Goal: Task Accomplishment & Management: Manage account settings

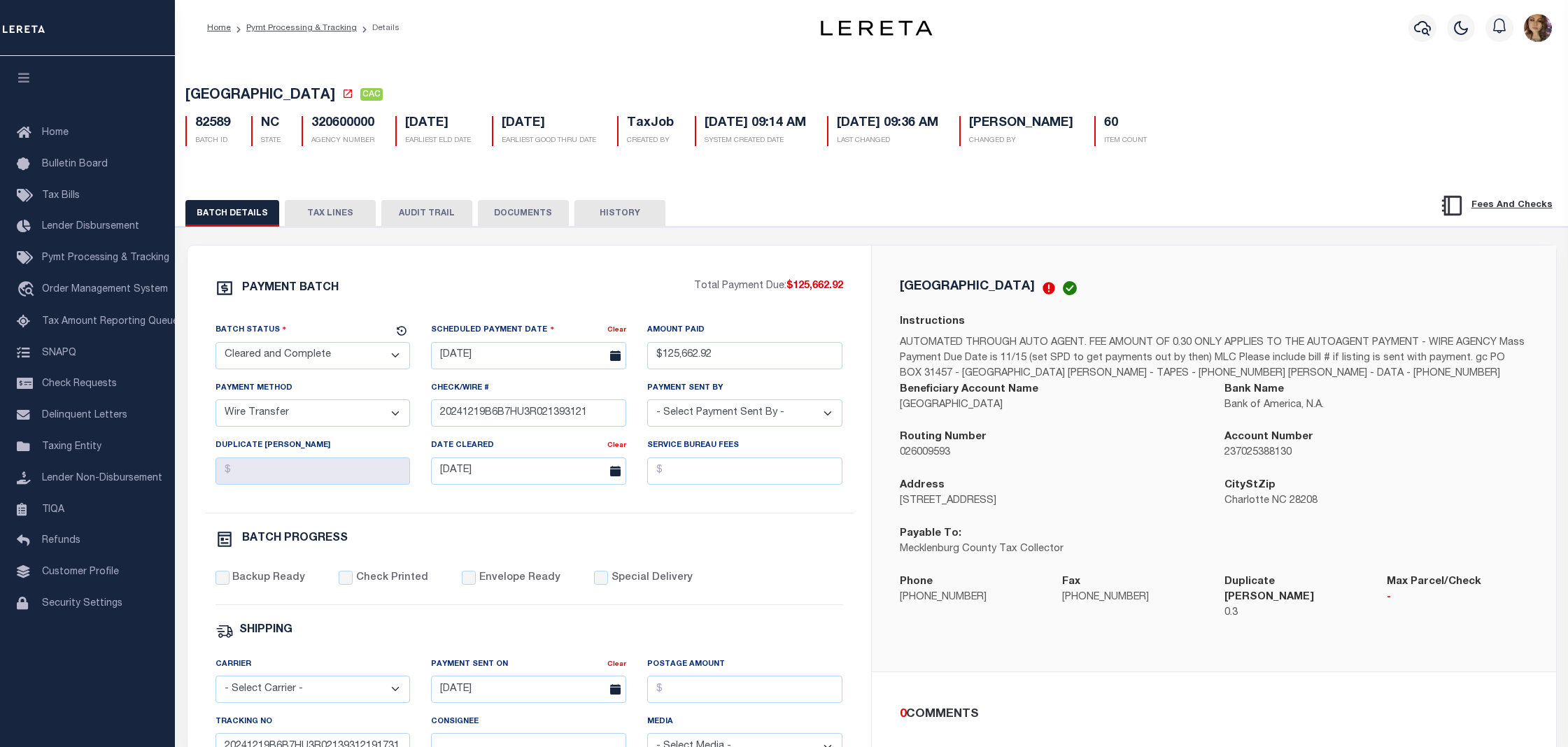
select select "CAC"
select select "TRA"
select select "[PERSON_NAME]"
click at [88, 286] on span "Order Management System" at bounding box center [105, 289] width 126 height 10
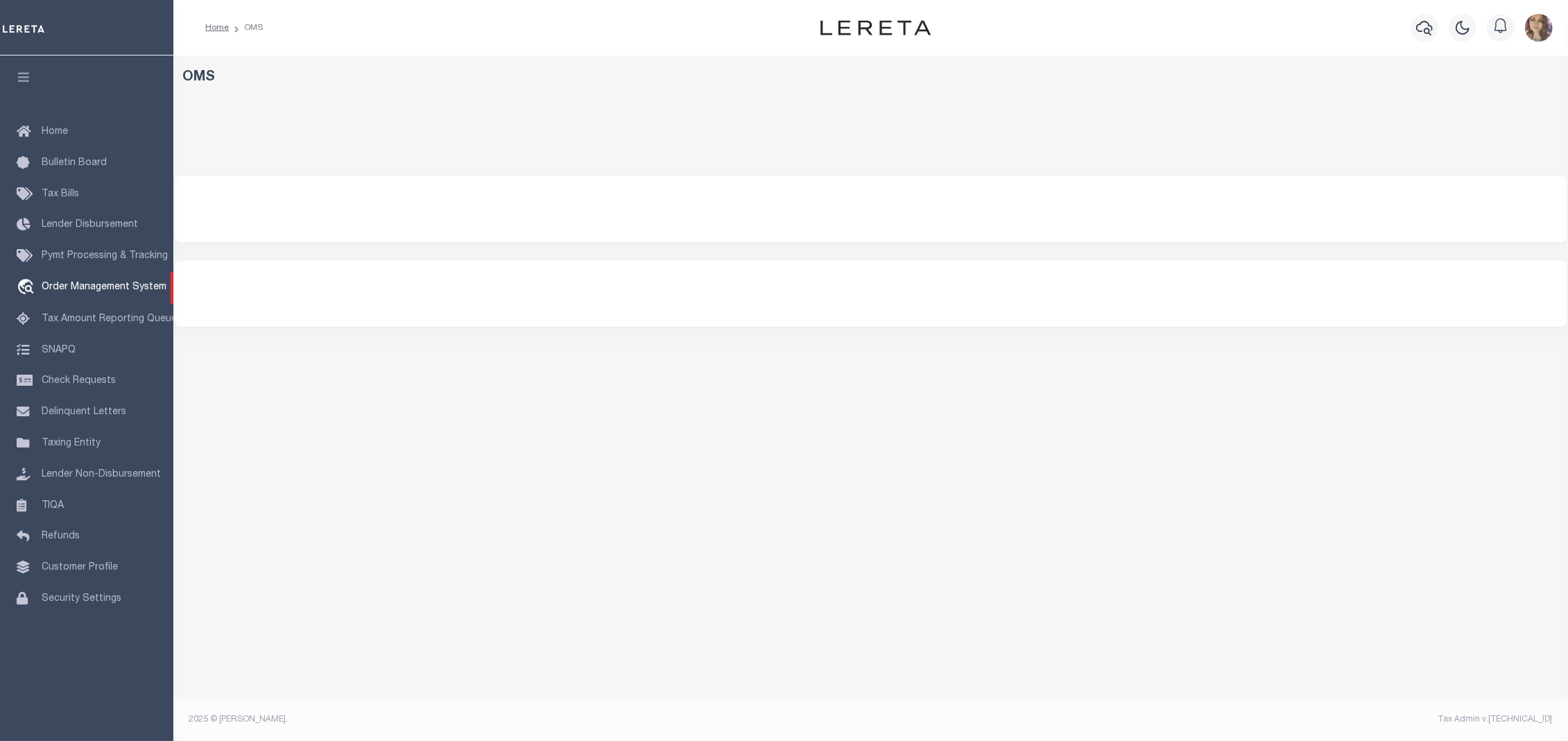
select select "200"
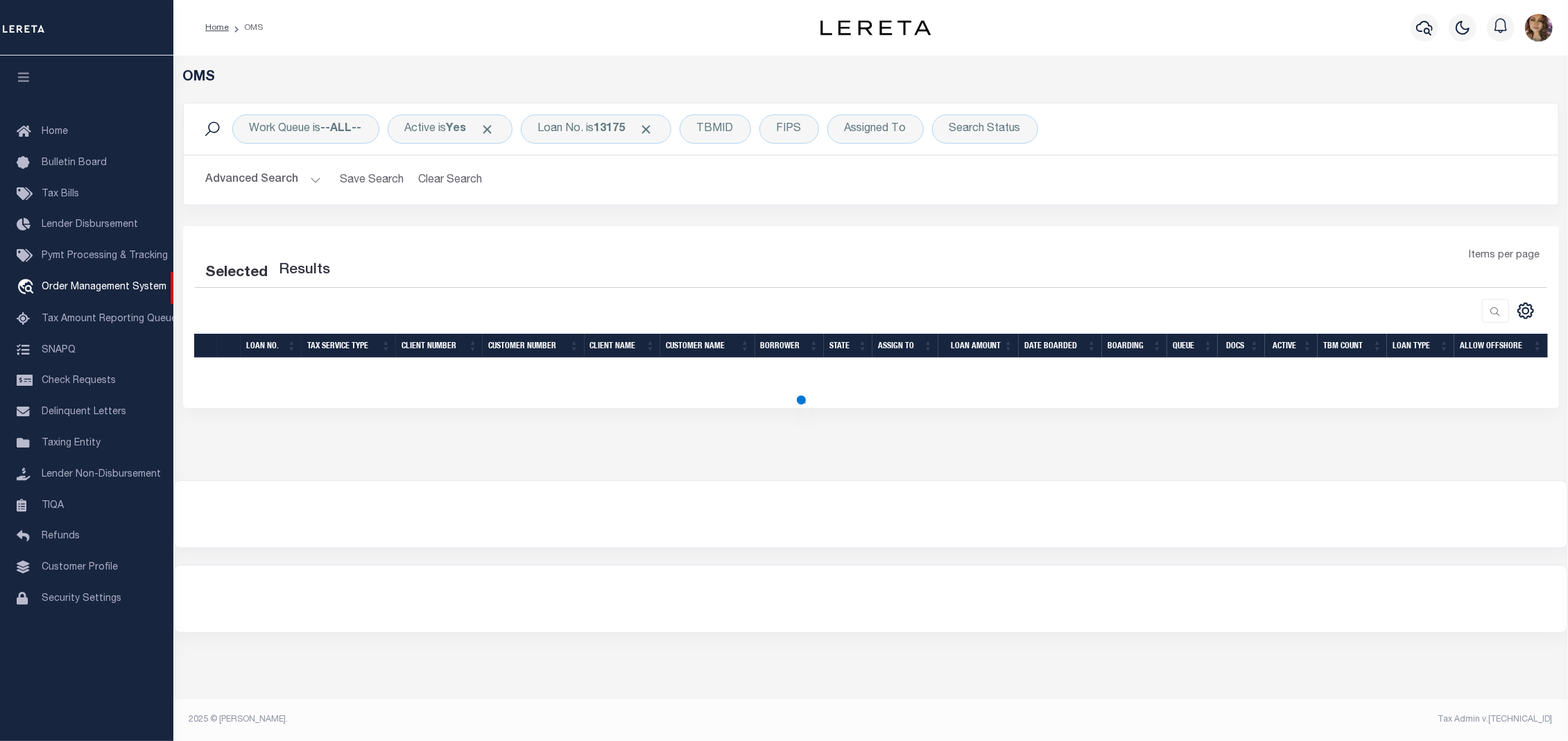
select select "200"
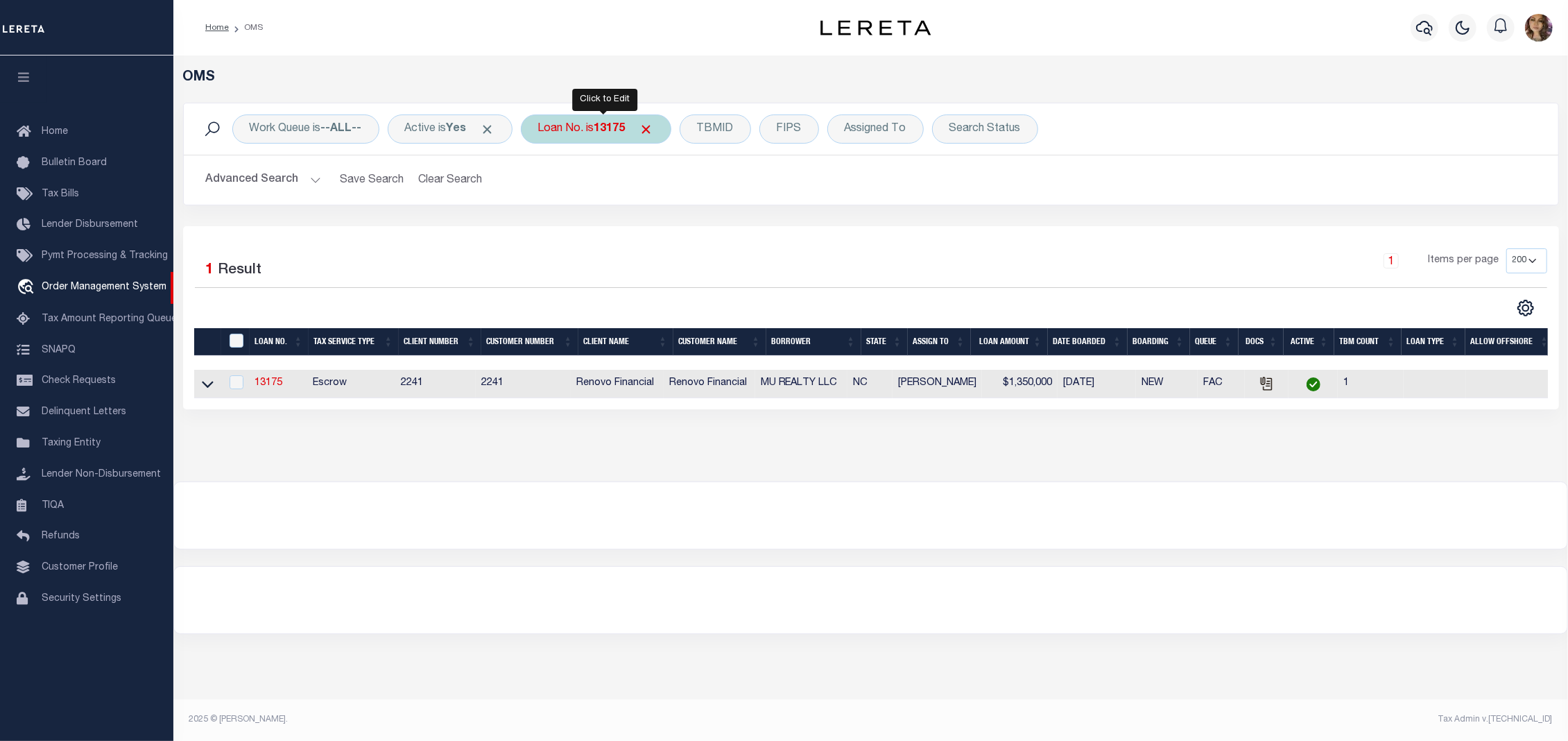
click at [599, 132] on div "Loan No. is 13175" at bounding box center [596, 128] width 151 height 29
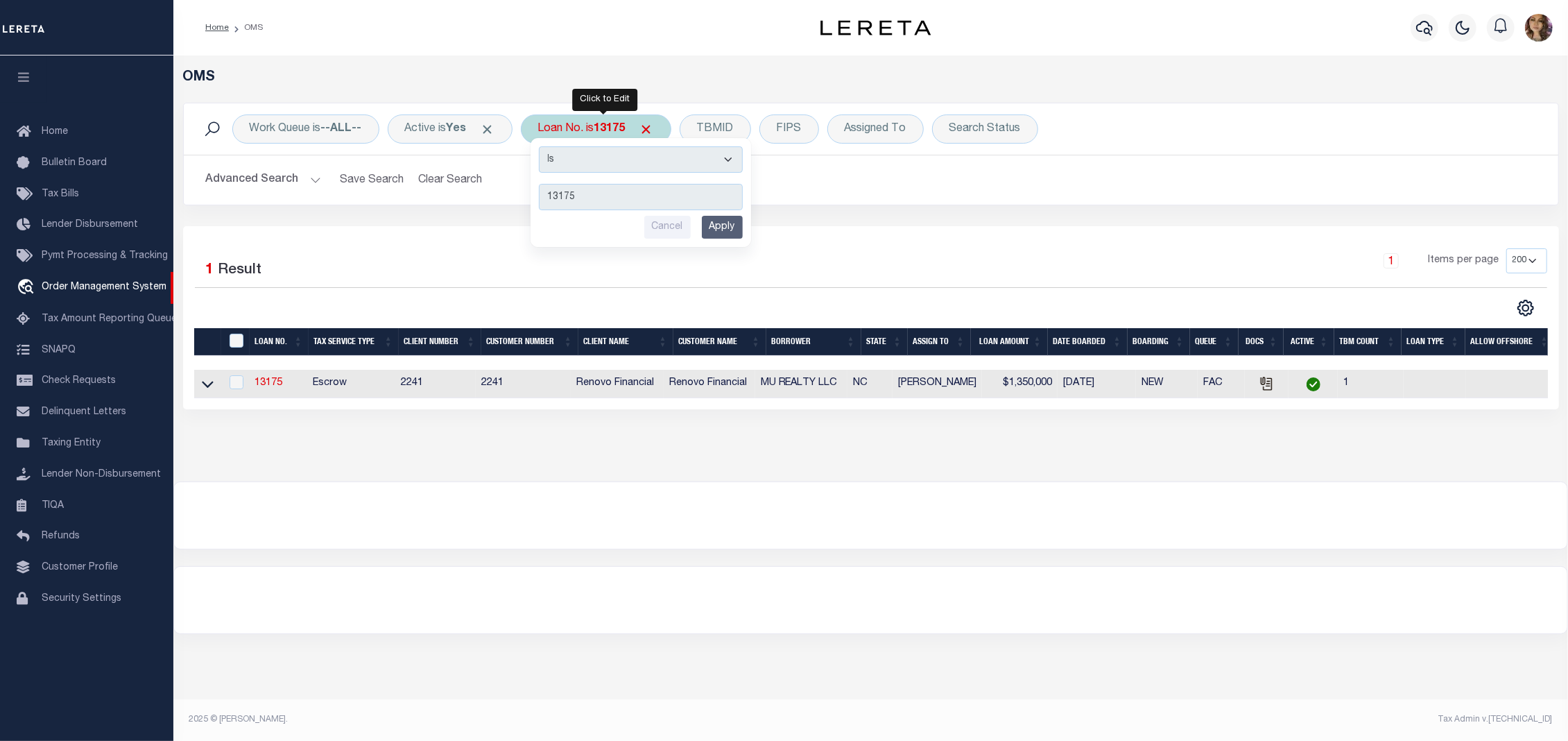
type input "3907252138757"
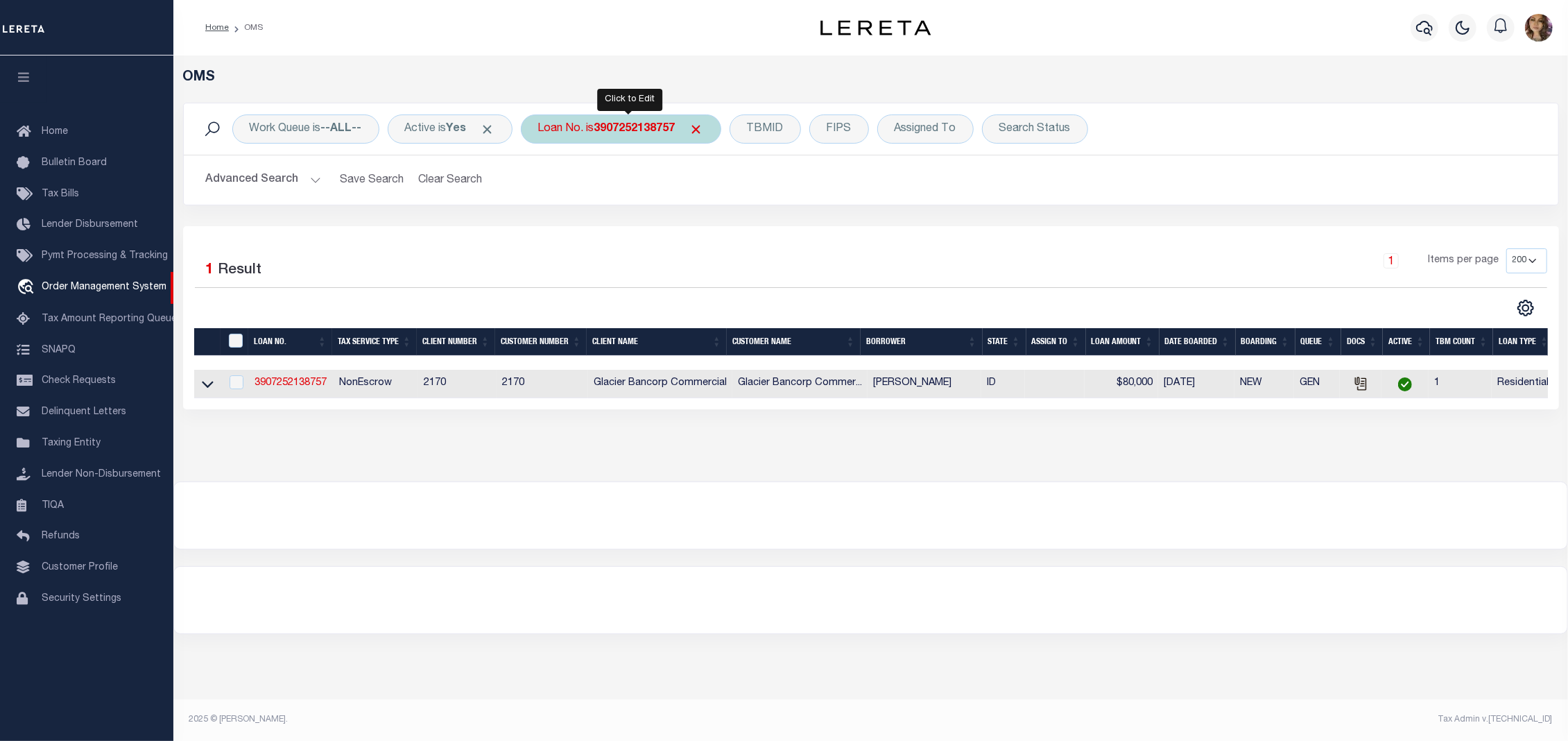
click at [624, 129] on b "3907252138757" at bounding box center [635, 128] width 81 height 11
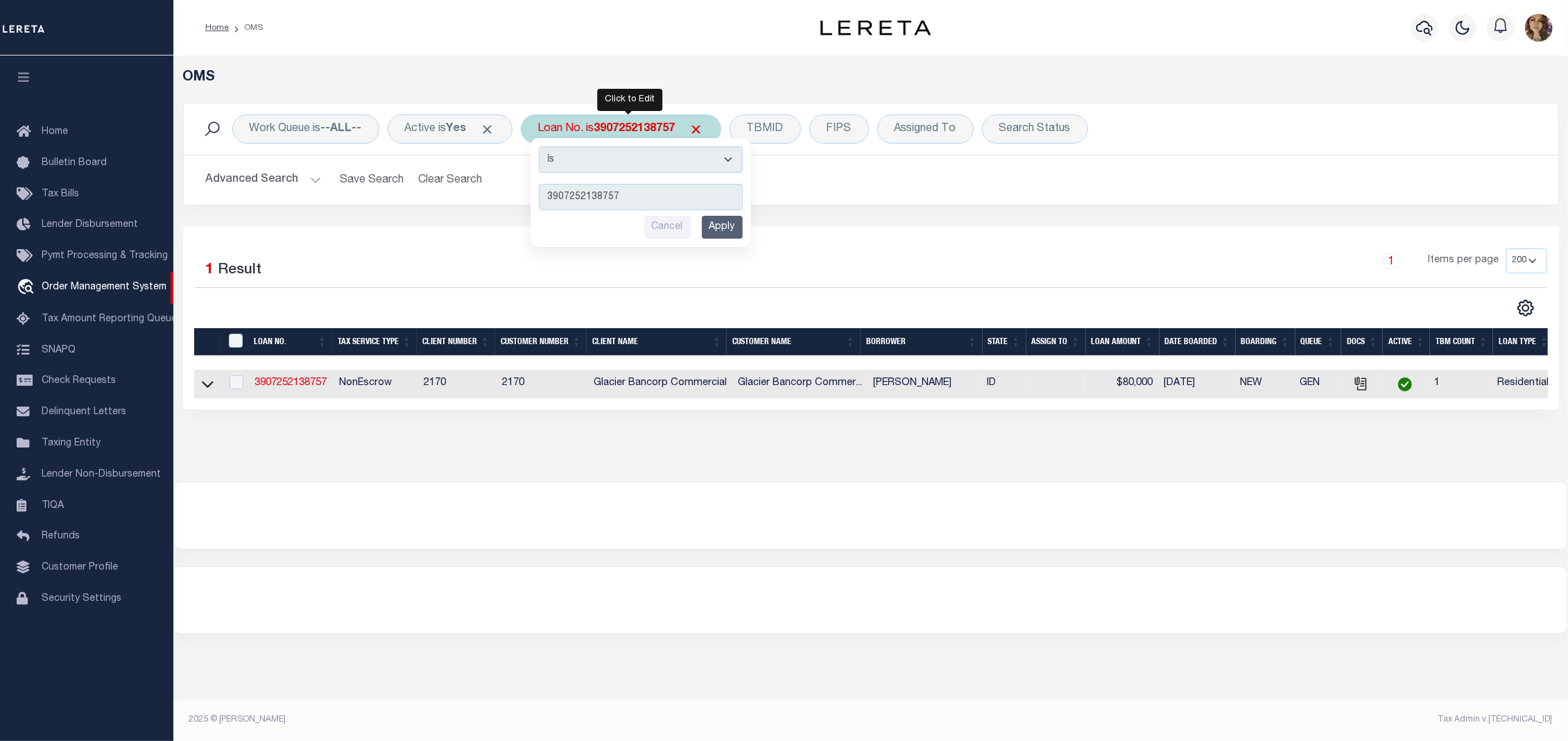
type input "1000051355"
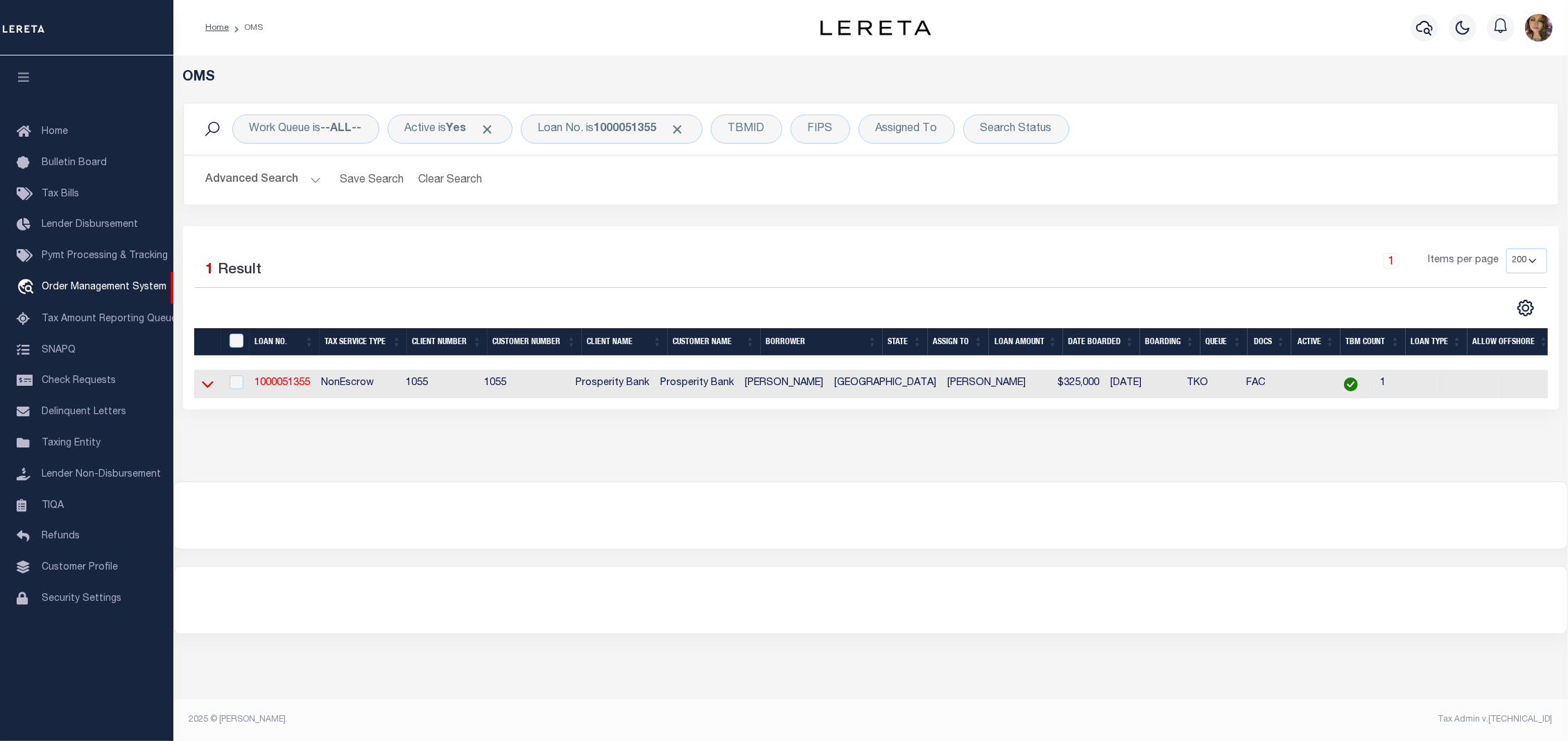
click at [208, 387] on icon at bounding box center [208, 384] width 12 height 15
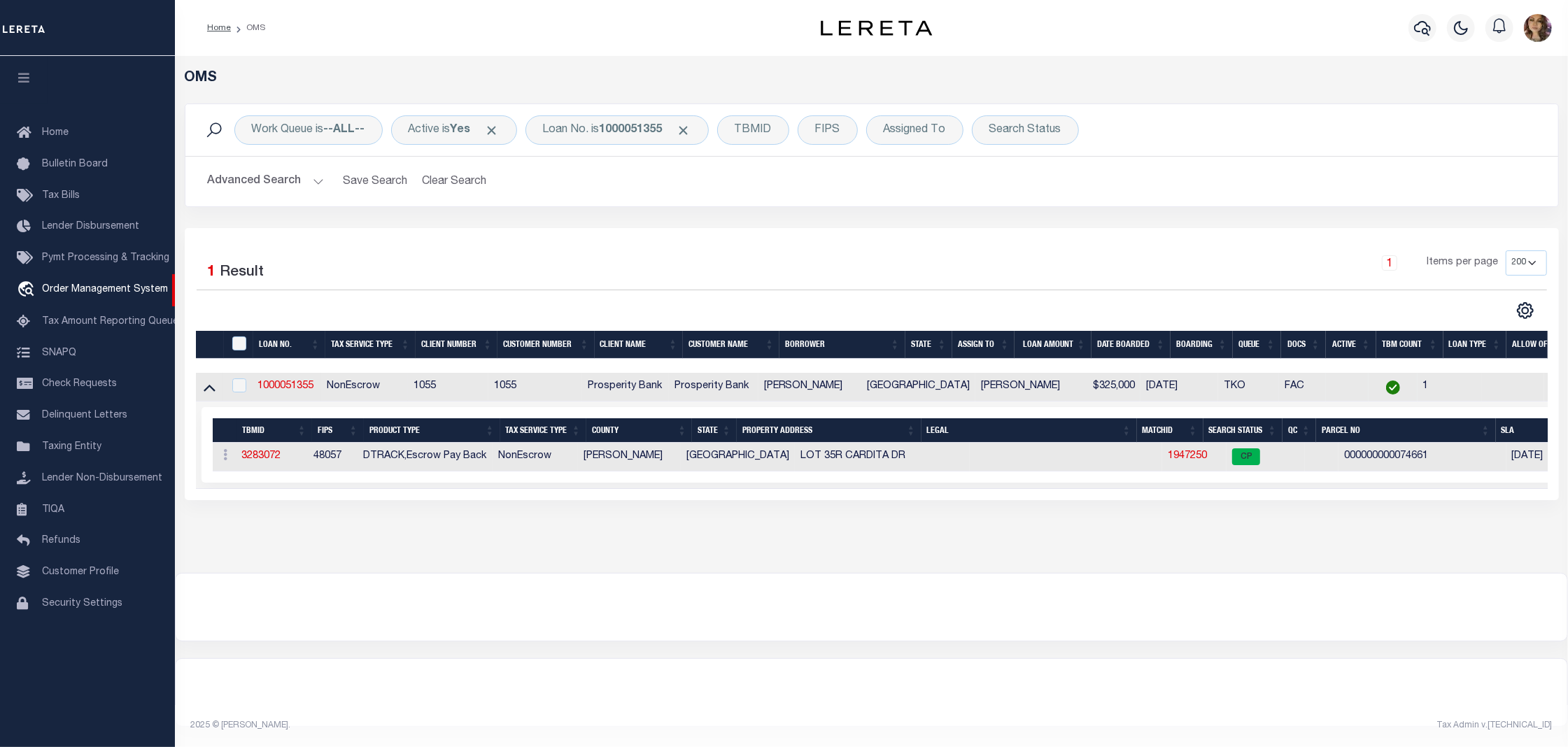
click at [927, 603] on div at bounding box center [871, 606] width 1391 height 67
click at [934, 443] on th "LEGAL" at bounding box center [1029, 430] width 215 height 25
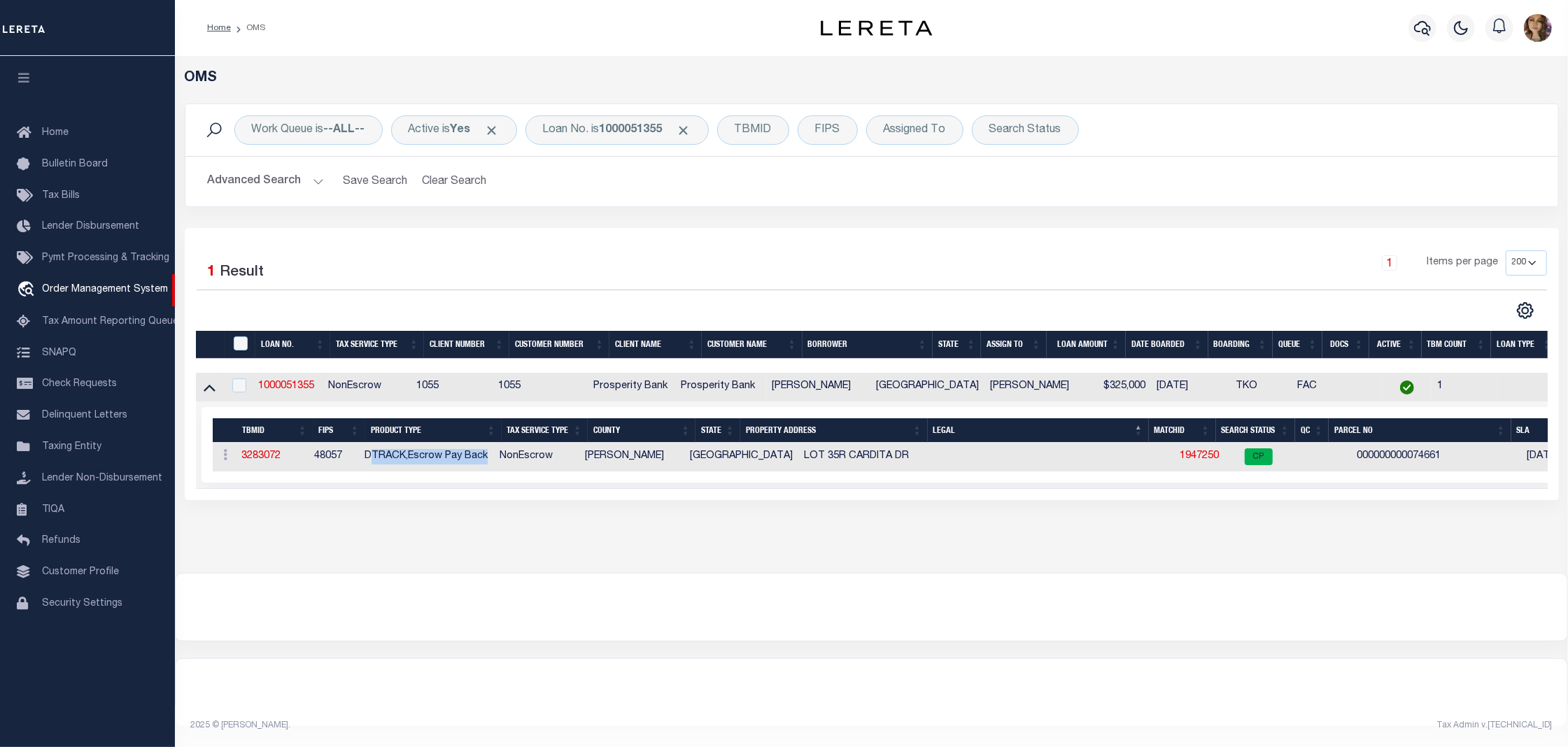
drag, startPoint x: 497, startPoint y: 457, endPoint x: 378, endPoint y: 470, distance: 119.7
click at [378, 470] on td "DTRACK,Escrow Pay Back" at bounding box center [426, 457] width 135 height 29
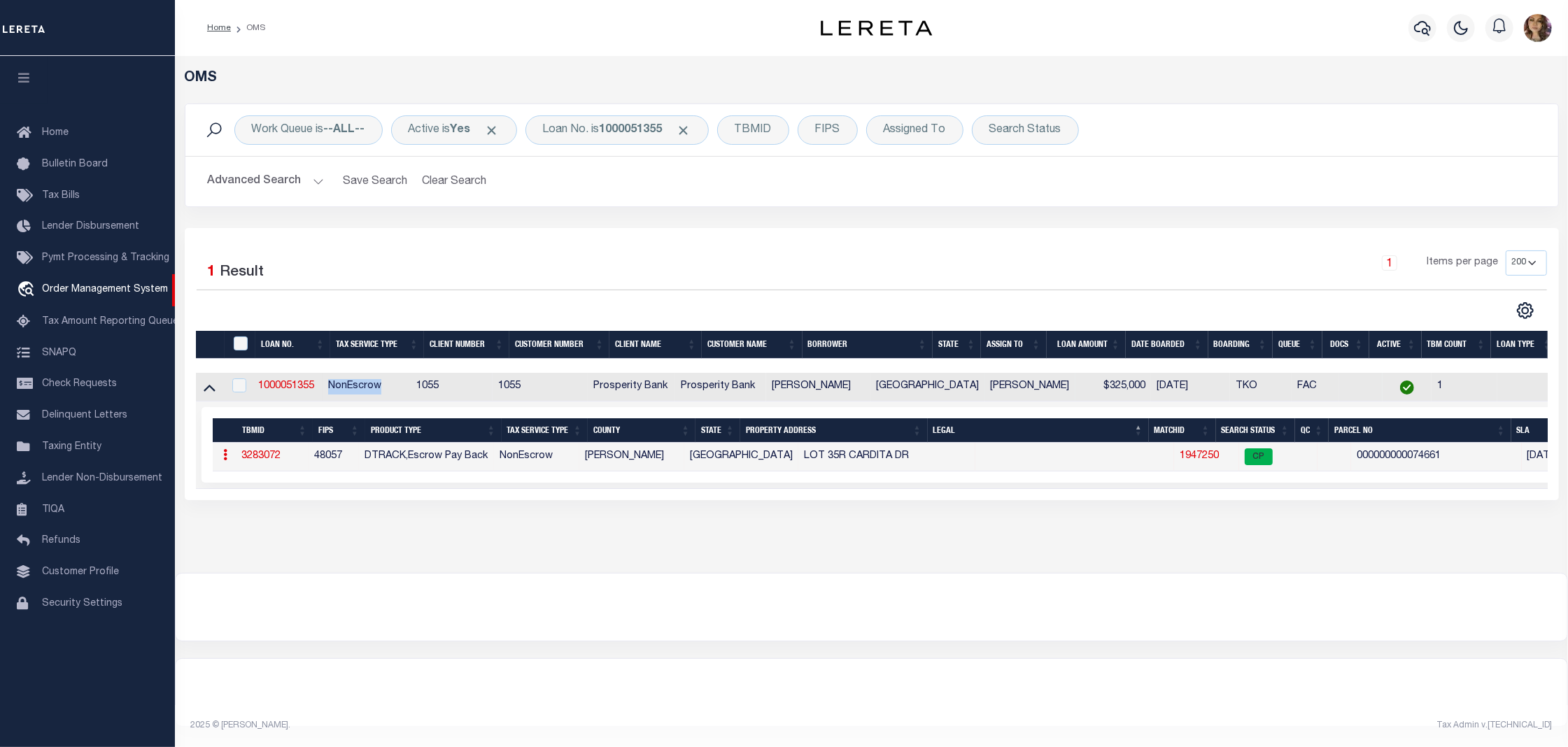
drag, startPoint x: 333, startPoint y: 387, endPoint x: 396, endPoint y: 390, distance: 63.1
click at [396, 390] on td "NonEscrow" at bounding box center [366, 387] width 88 height 29
checkbox input "true"
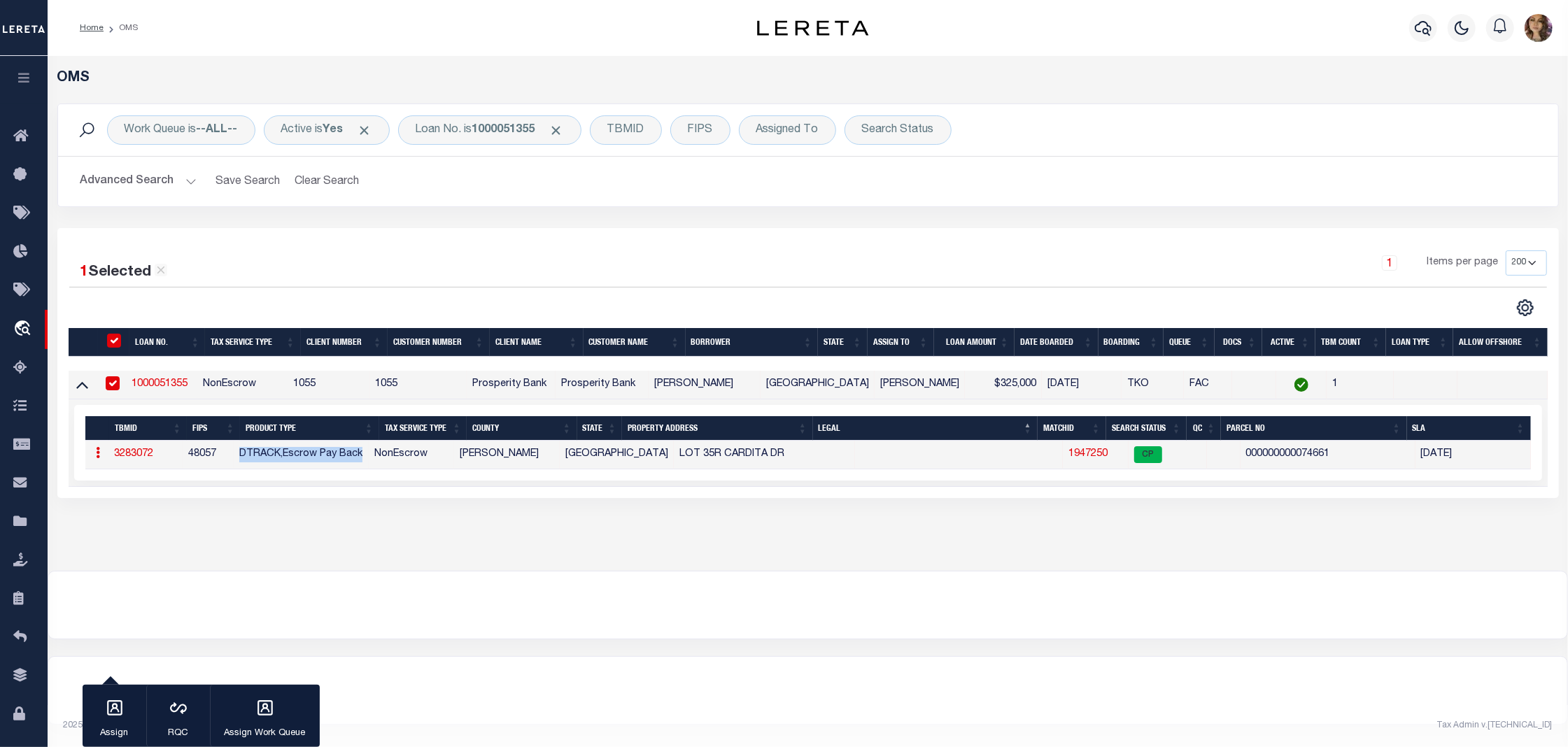
drag, startPoint x: 245, startPoint y: 460, endPoint x: 367, endPoint y: 460, distance: 122.0
click at [367, 460] on td "DTRACK,Escrow Pay Back" at bounding box center [301, 455] width 135 height 29
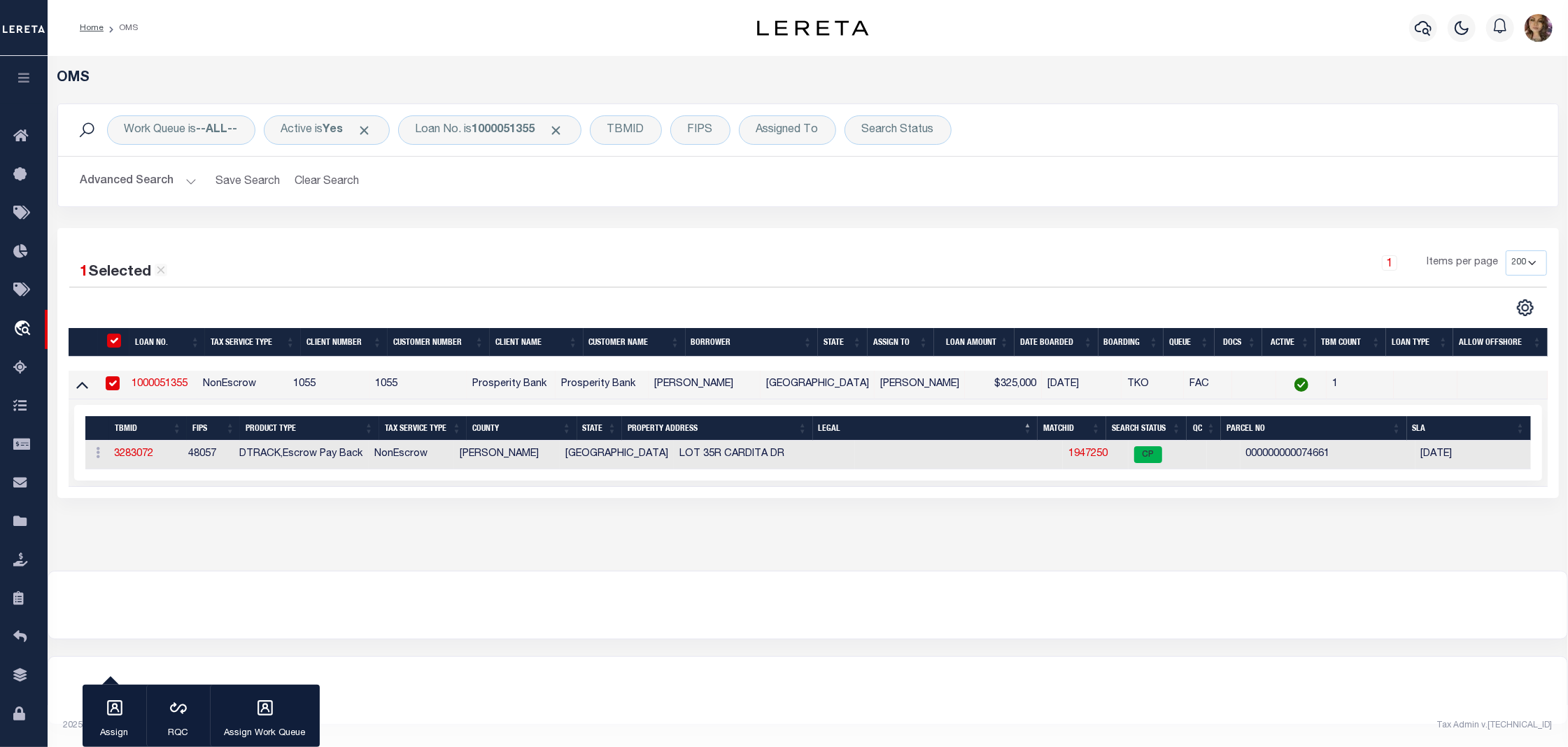
click at [488, 585] on div at bounding box center [807, 605] width 1518 height 67
click at [166, 387] on link "1000051355" at bounding box center [160, 384] width 56 height 10
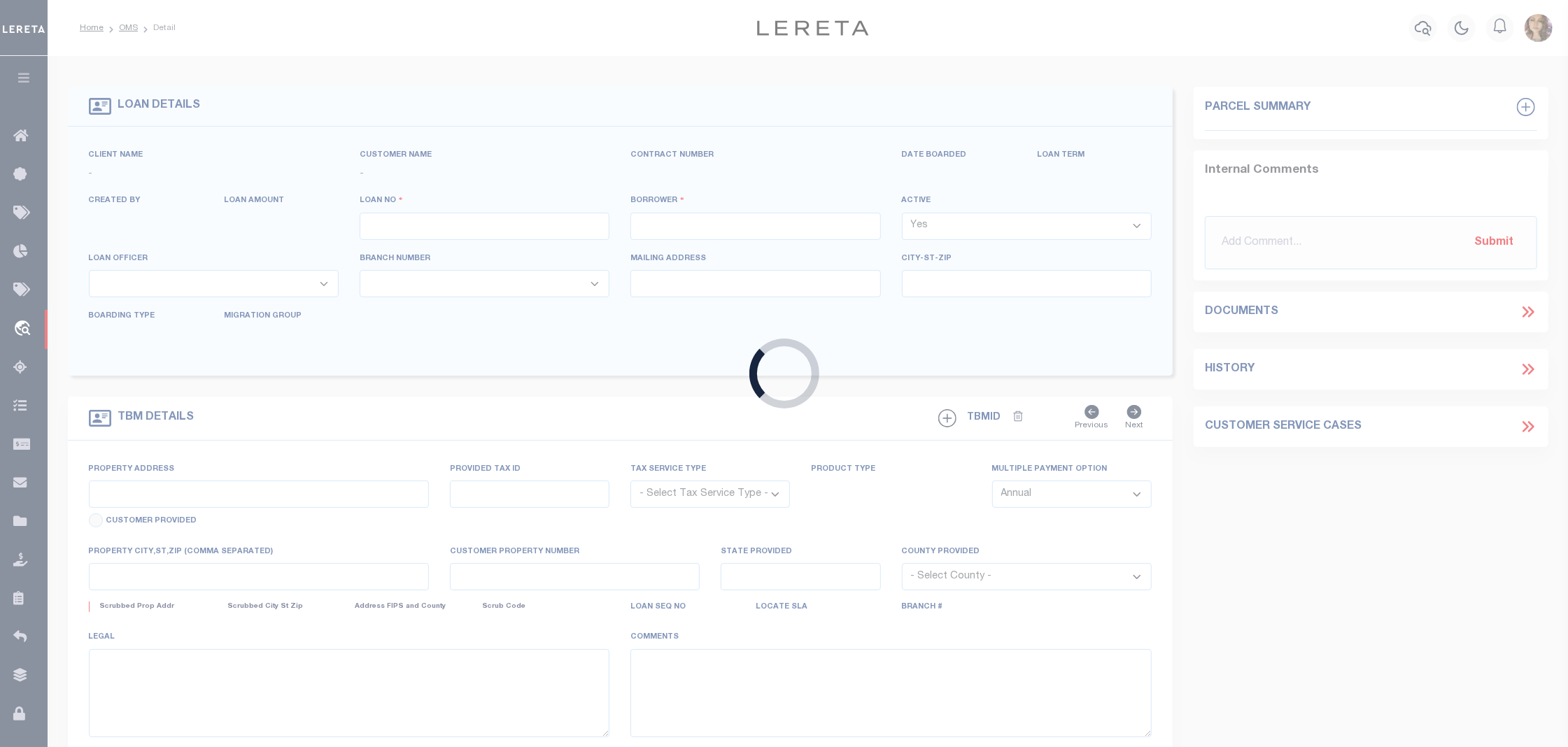
type input "1000051355"
type input "HAROLD RASMUSSEN"
select select
select select "500"
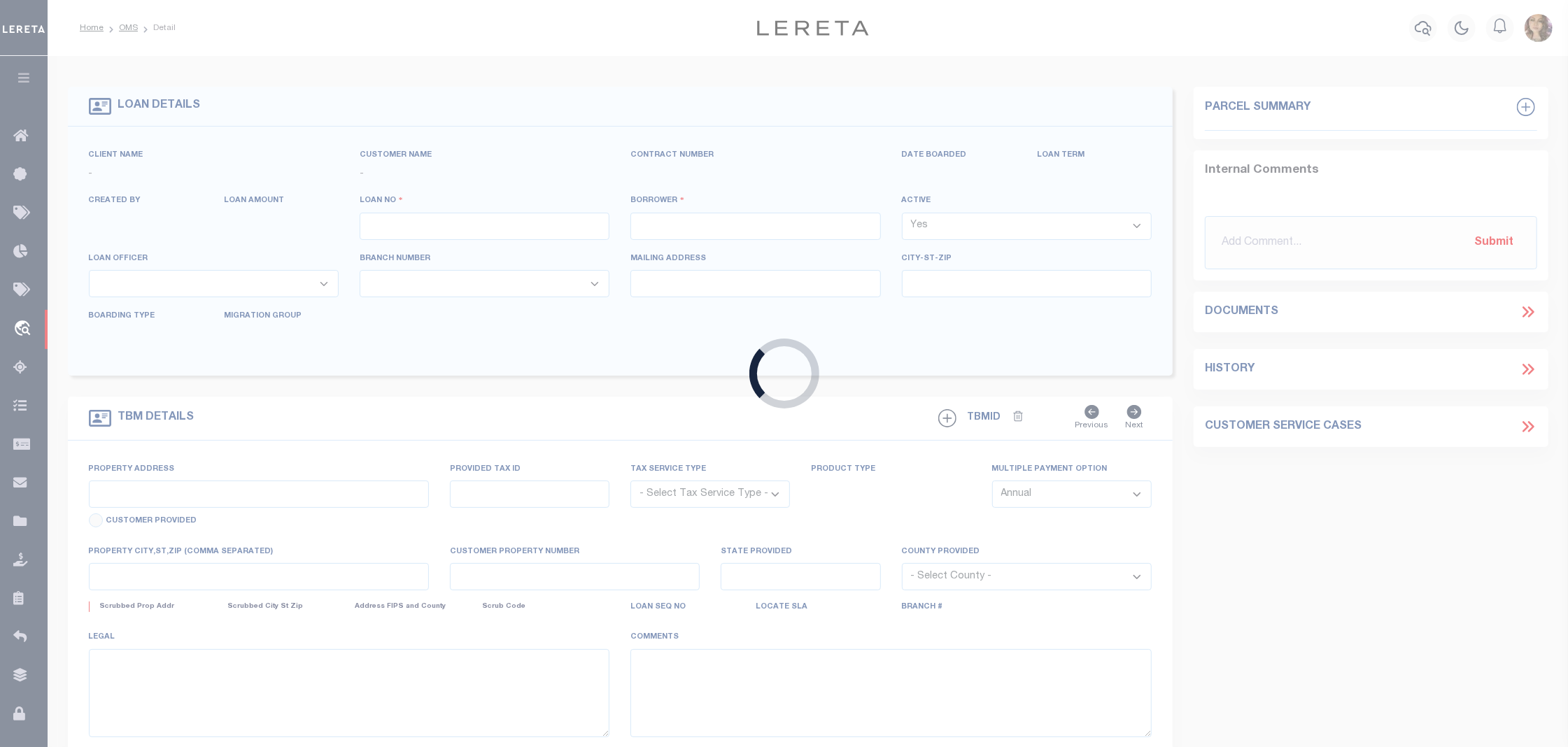
select select "NonEscrow"
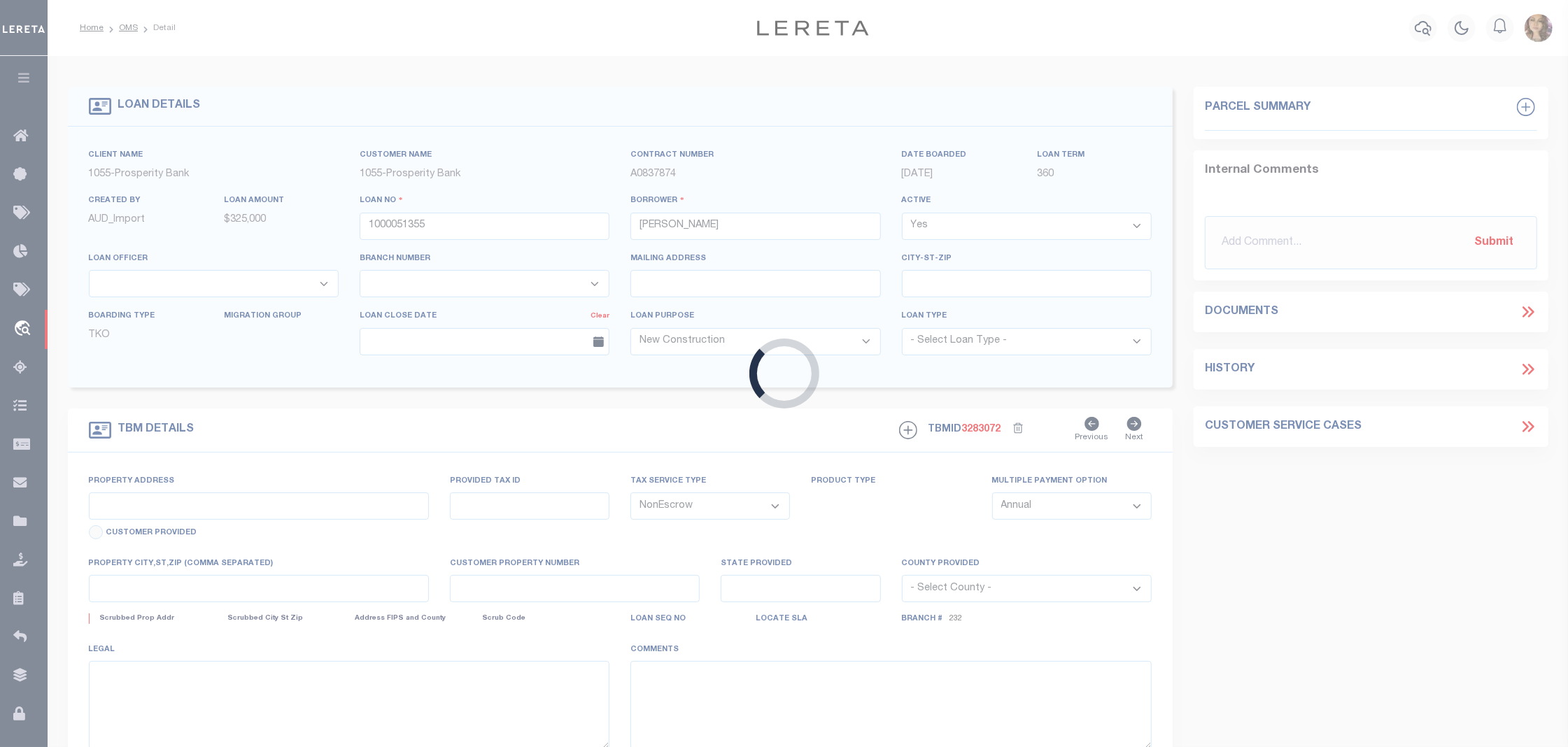
type input "LOT 35R CARDITA DR"
type input "74661"
select select
type input "PORT O'CONNOR TX 77982"
type input "TX"
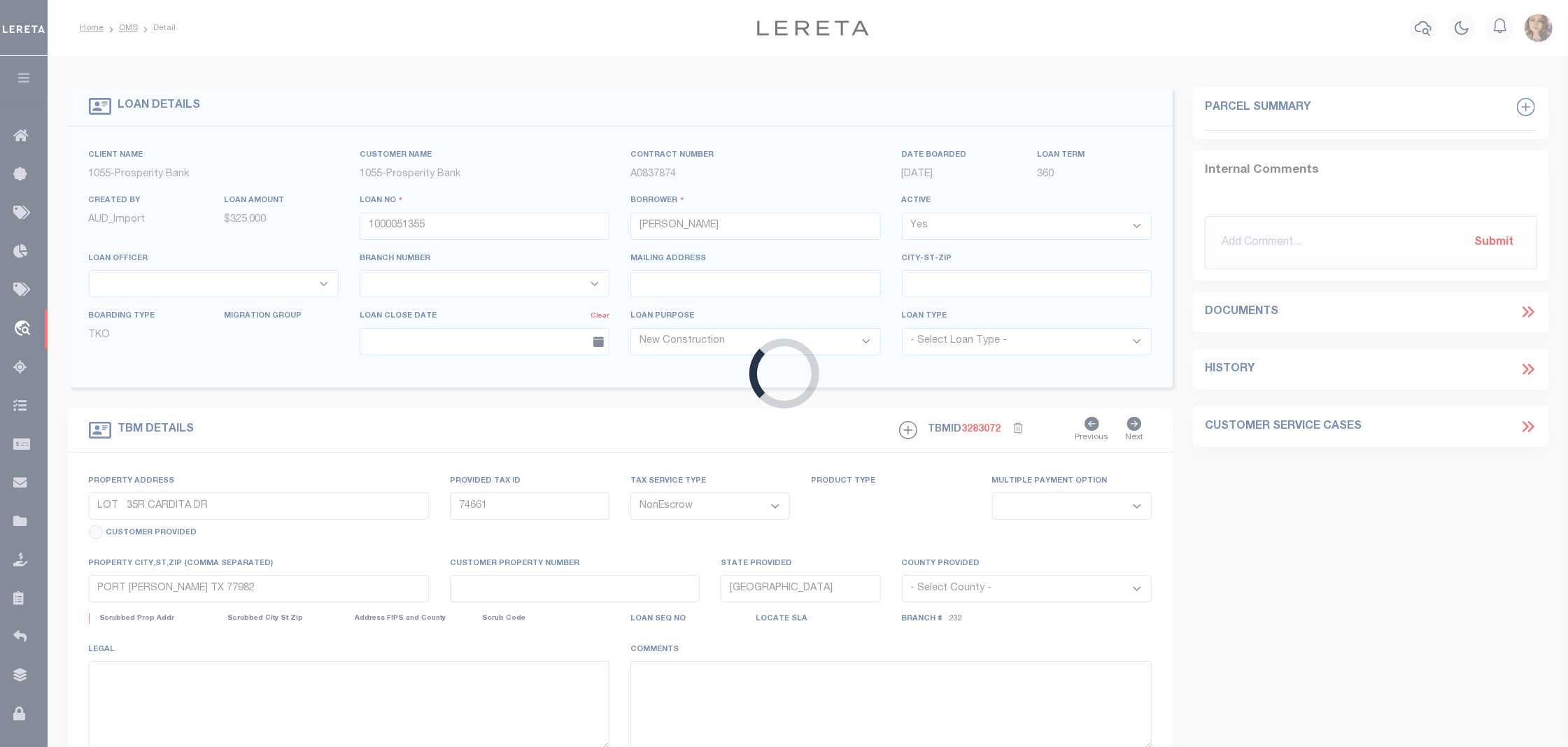
select select
select select "3947"
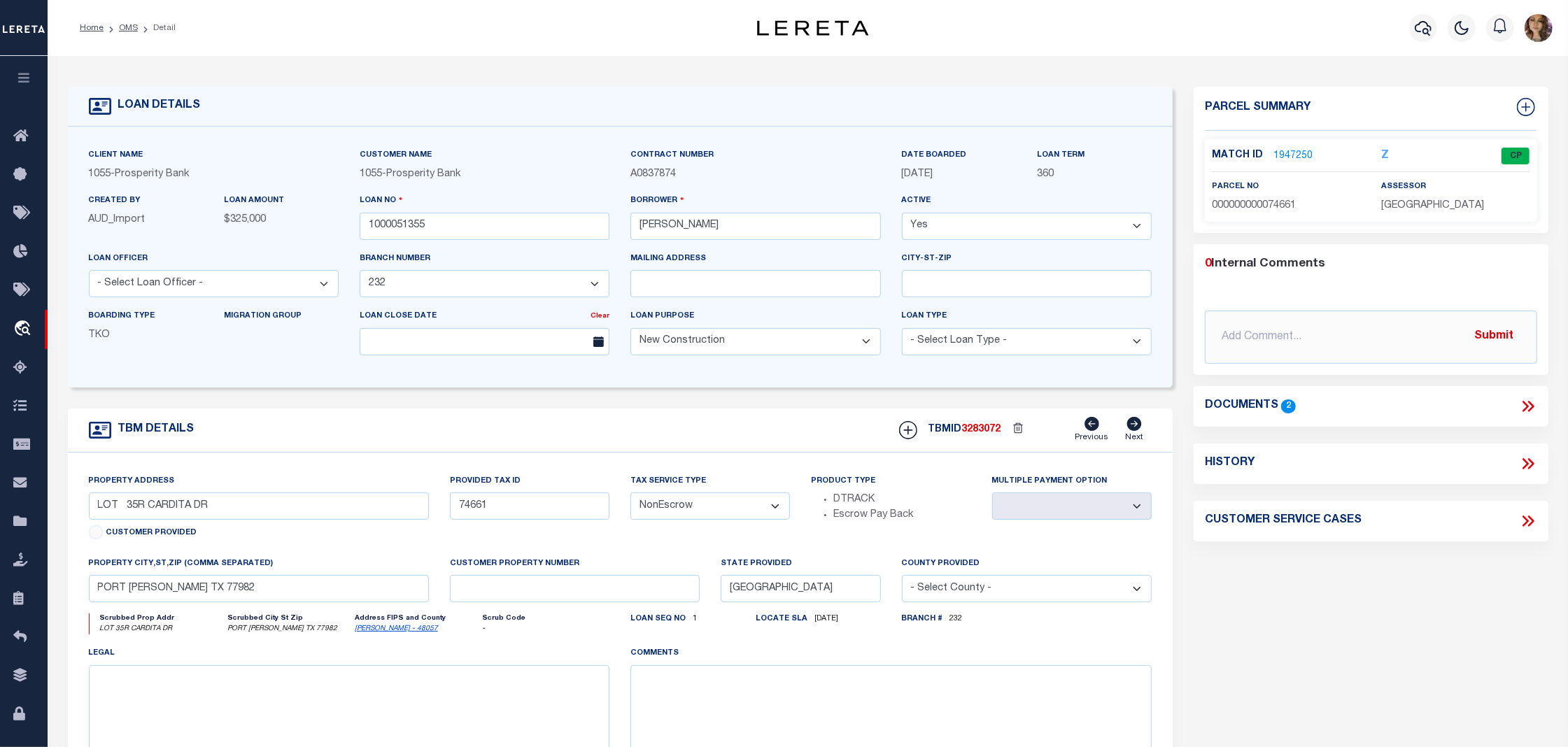
click at [1529, 405] on icon at bounding box center [1527, 406] width 18 height 18
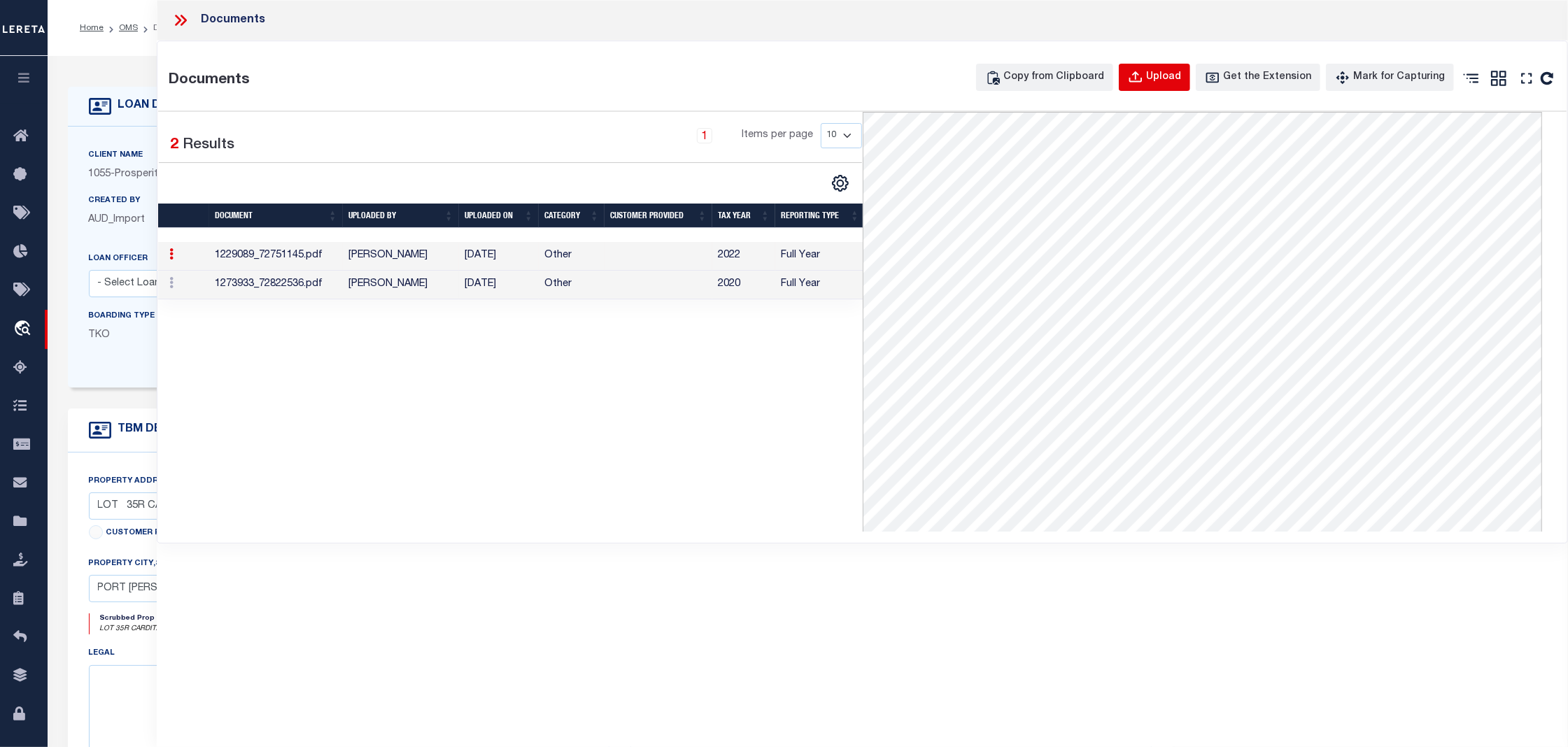
click at [1173, 77] on div "Upload" at bounding box center [1163, 77] width 35 height 15
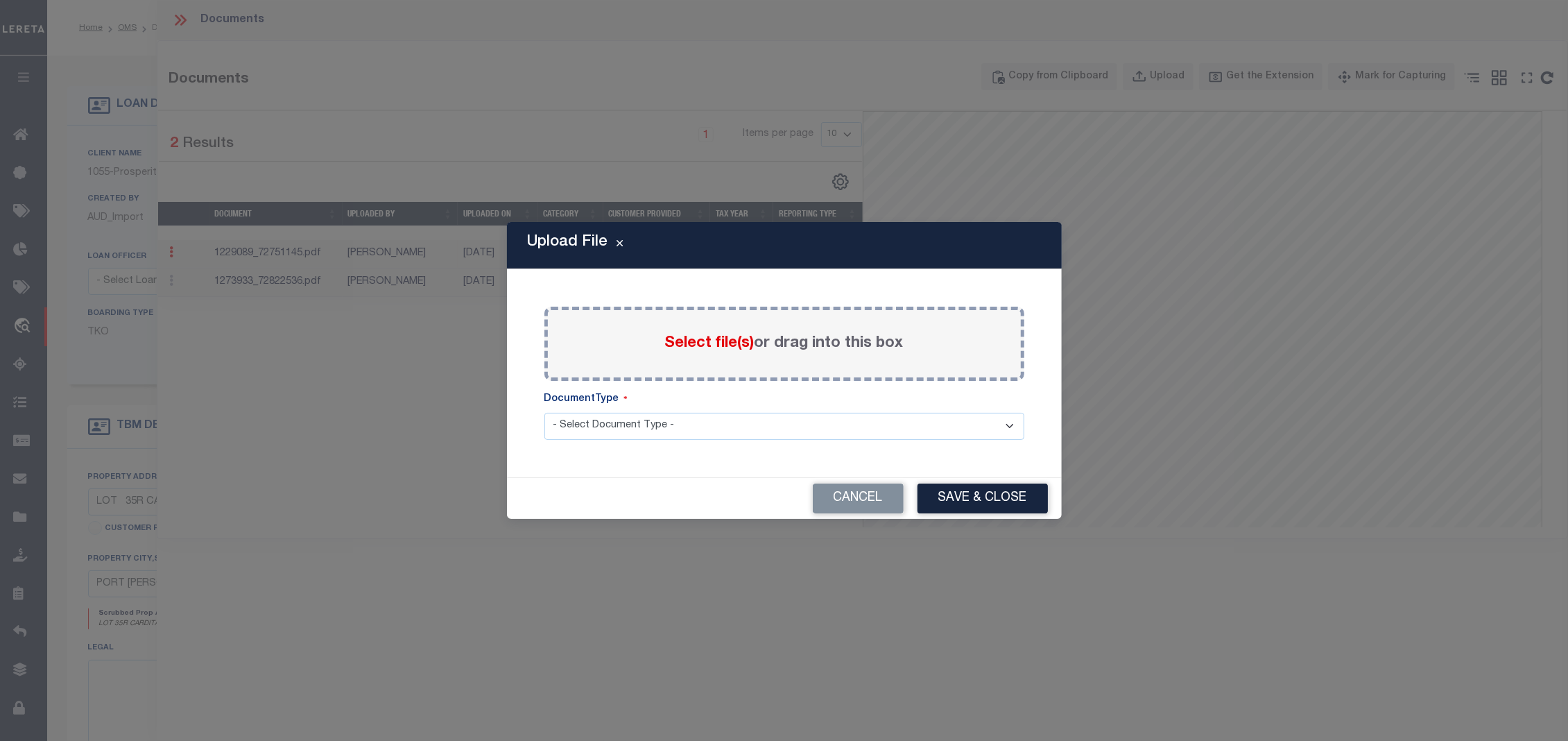
click at [716, 346] on span "Select file(s)" at bounding box center [710, 343] width 90 height 15
click at [0, 0] on input "Select file(s) or drag into this box" at bounding box center [0, 0] width 0 height 0
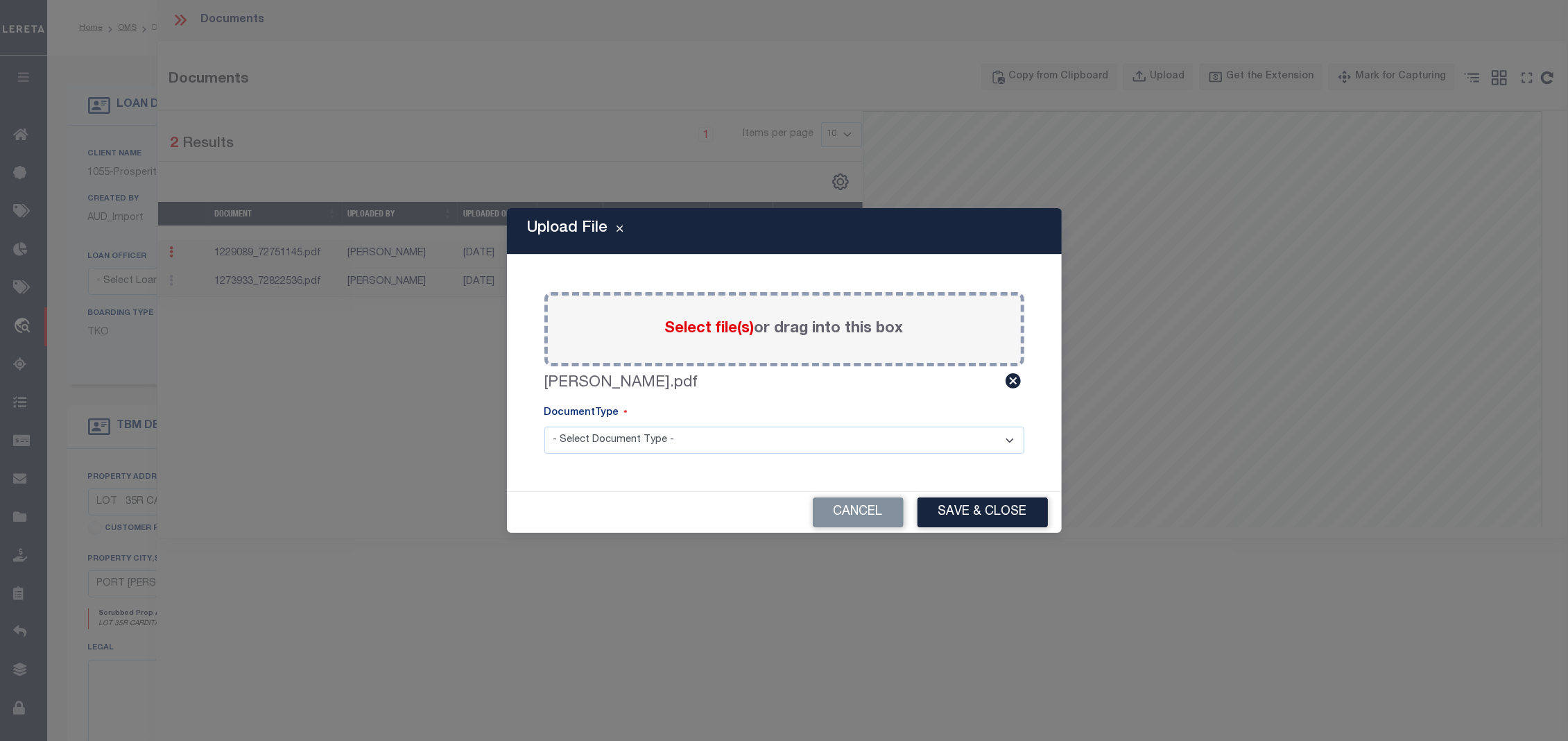
click at [689, 440] on select "- Select Document Type - Tax Service Documents" at bounding box center [784, 440] width 480 height 27
select select "TAX"
click at [545, 427] on select "- Select Document Type - Tax Service Documents" at bounding box center [784, 440] width 480 height 27
click at [973, 510] on button "Save & Close" at bounding box center [982, 513] width 131 height 30
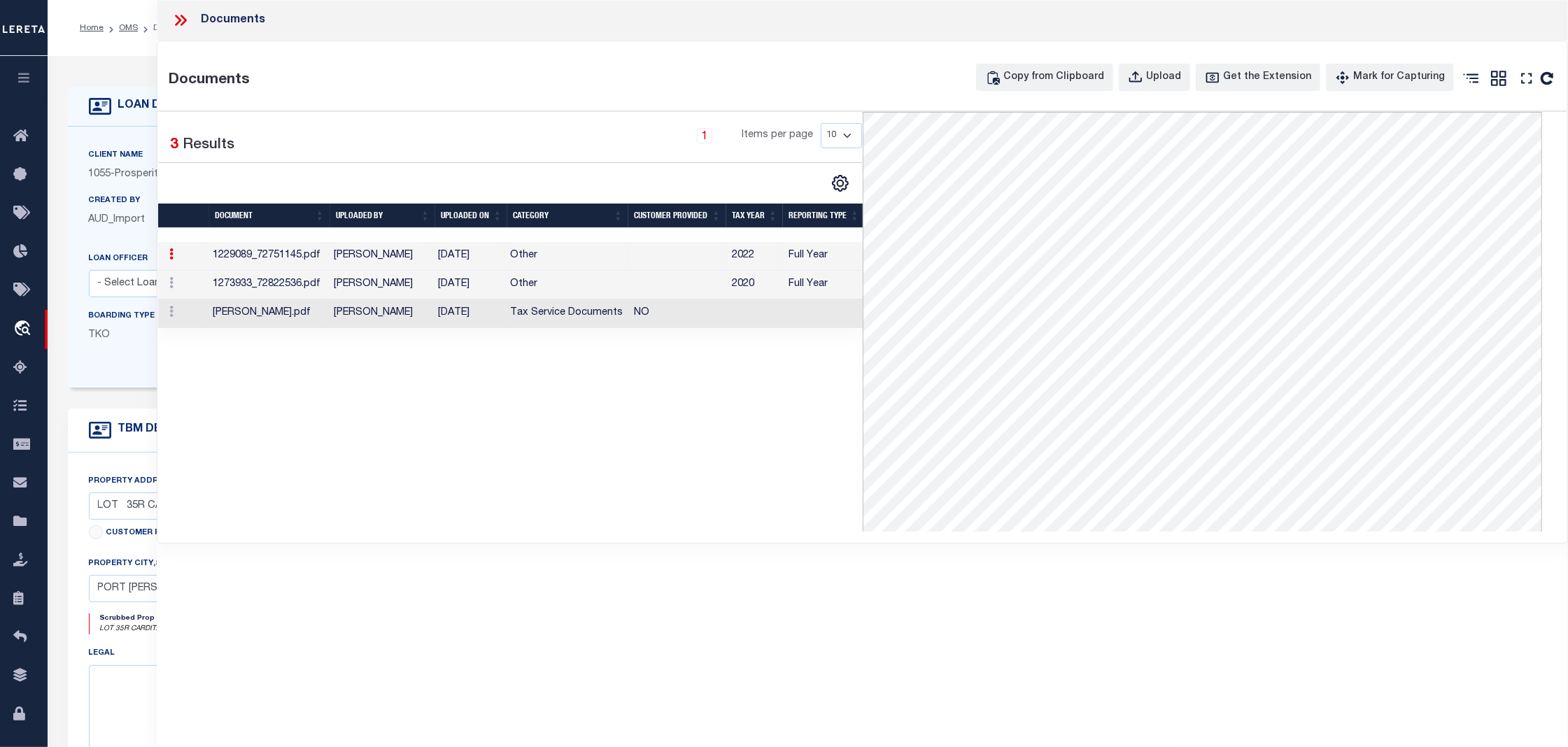
click at [403, 316] on td "Sanchez, Bertha" at bounding box center [380, 314] width 105 height 29
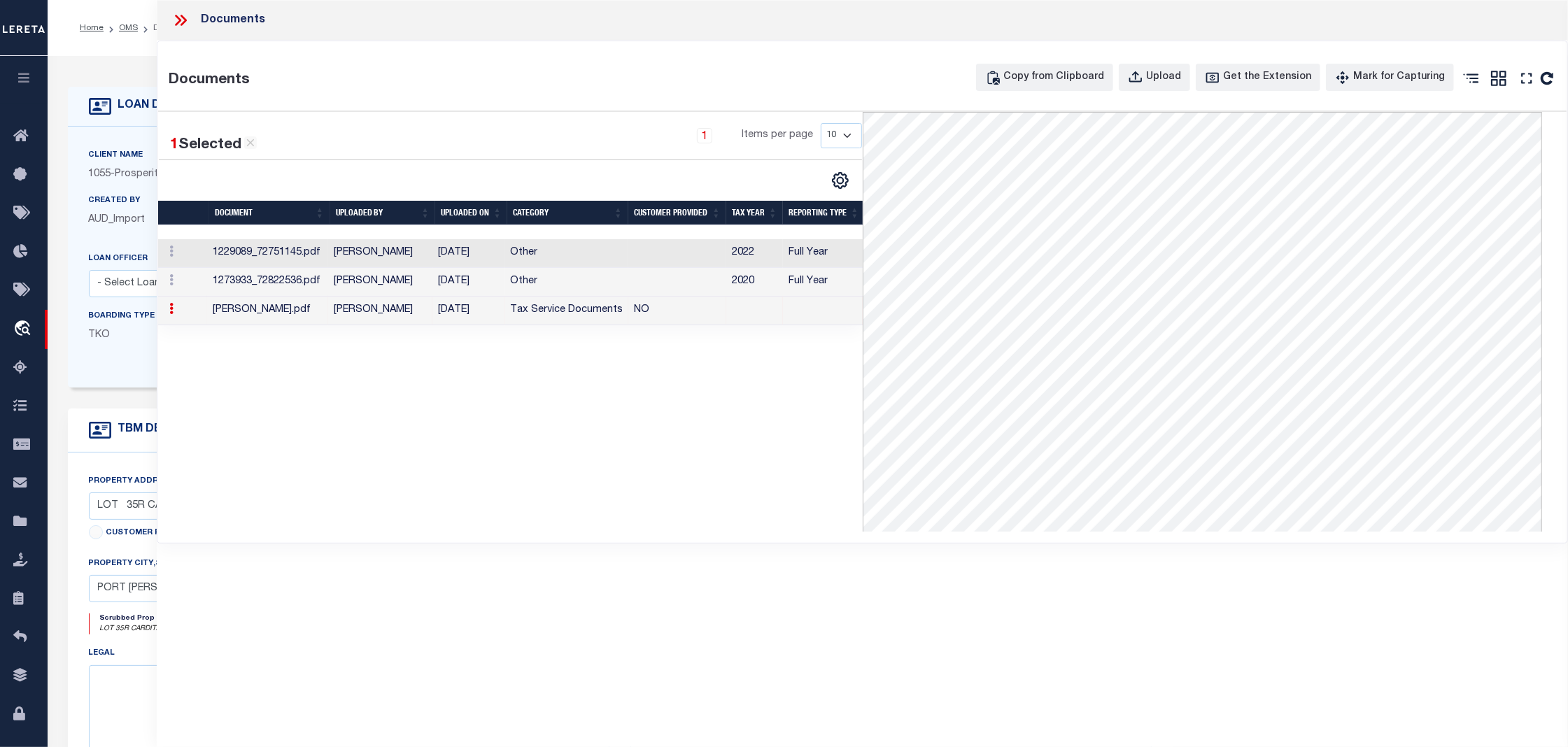
click at [389, 314] on td "Sanchez, Bertha" at bounding box center [380, 311] width 105 height 29
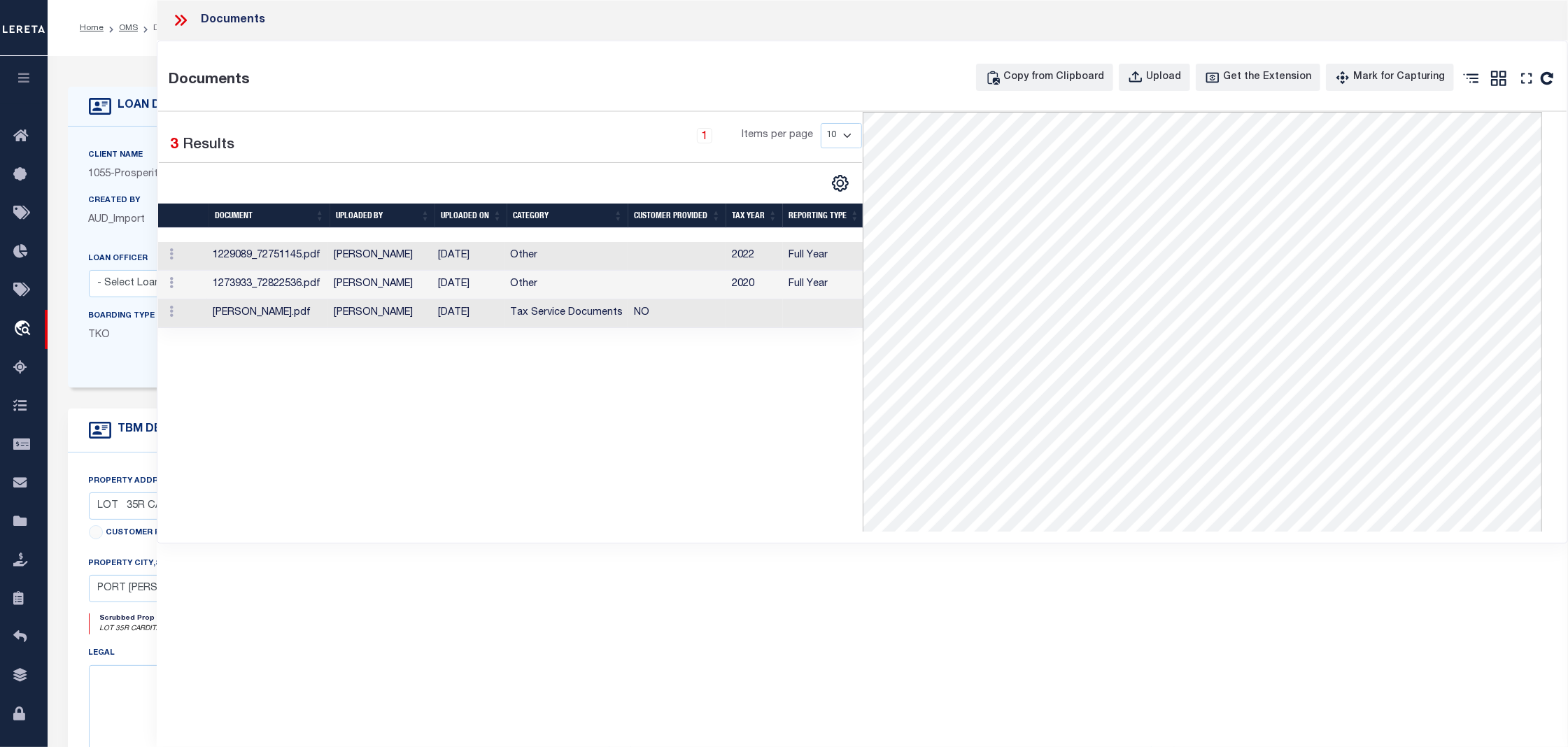
click at [185, 15] on icon at bounding box center [181, 20] width 18 height 18
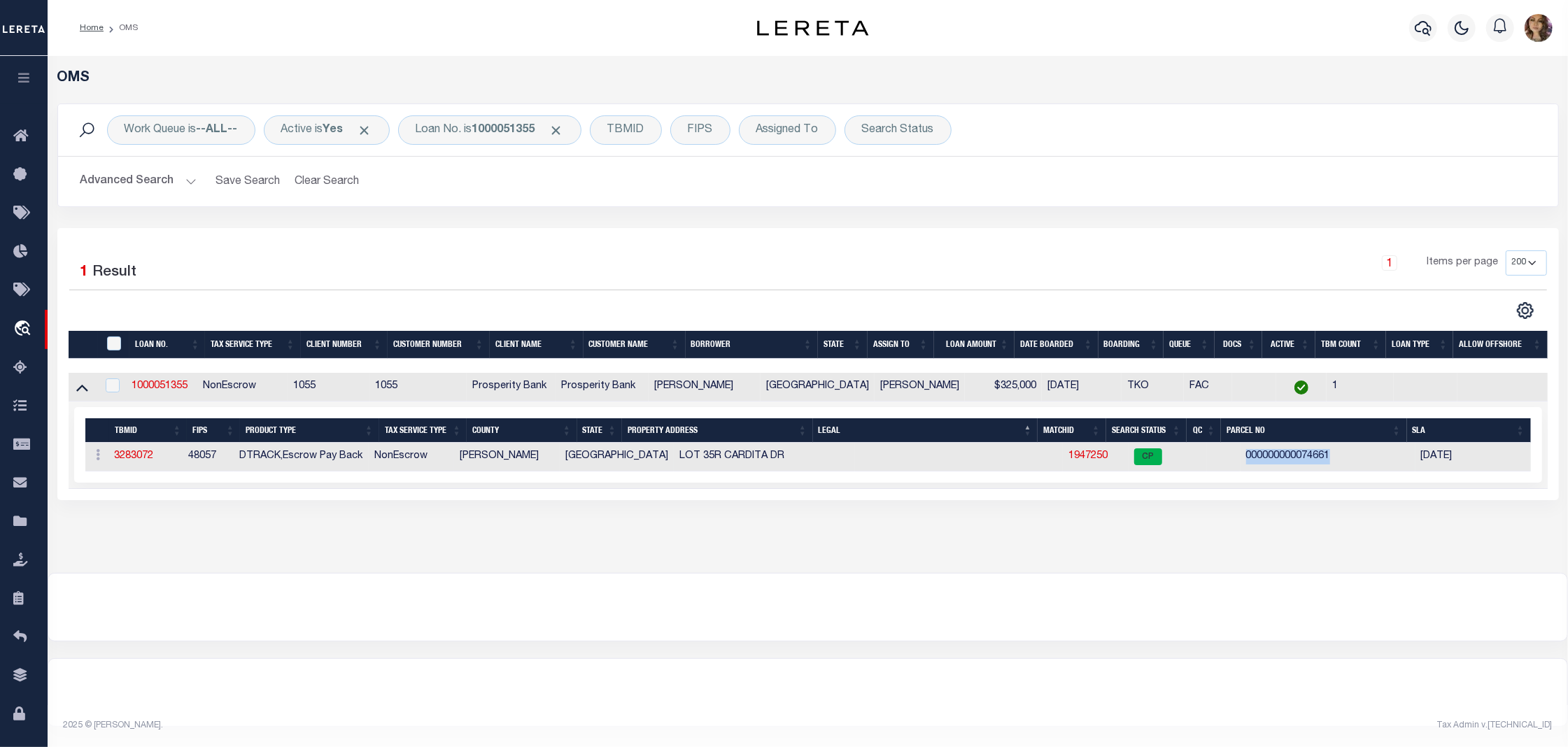
drag, startPoint x: 1336, startPoint y: 452, endPoint x: 1120, endPoint y: 472, distance: 216.9
click at [1120, 472] on tr "ACTIONS Add Parcel Delete TBM 3283072 48057 DTRACK,Escrow Pay Back NonEscrow Ca…" at bounding box center [807, 457] width 1445 height 29
click at [1068, 461] on link "1947250" at bounding box center [1088, 456] width 39 height 10
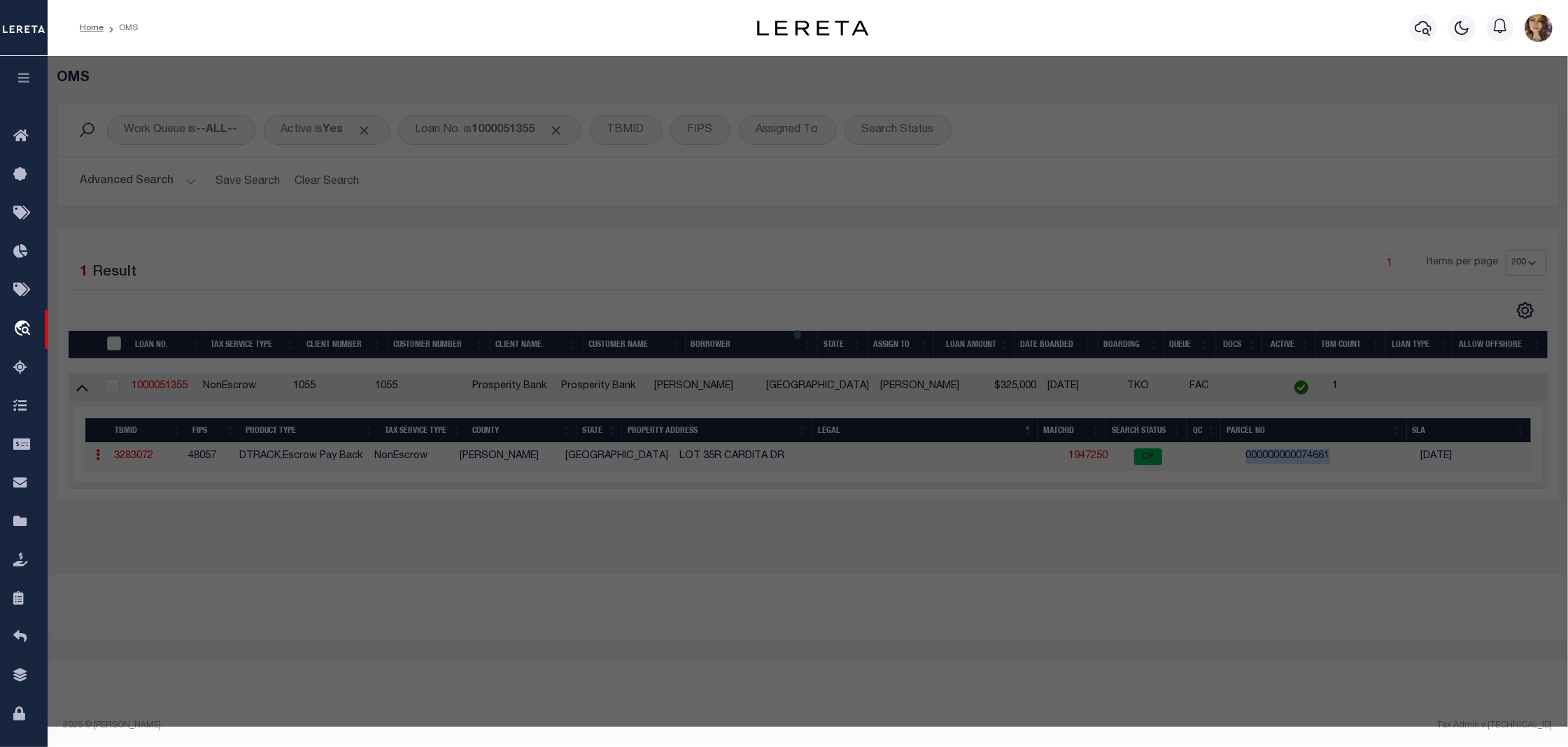
checkbox input "false"
select select "CP"
type input "RASMUSSEN HAROLD JAMES"
select select
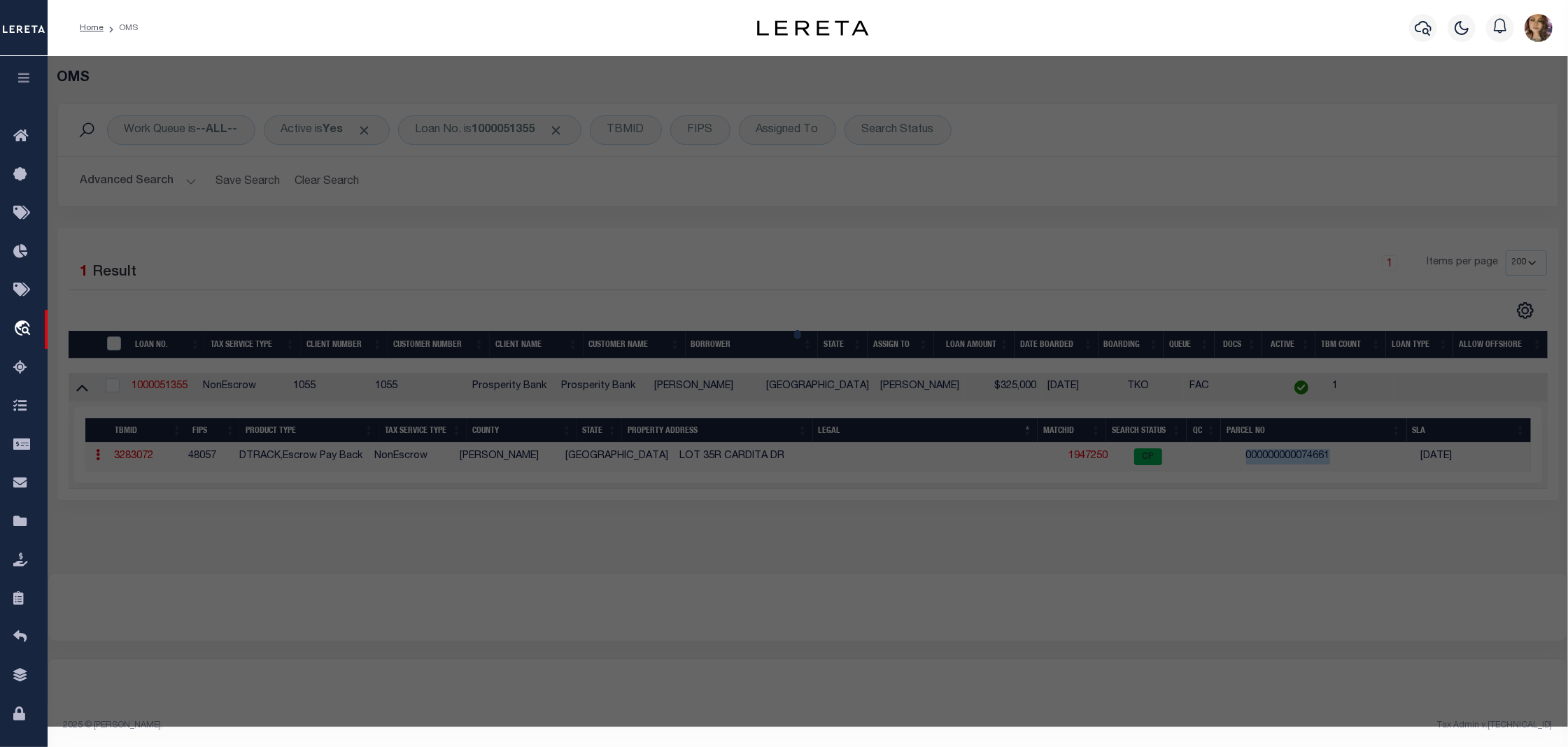
type input "CARDITA DR"
checkbox input "false"
type input "PORT O'CONNOR TX 77982"
type textarea "CARACOL (POC), LOT 35R, RESUB"
type textarea "Order completed based on the given legal."
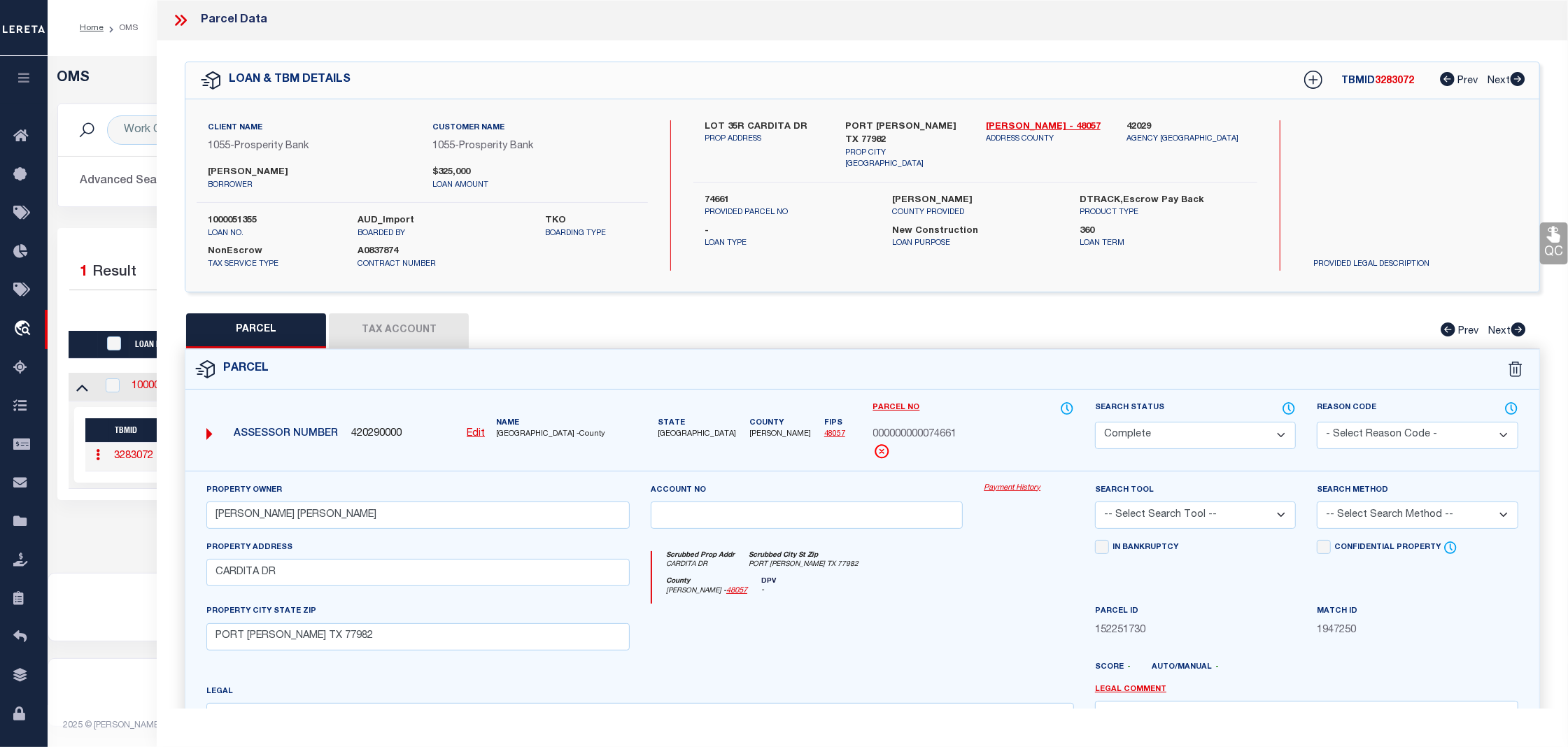
click at [1019, 487] on link "Payment History" at bounding box center [1029, 489] width 90 height 12
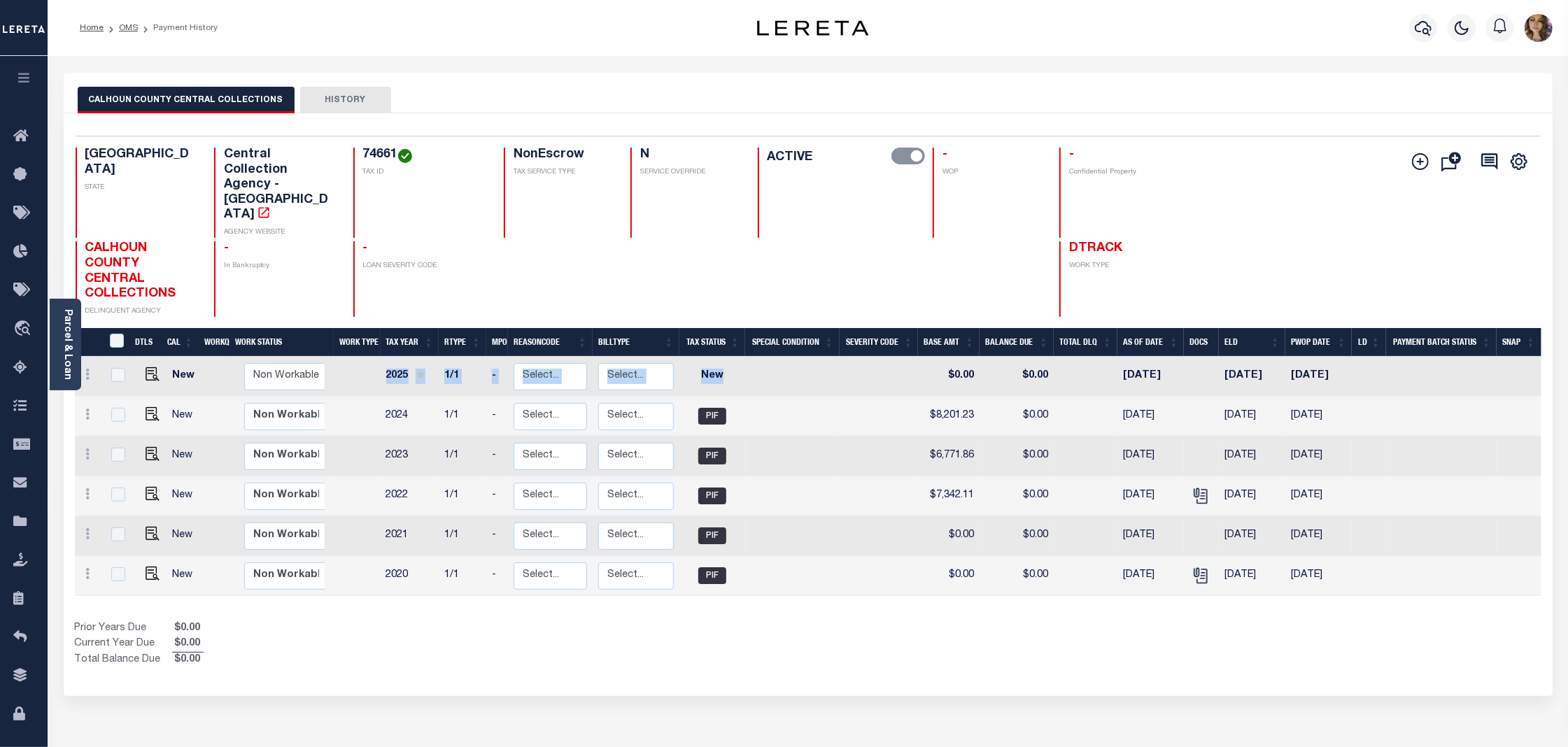
drag, startPoint x: 759, startPoint y: 328, endPoint x: 360, endPoint y: 326, distance: 399.0
click at [360, 357] on tr "New Non Workable Workable 2025 1/1 - Select... Payment Reversal Taxable Value C…" at bounding box center [807, 376] width 1466 height 40
click at [799, 357] on td at bounding box center [792, 376] width 95 height 40
checkbox input "true"
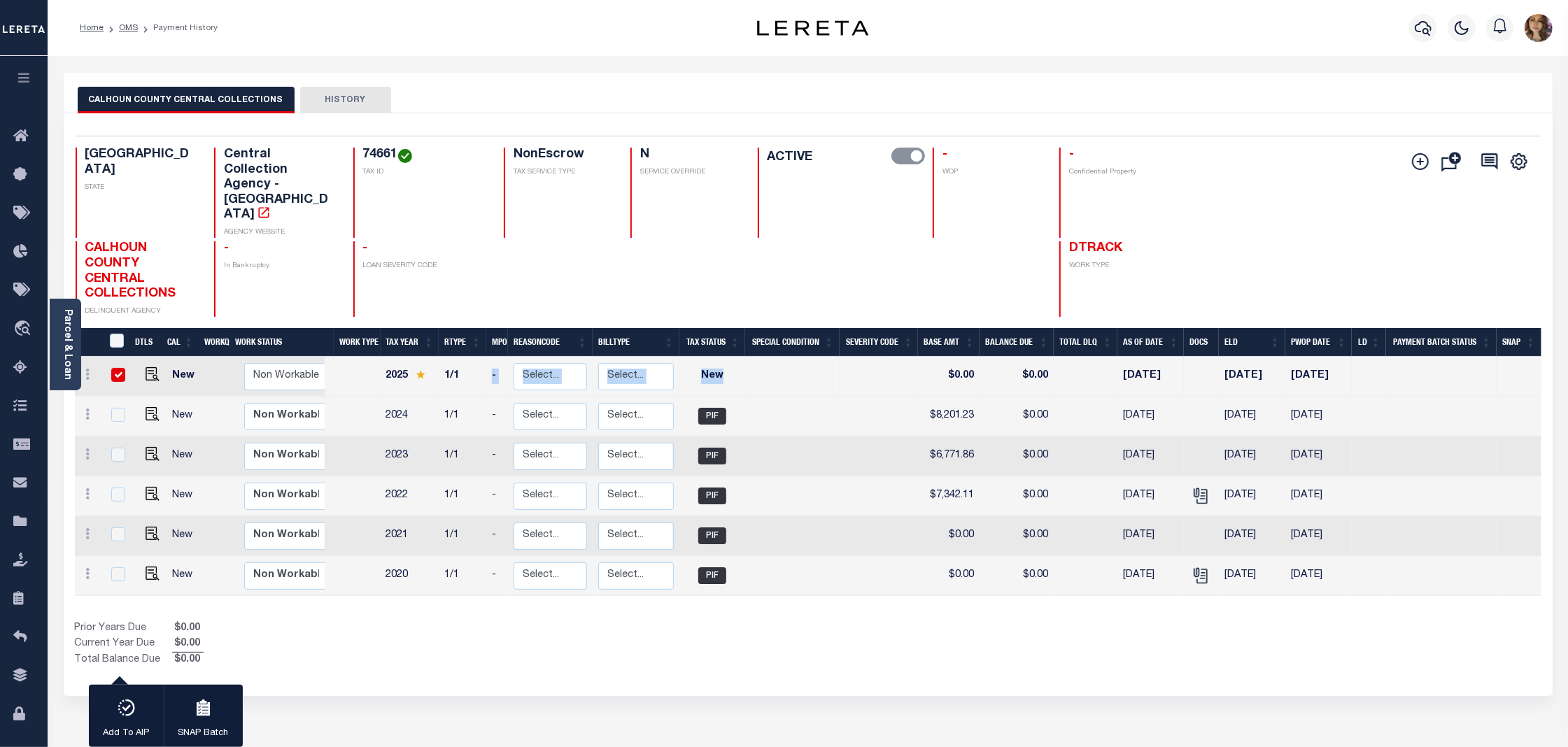
drag, startPoint x: 798, startPoint y: 333, endPoint x: 482, endPoint y: 332, distance: 316.0
click at [482, 357] on tr "New Non Workable Workable 2025 1/1 - Select... Payment Reversal Taxable Value C…" at bounding box center [807, 376] width 1466 height 40
click at [812, 357] on td at bounding box center [792, 376] width 95 height 40
checkbox input "false"
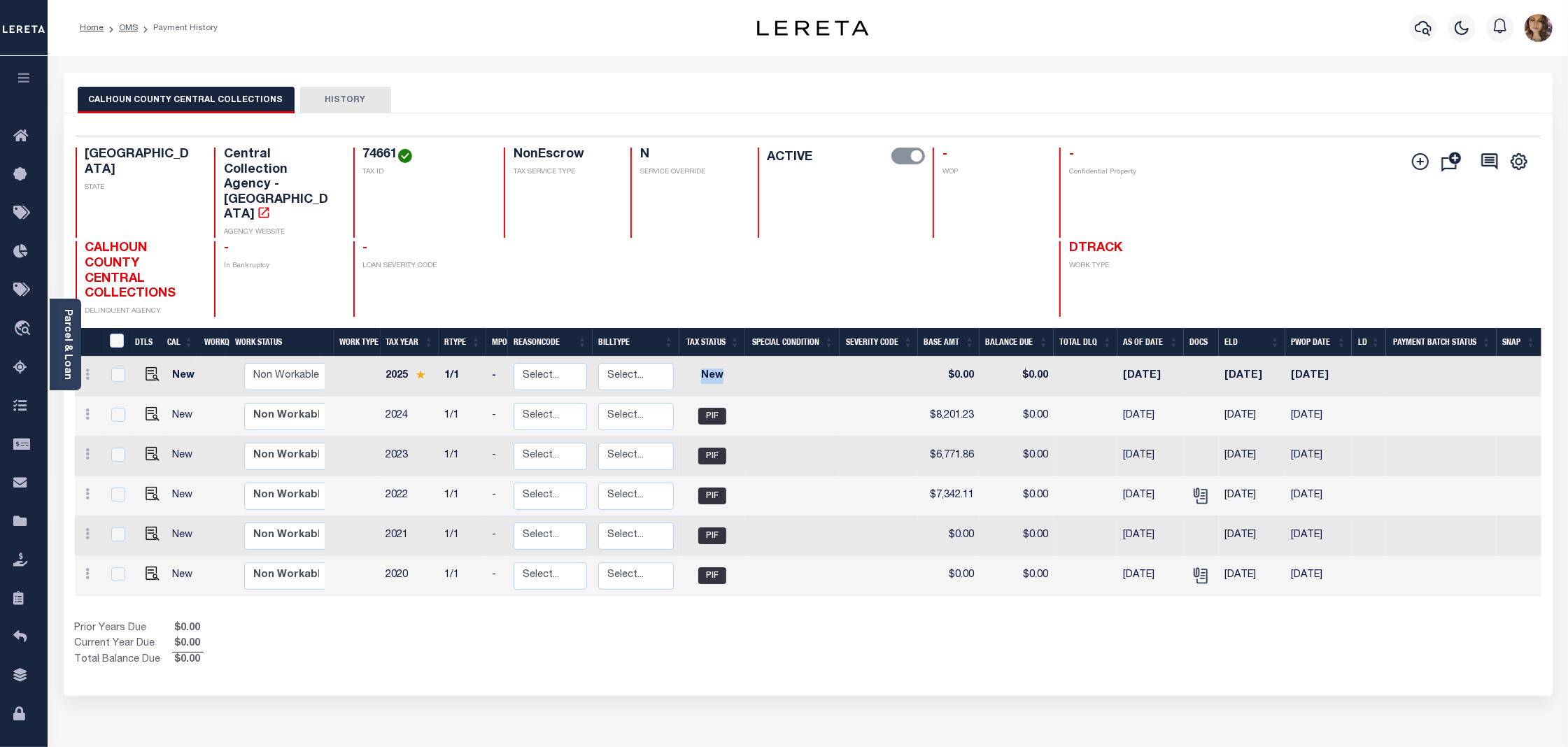
drag, startPoint x: 793, startPoint y: 342, endPoint x: 681, endPoint y: 348, distance: 112.2
click at [681, 357] on tr "New Non Workable Workable 2025 1/1 - Select... Payment Reversal Taxable Value C…" at bounding box center [807, 376] width 1466 height 40
click at [150, 367] on img "" at bounding box center [152, 374] width 14 height 14
checkbox input "true"
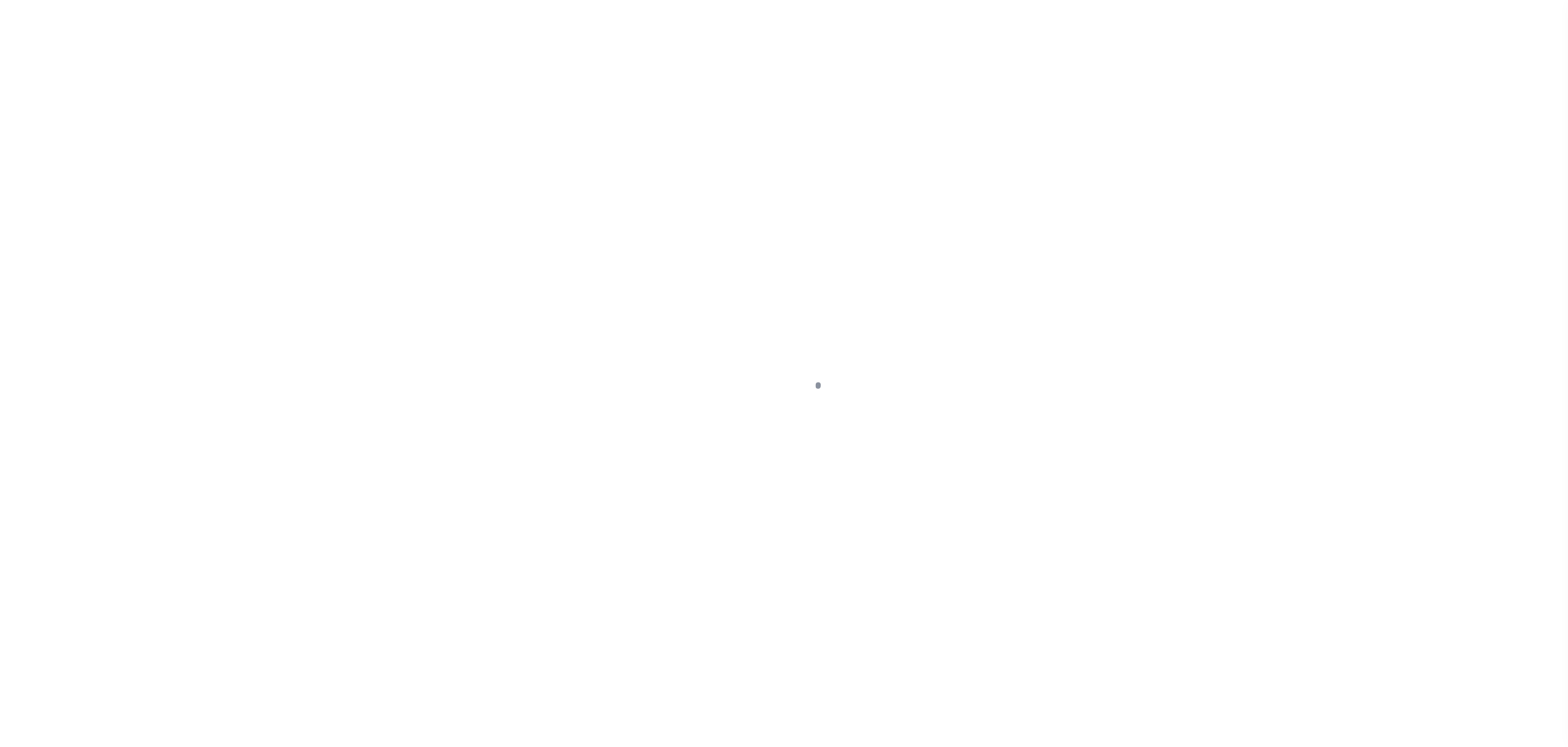
select select "NW2"
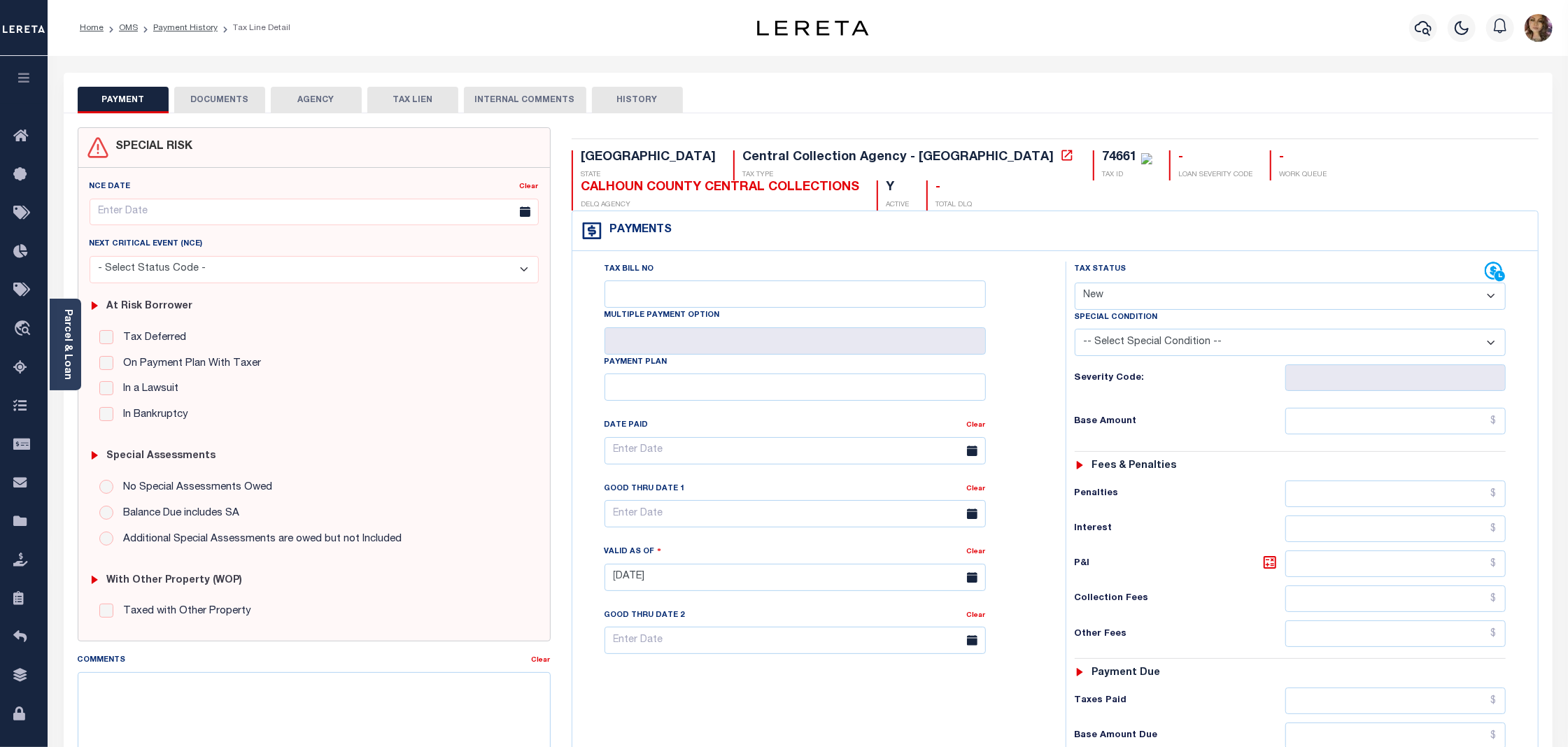
click at [1345, 283] on select "- Select Status Code - Open Due/Unpaid Paid Incomplete No Tax Due Internal Refu…" at bounding box center [1290, 296] width 431 height 27
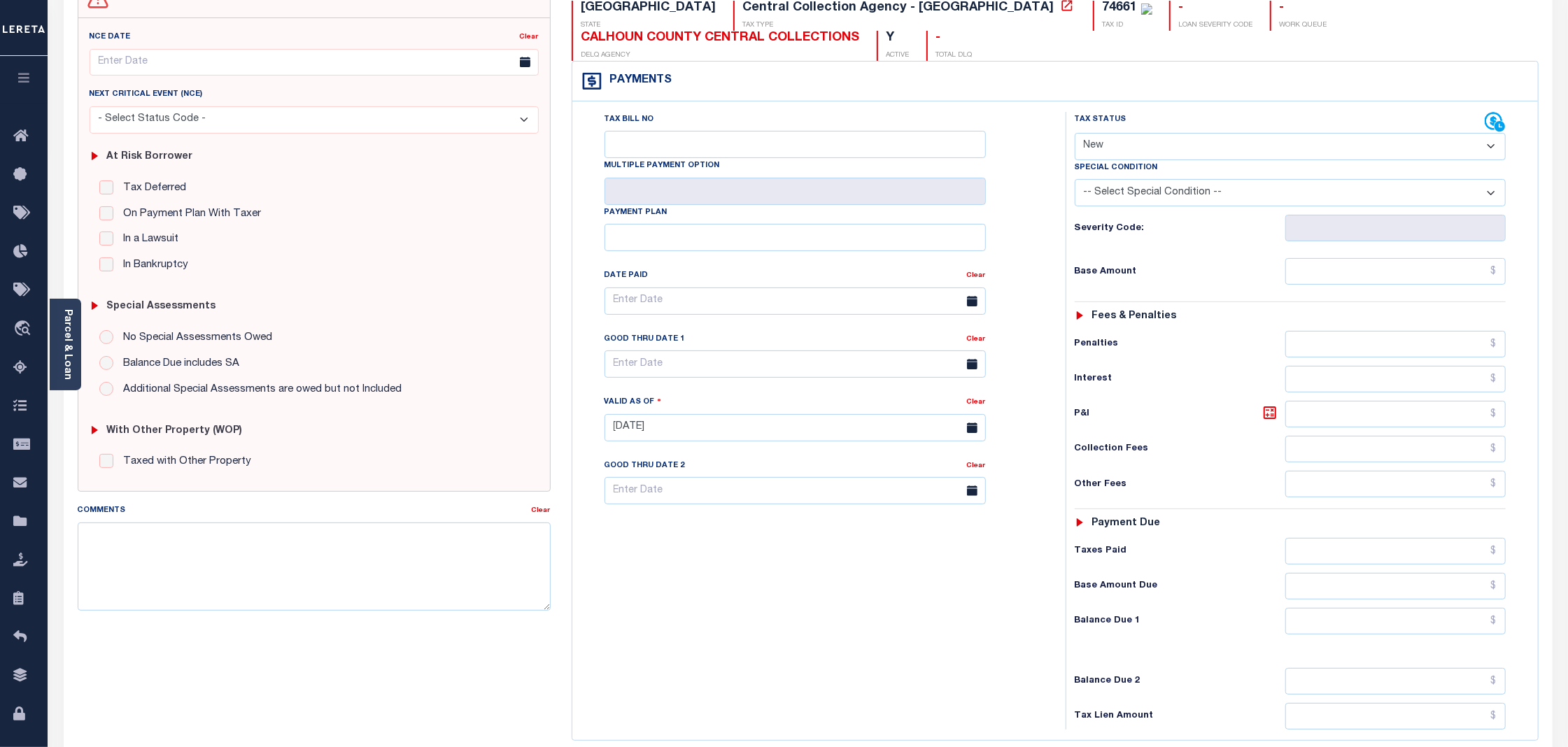
scroll to position [291, 0]
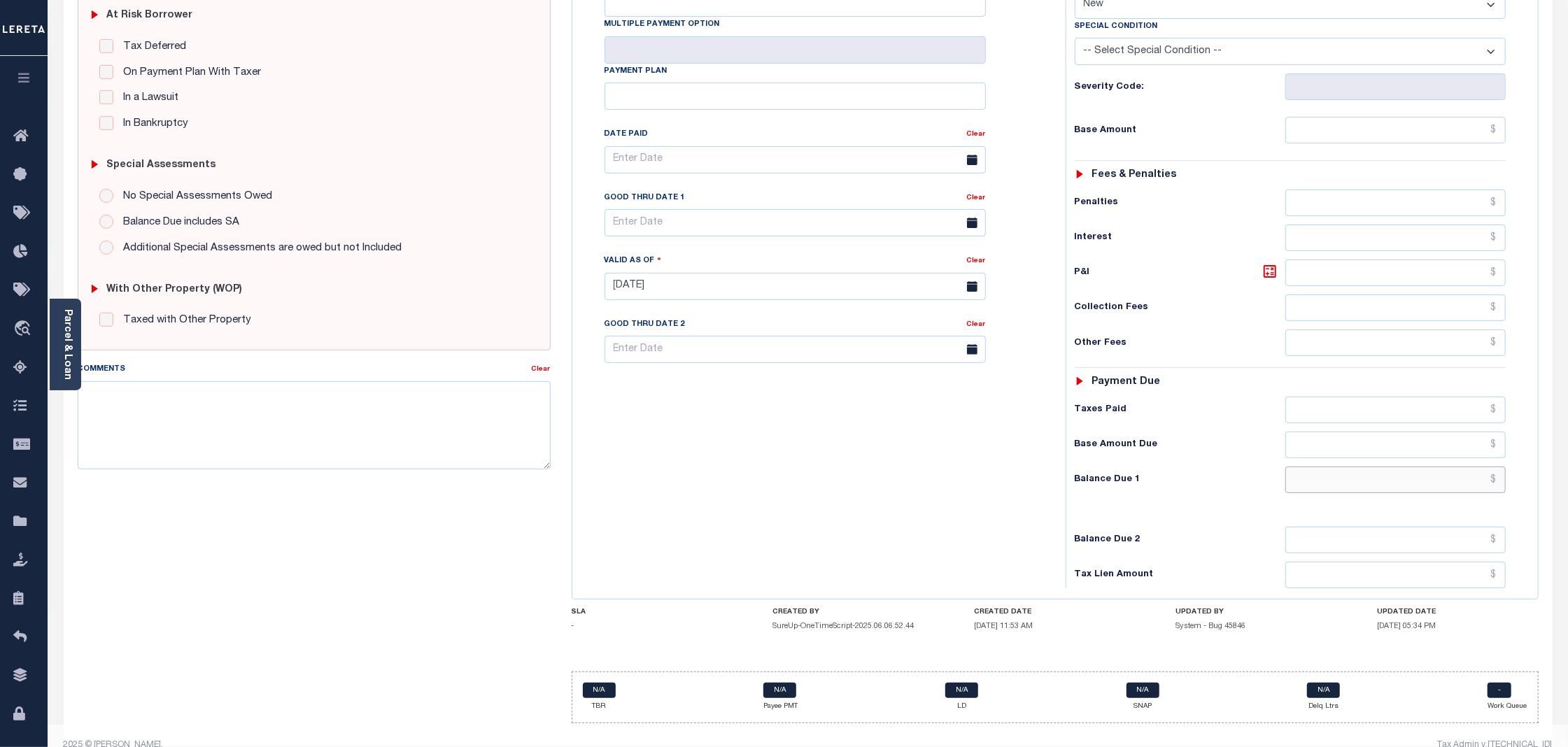
click at [1498, 466] on input "text" at bounding box center [1395, 479] width 220 height 26
click at [754, 390] on div "Tax Bill No Multiple Payment Option Payment Plan Clear" at bounding box center [815, 279] width 479 height 618
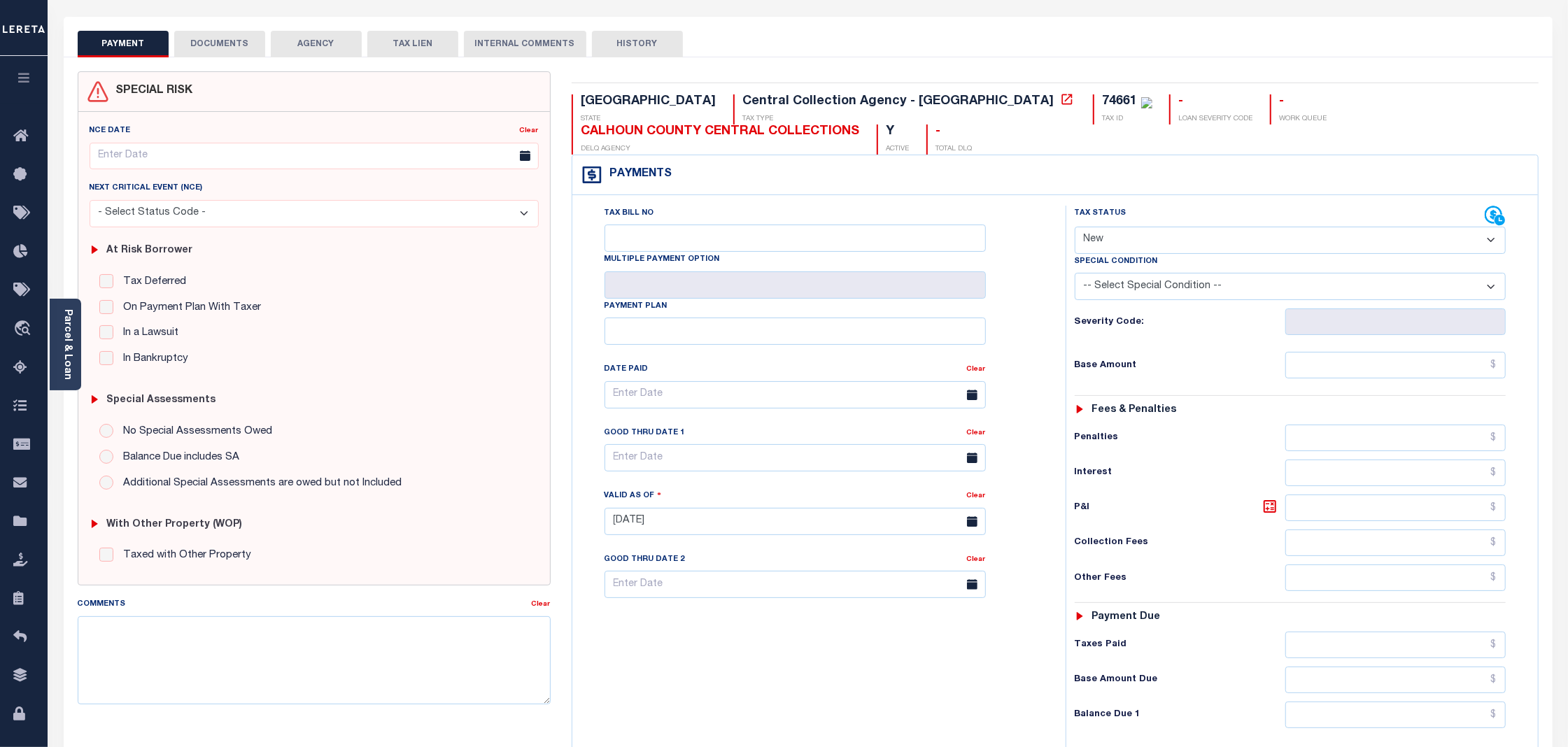
scroll to position [0, 0]
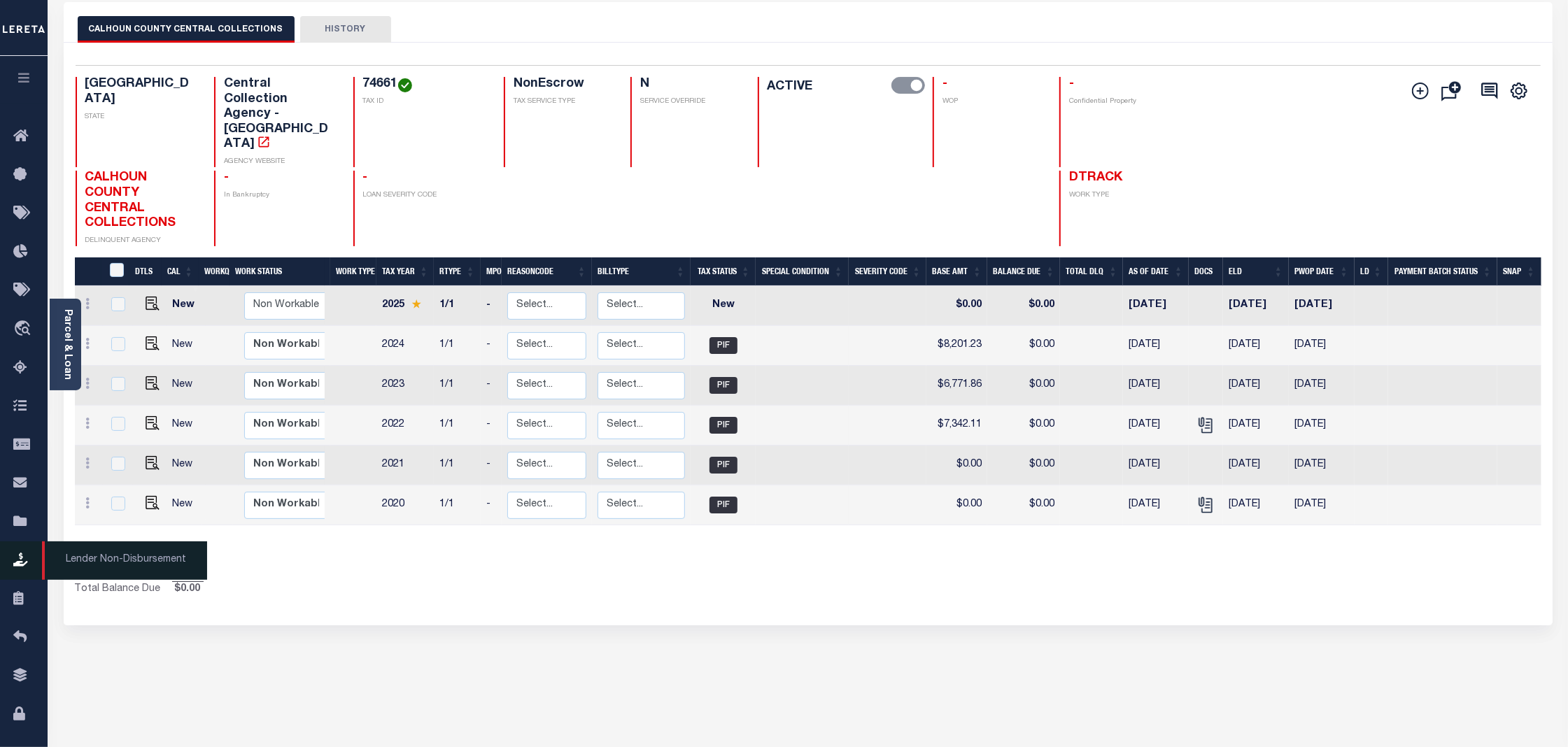
scroll to position [120, 0]
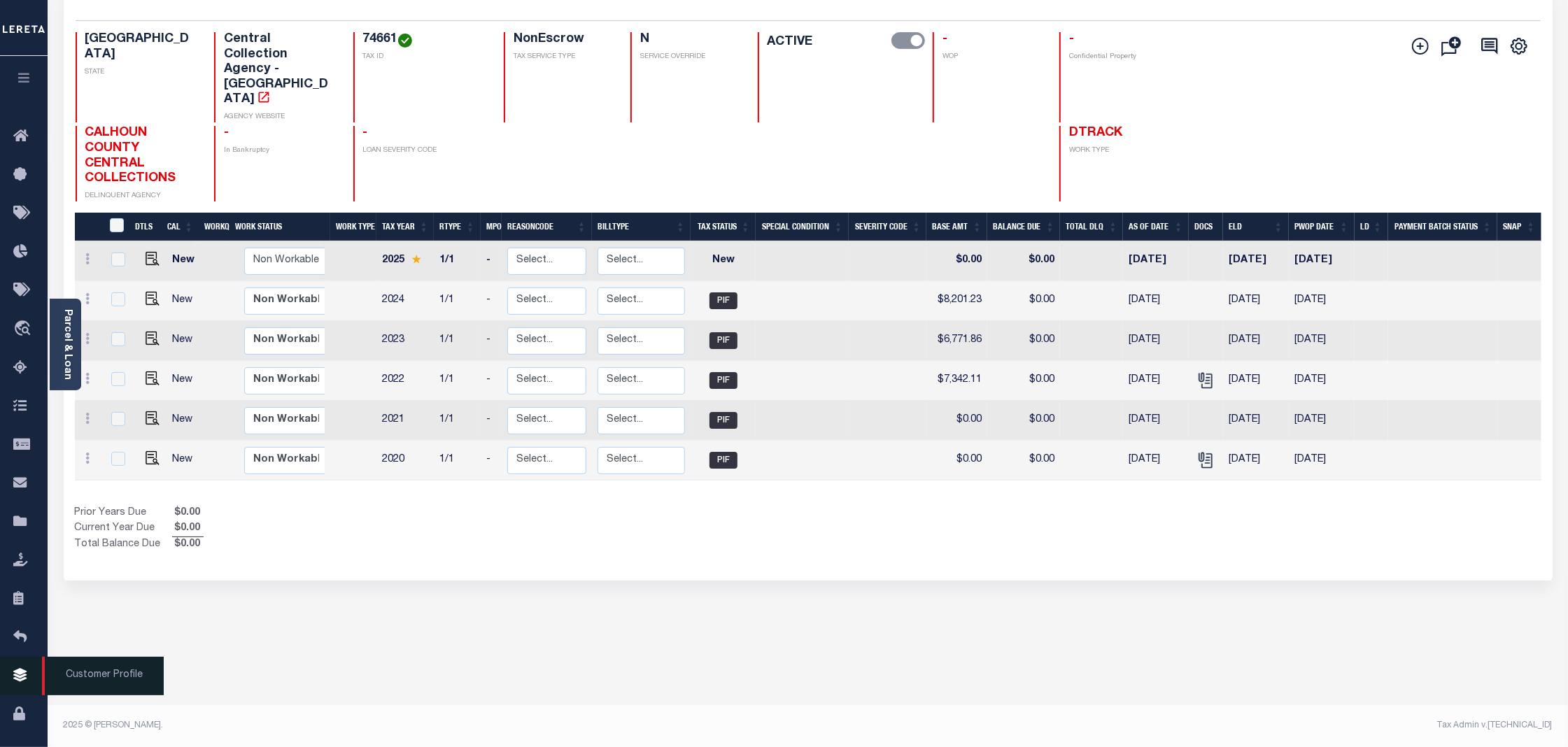
click at [21, 678] on icon at bounding box center [25, 676] width 23 height 17
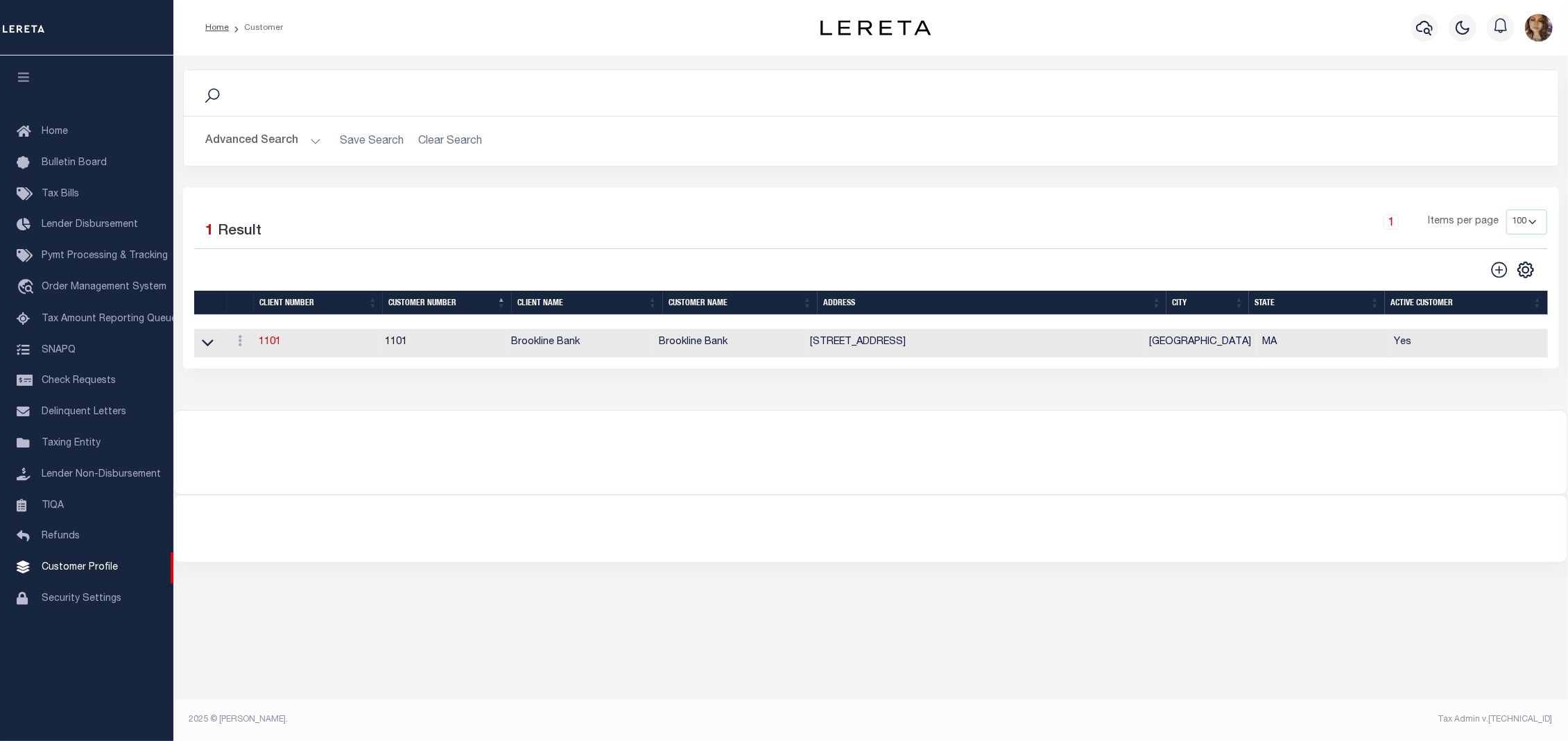
click at [312, 143] on button "Advanced Search" at bounding box center [263, 141] width 115 height 27
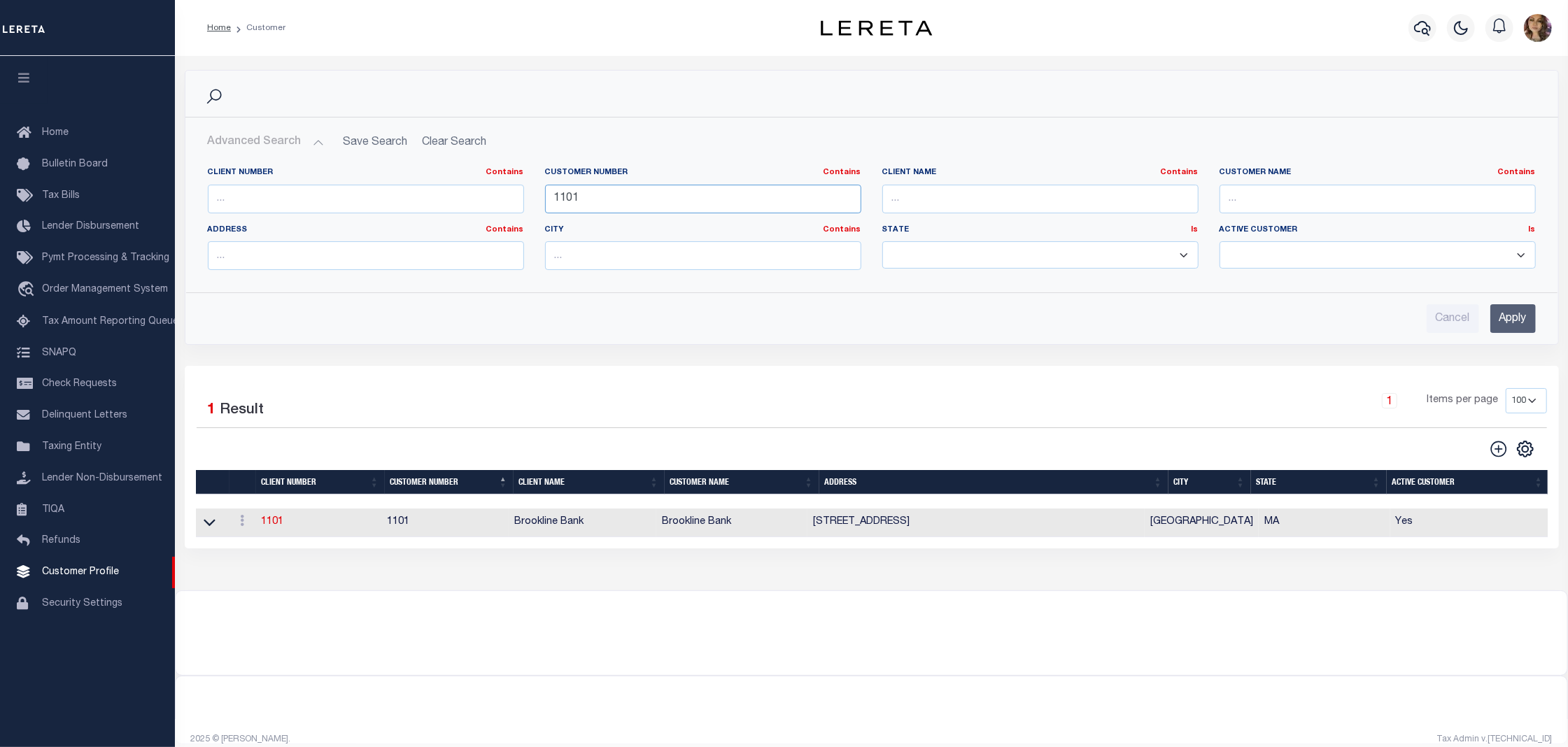
drag, startPoint x: 600, startPoint y: 202, endPoint x: 533, endPoint y: 203, distance: 67.0
click at [534, 203] on div "Customer Number Contains Contains Is 1101" at bounding box center [703, 196] width 337 height 57
type input "2170"
click at [1515, 324] on input "Apply" at bounding box center [1512, 318] width 45 height 29
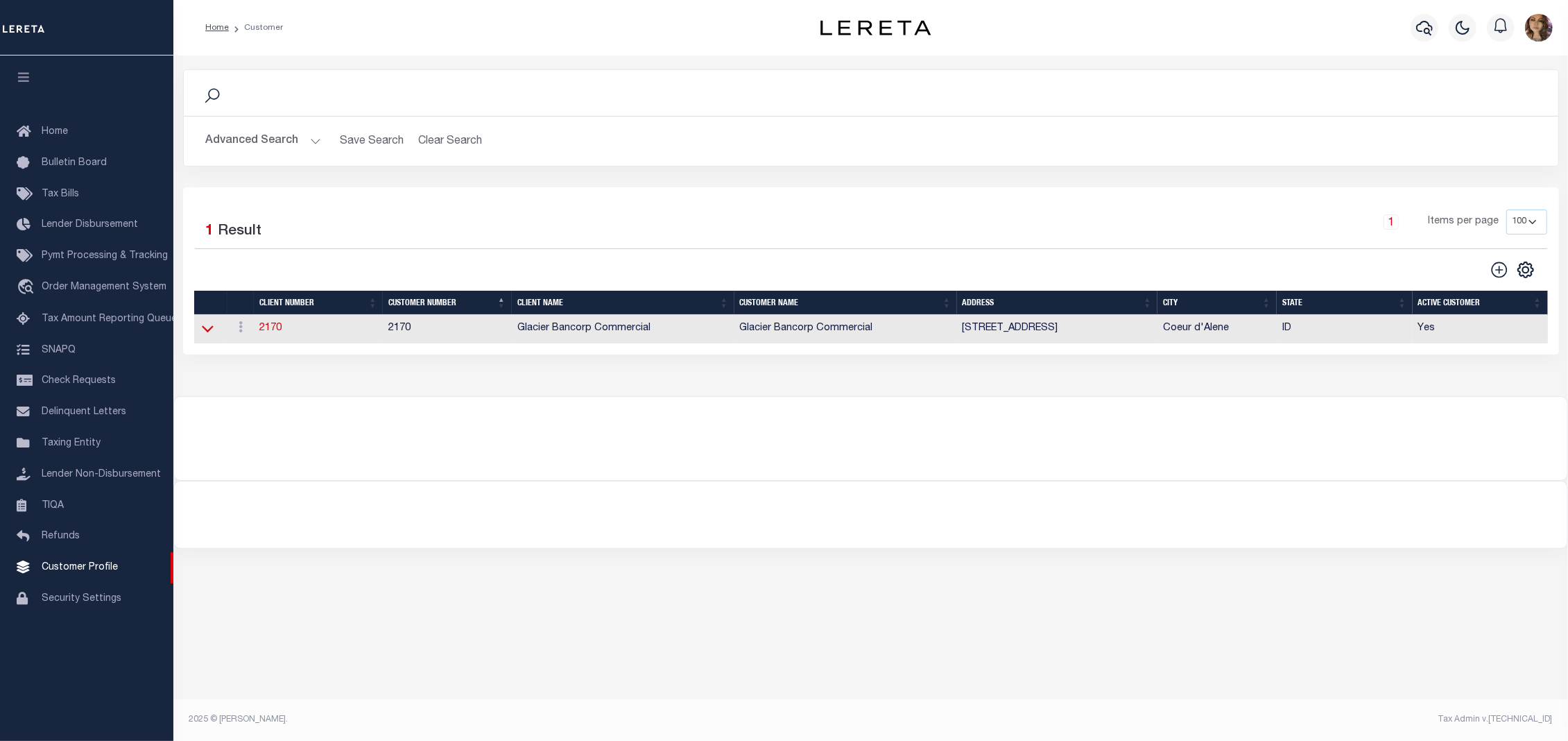
click at [202, 333] on icon at bounding box center [208, 328] width 12 height 15
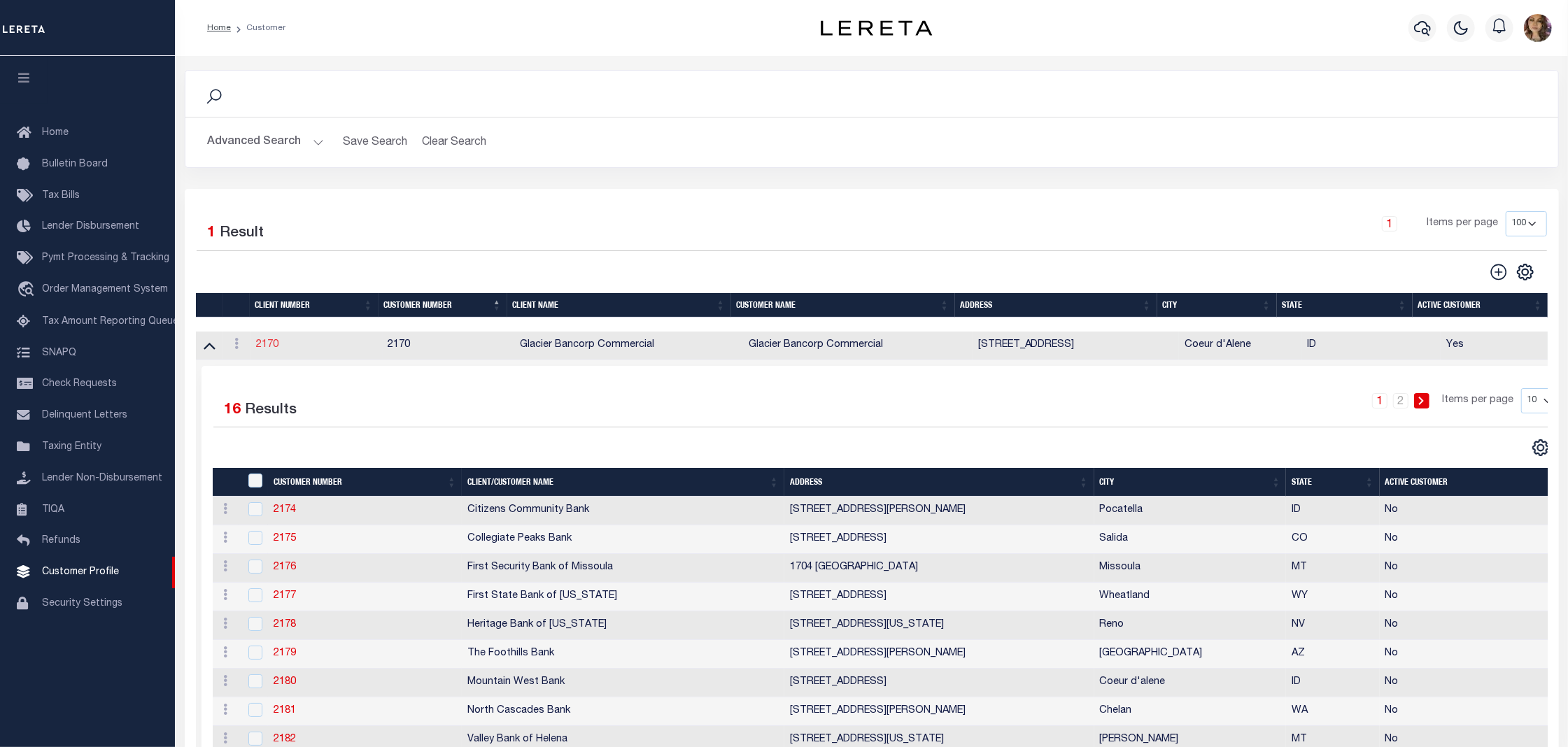
click at [270, 345] on link "2170" at bounding box center [267, 345] width 23 height 10
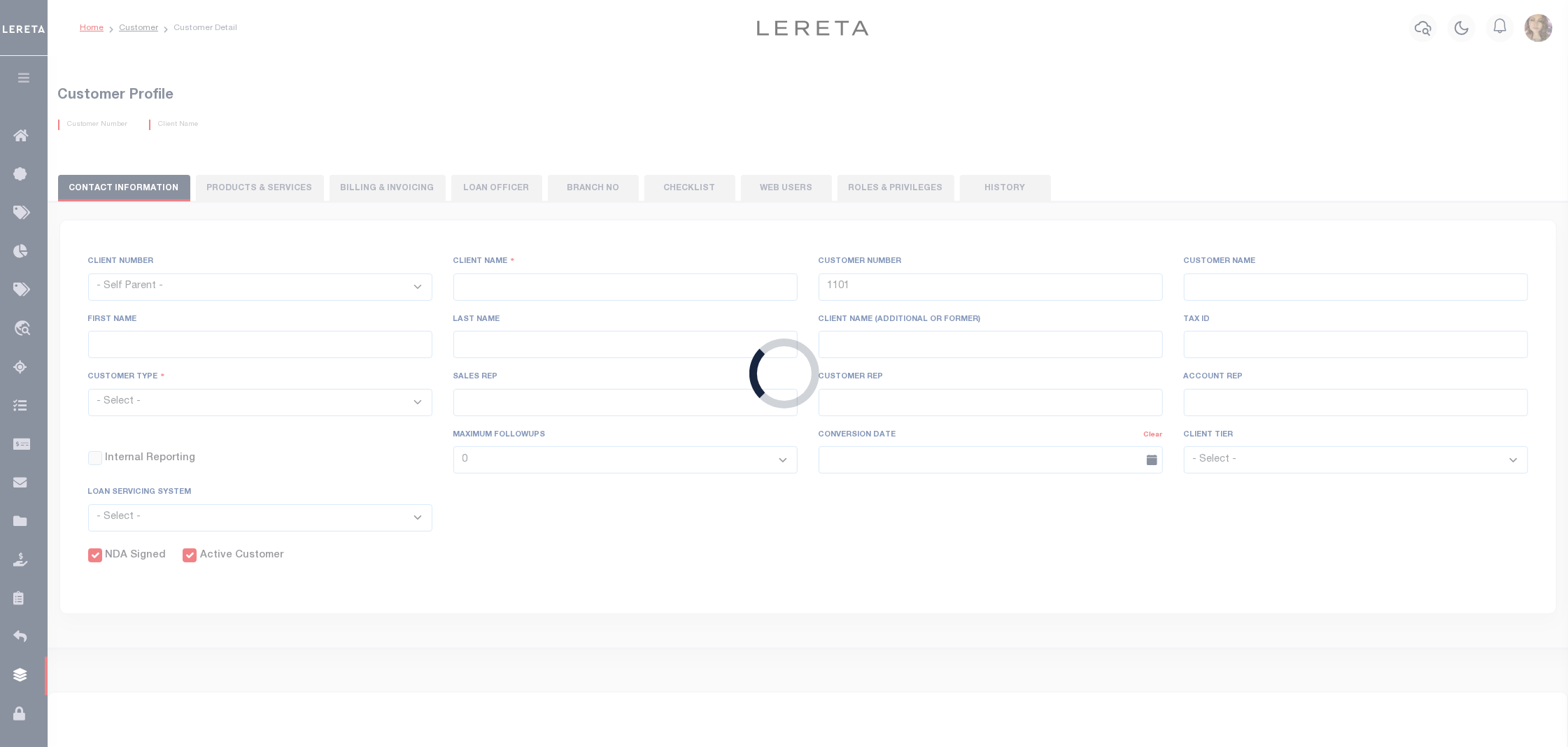
select select
type input "Glacier Bancorp Commercial"
type input "2170"
type input "Glacier Bancorp Commercial"
type input "Becky"
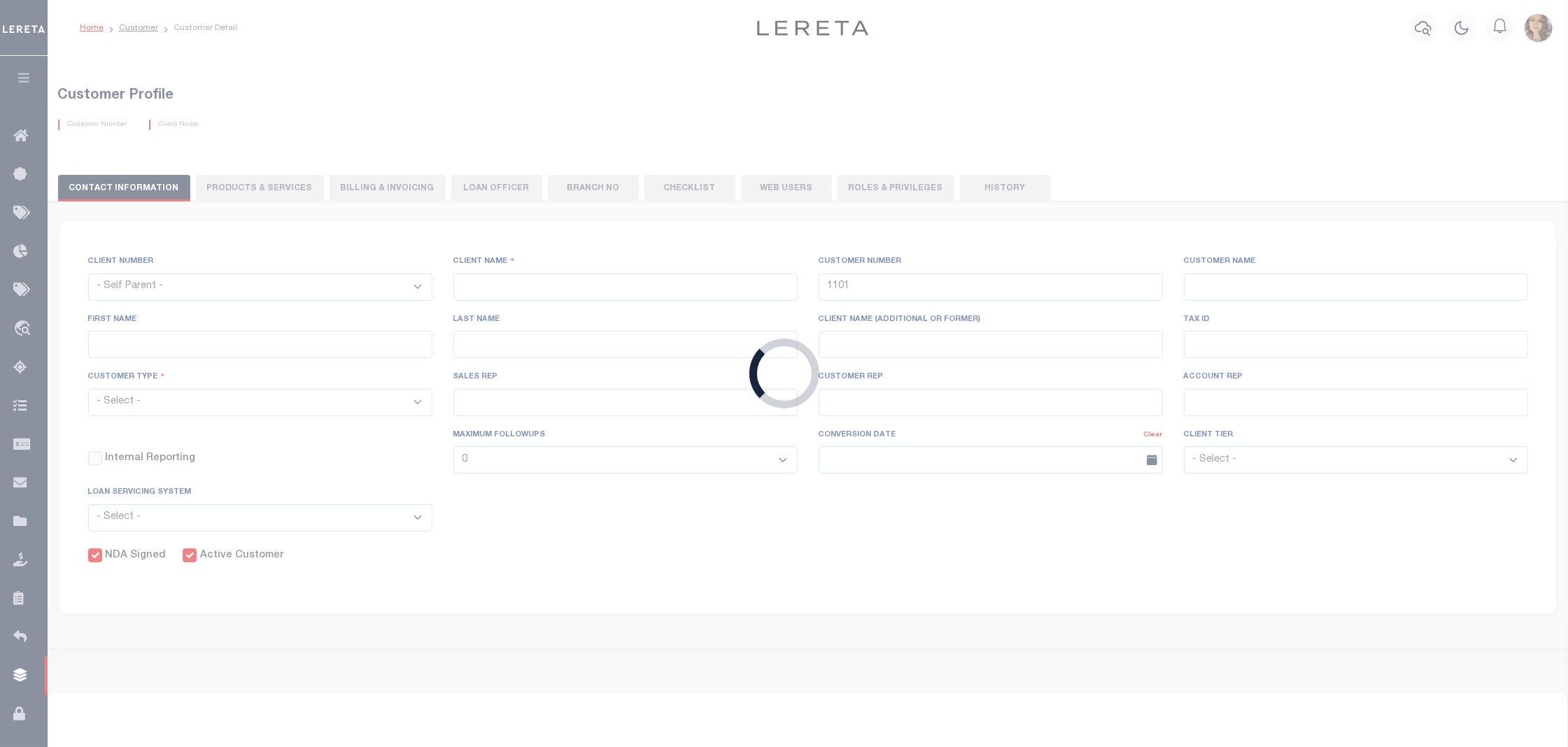
type input "Mathson"
select select "Commercial"
type input "Barbara Kendrick"
type input "Debbie Vecellio"
checkbox input "true"
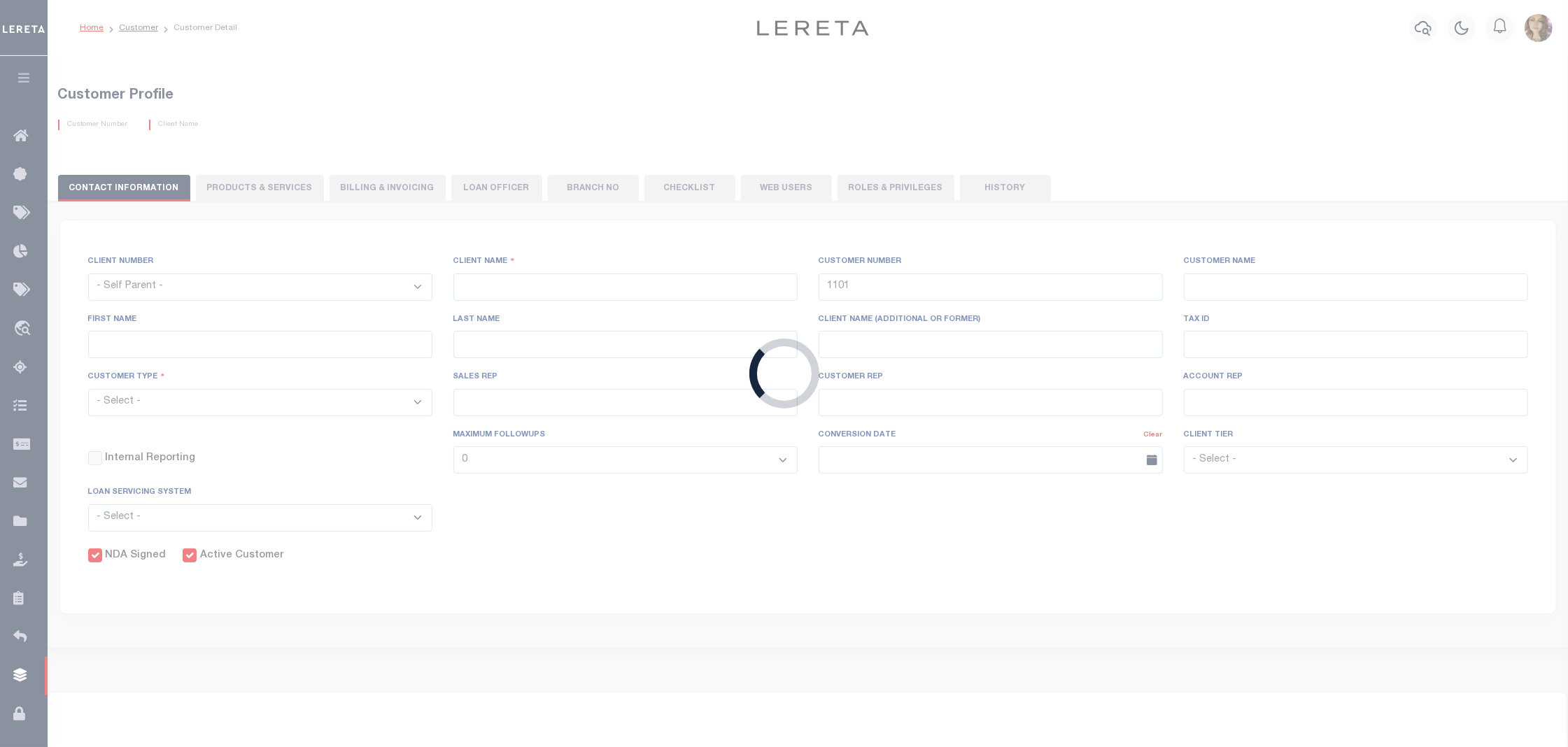
checkbox input "true"
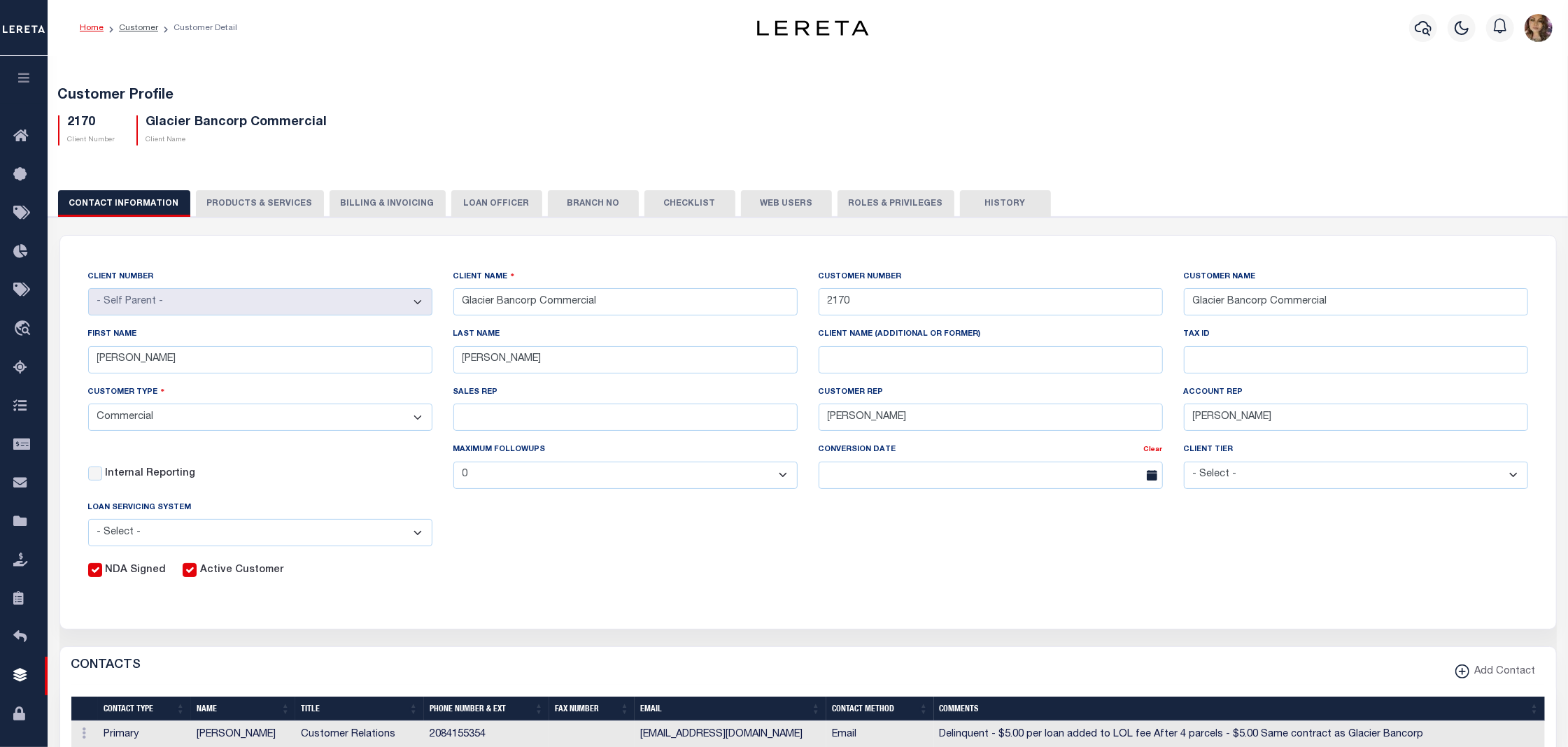
click at [776, 205] on button "Web Users" at bounding box center [786, 203] width 91 height 26
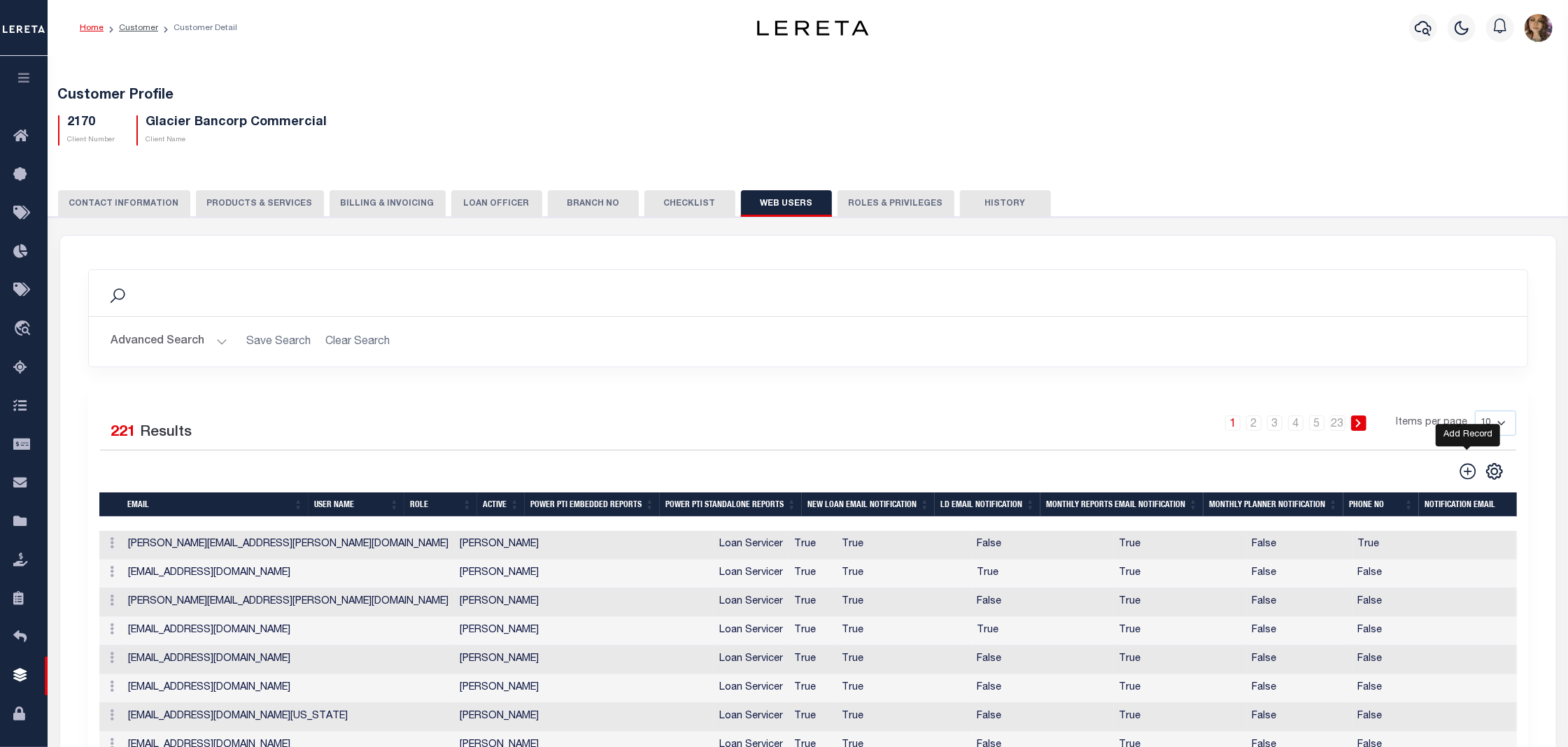
click at [1466, 472] on icon at bounding box center [1467, 472] width 18 height 18
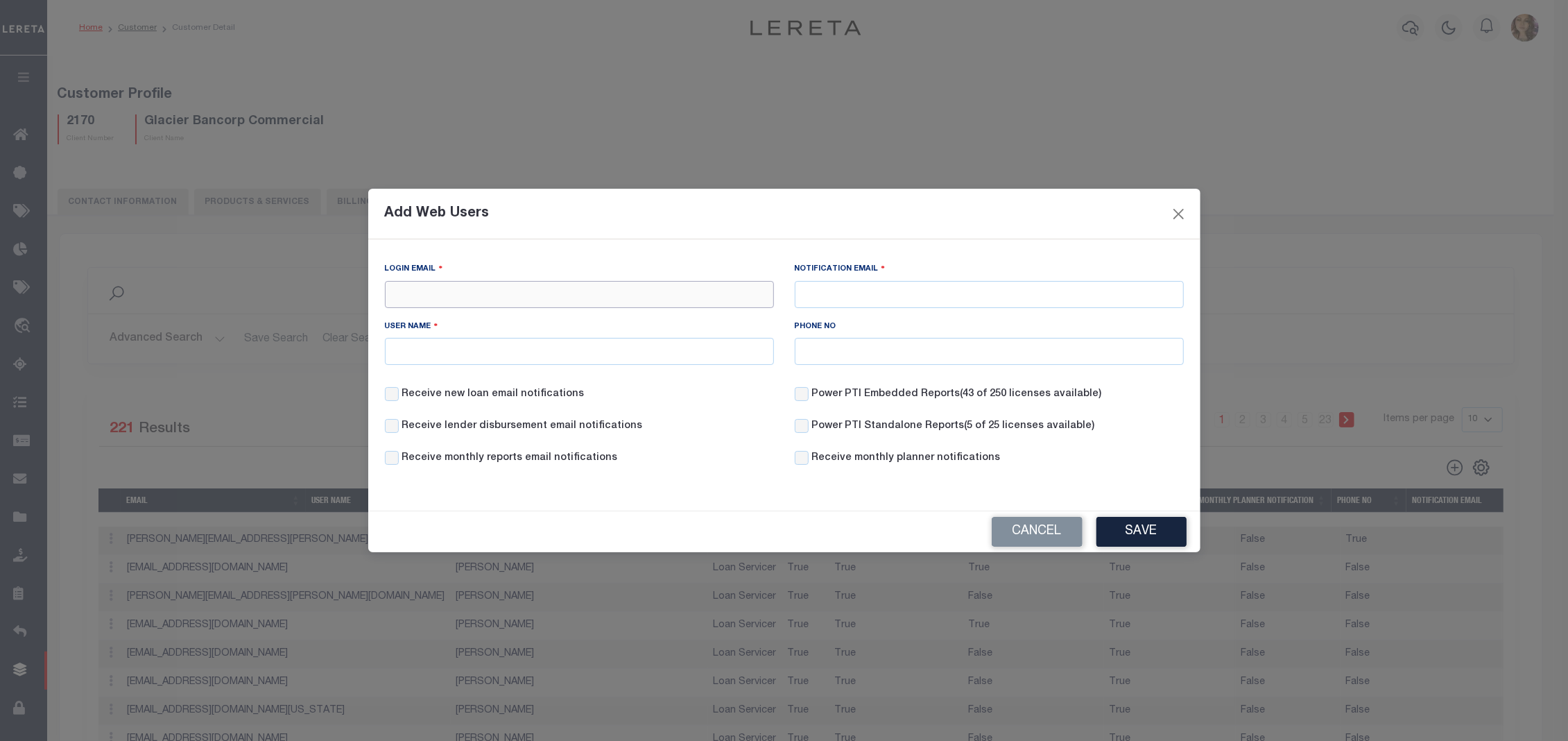
click at [439, 292] on input "Login Email" at bounding box center [580, 295] width 389 height 27
paste input "SPyette@fsbmsla.com"
type input "SPyette@fsbmsla.com"
click at [818, 290] on input "Notification Email" at bounding box center [989, 295] width 389 height 27
click at [827, 291] on input "Notification Email" at bounding box center [989, 295] width 389 height 27
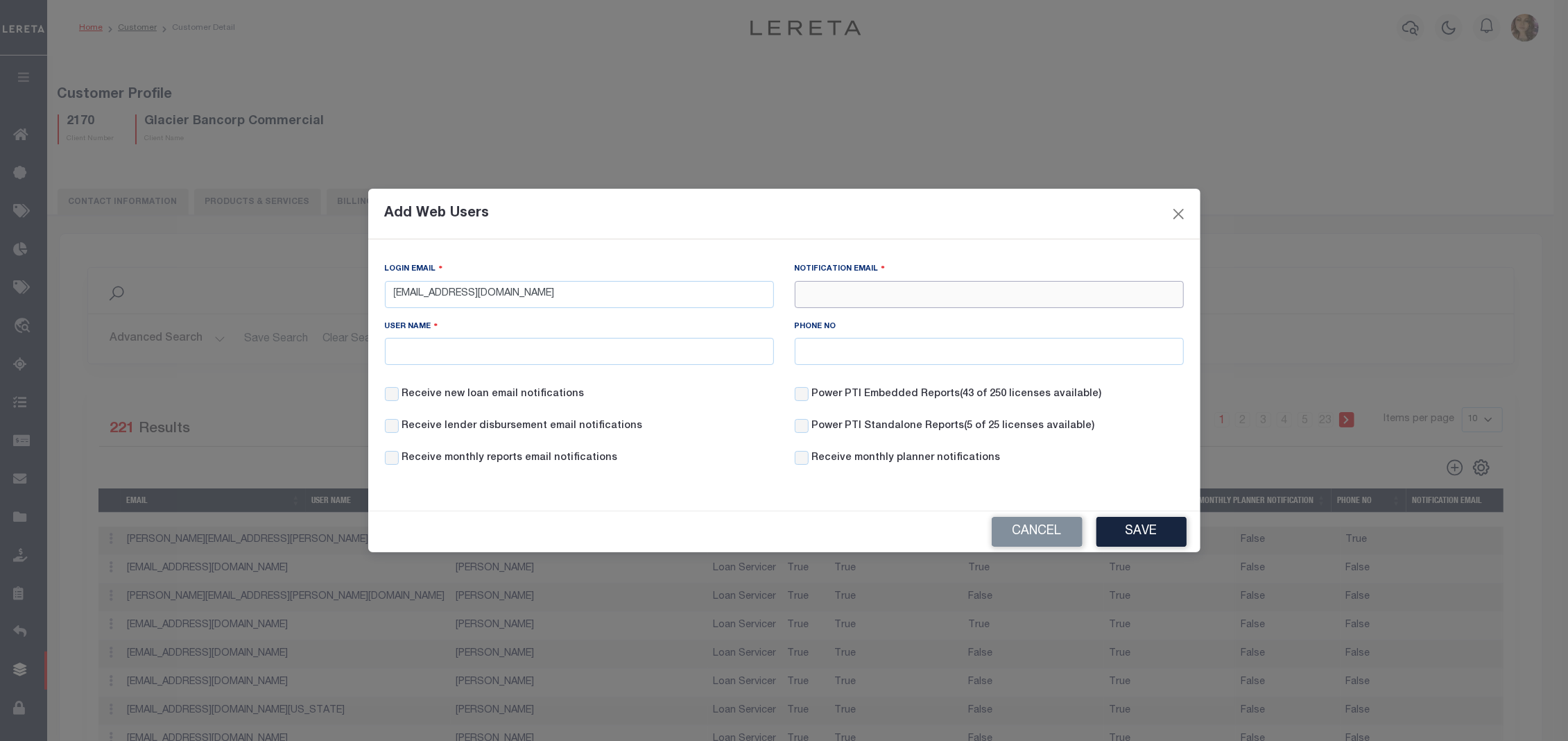
paste input "SPyette@fsbmsla.com"
type input "SPyette@fsbmsla.com"
click at [1139, 537] on button "Save" at bounding box center [1141, 532] width 90 height 30
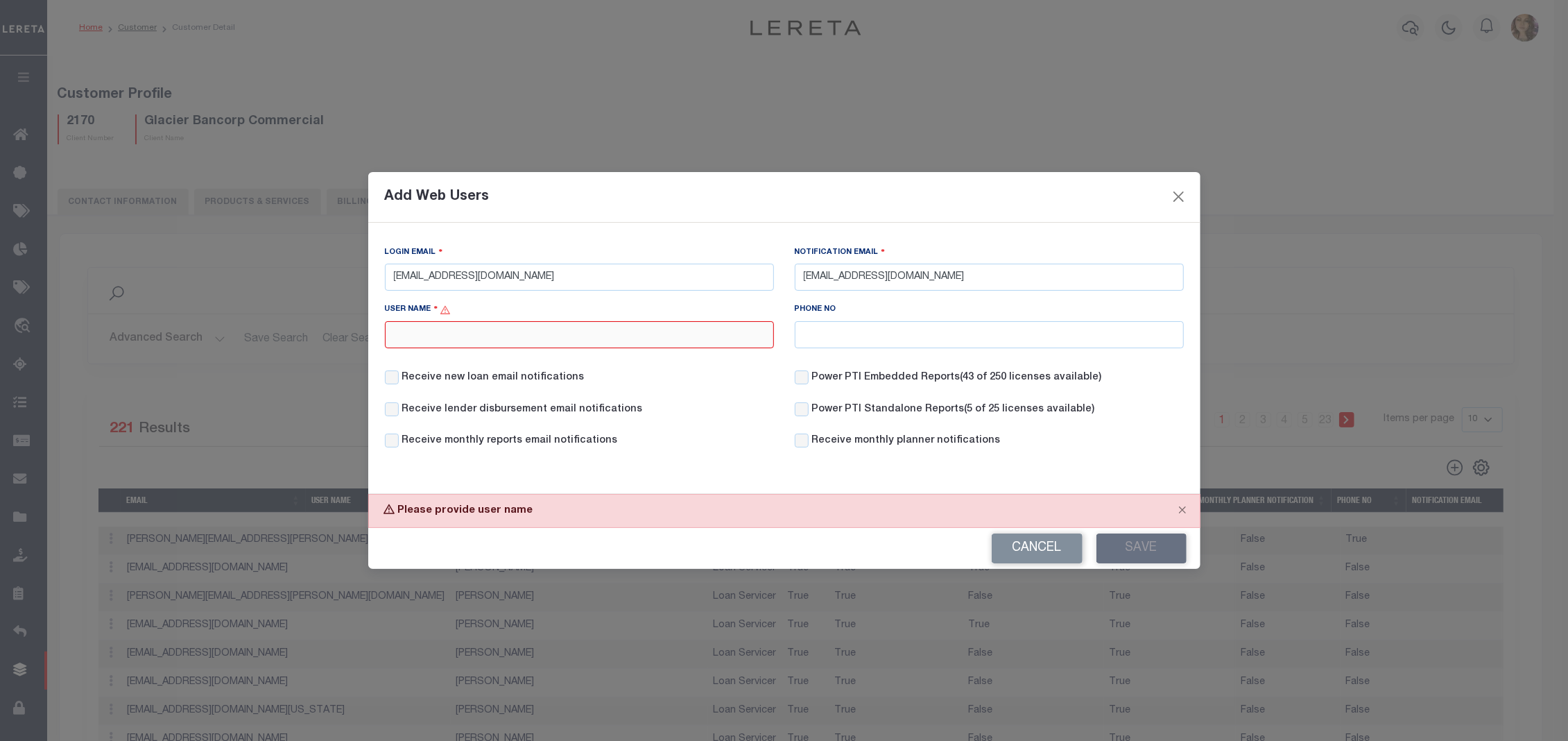
click at [516, 337] on input "User Name" at bounding box center [580, 334] width 389 height 27
type input "Shelly Pyette"
click at [1132, 548] on button "Save" at bounding box center [1141, 548] width 90 height 30
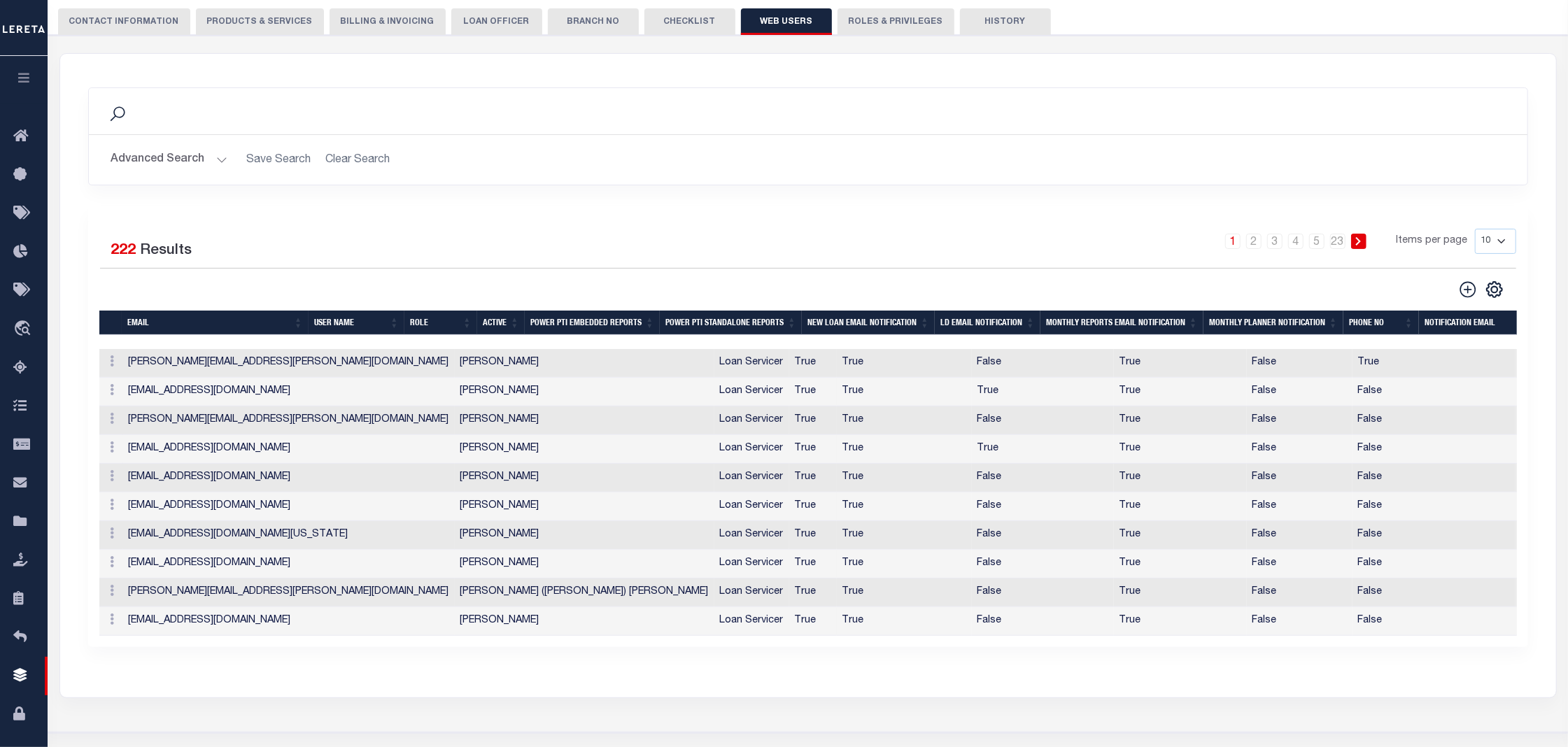
scroll to position [186, 0]
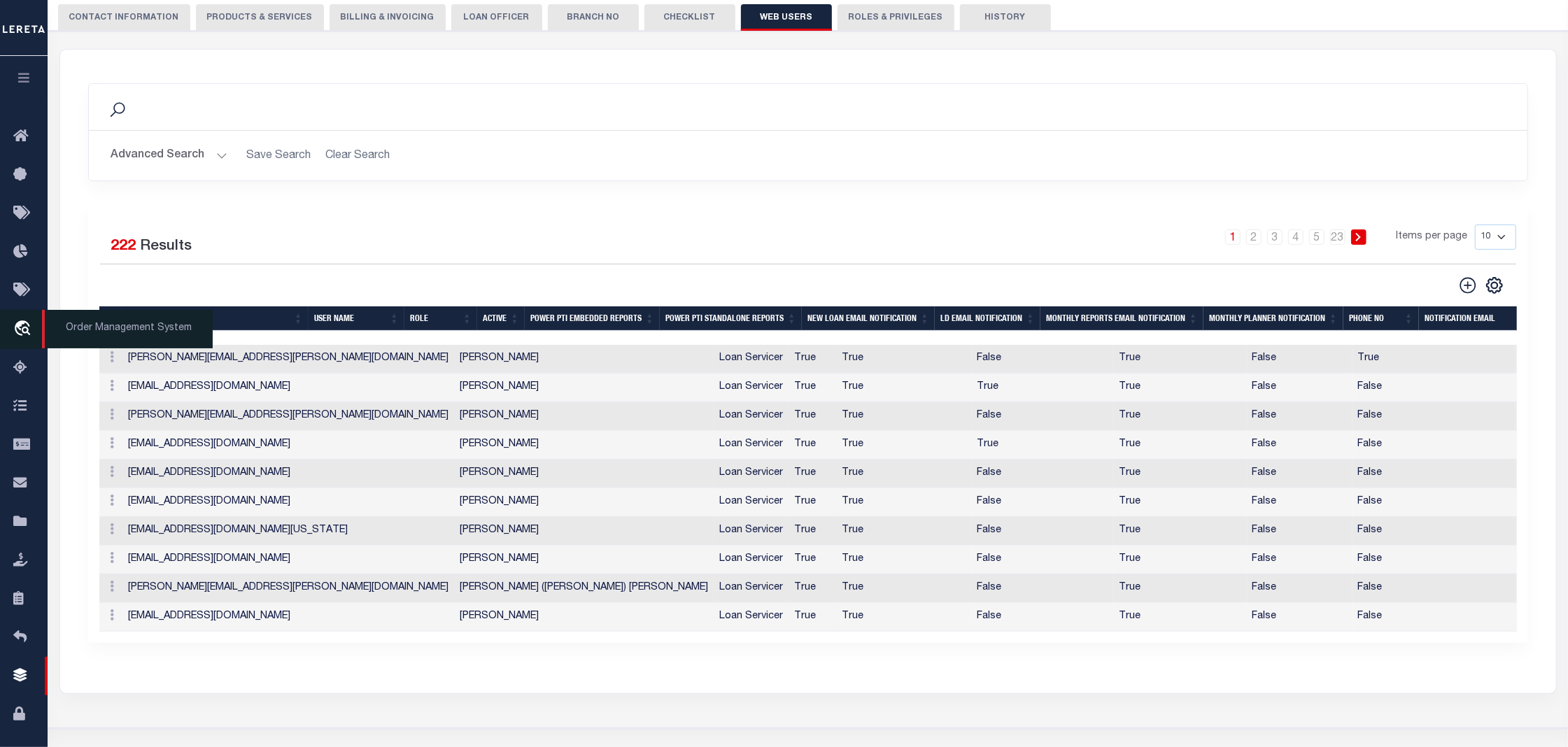
click at [135, 336] on span "Order Management System" at bounding box center [127, 329] width 171 height 38
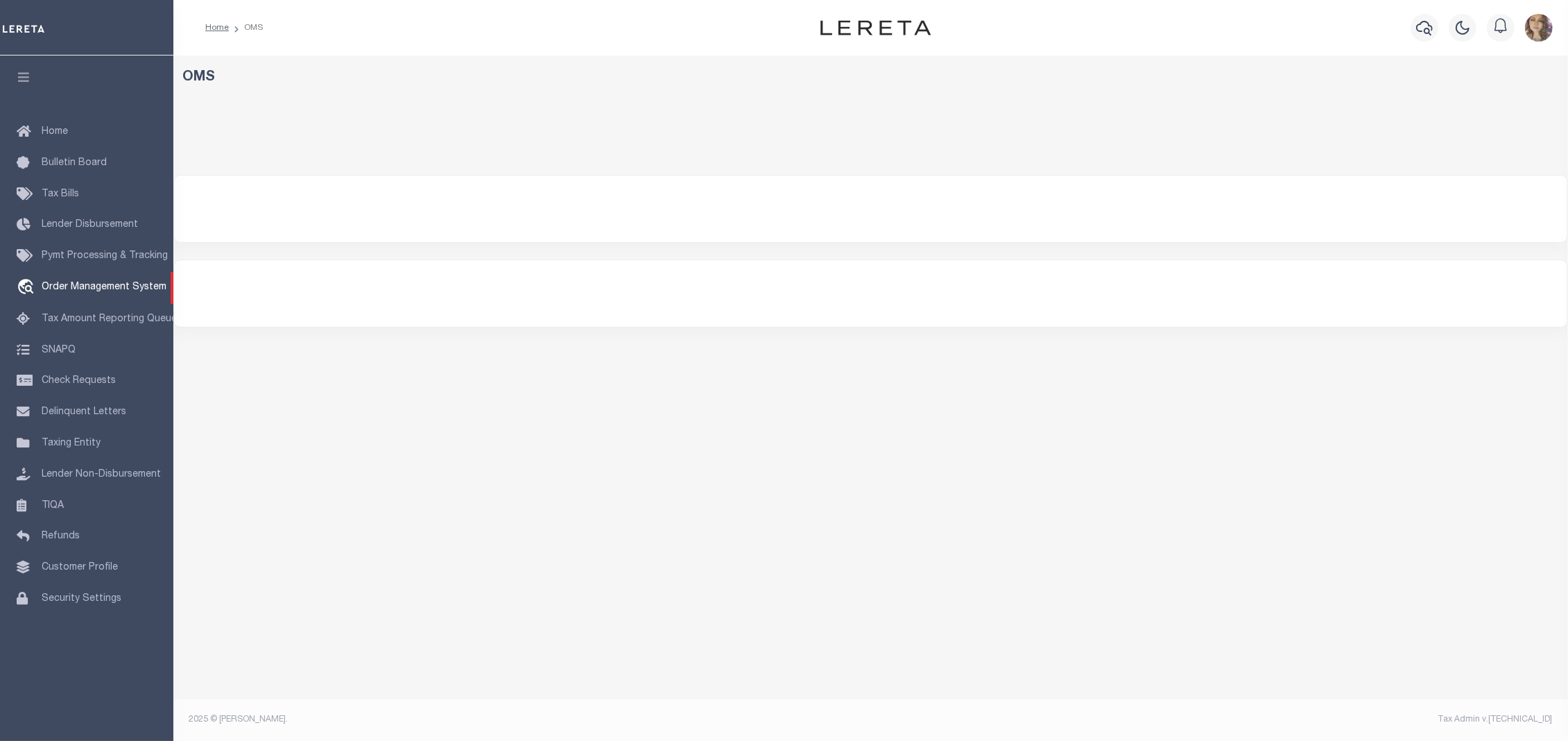
select select "200"
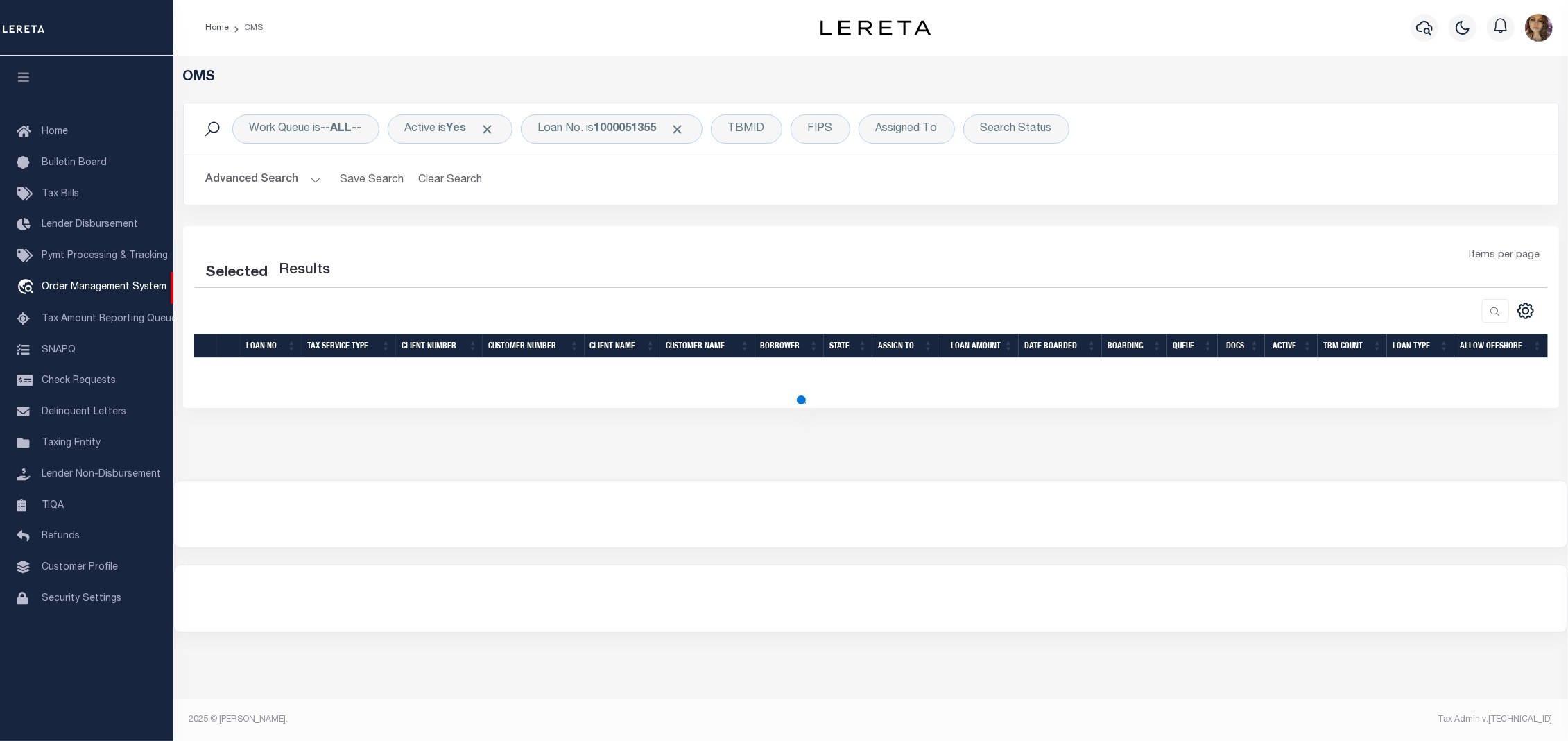
select select "200"
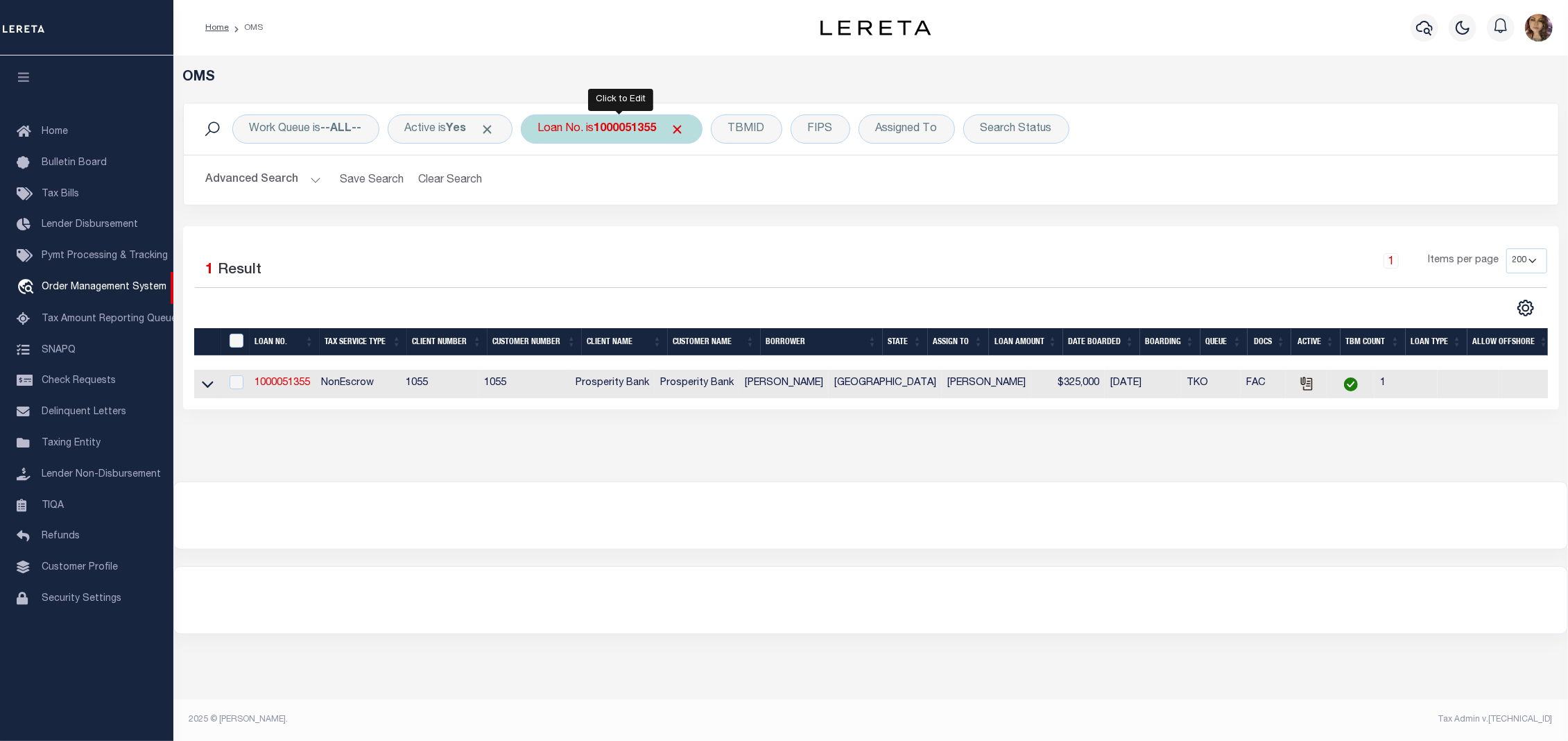
click at [616, 134] on b "1000051355" at bounding box center [626, 128] width 63 height 11
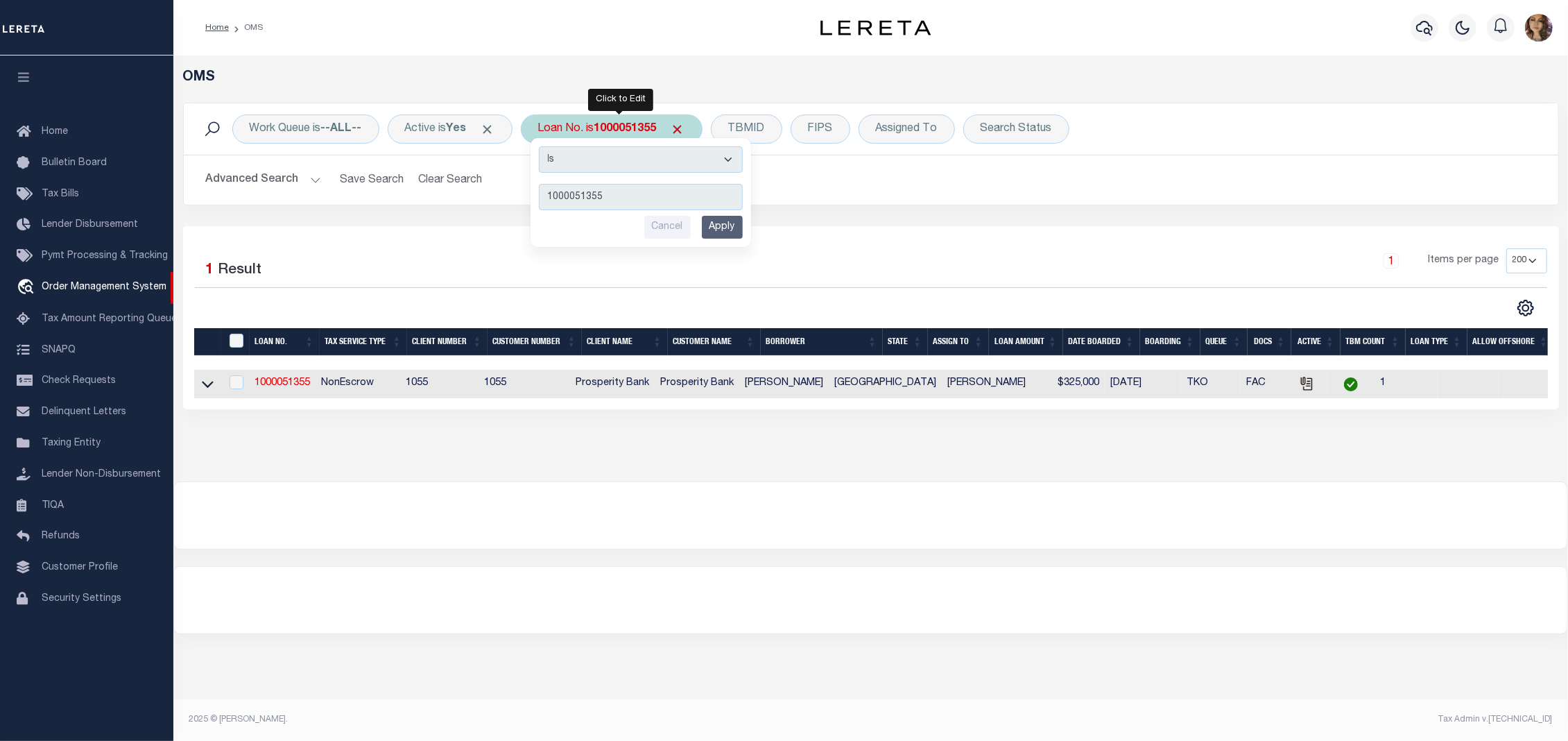
type input "12038"
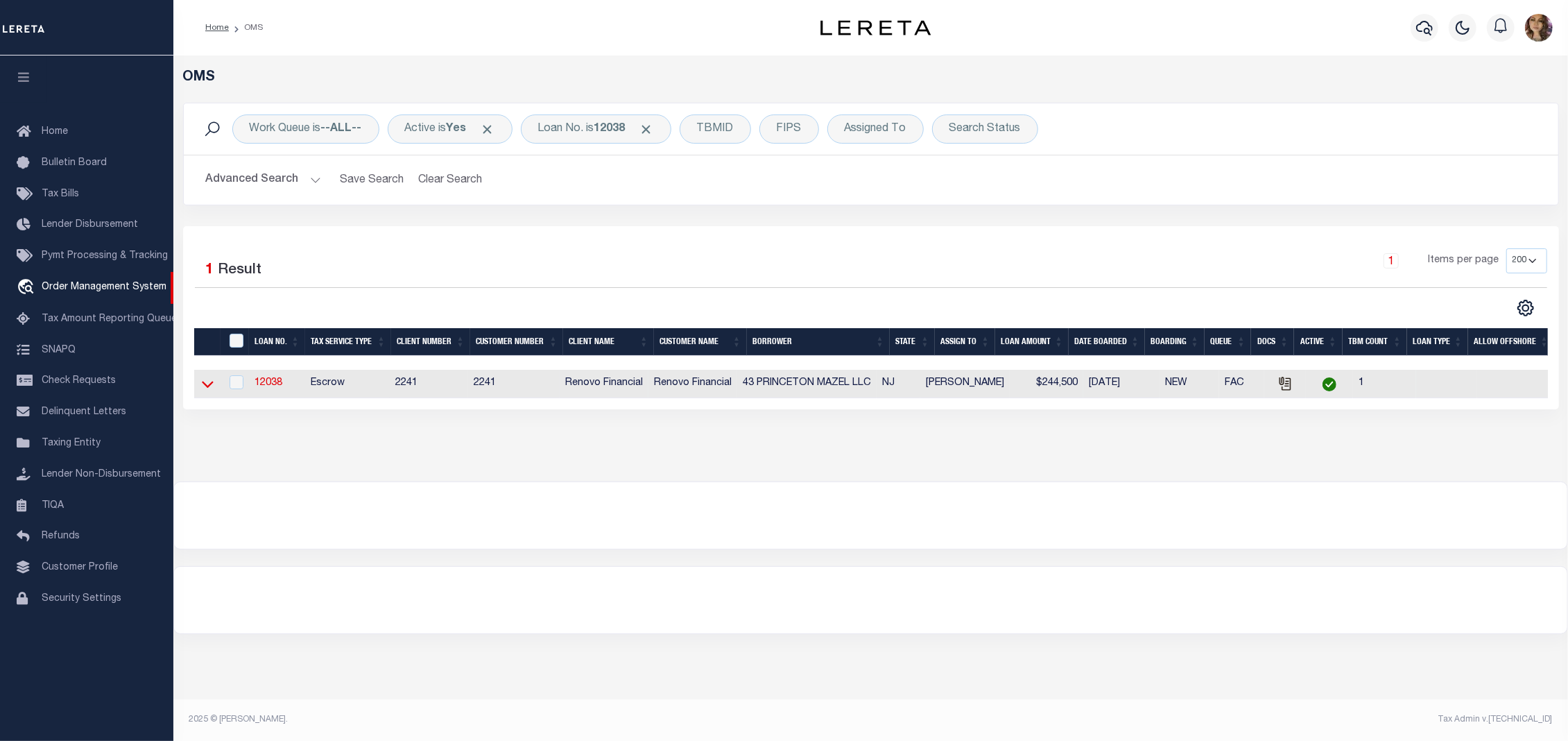
click at [202, 387] on icon at bounding box center [208, 384] width 12 height 15
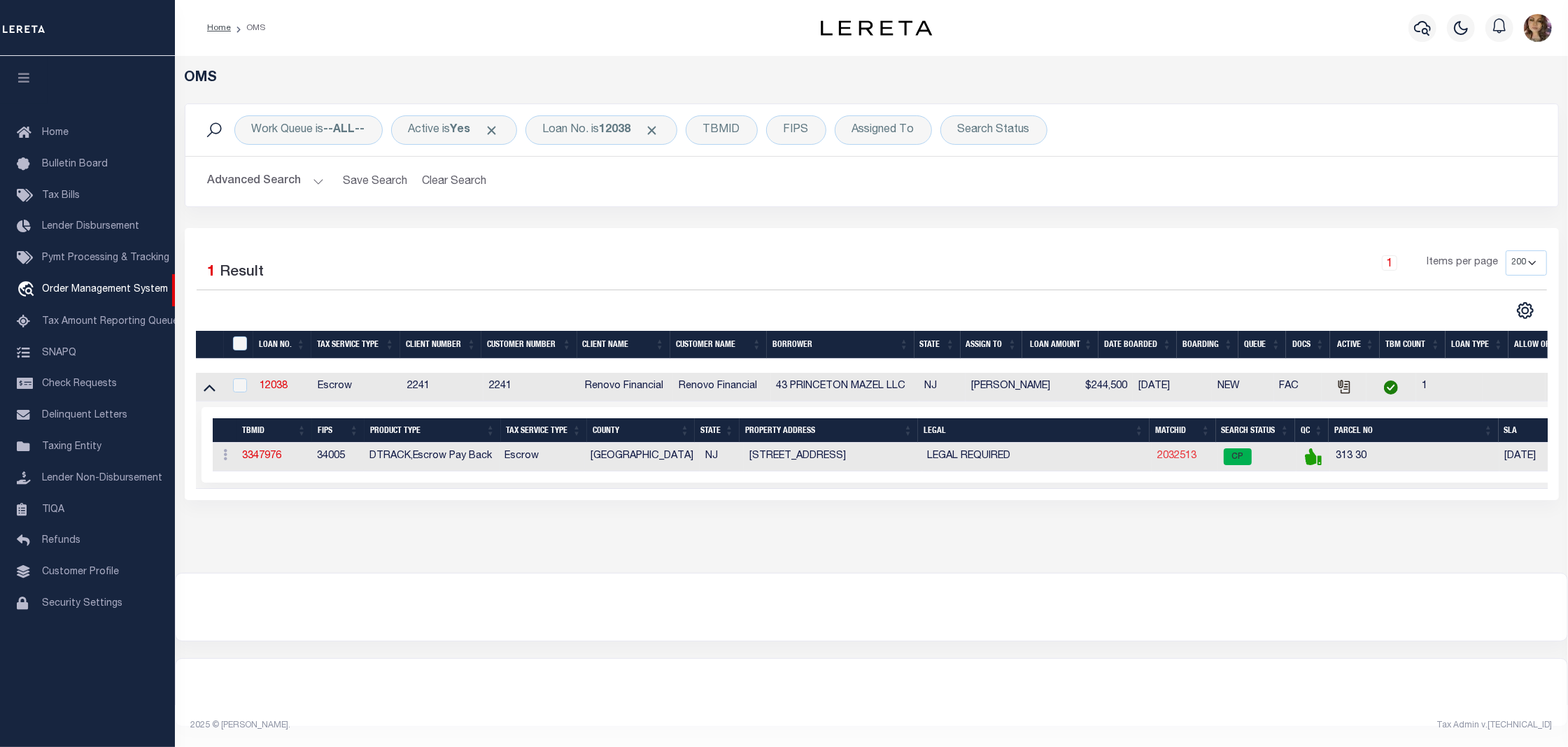
click at [1170, 460] on link "2032513" at bounding box center [1177, 456] width 39 height 10
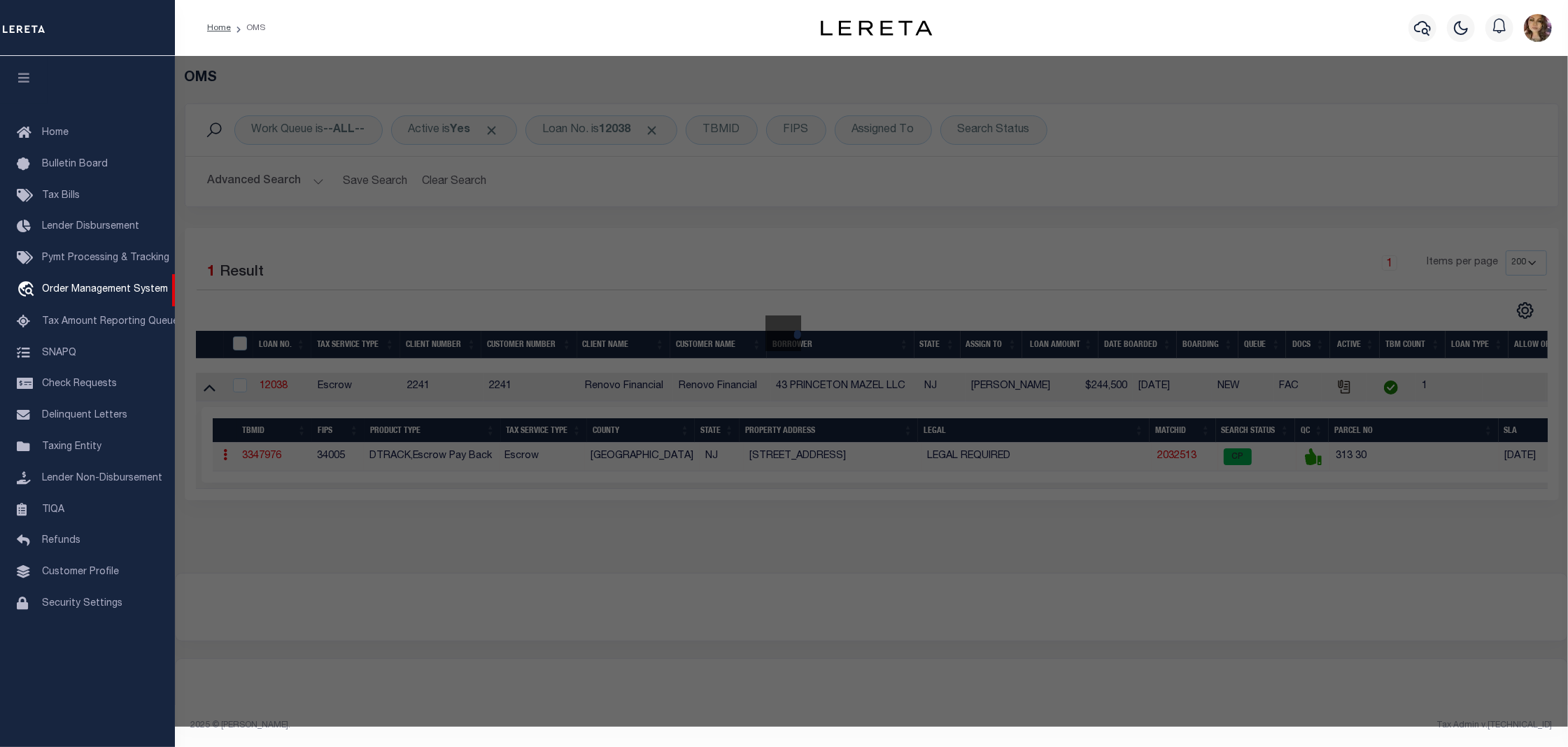
checkbox input "false"
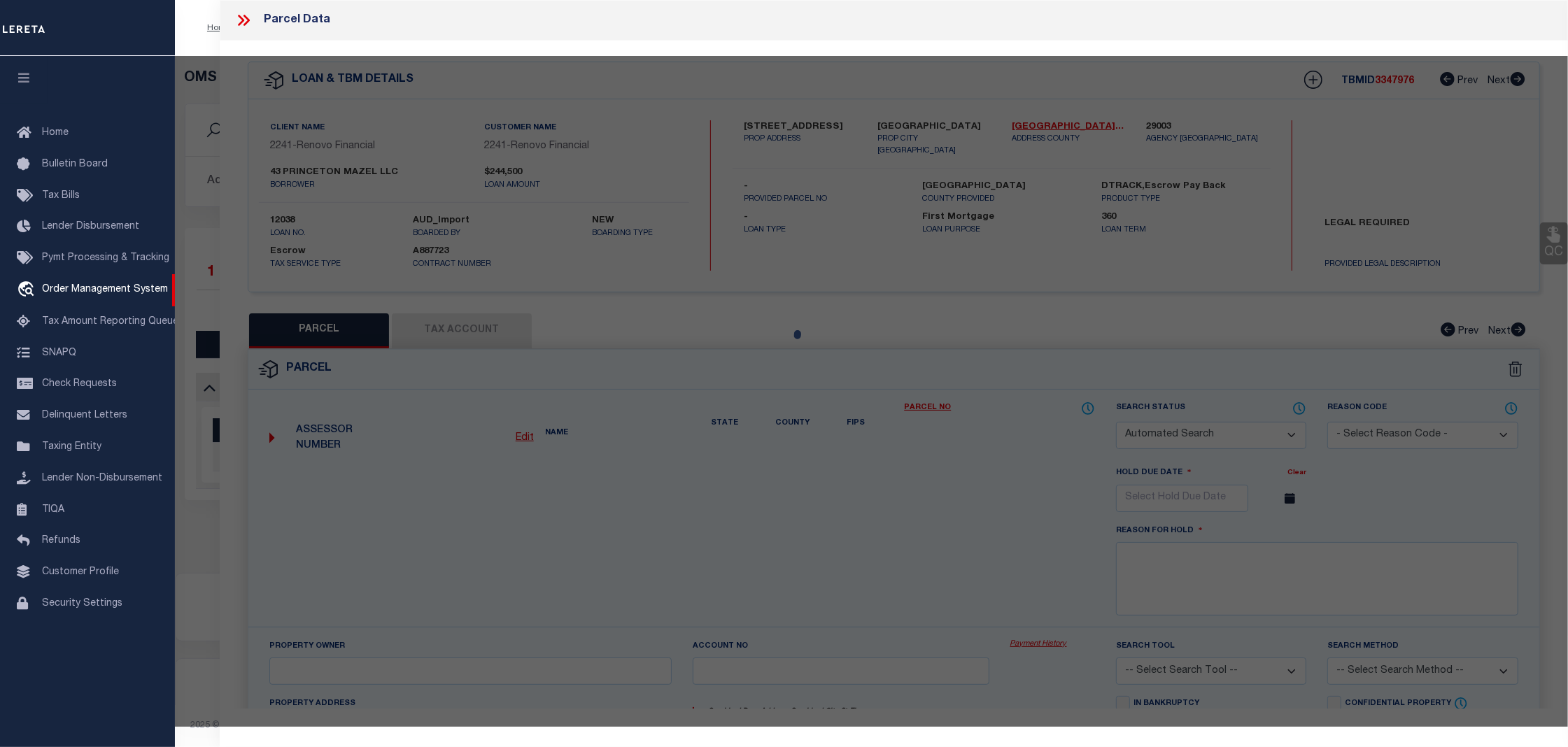
select select "CP"
type input "FORTY THREE PRINCETON MAZEL, LLC"
select select "AGW"
select select
type input "[STREET_ADDRESS]"
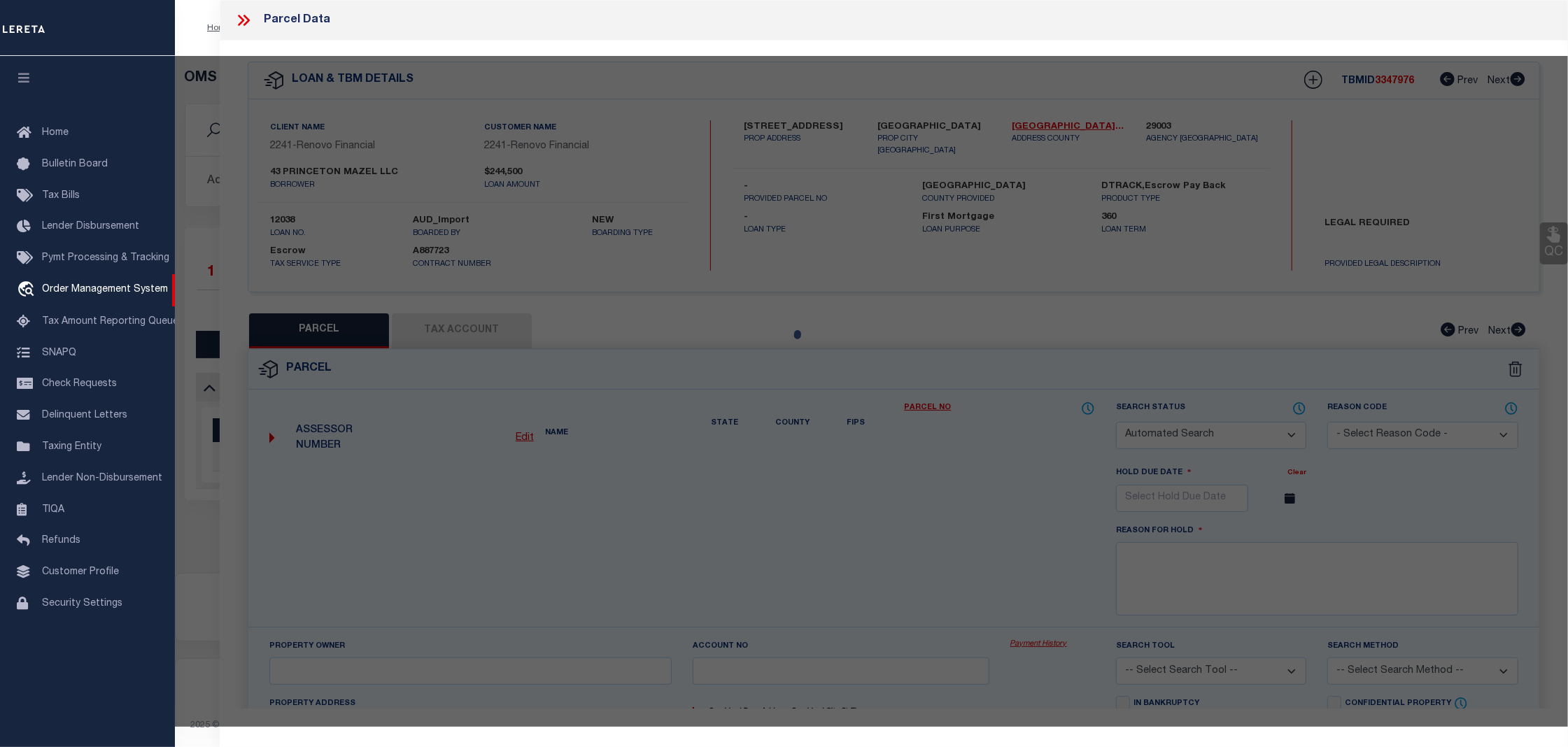
checkbox input "false"
type input "[GEOGRAPHIC_DATA]"
type textarea "Block/Lot/Qual: 313. 30."
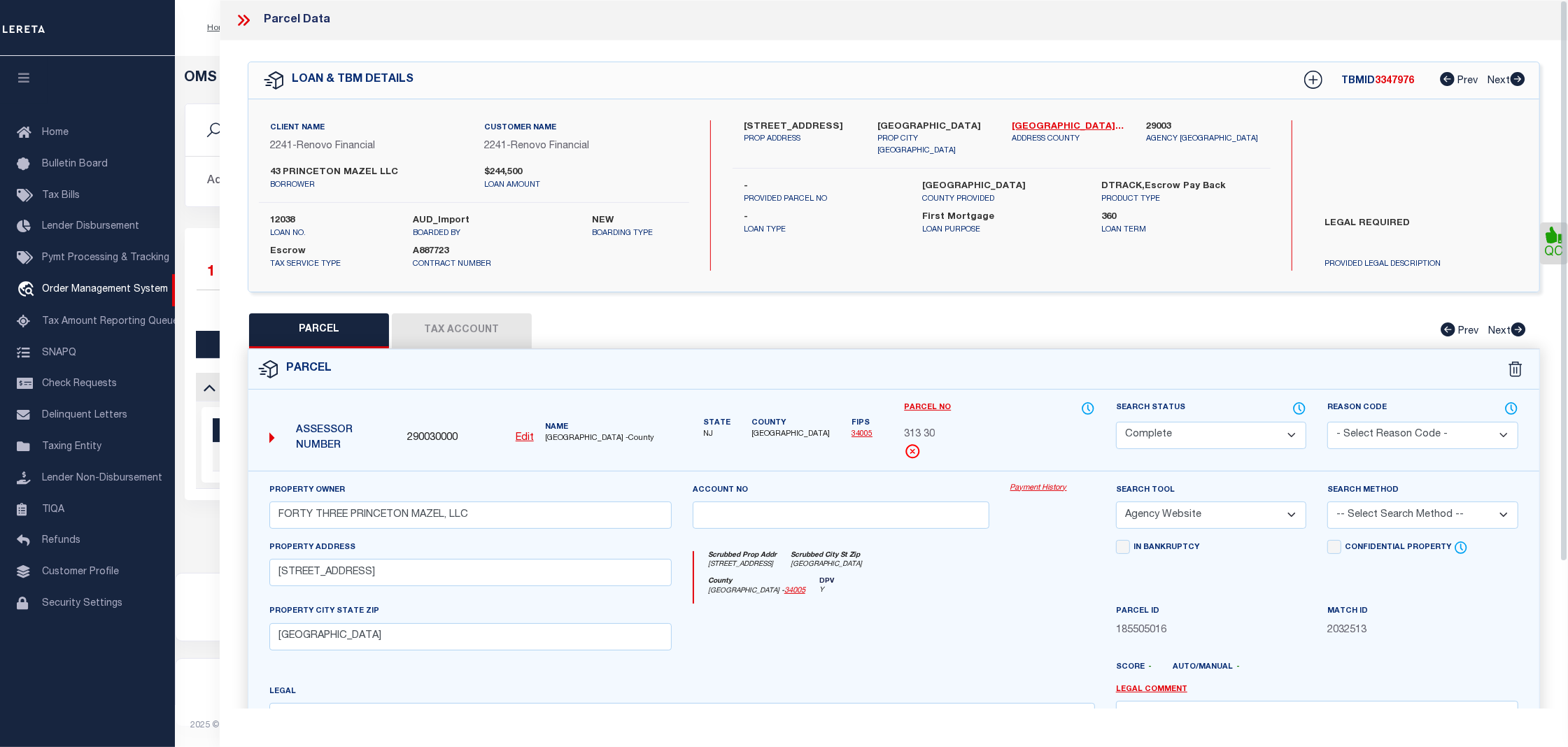
click at [1045, 488] on link "Payment History" at bounding box center [1053, 489] width 84 height 12
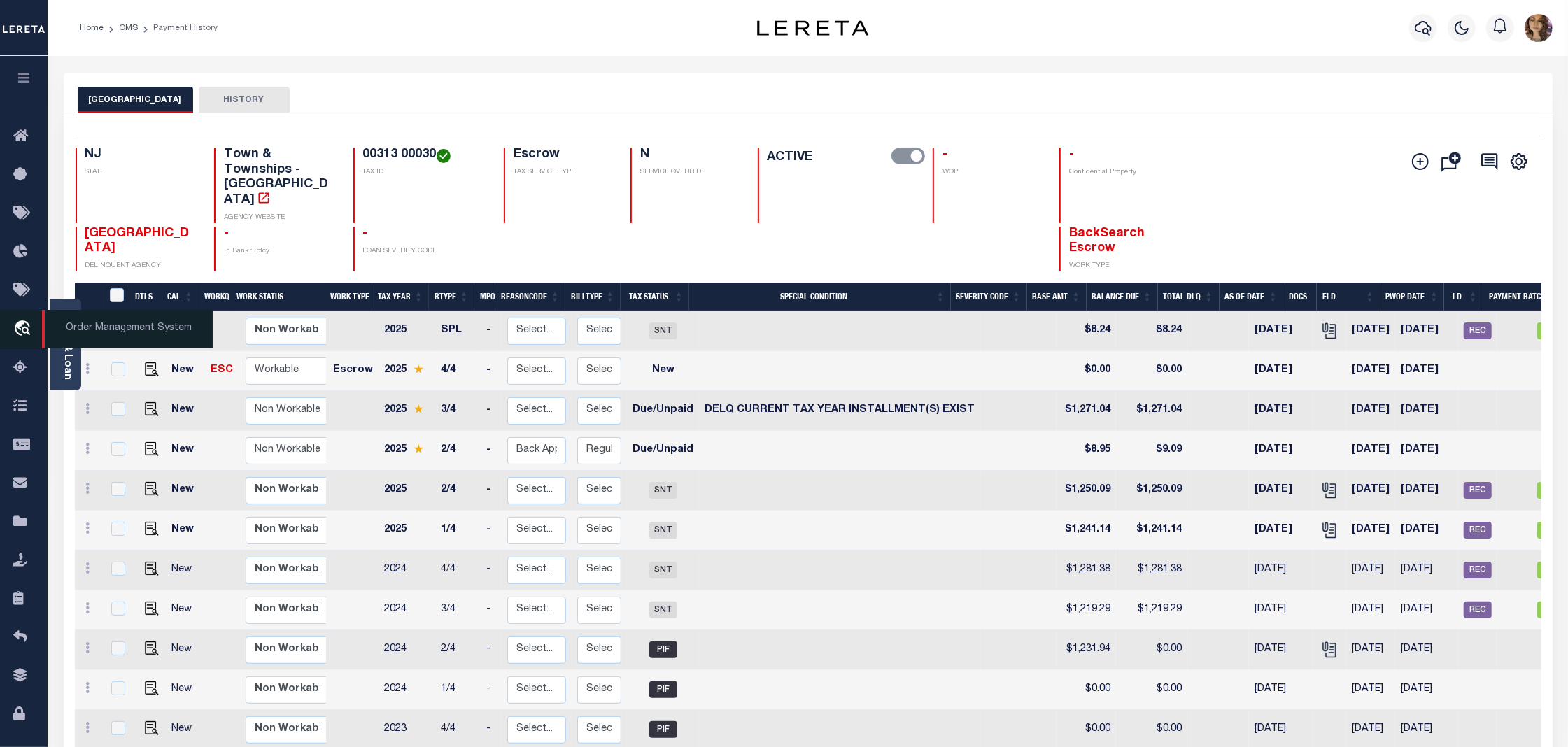
click at [104, 337] on span "Order Management System" at bounding box center [127, 329] width 171 height 38
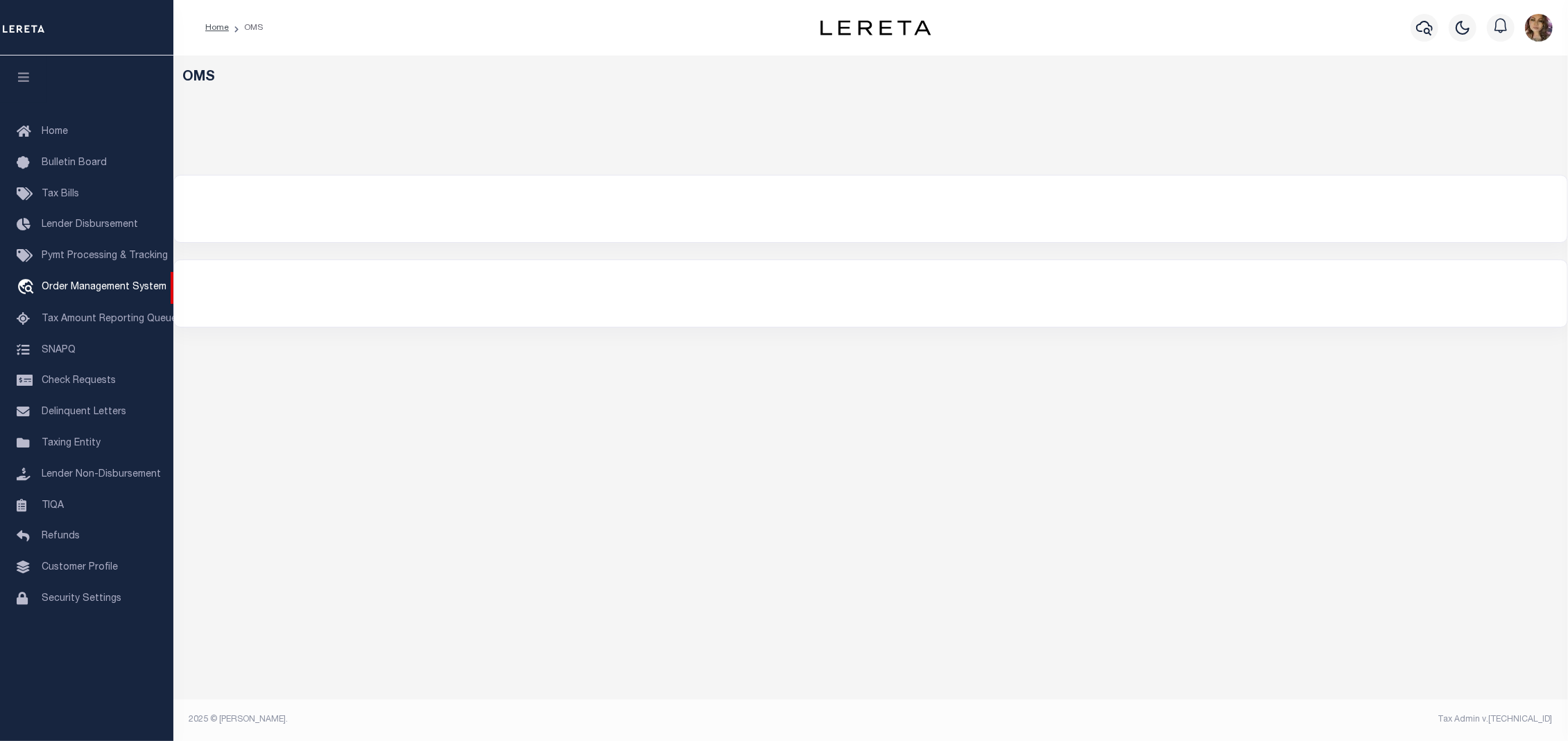
select select "200"
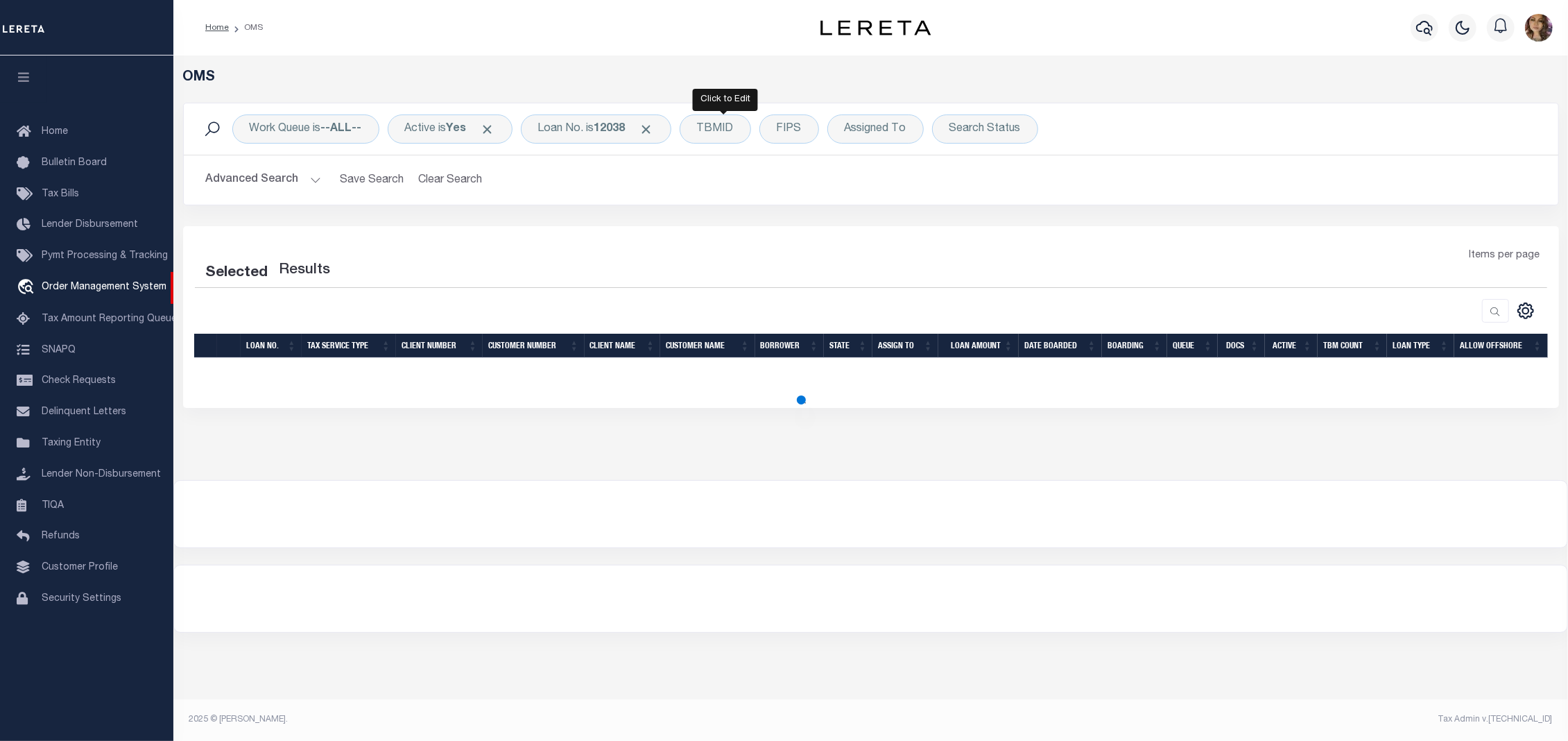
select select "200"
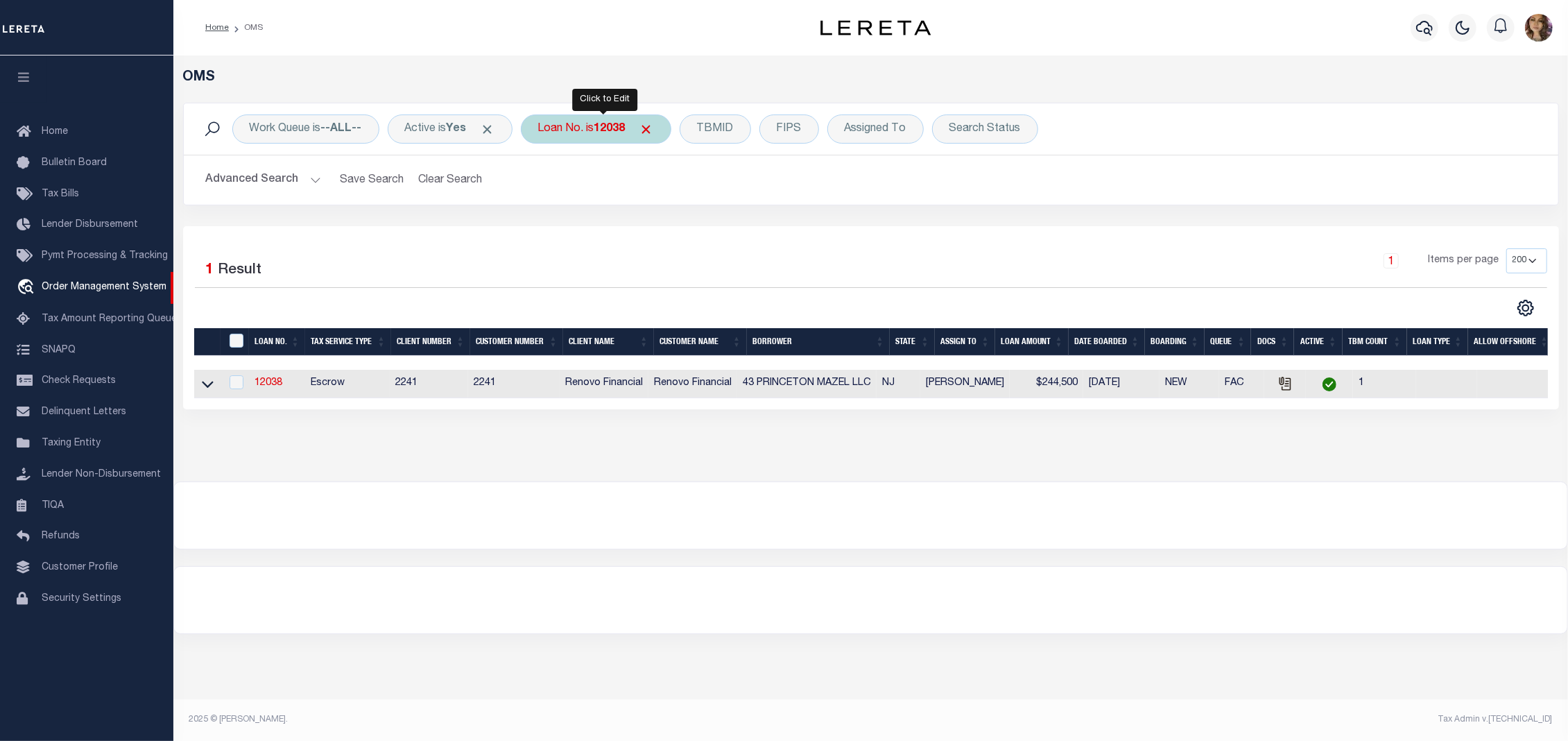
click at [588, 129] on div "Loan No. is 12038" at bounding box center [596, 128] width 151 height 29
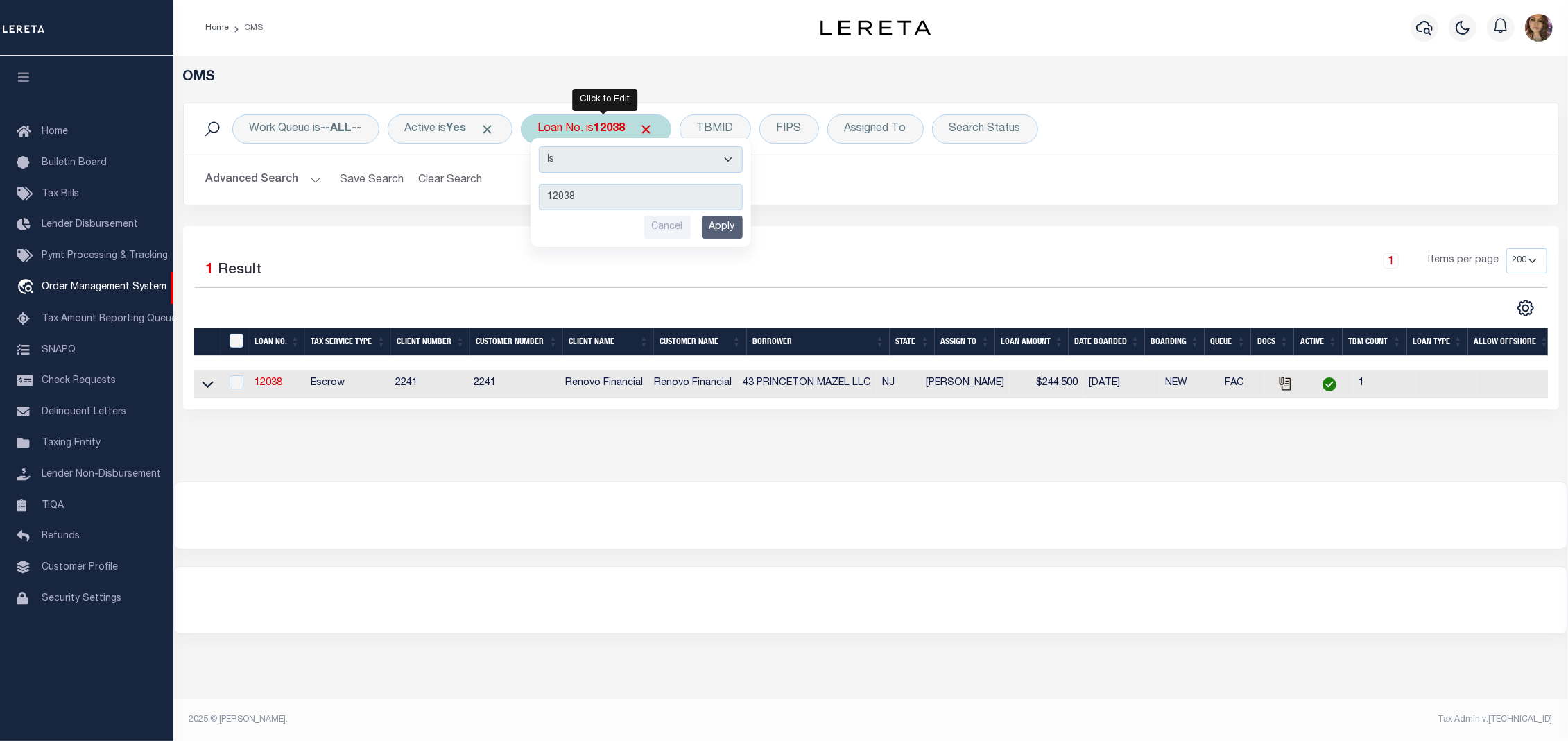
type input "15718"
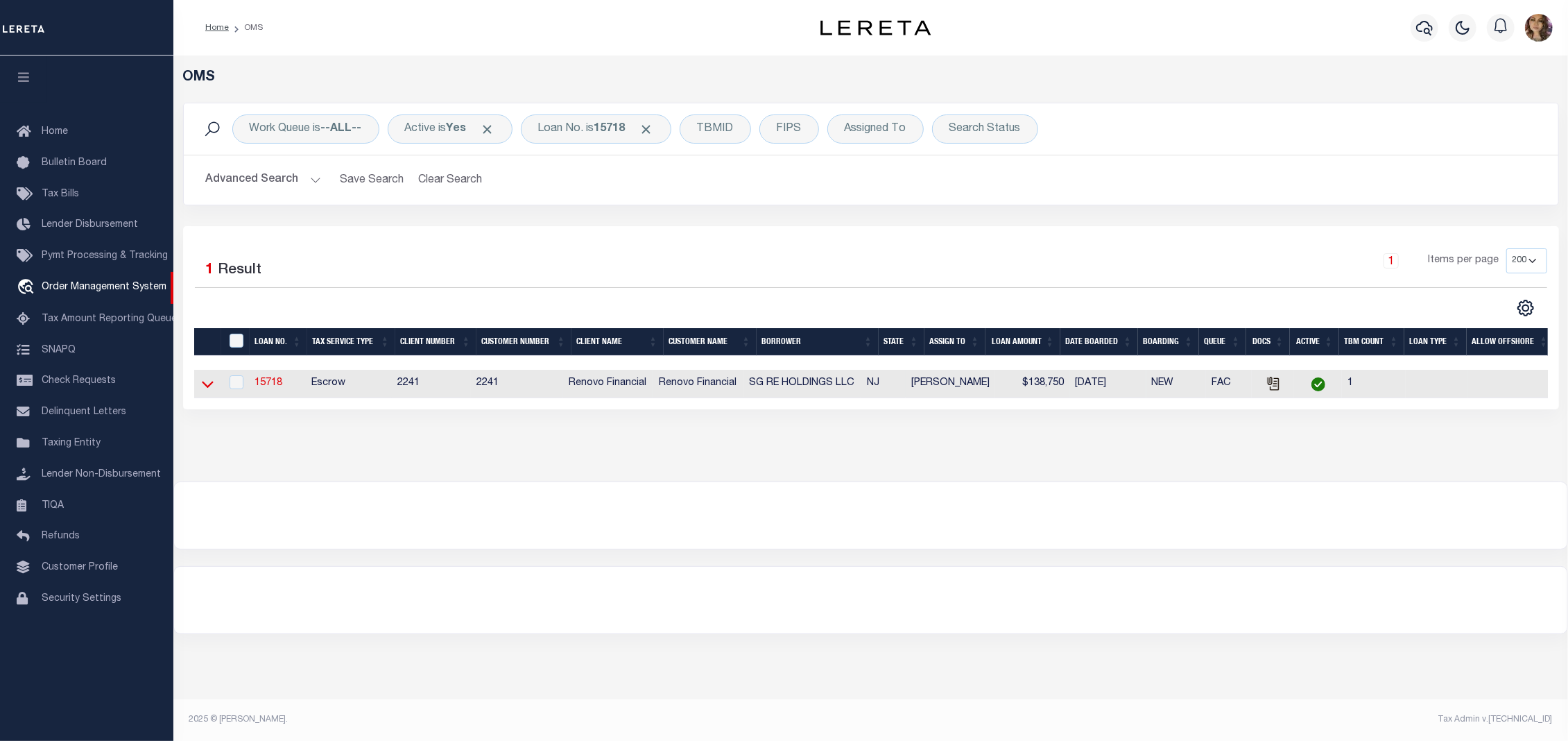
click at [211, 389] on icon at bounding box center [208, 384] width 12 height 7
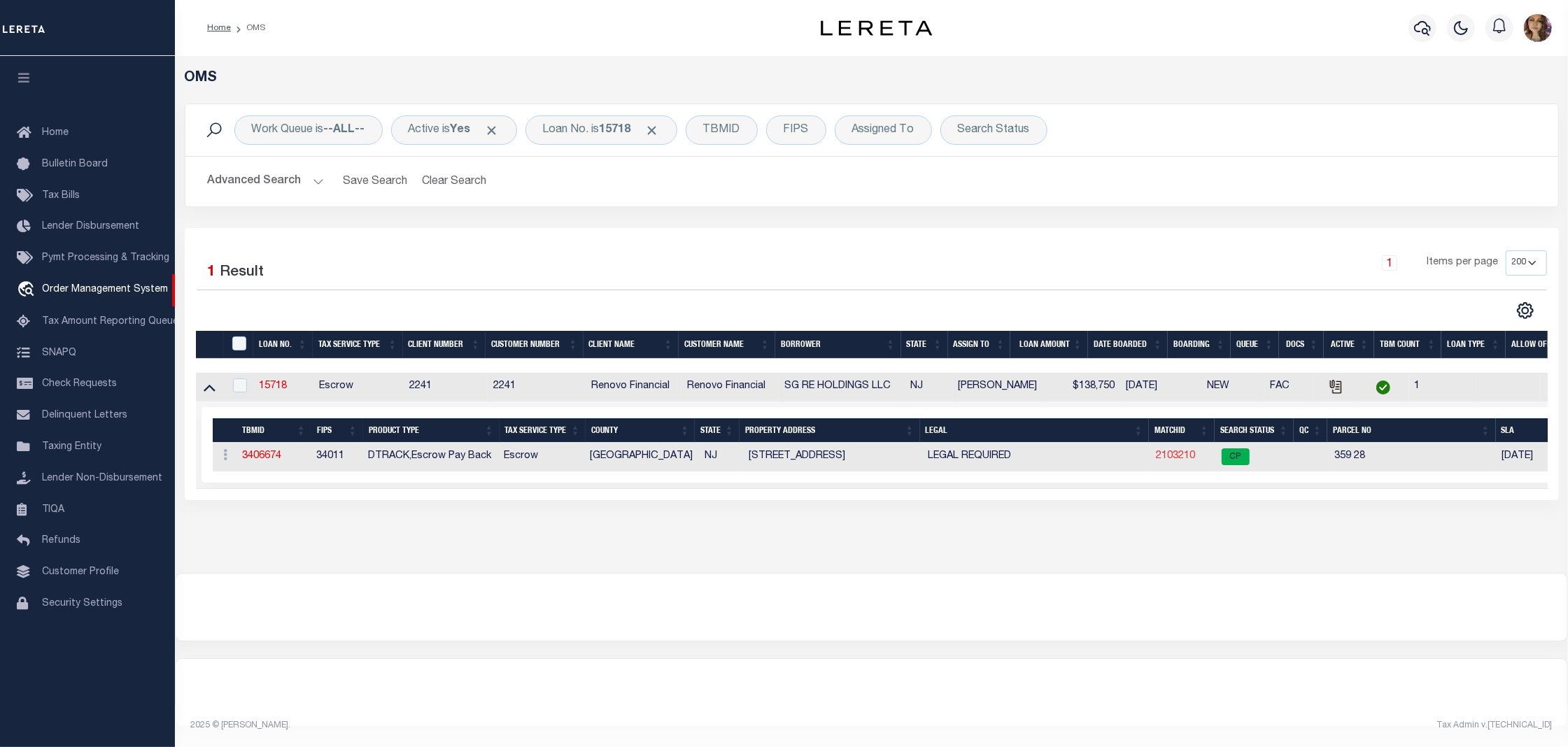
click at [1173, 461] on link "2103210" at bounding box center [1175, 456] width 39 height 10
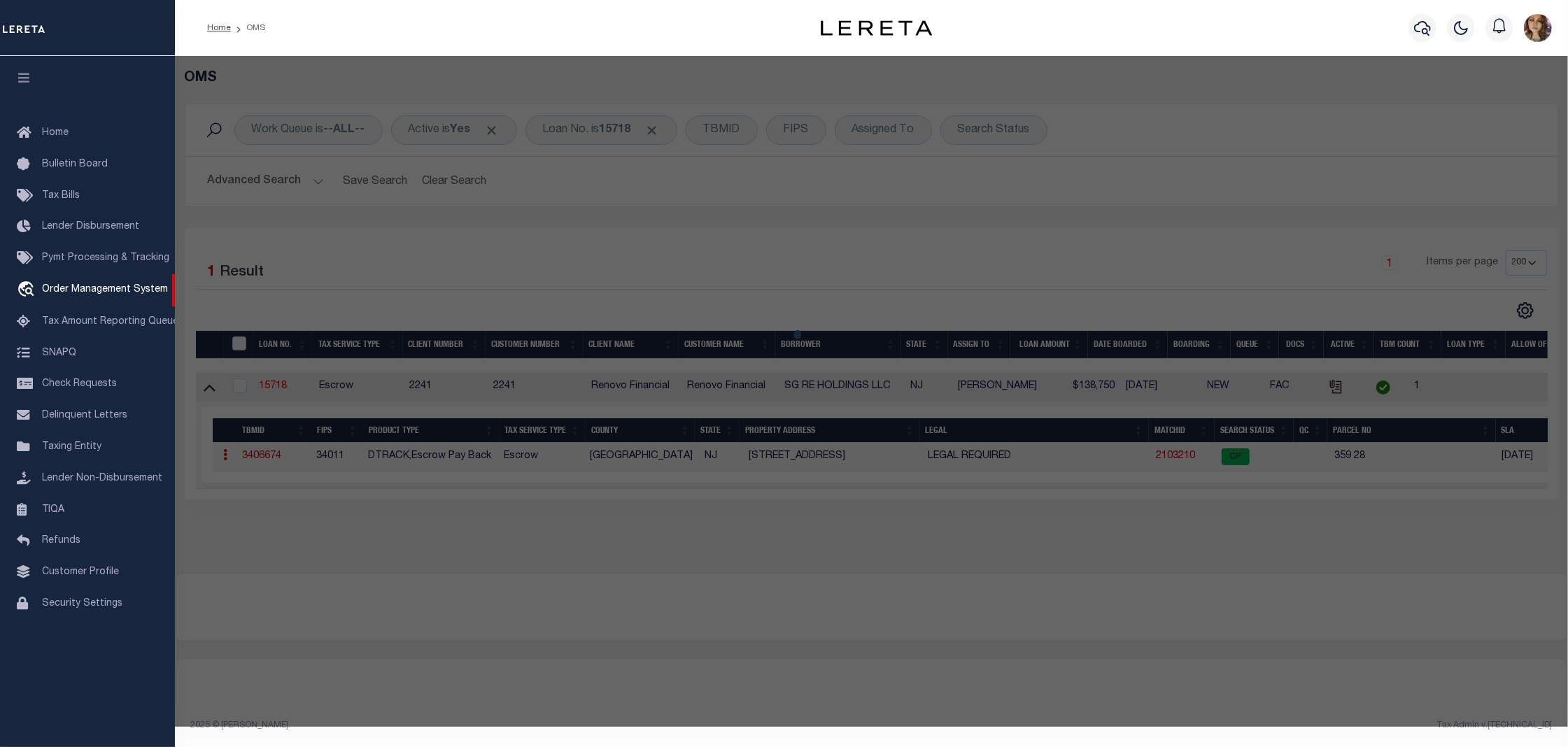
checkbox input "false"
select select "CP"
type input "SG RE HOLDINGS LLC"
select select "AGW"
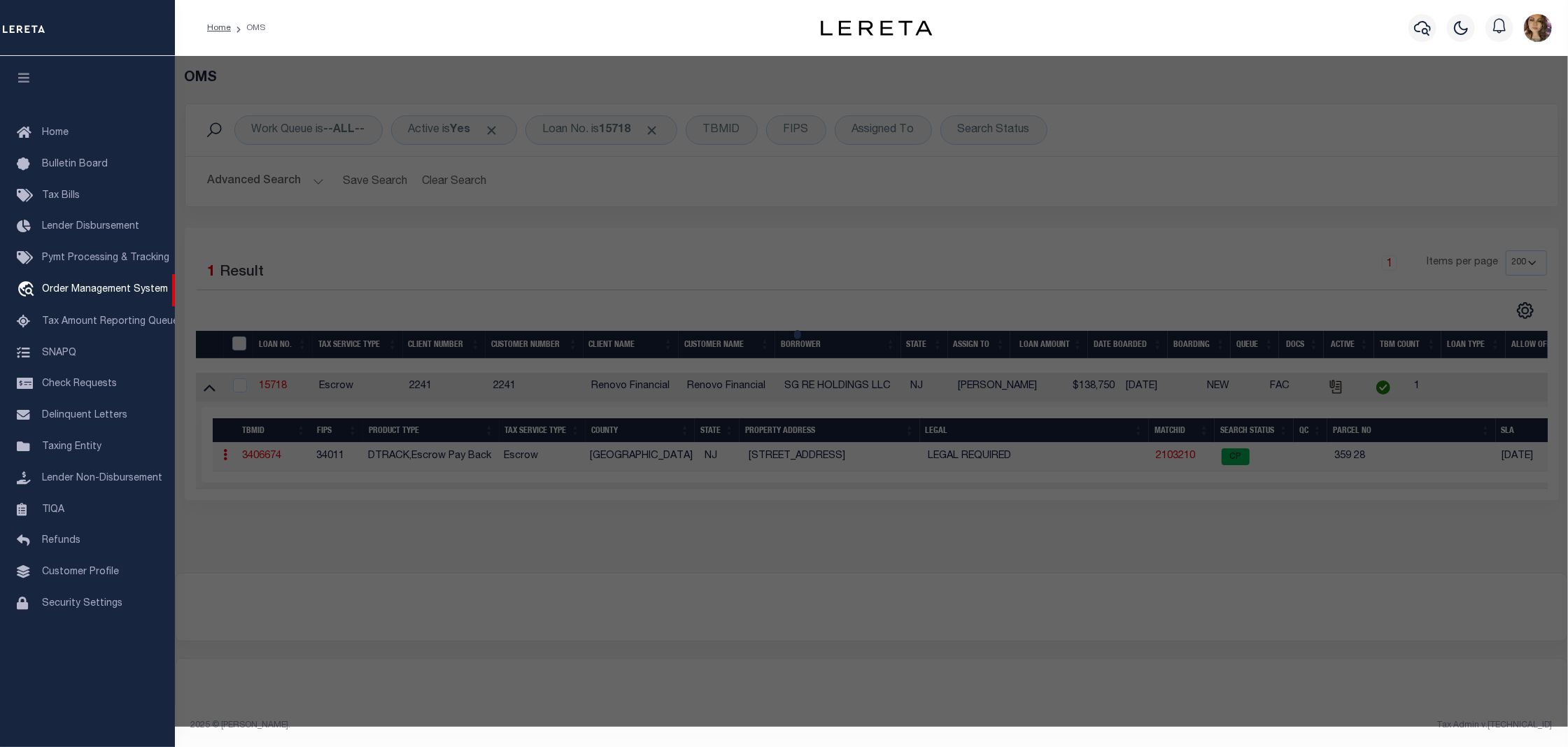
select select
type input "204 E OAK ST"
checkbox input "false"
type input "Millville, NJ 08332"
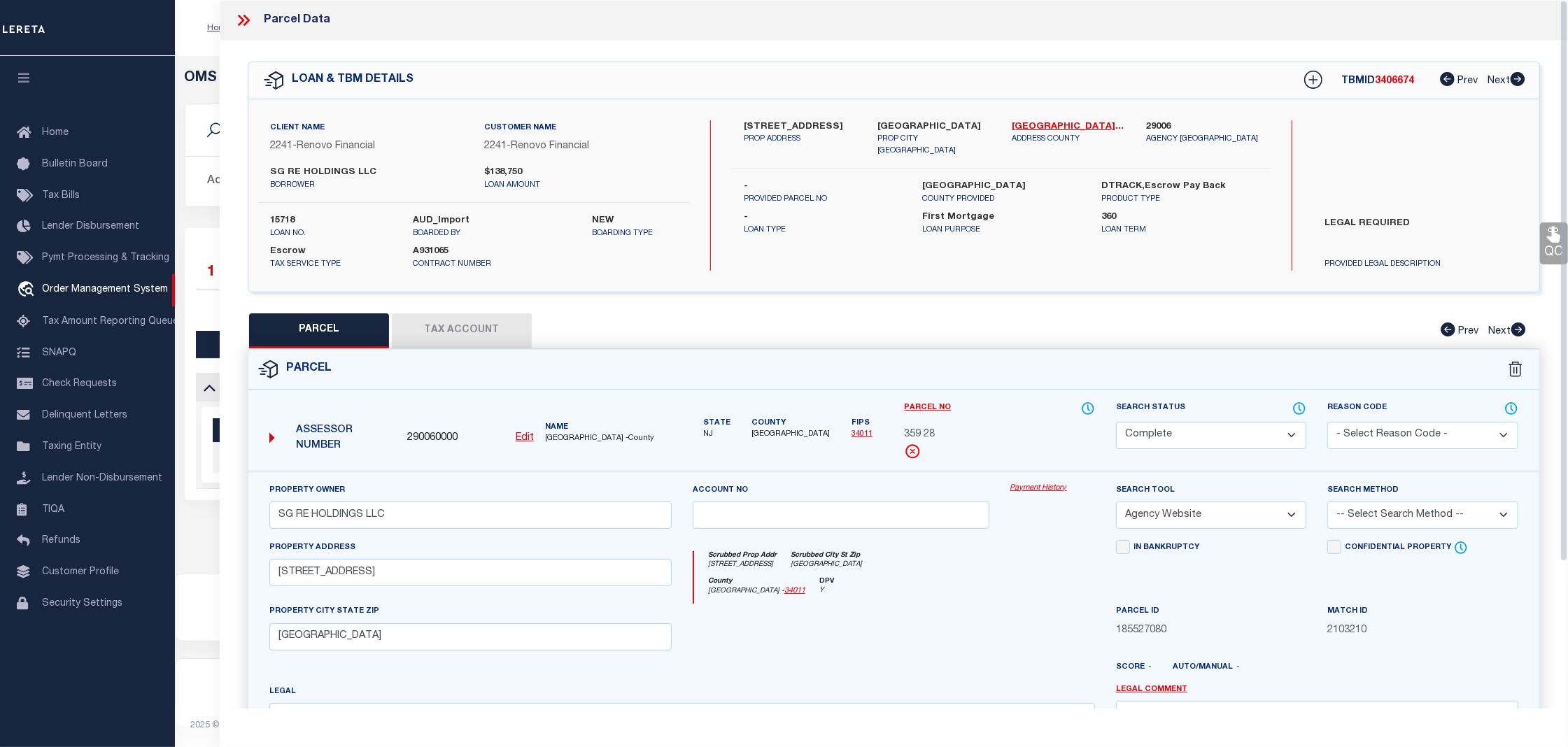
click at [1053, 490] on link "Payment History" at bounding box center [1053, 489] width 84 height 12
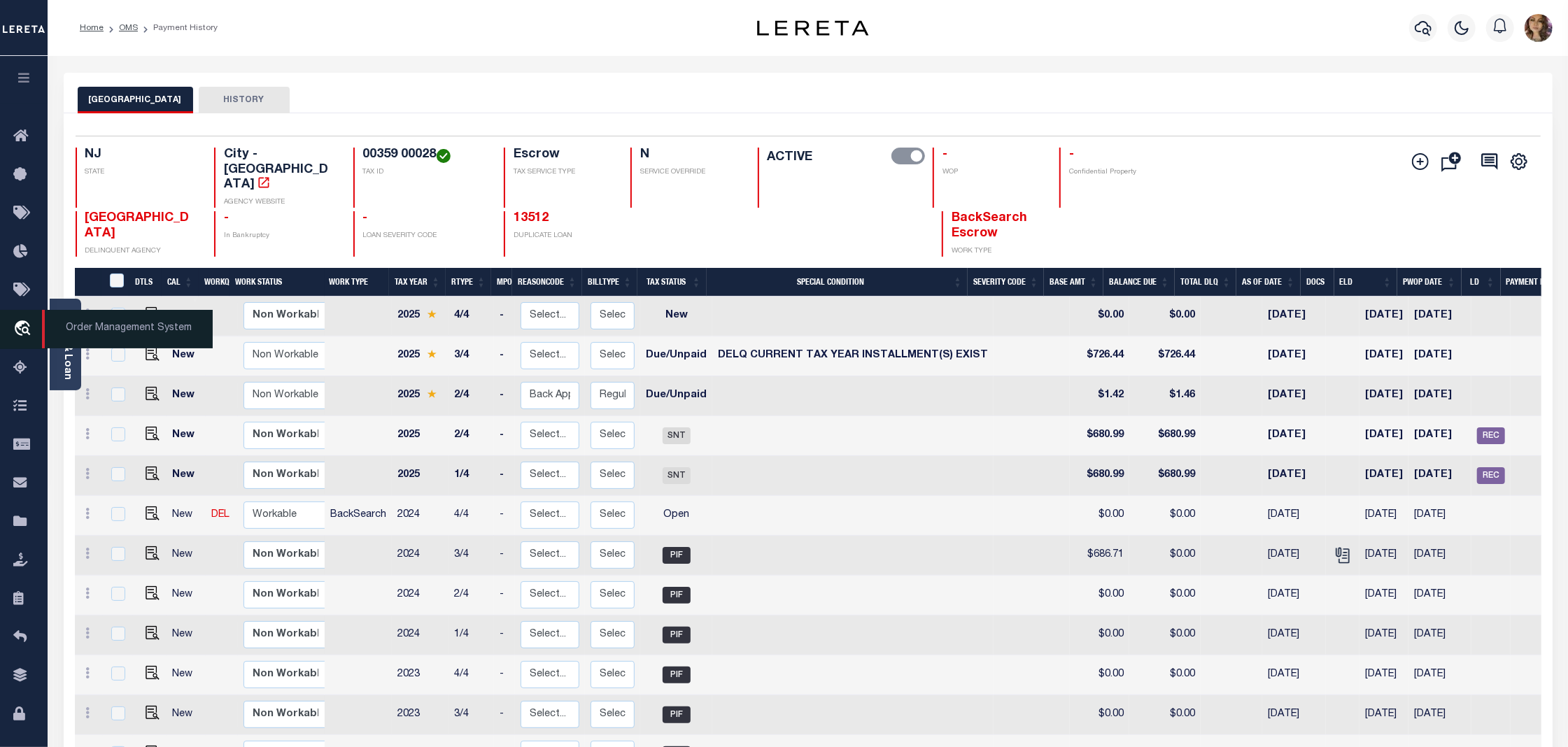
click at [120, 325] on span "Order Management System" at bounding box center [127, 329] width 171 height 38
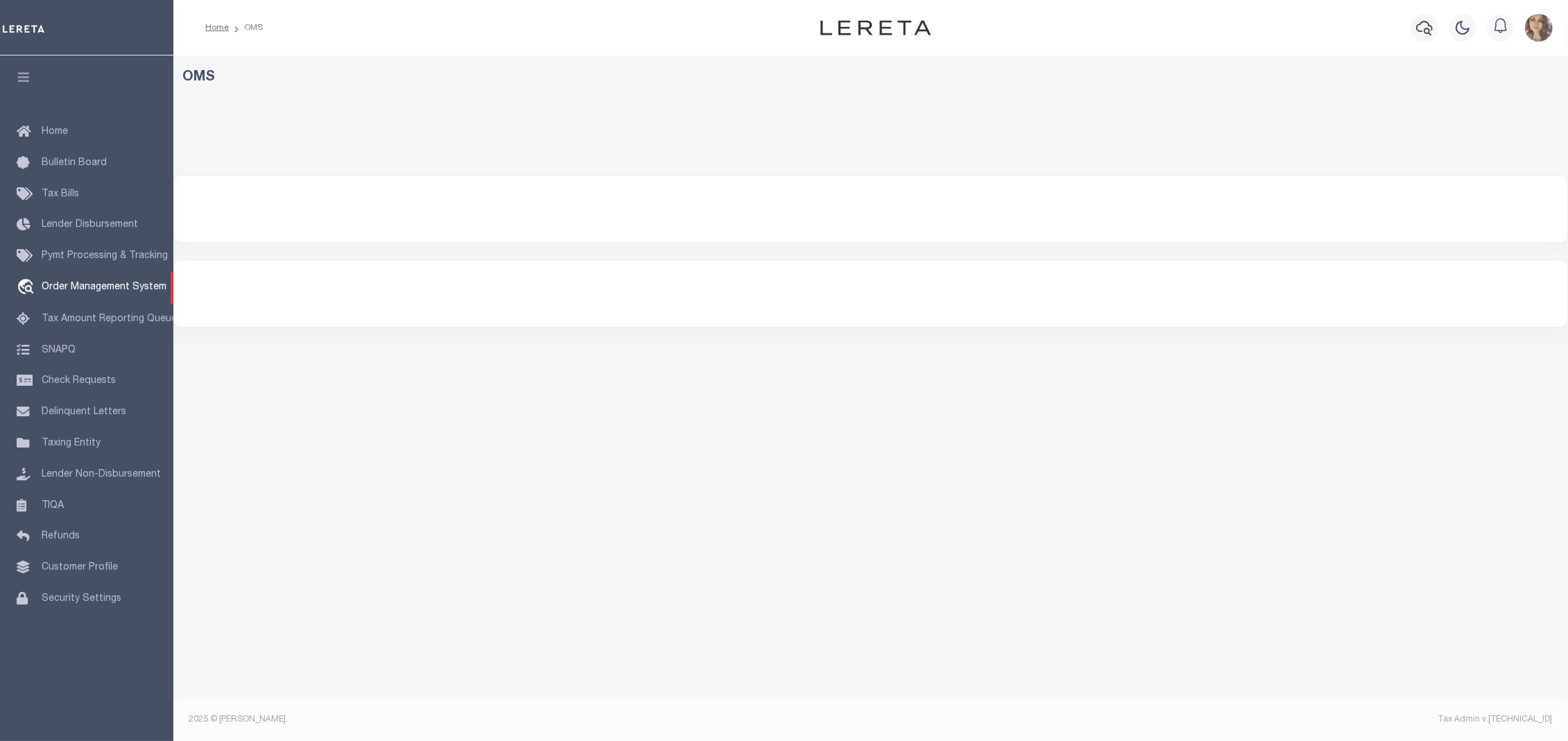
select select "200"
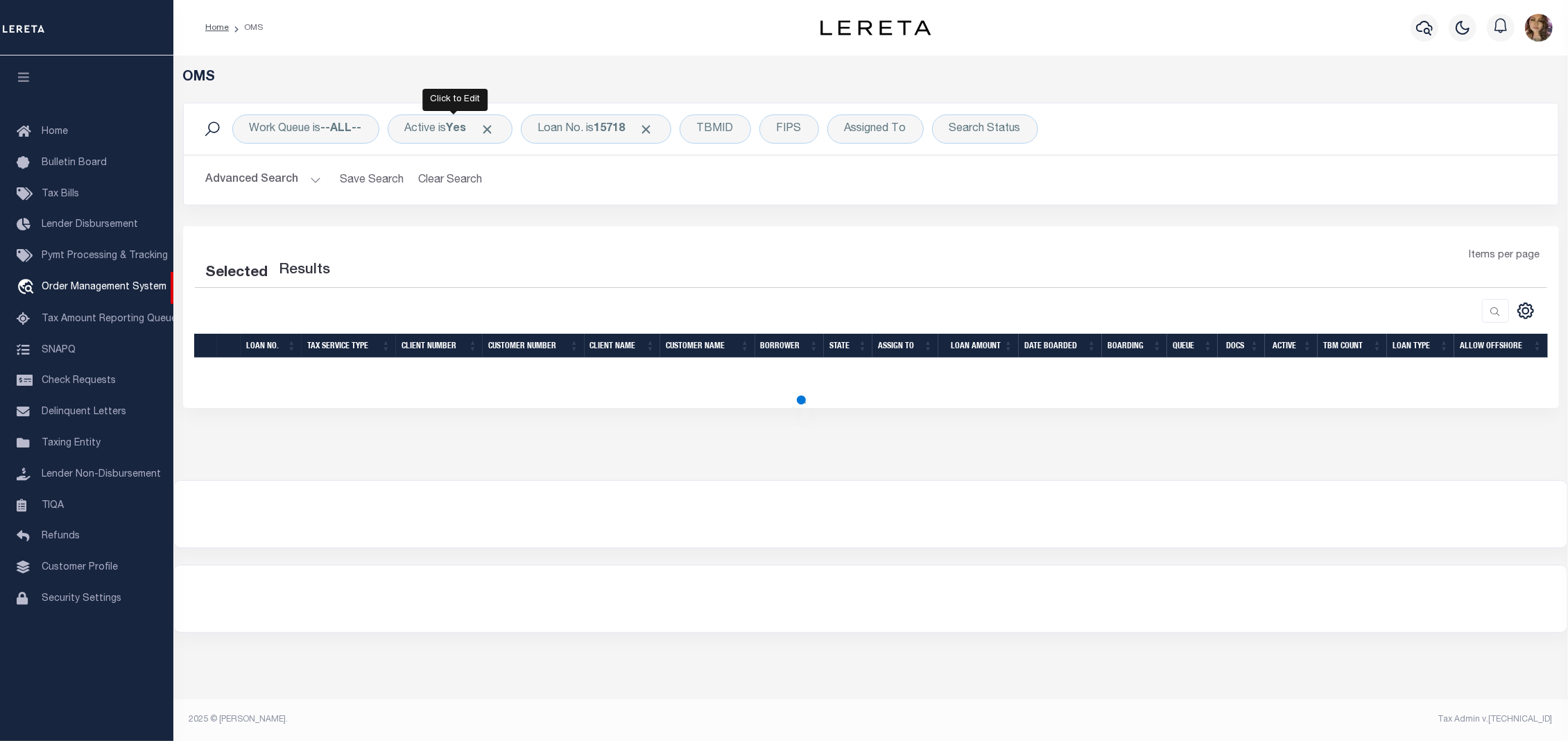
select select "200"
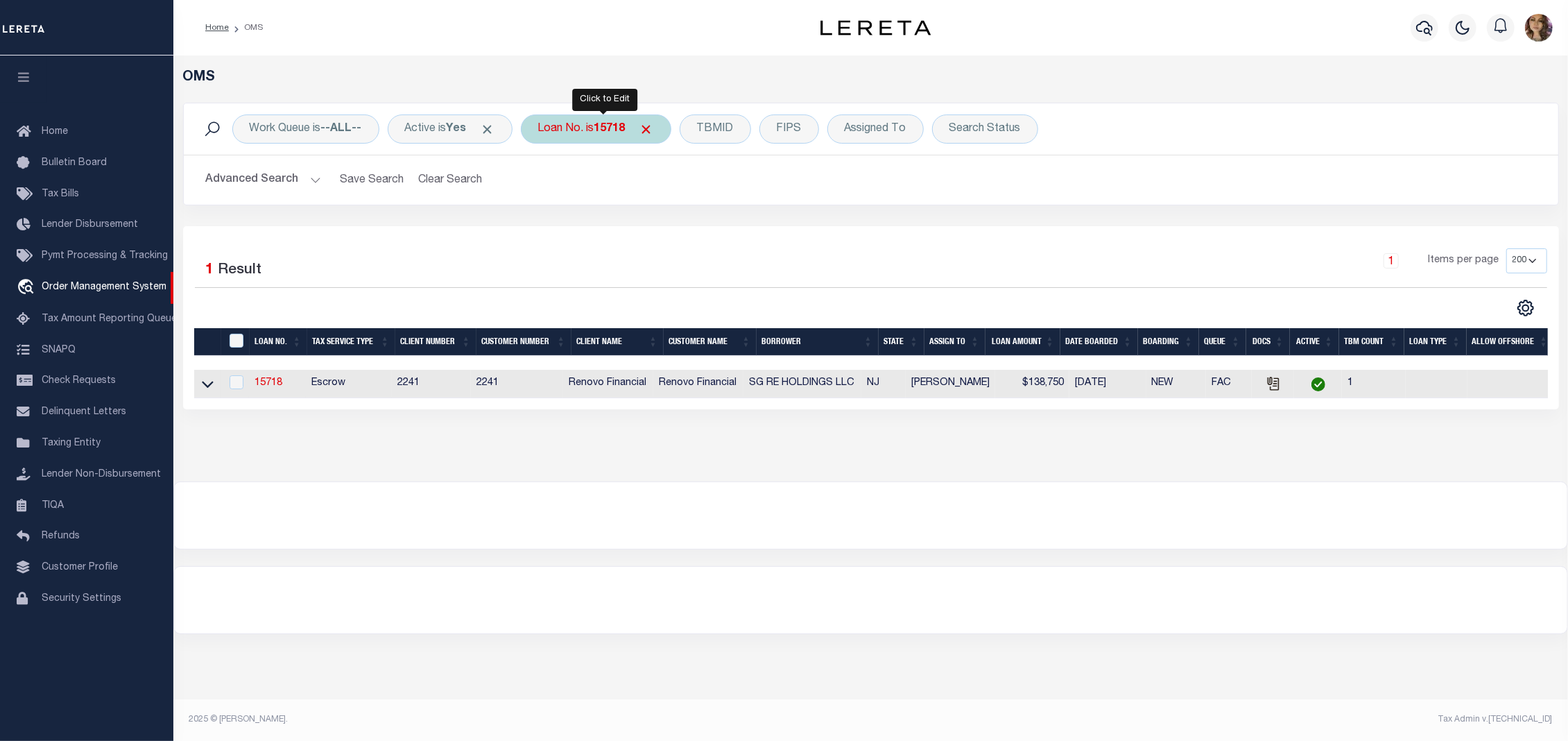
click at [570, 126] on div "Loan No. is 15718" at bounding box center [596, 128] width 151 height 29
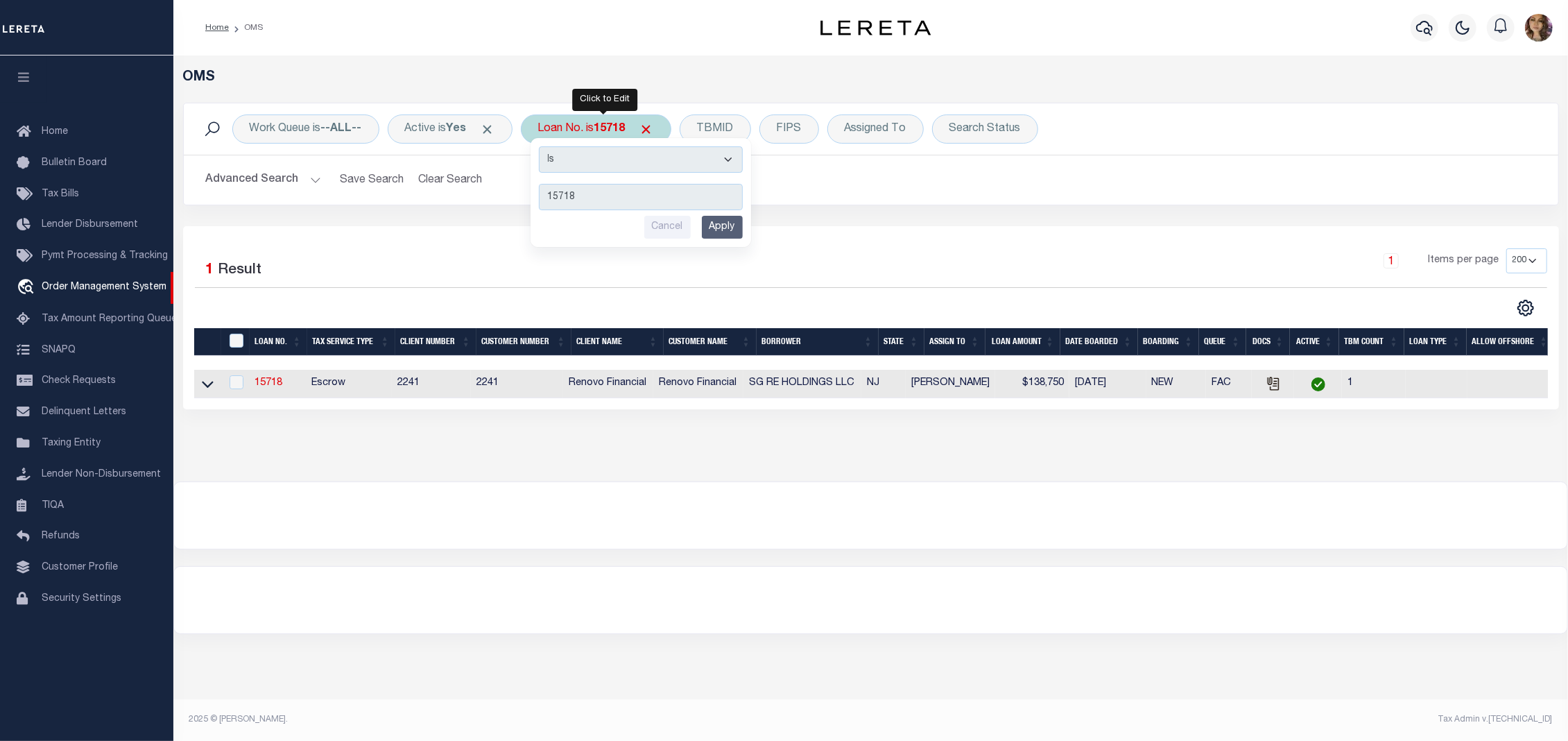
type input "993244235"
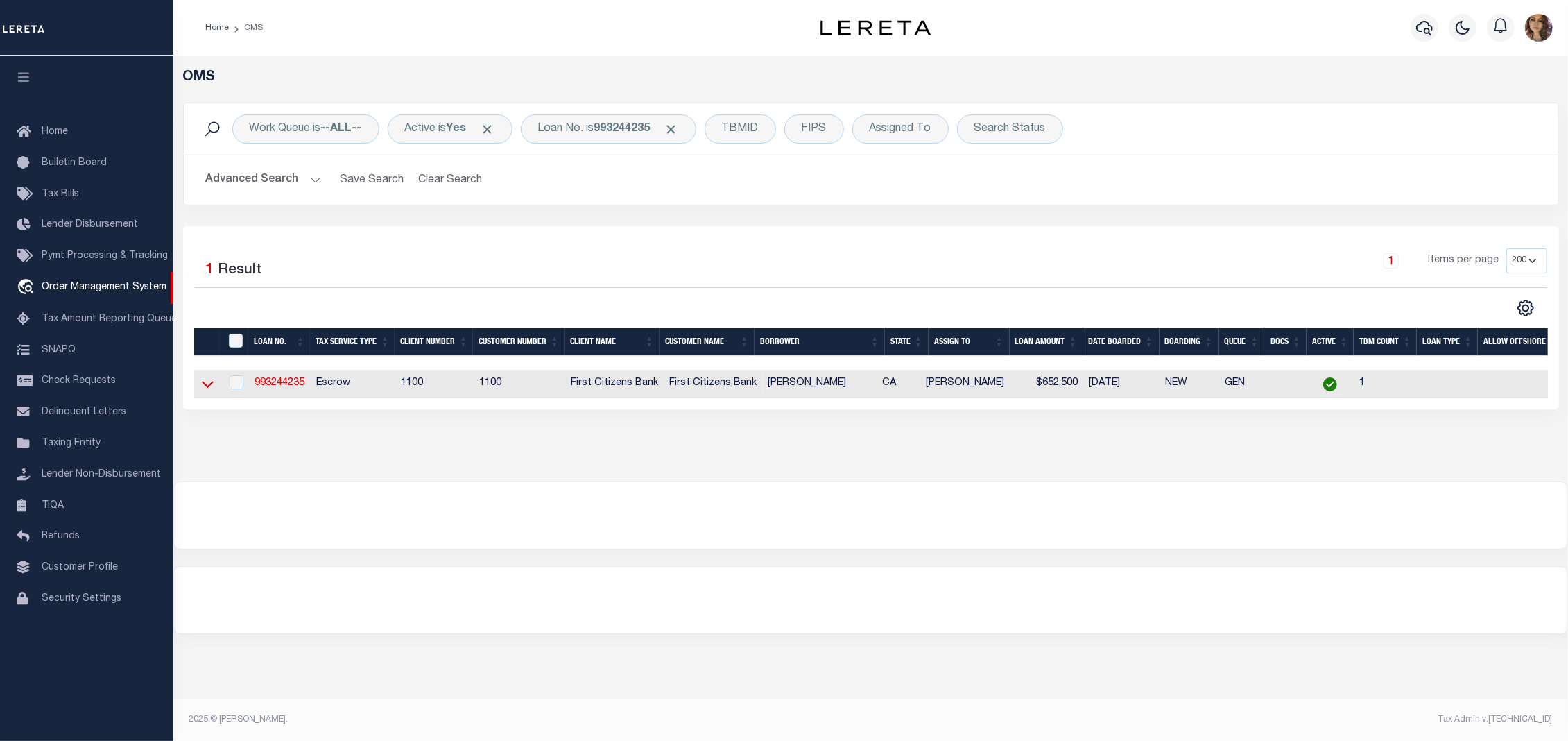
click at [207, 391] on icon at bounding box center [208, 384] width 12 height 15
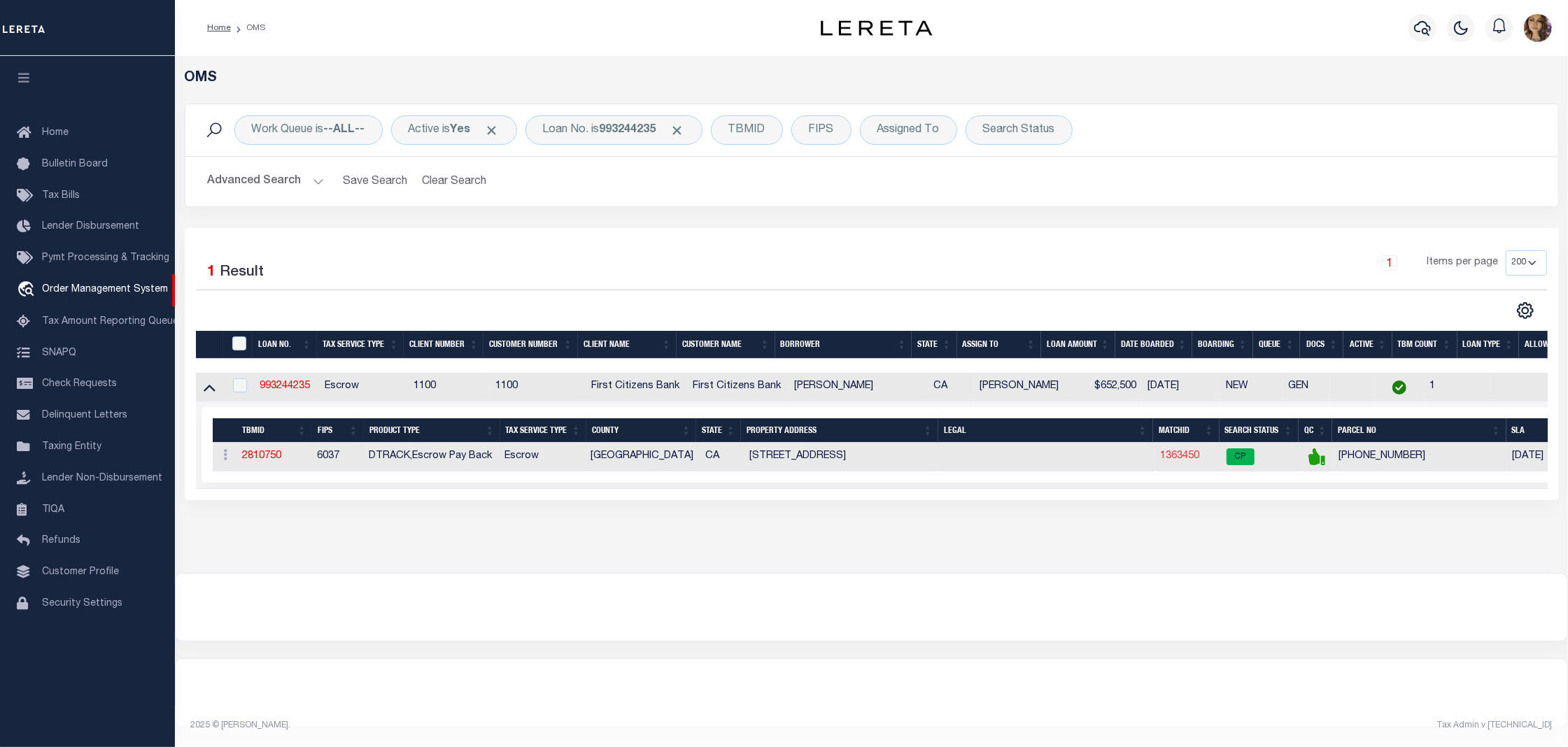
click at [1174, 459] on link "1363450" at bounding box center [1179, 456] width 39 height 10
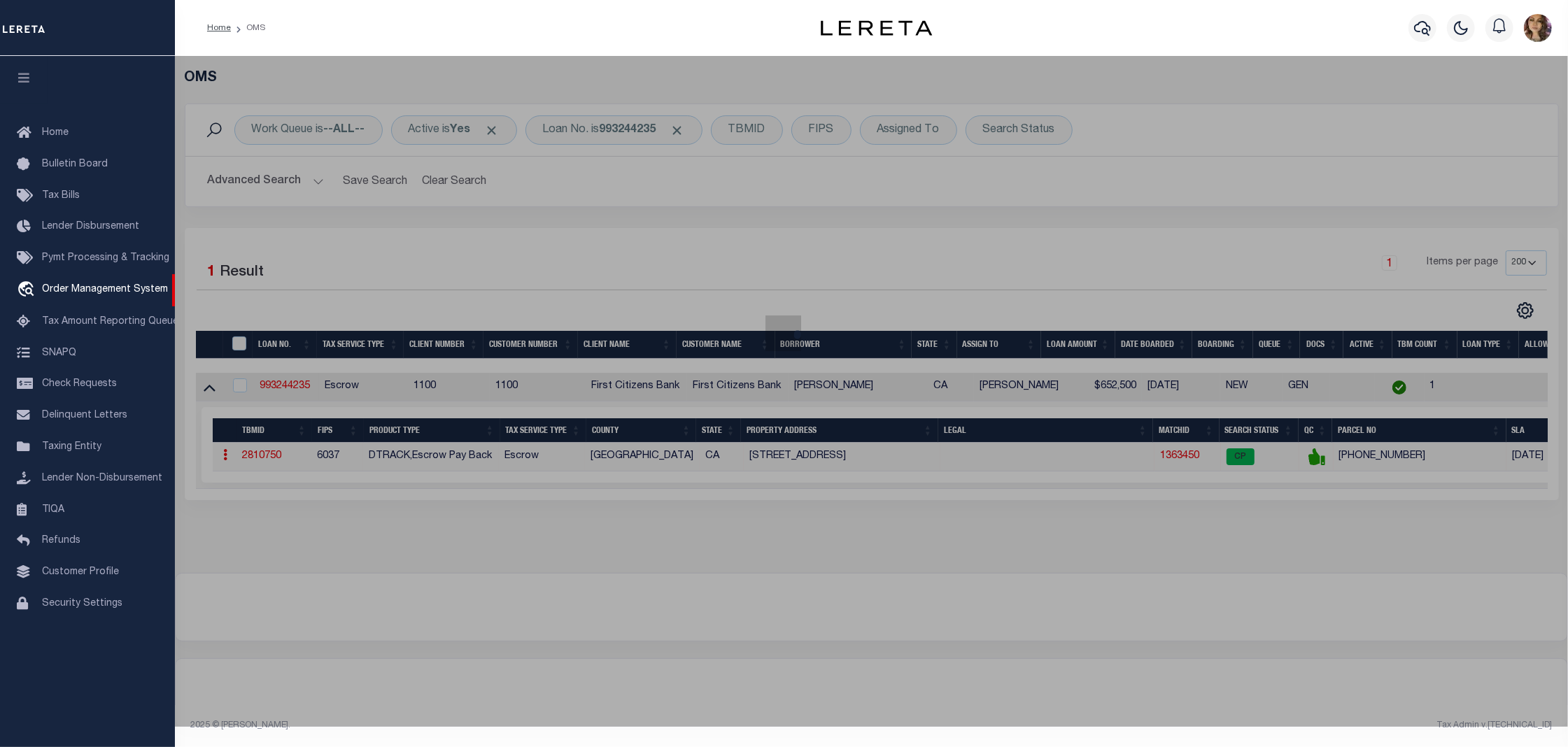
checkbox input "false"
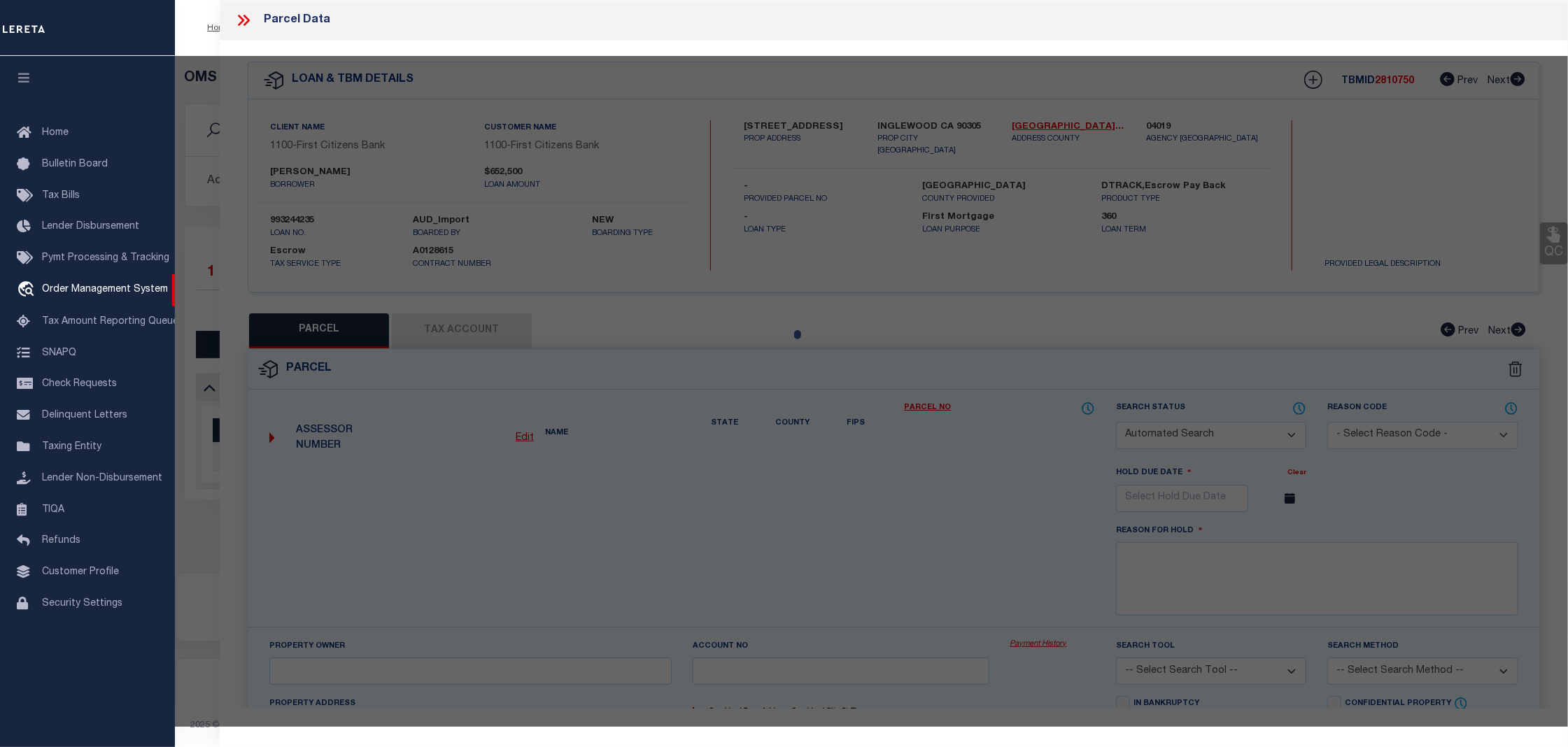
select select "CP"
type input "[PERSON_NAME]"
select select
type input "[STREET_ADDRESS][PERSON_NAME]"
checkbox input "false"
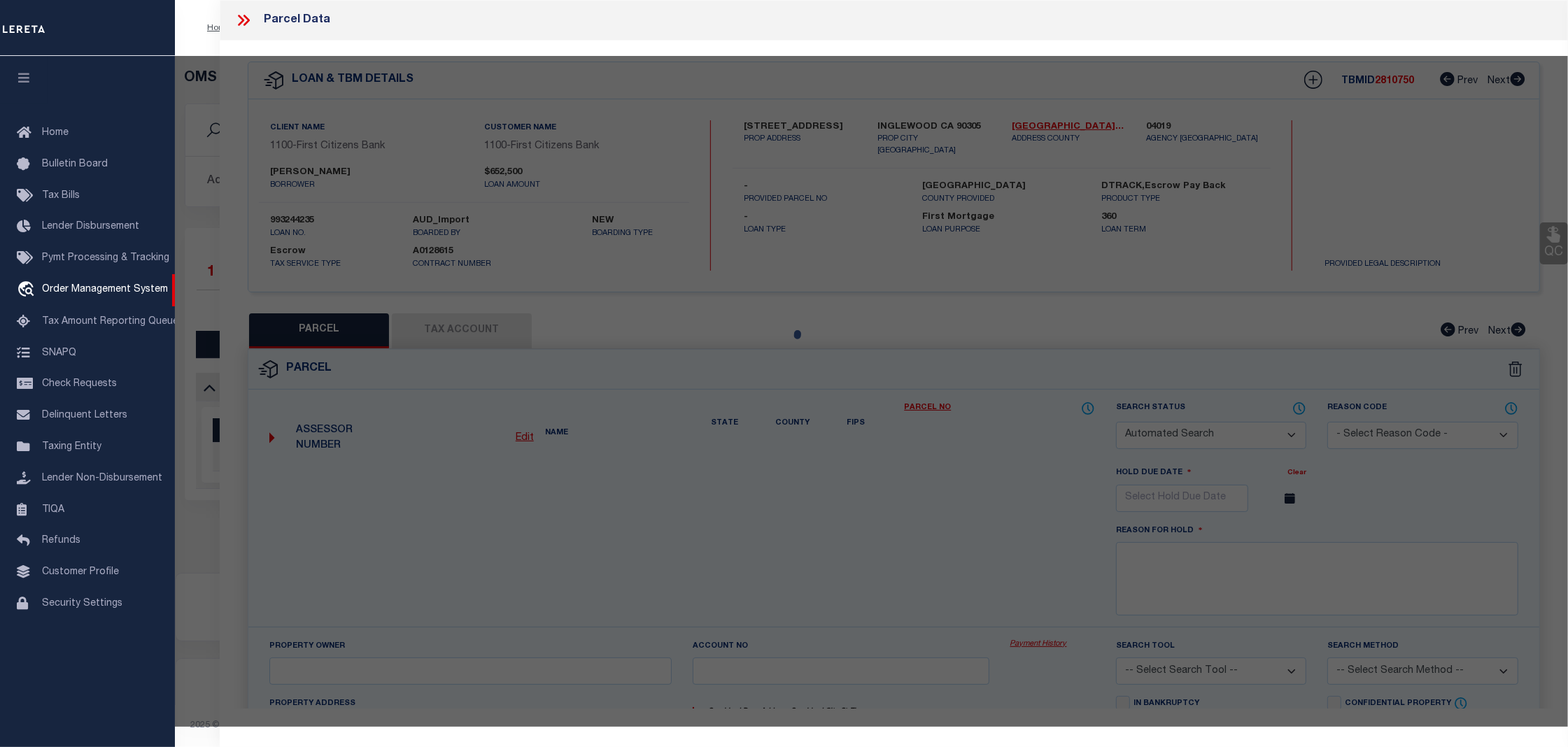
type input "INGLEWOOD CA 90305"
type textarea "TR=39164 LOTS 7,8,9 CONDOMINIUM*UNIT 77"
type textarea "Tax ID Special Project"
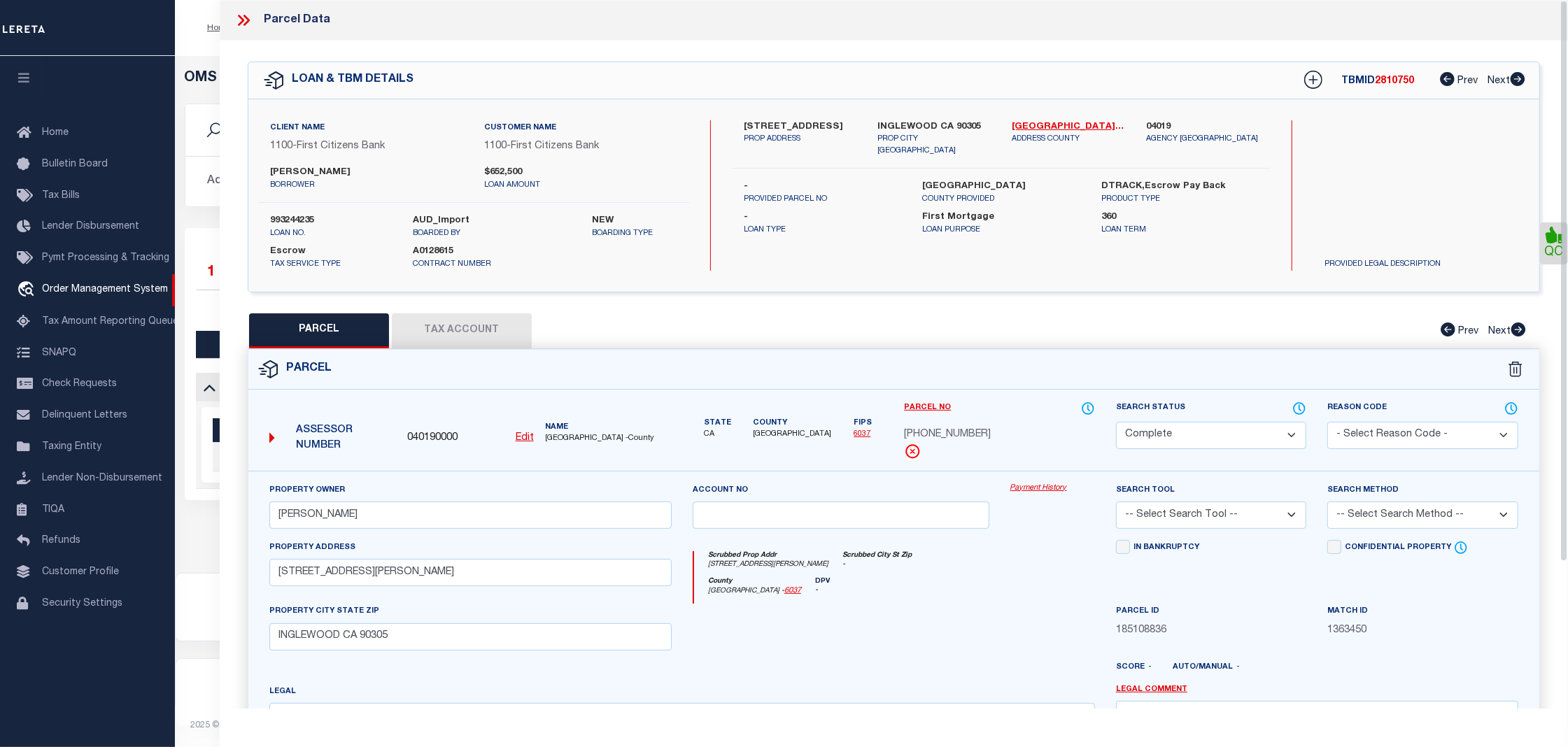
click at [1027, 487] on link "Payment History" at bounding box center [1053, 489] width 84 height 12
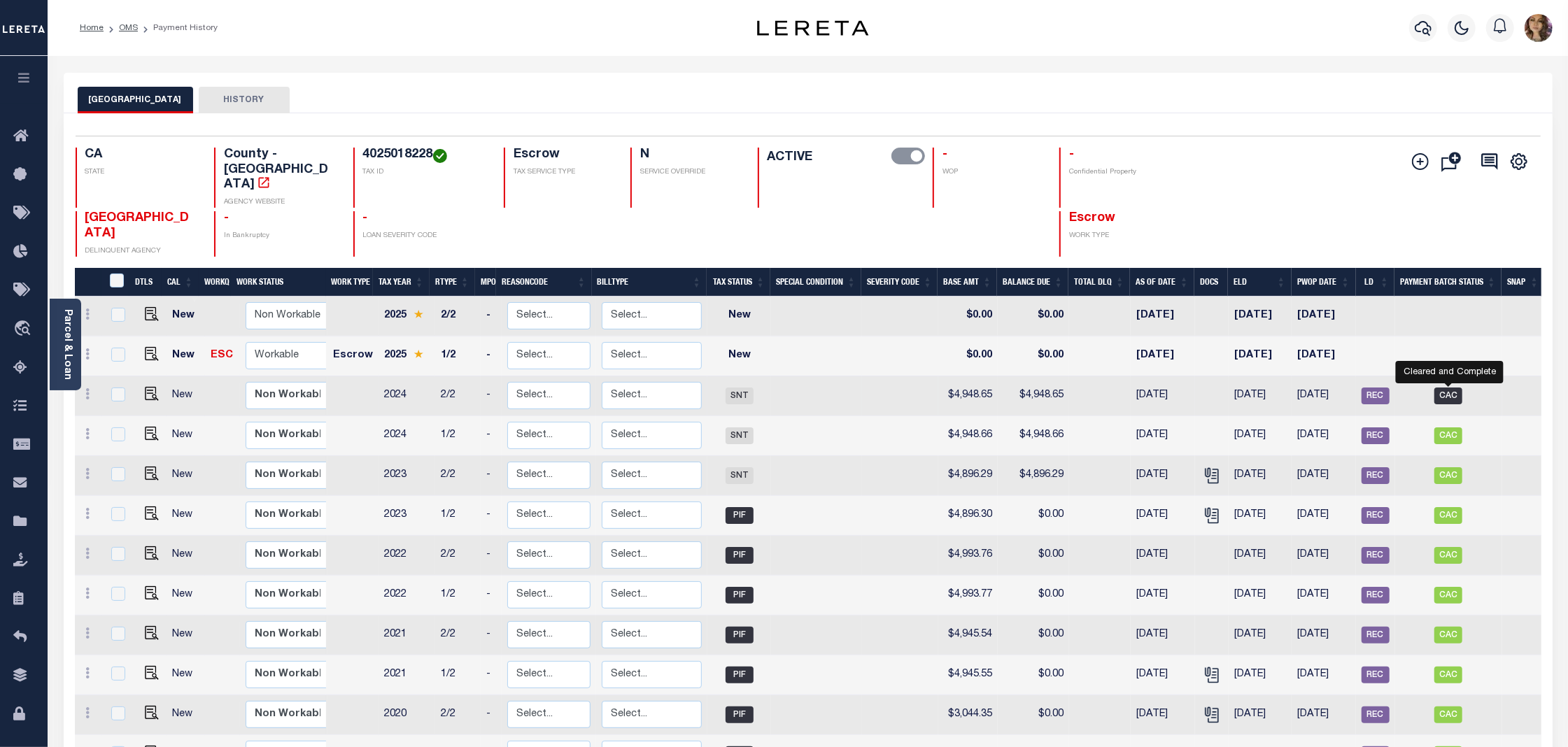
click at [1448, 387] on span "CAC" at bounding box center [1448, 396] width 28 height 17
checkbox input "true"
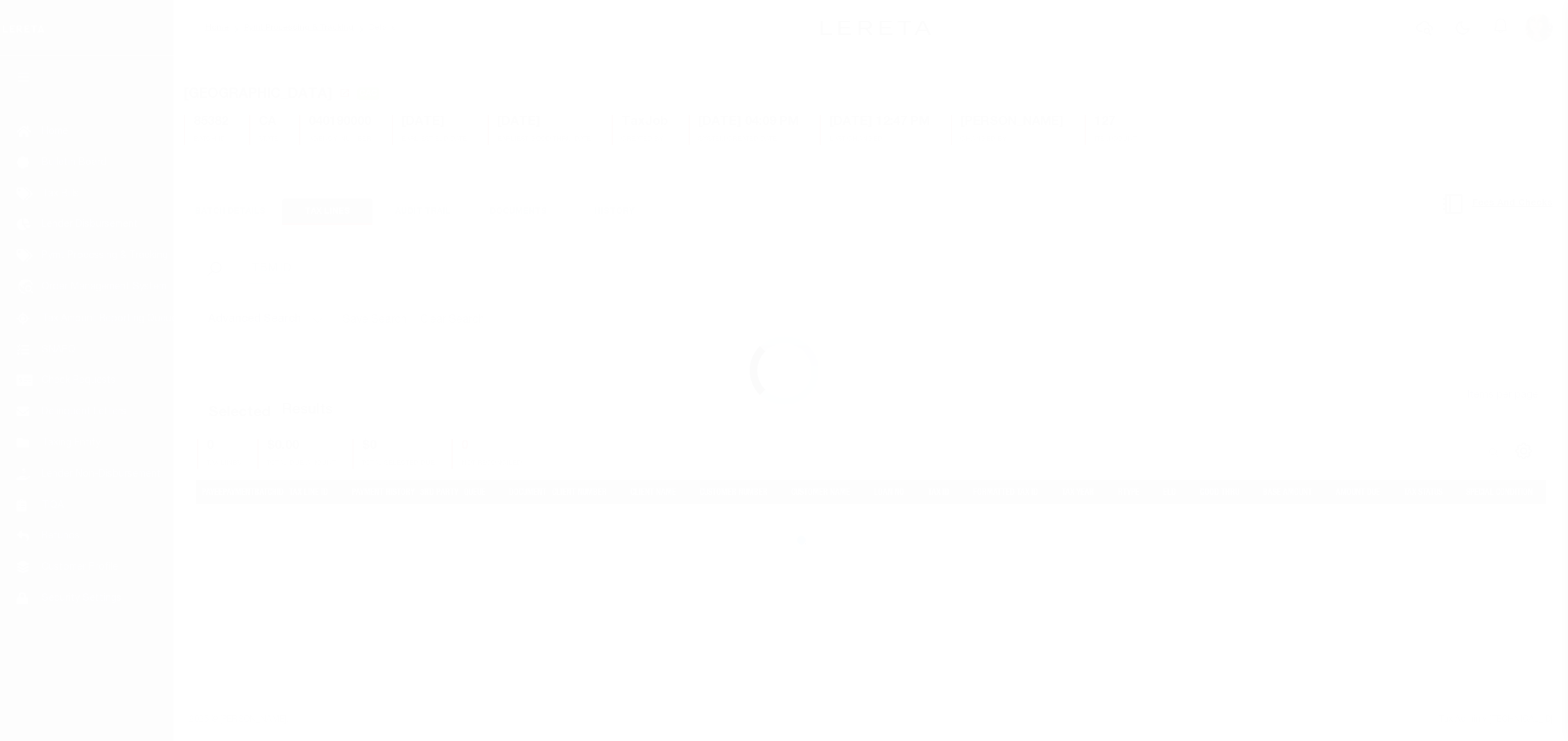
select select "CAC"
select select "TRA"
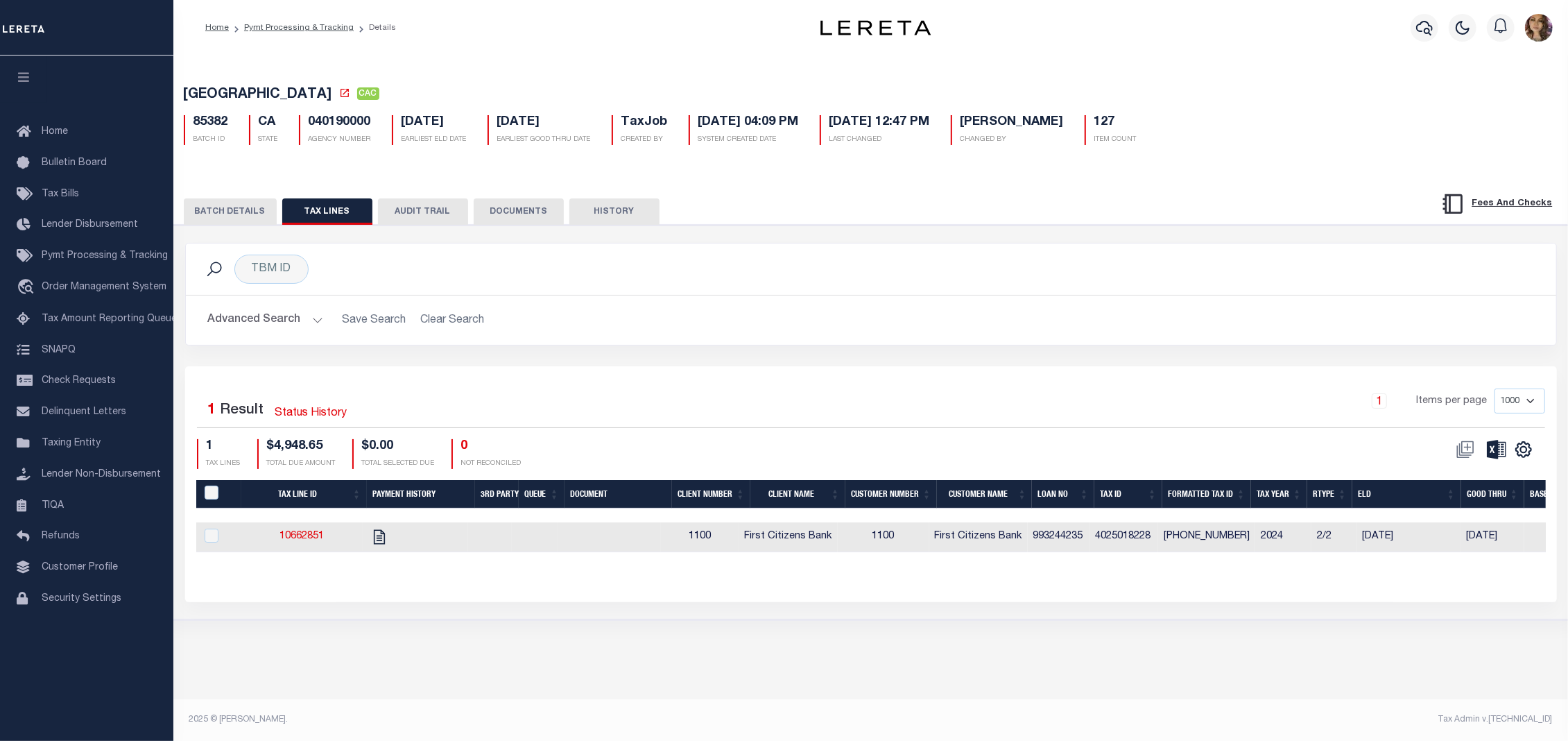
click at [231, 215] on button "BATCH DETAILS" at bounding box center [230, 211] width 93 height 26
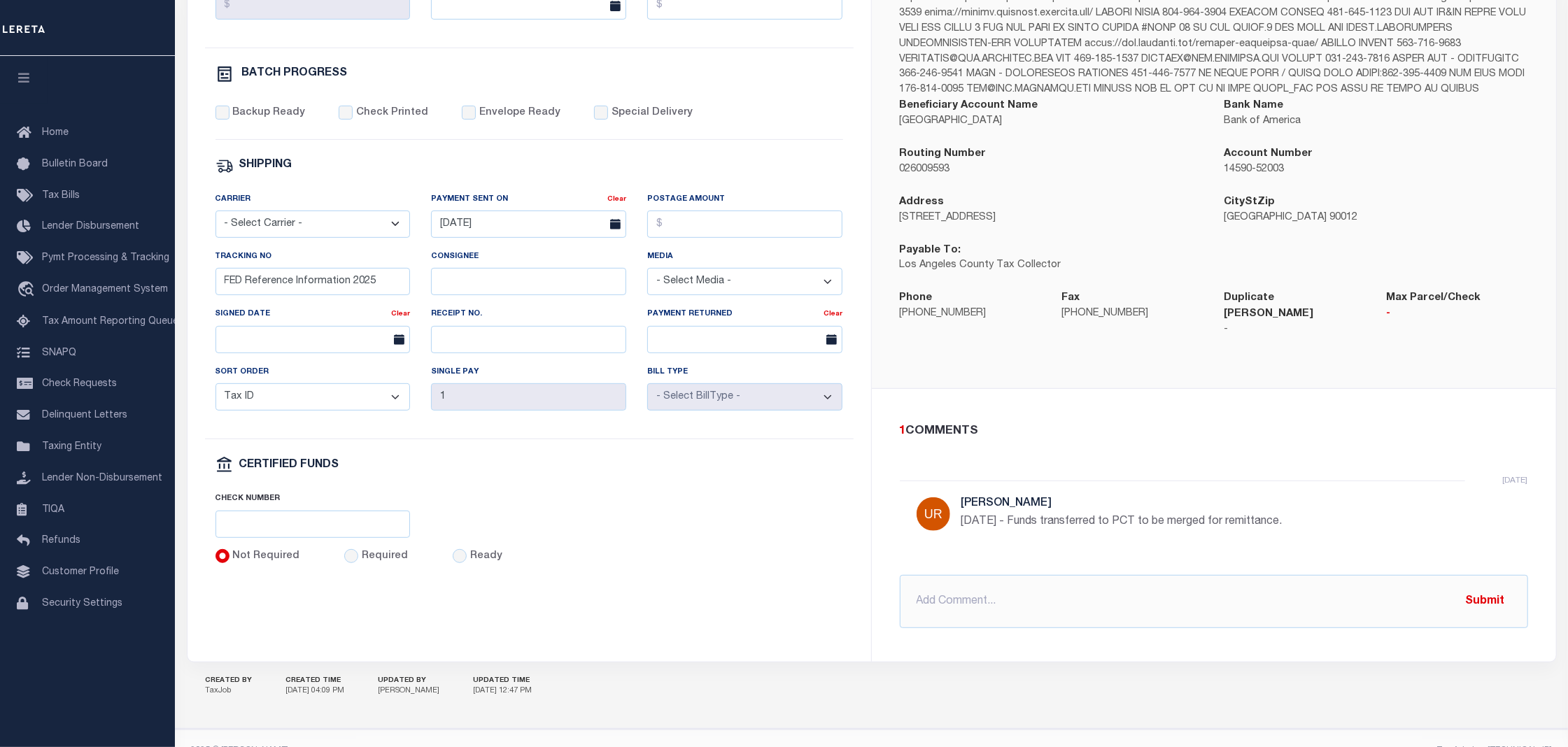
scroll to position [466, 0]
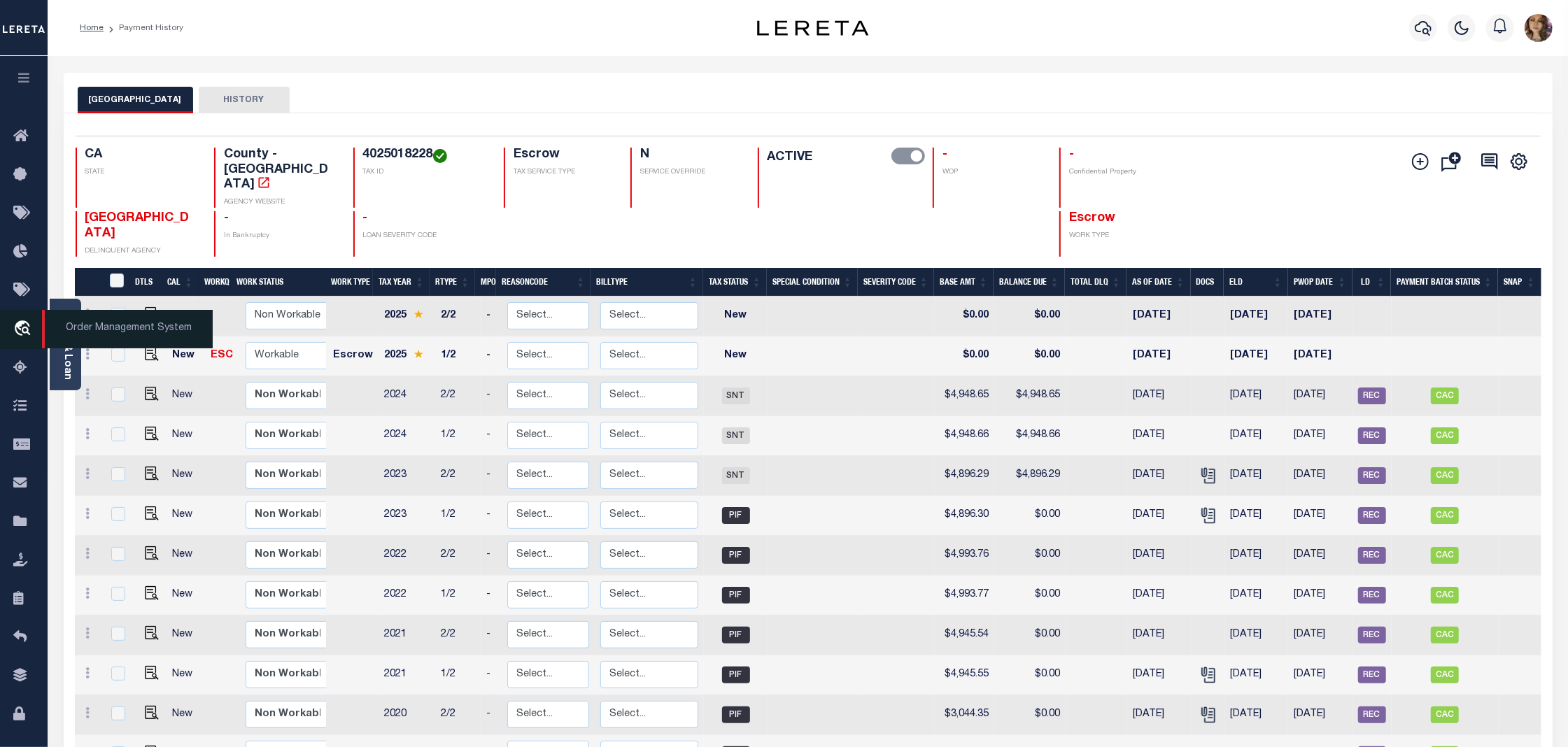
click at [93, 331] on span "Order Management System" at bounding box center [127, 329] width 171 height 38
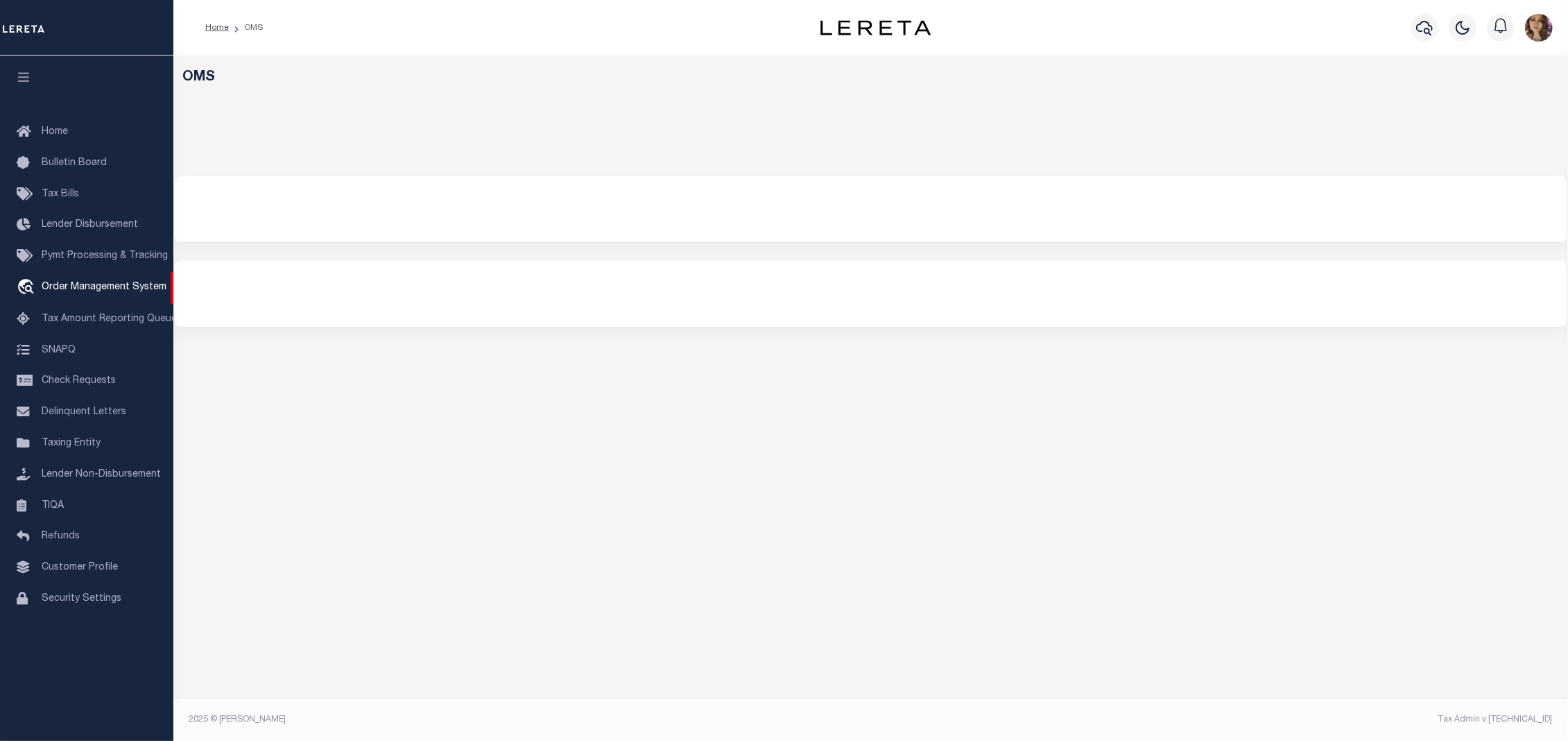
select select "200"
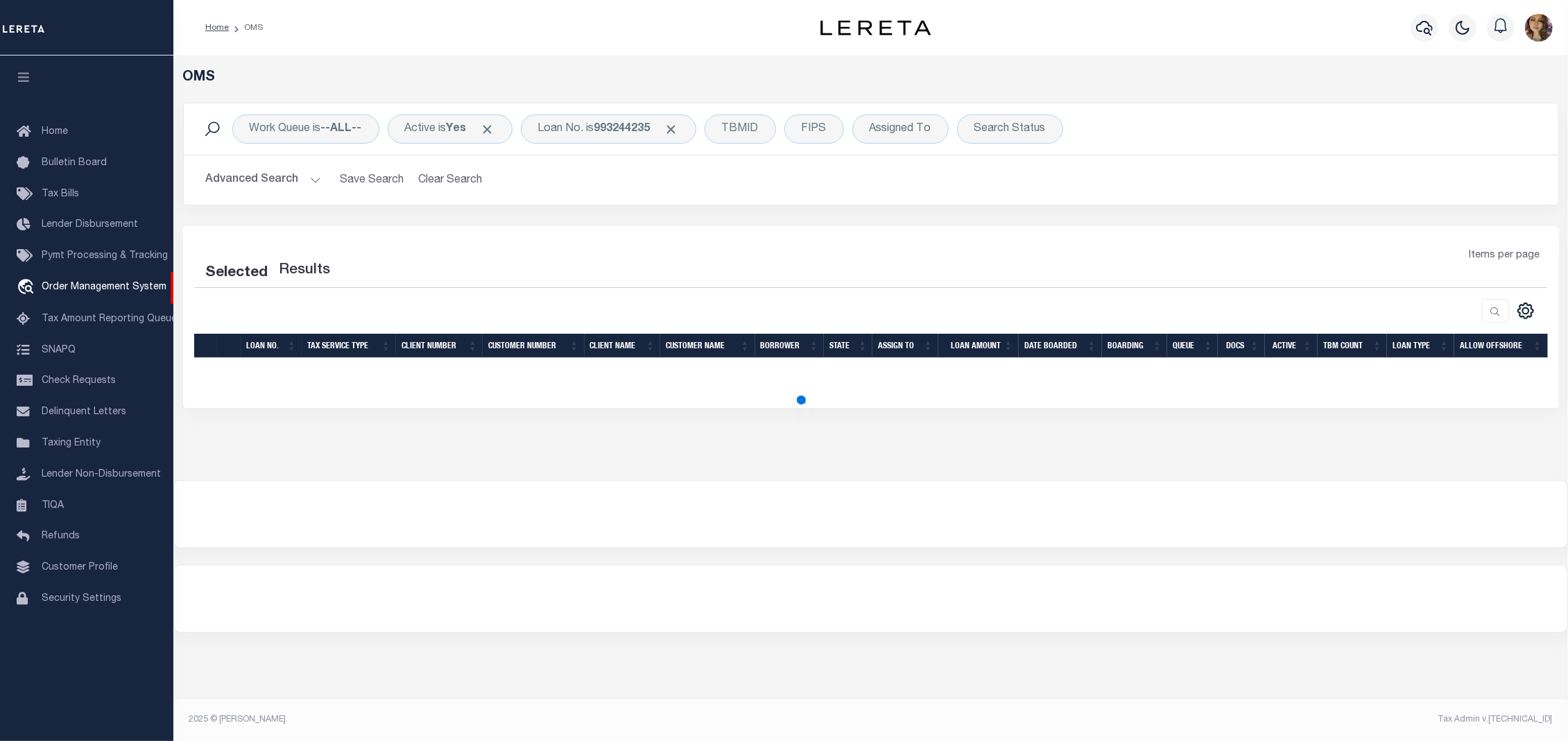
select select "200"
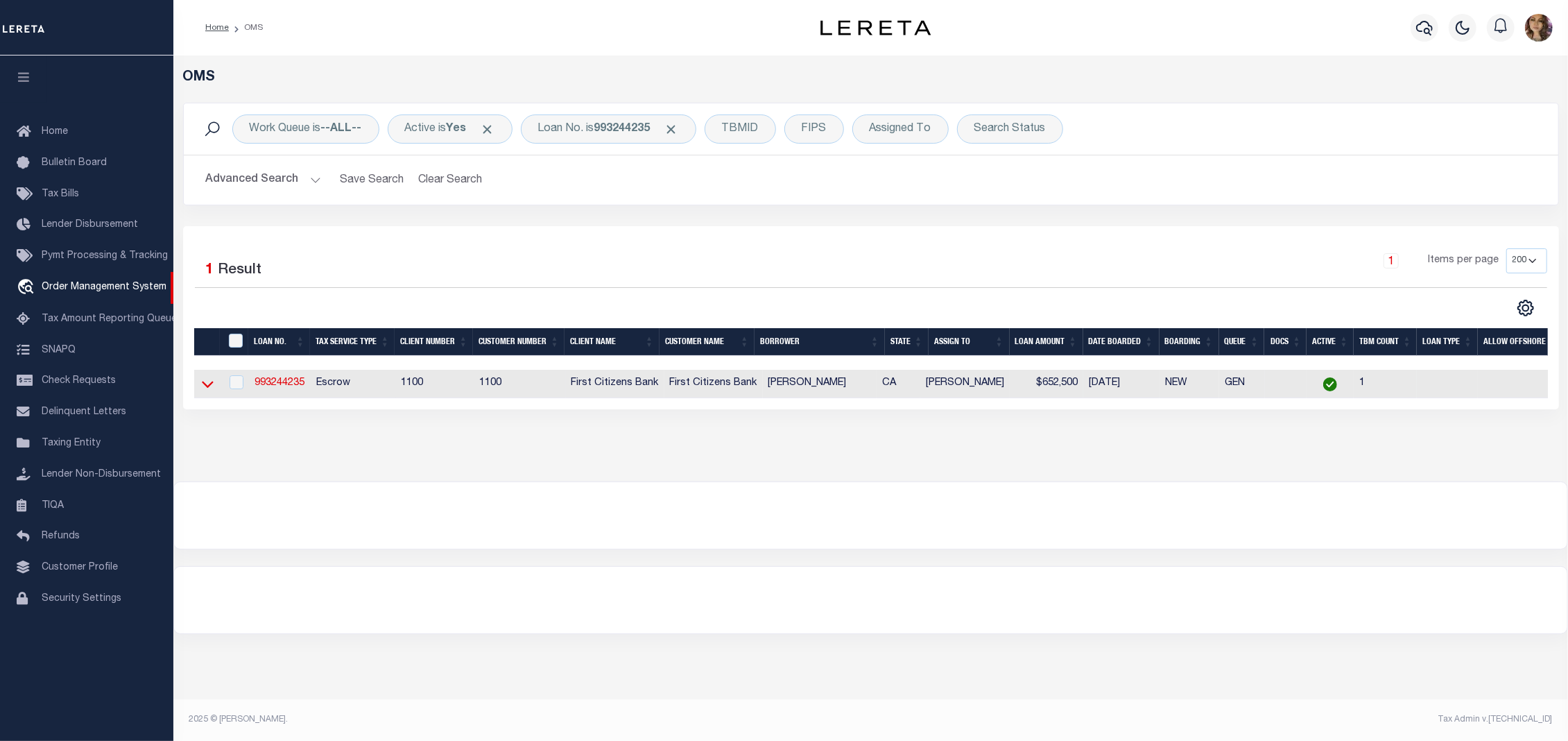
click at [206, 389] on icon at bounding box center [208, 384] width 12 height 7
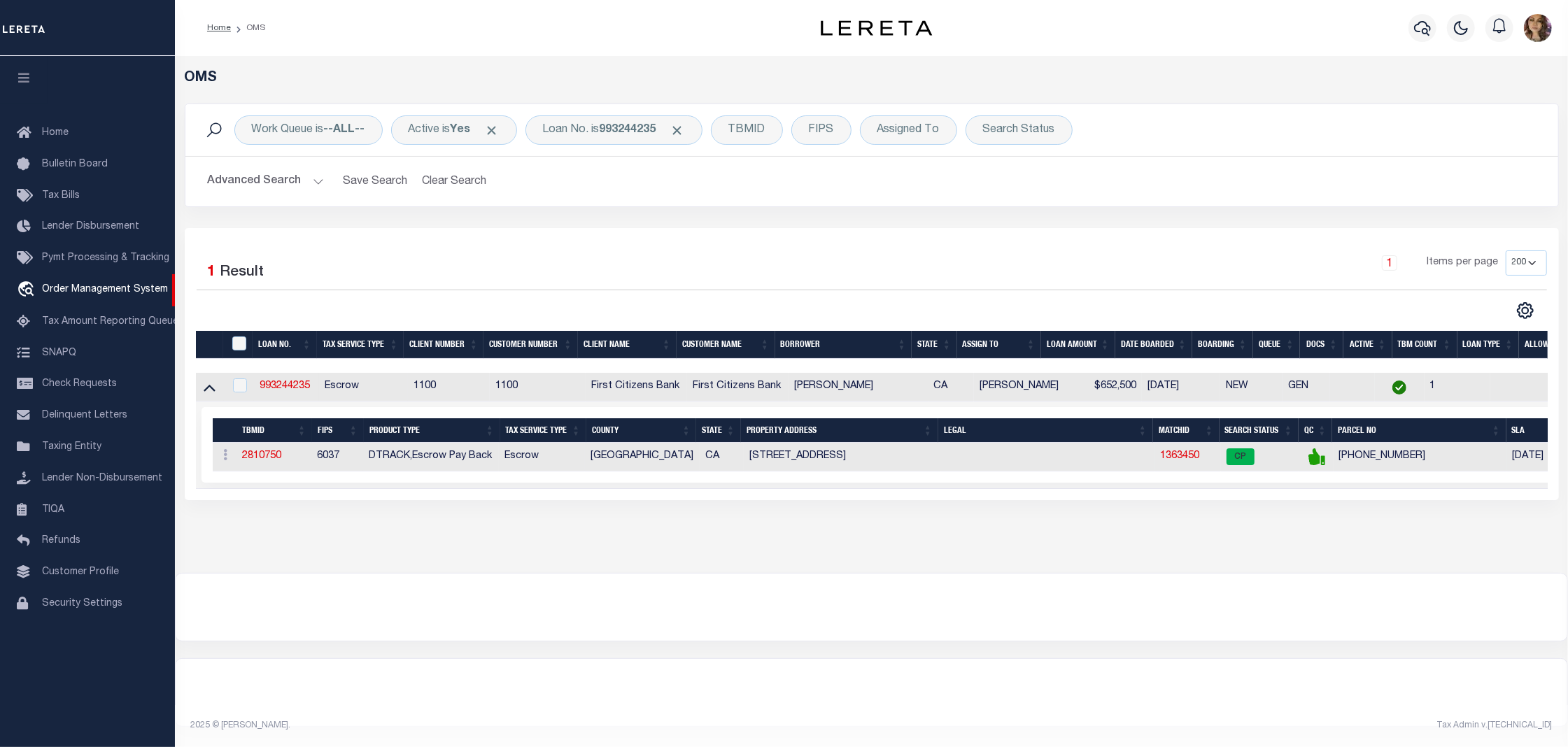
click at [1178, 453] on td "1363450" at bounding box center [1187, 457] width 66 height 29
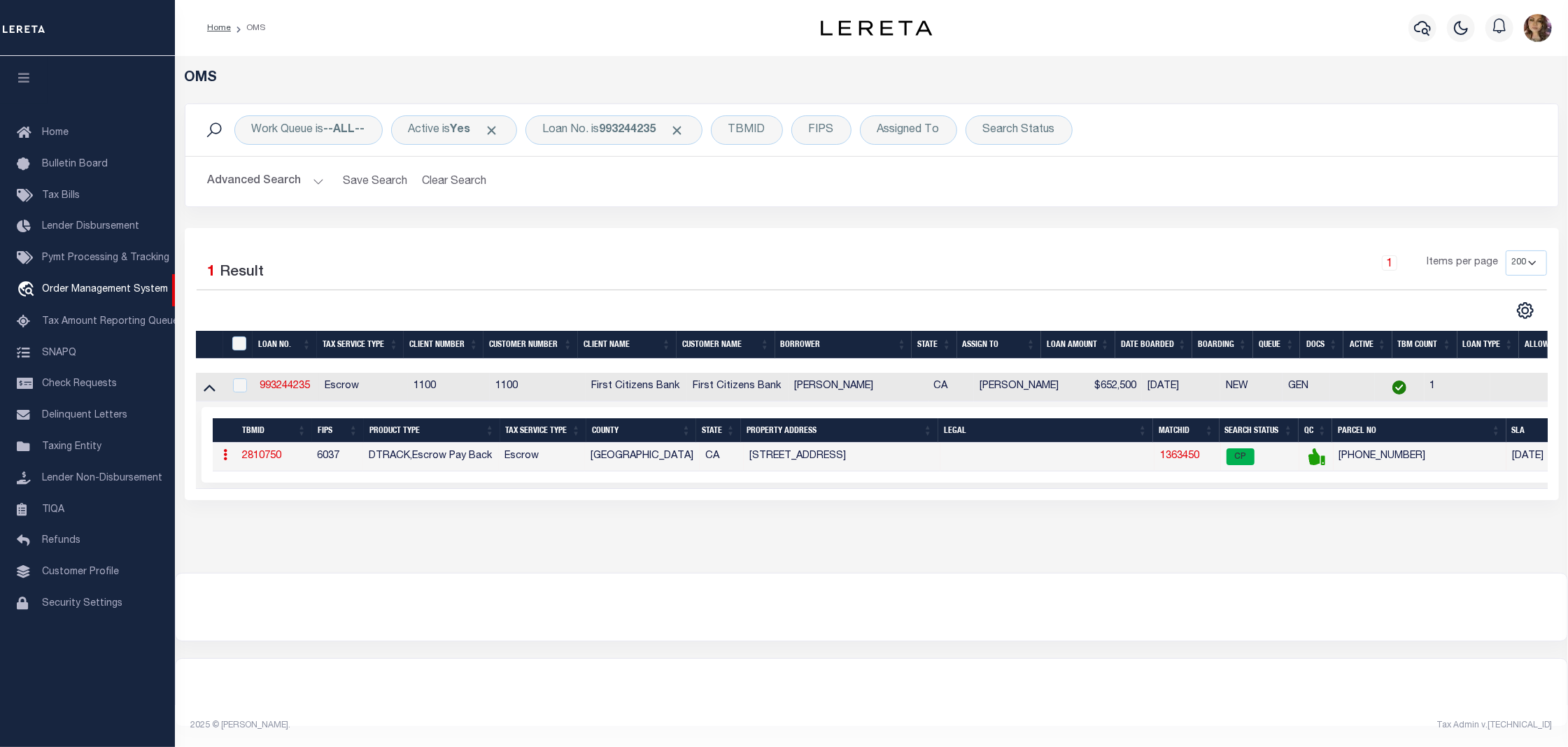
click at [1178, 460] on link "1363450" at bounding box center [1179, 456] width 39 height 10
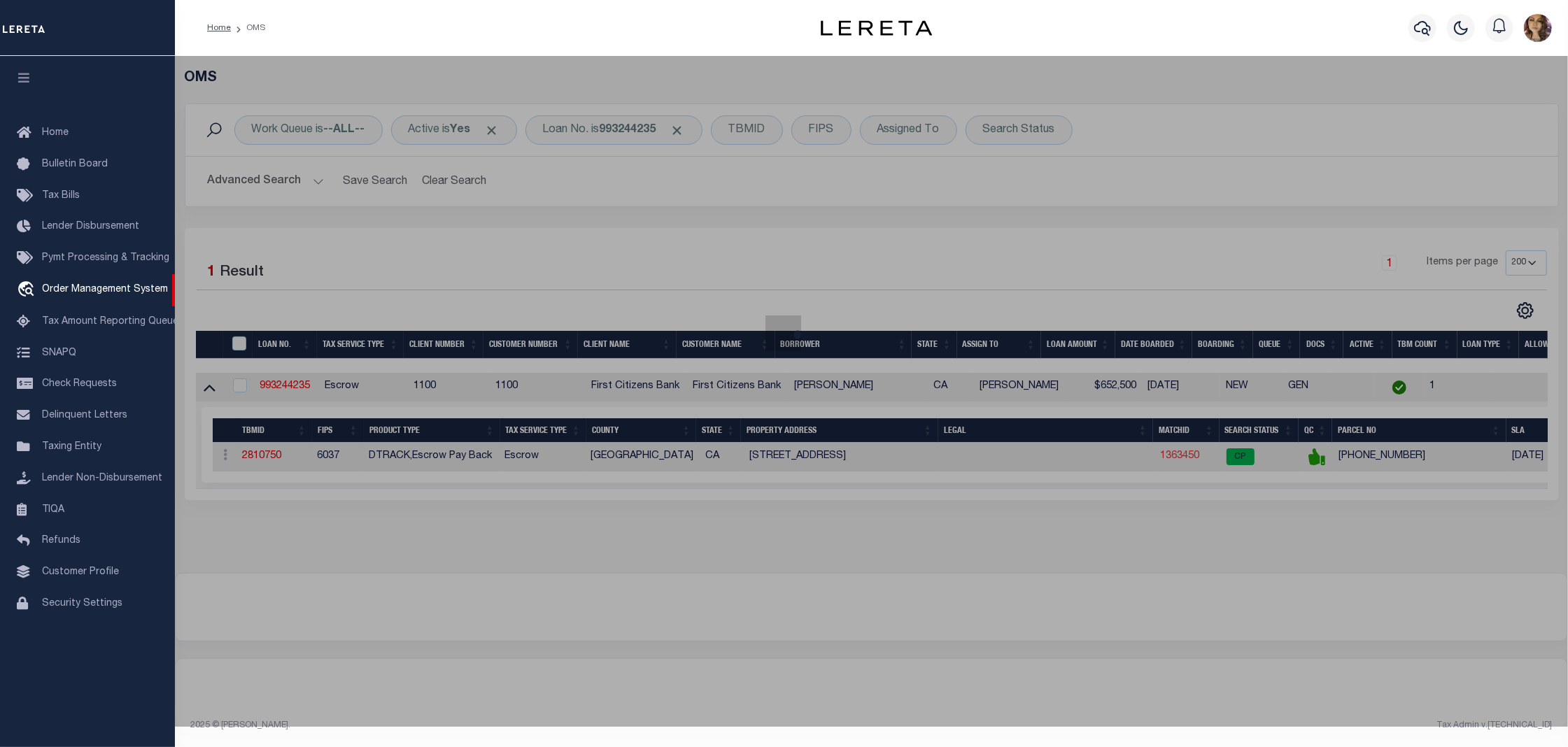
checkbox input "false"
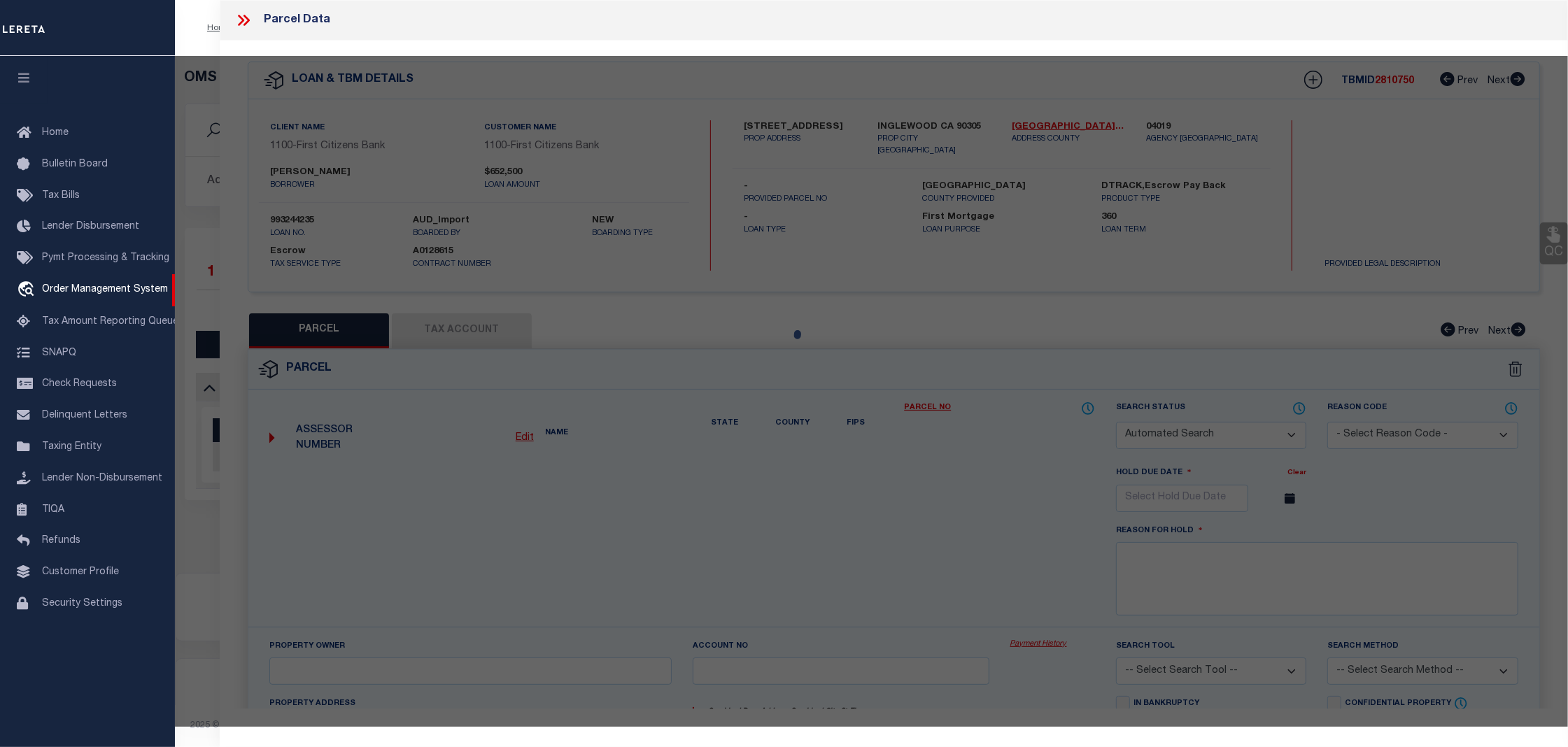
select select "CP"
type input "[PERSON_NAME]"
select select
type input "3721 FARNHAM LN"
checkbox input "false"
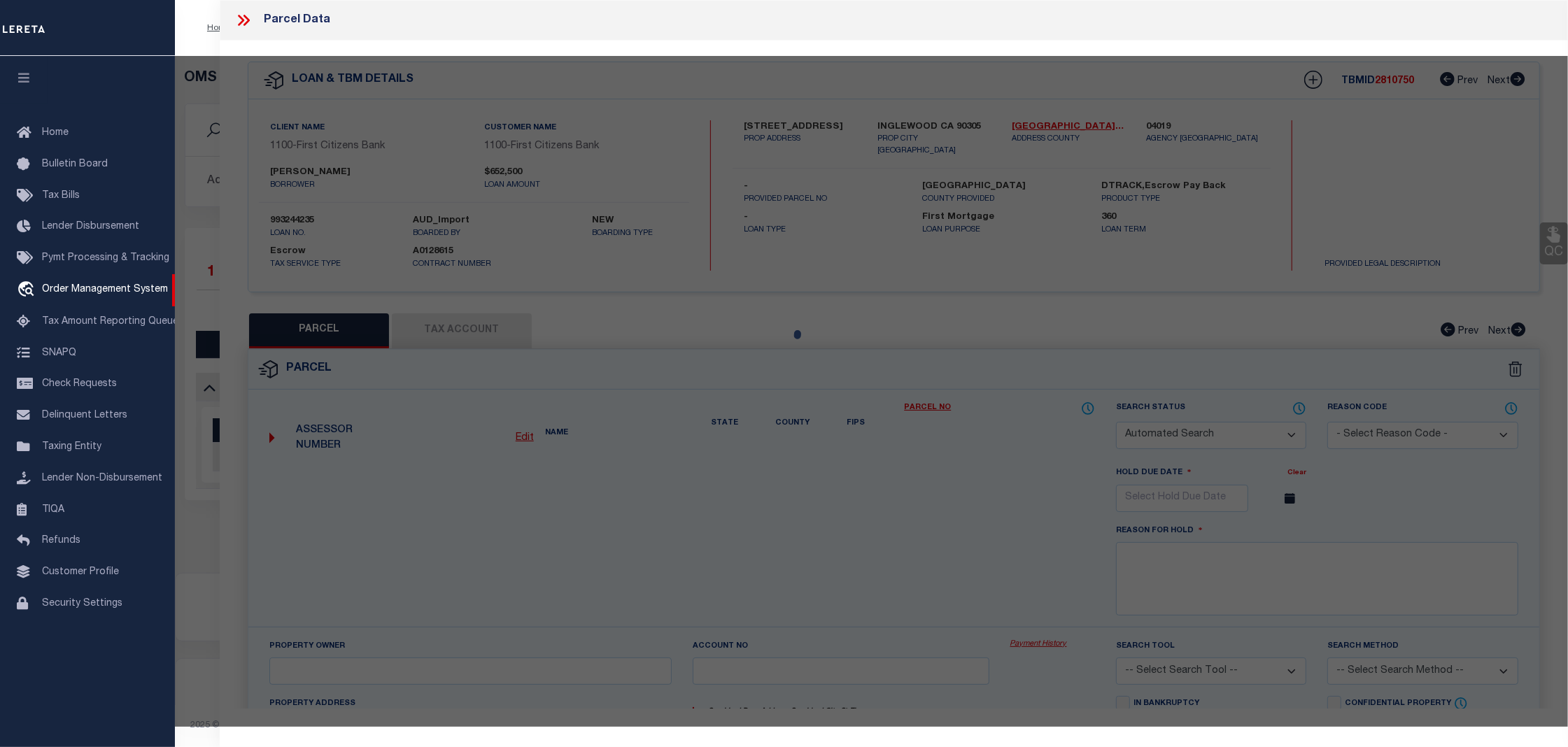
type input "INGLEWOOD CA 90305"
type textarea "TR=39164 LOTS 7,8,9 CONDOMINIUM*UNIT 77"
type textarea "Tax ID Special Project"
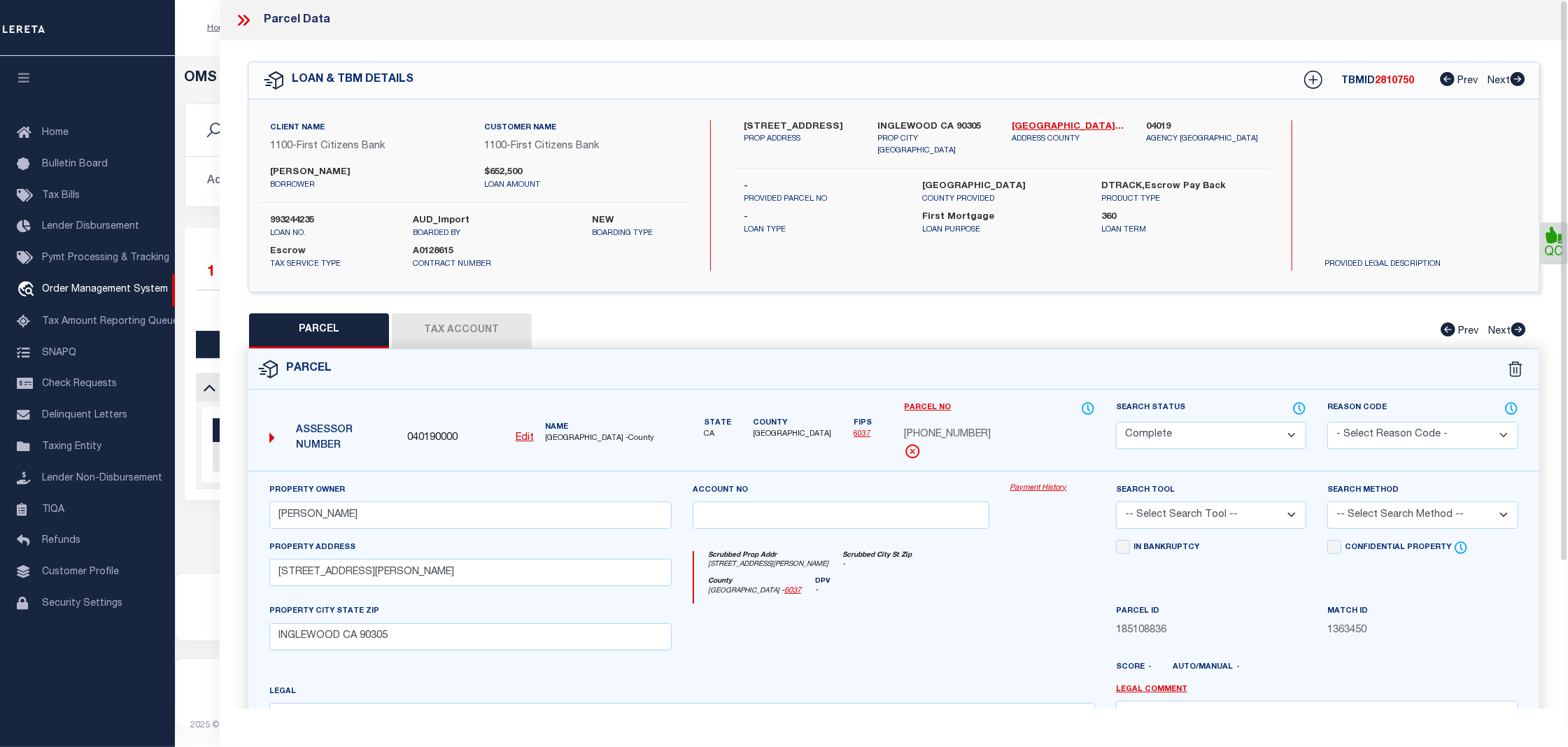
click at [1050, 488] on link "Payment History" at bounding box center [1053, 489] width 84 height 12
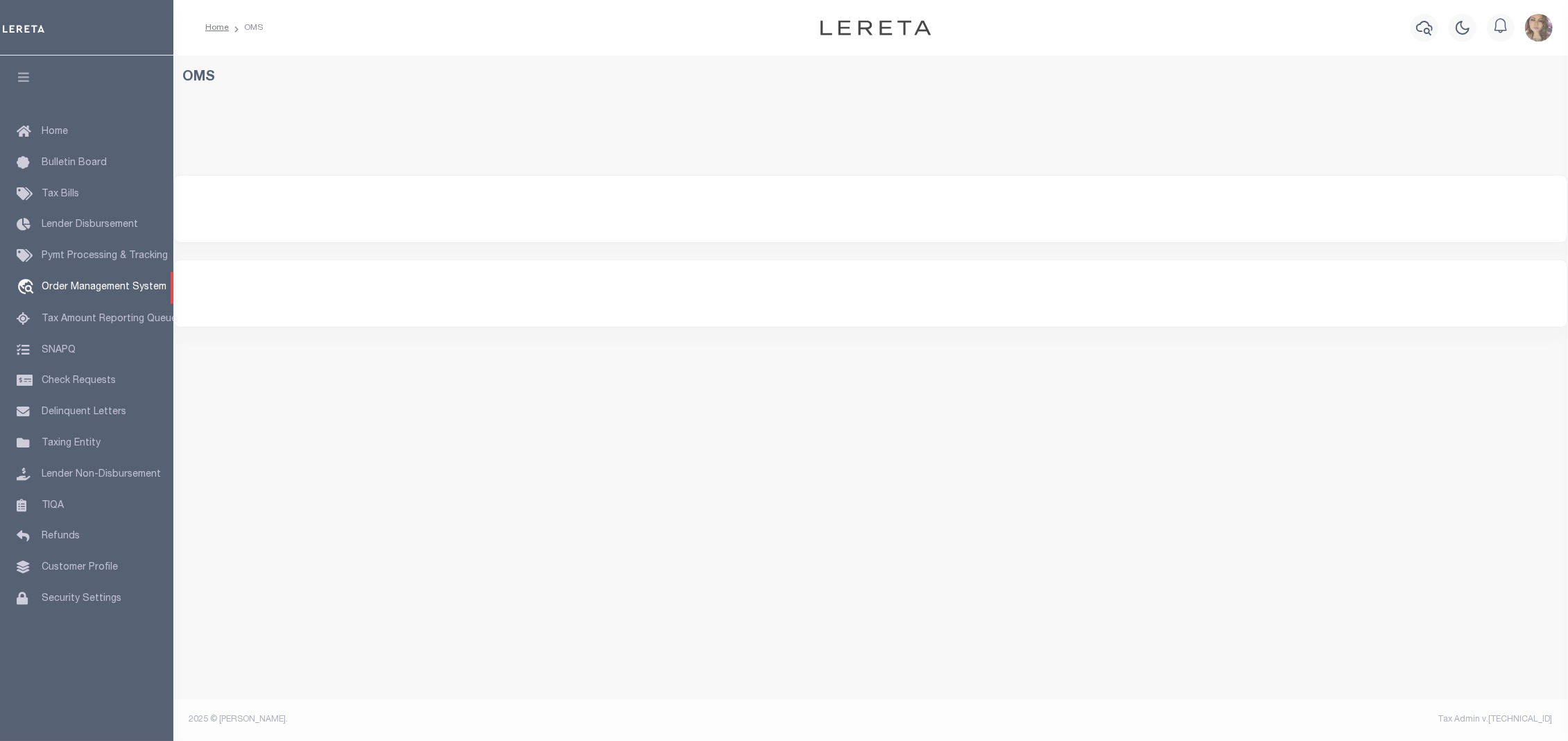
select select "200"
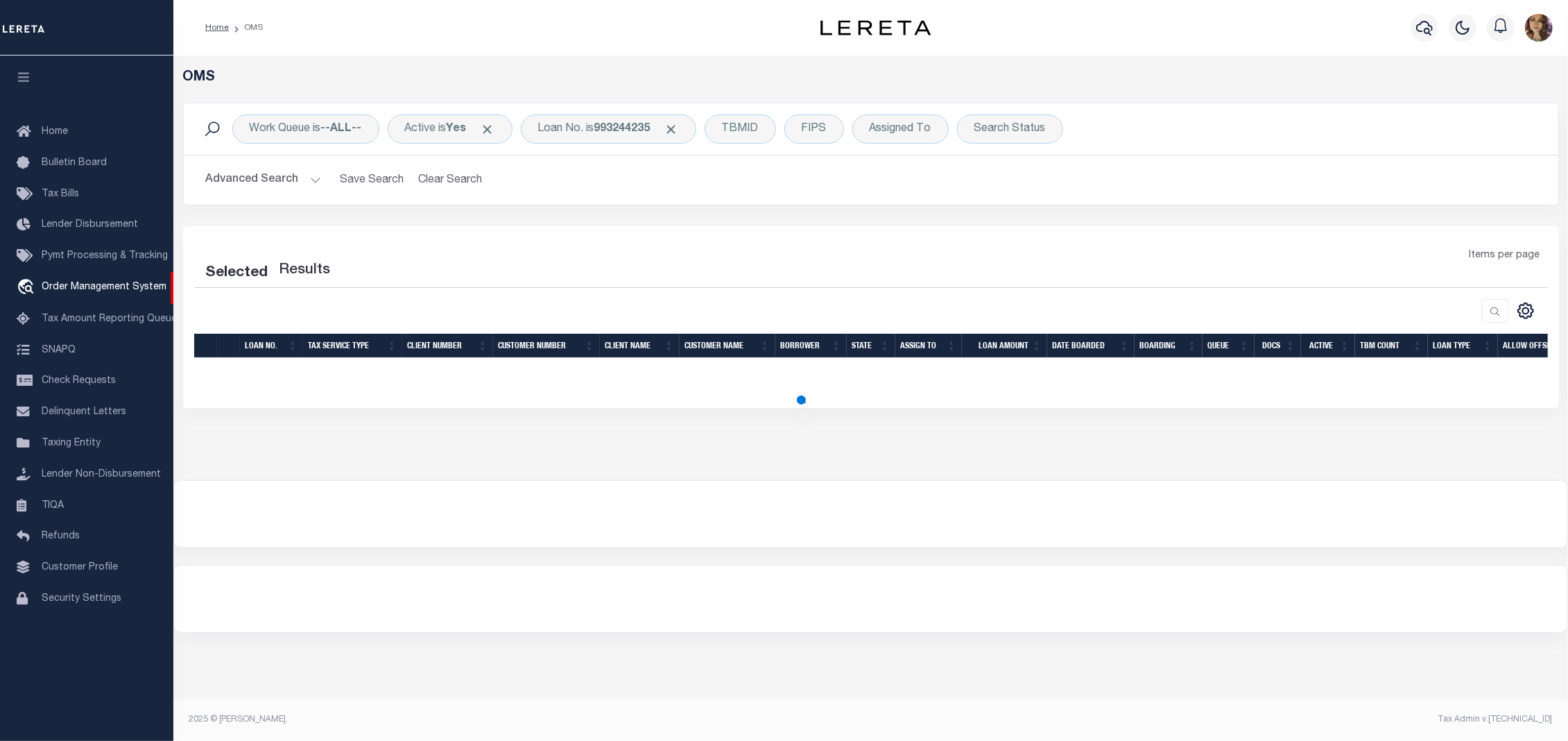
select select "200"
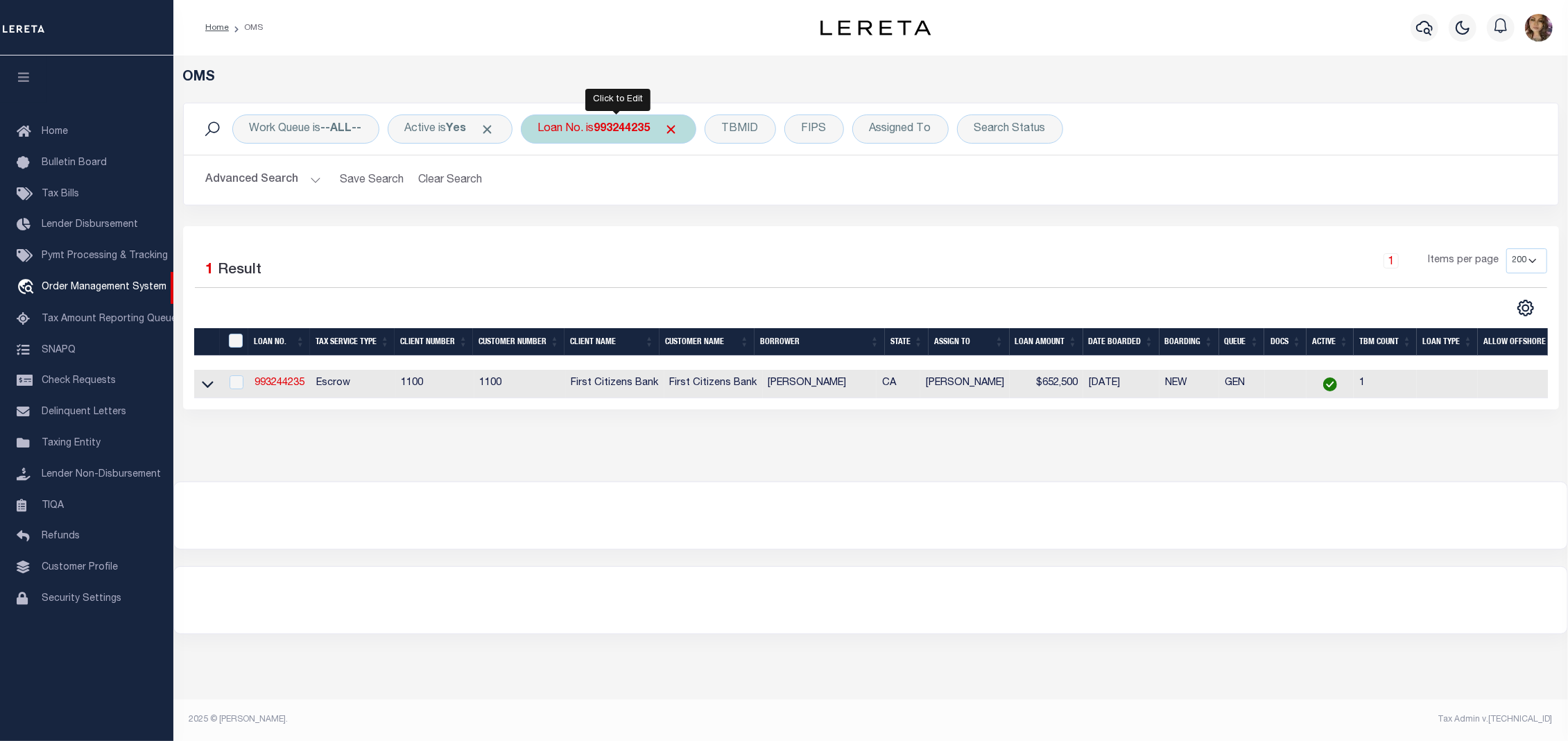
click at [586, 134] on div "Loan No. is 993244235" at bounding box center [608, 128] width 175 height 29
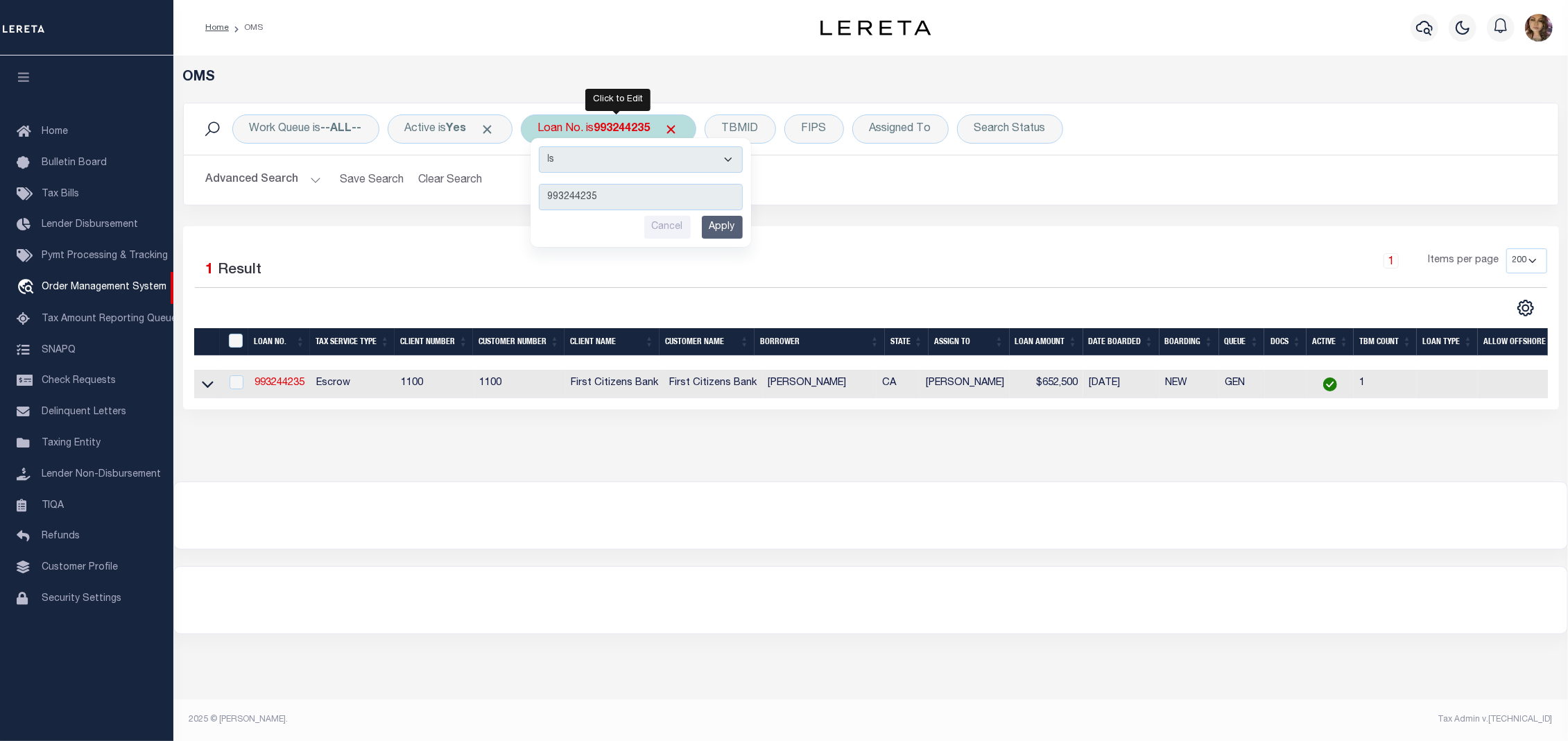
type input "40001356"
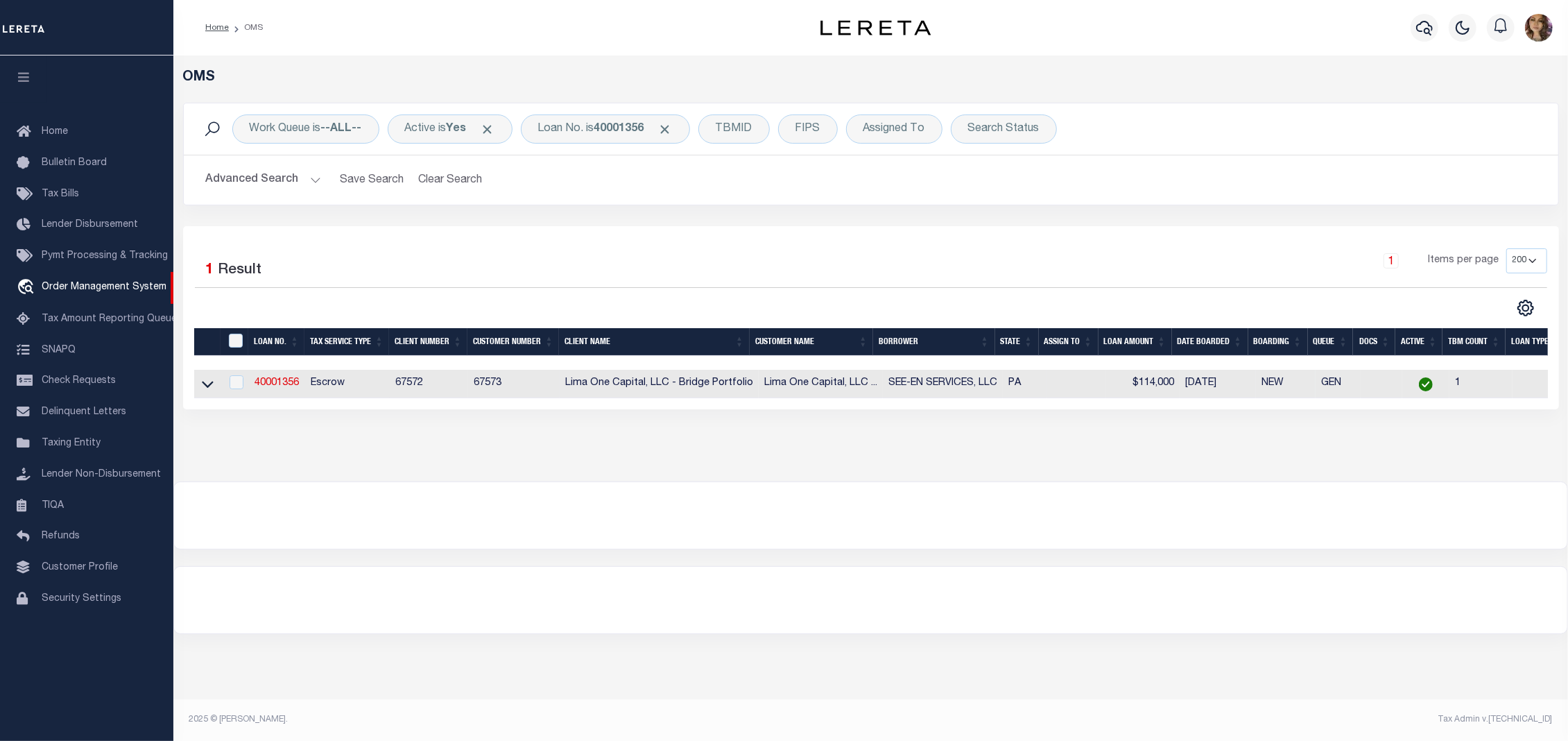
click at [201, 376] on td at bounding box center [207, 384] width 27 height 28
checkbox input "true"
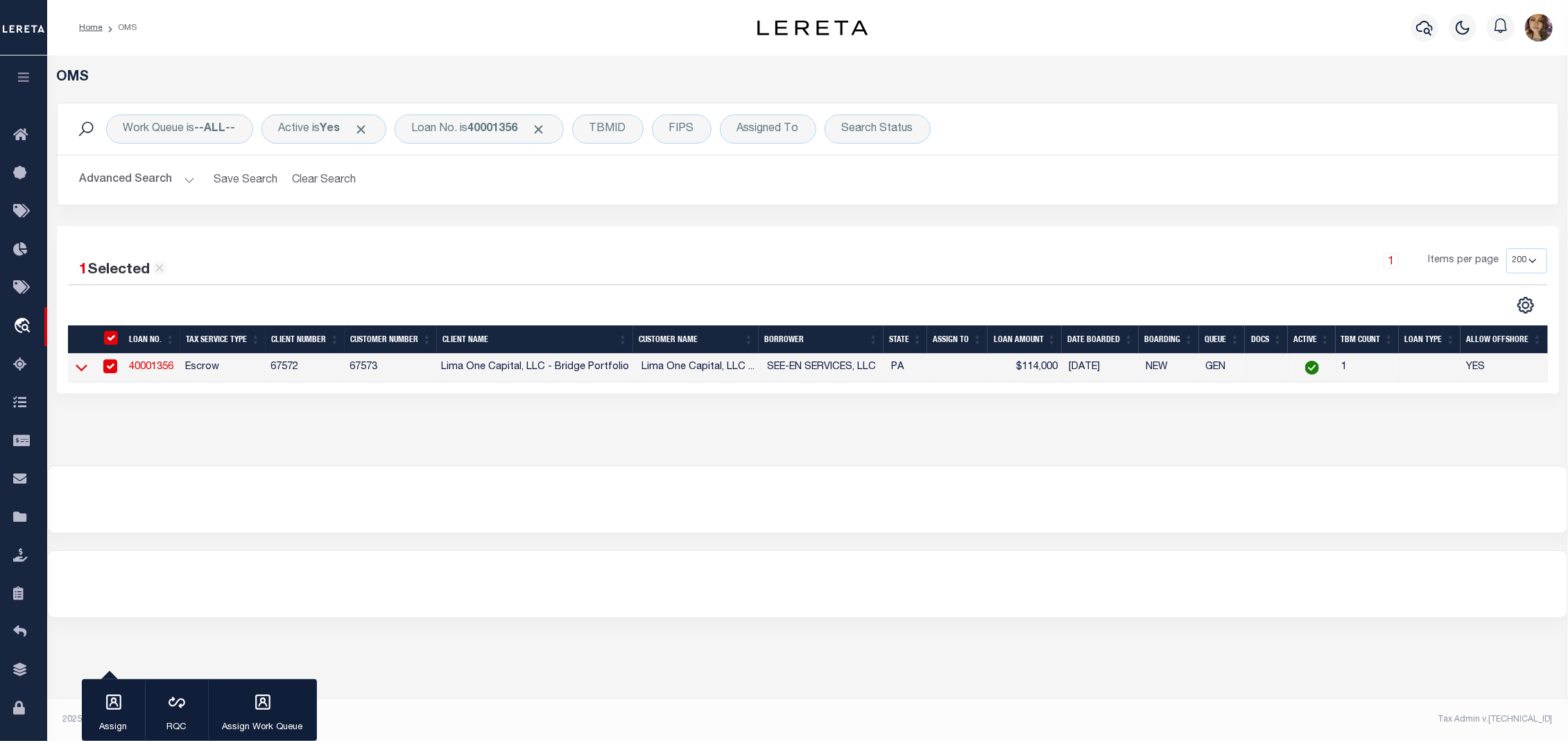
click at [84, 370] on icon at bounding box center [81, 368] width 12 height 15
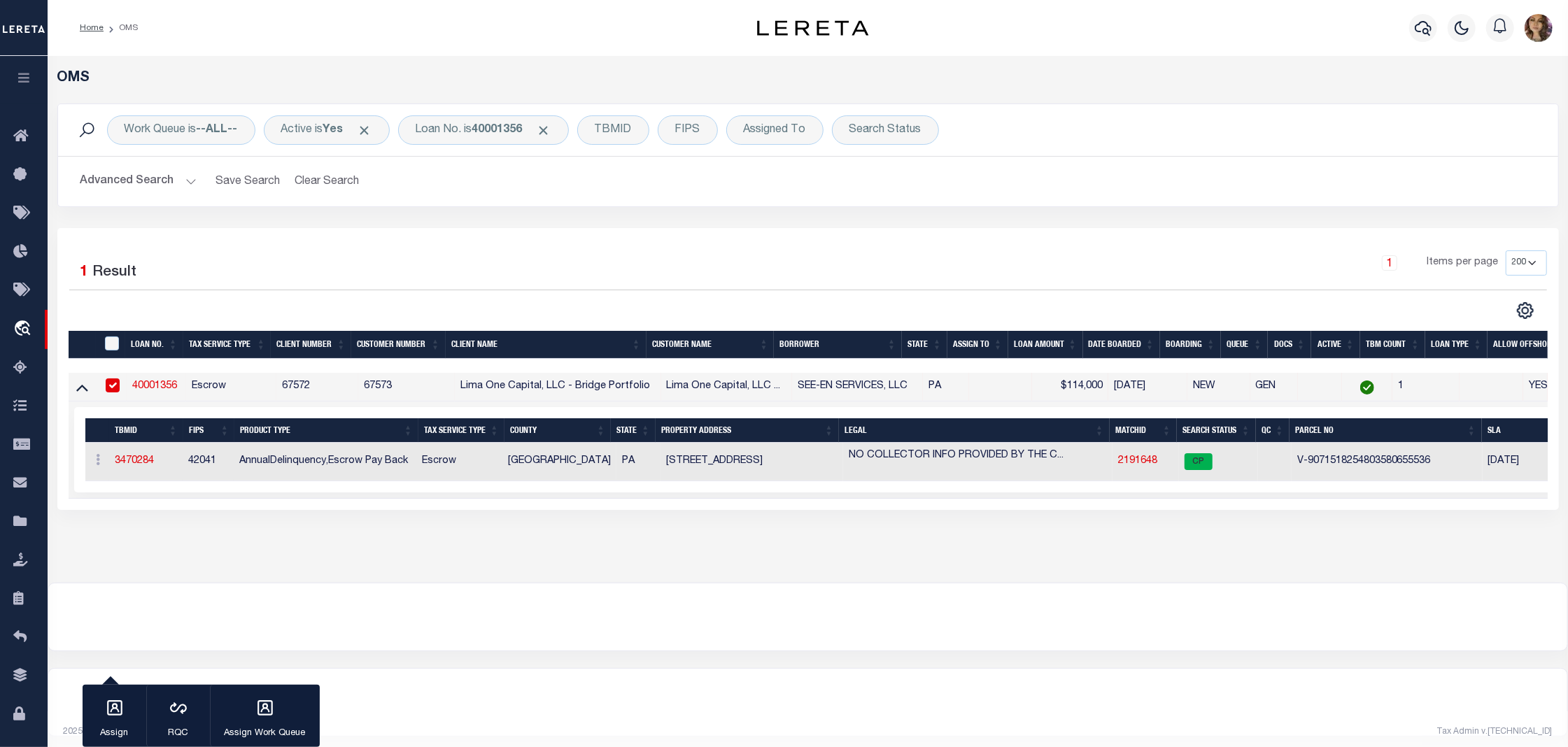
click at [1394, 541] on div "OMS Work Queue is --ALL-- Active is Yes Loan No. is 40001356 TBMID FIPS Assigne…" at bounding box center [807, 305] width 1512 height 471
click at [1363, 576] on div "OMS Work Queue is --ALL-- Active is Yes Loan No. is 40001356 TBMID FIPS Assigne…" at bounding box center [807, 319] width 1520 height 527
click at [1349, 573] on div "OMS Work Queue is --ALL-- Active is Yes Loan No. is 40001356 TBMID FIPS Assigne…" at bounding box center [807, 319] width 1520 height 527
click at [1134, 463] on link "2191648" at bounding box center [1138, 460] width 39 height 10
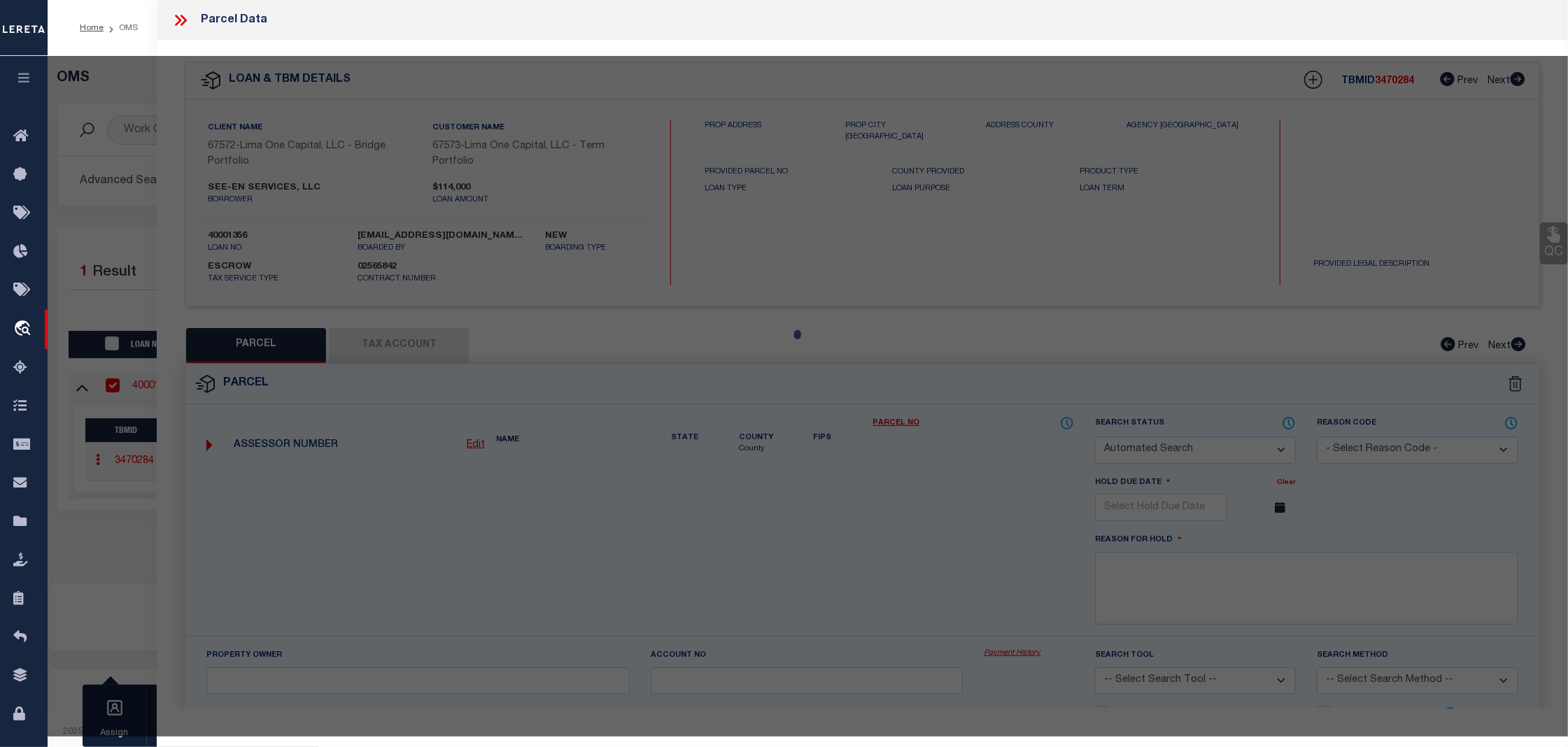
checkbox input "false"
select select "CP"
select select "AGW"
select select
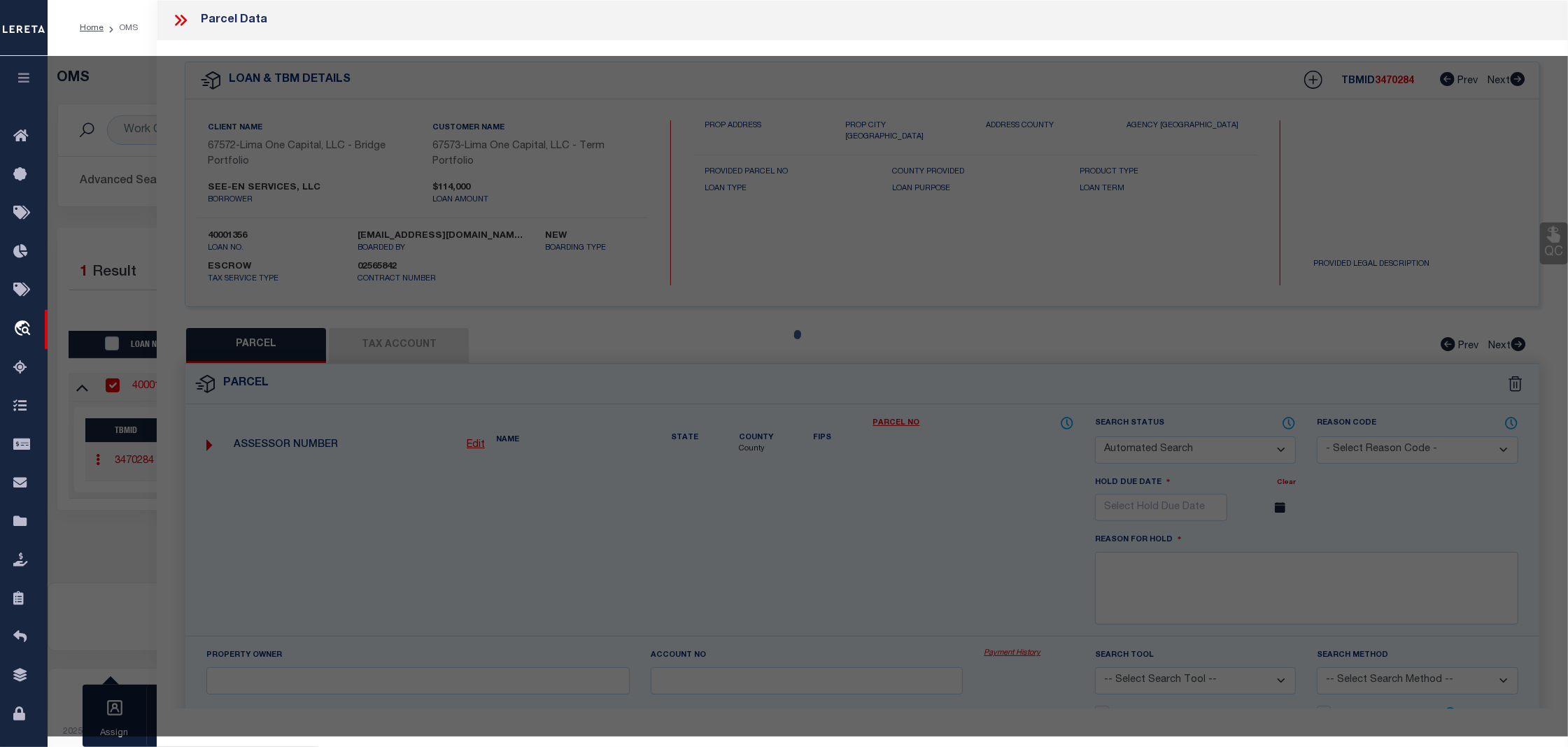
type input "[STREET_ADDRESS]"
checkbox input "false"
type input "MECHANICSBURG PA 17050"
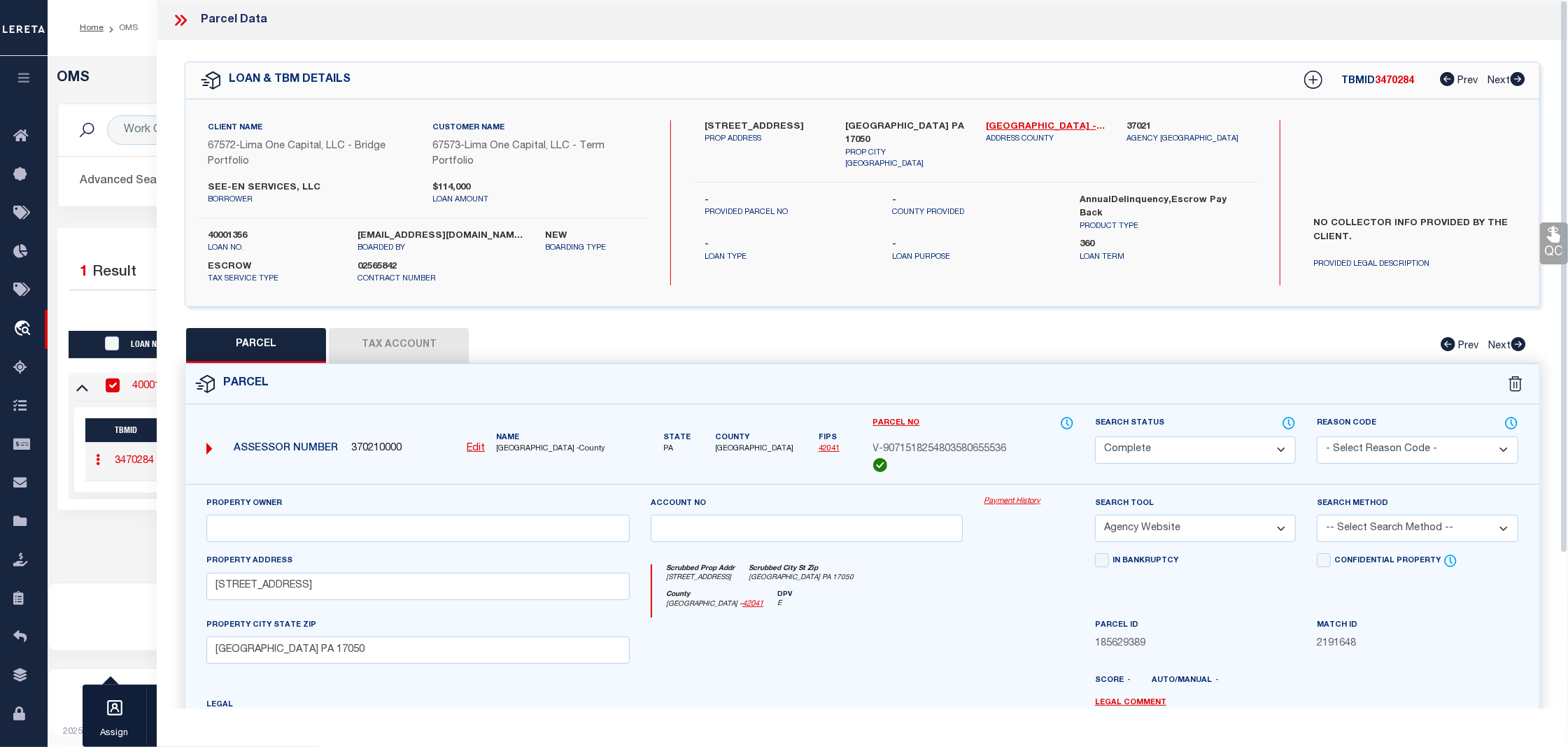
click at [1001, 508] on link "Payment History" at bounding box center [1029, 502] width 90 height 12
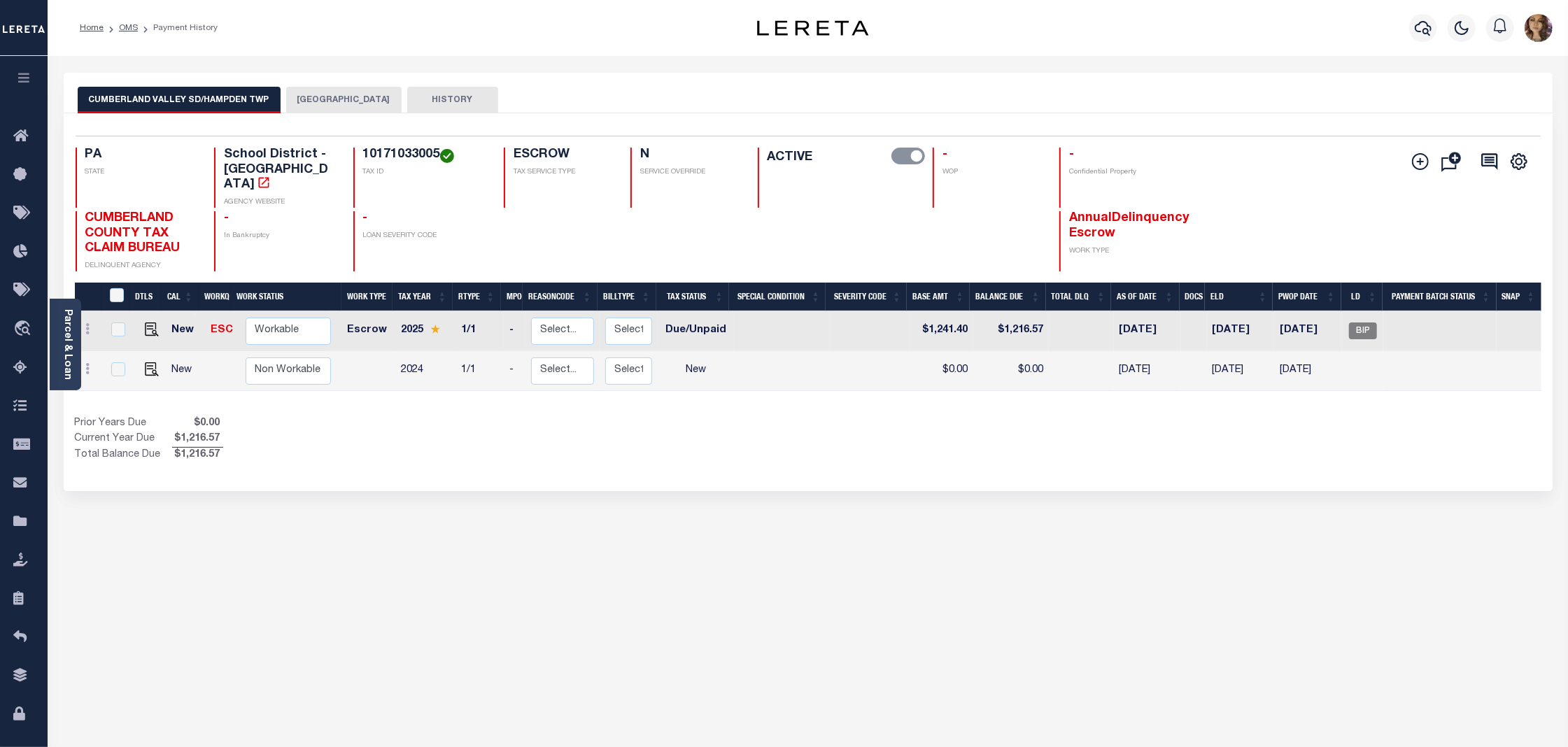
click at [1350, 578] on div "CUMBERLAND VALLEY SD/HAMPDEN TWP HAMPDEN TOWNSHIP HISTORY Selected 2" at bounding box center [808, 475] width 1509 height 803
click at [353, 99] on button "HAMPDEN TOWNSHIP" at bounding box center [343, 99] width 115 height 26
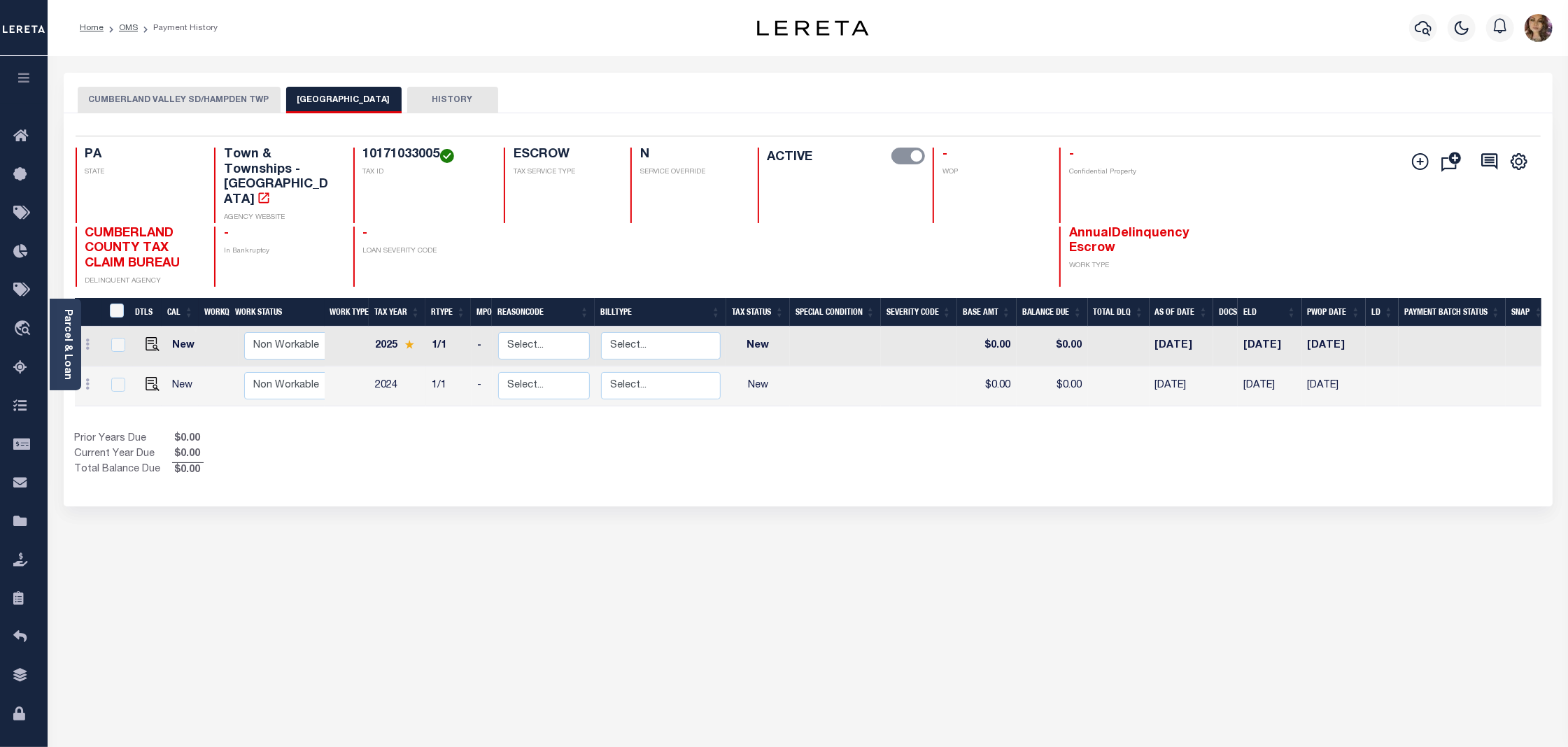
click at [218, 95] on button "CUMBERLAND VALLEY SD/HAMPDEN TWP" at bounding box center [179, 99] width 203 height 26
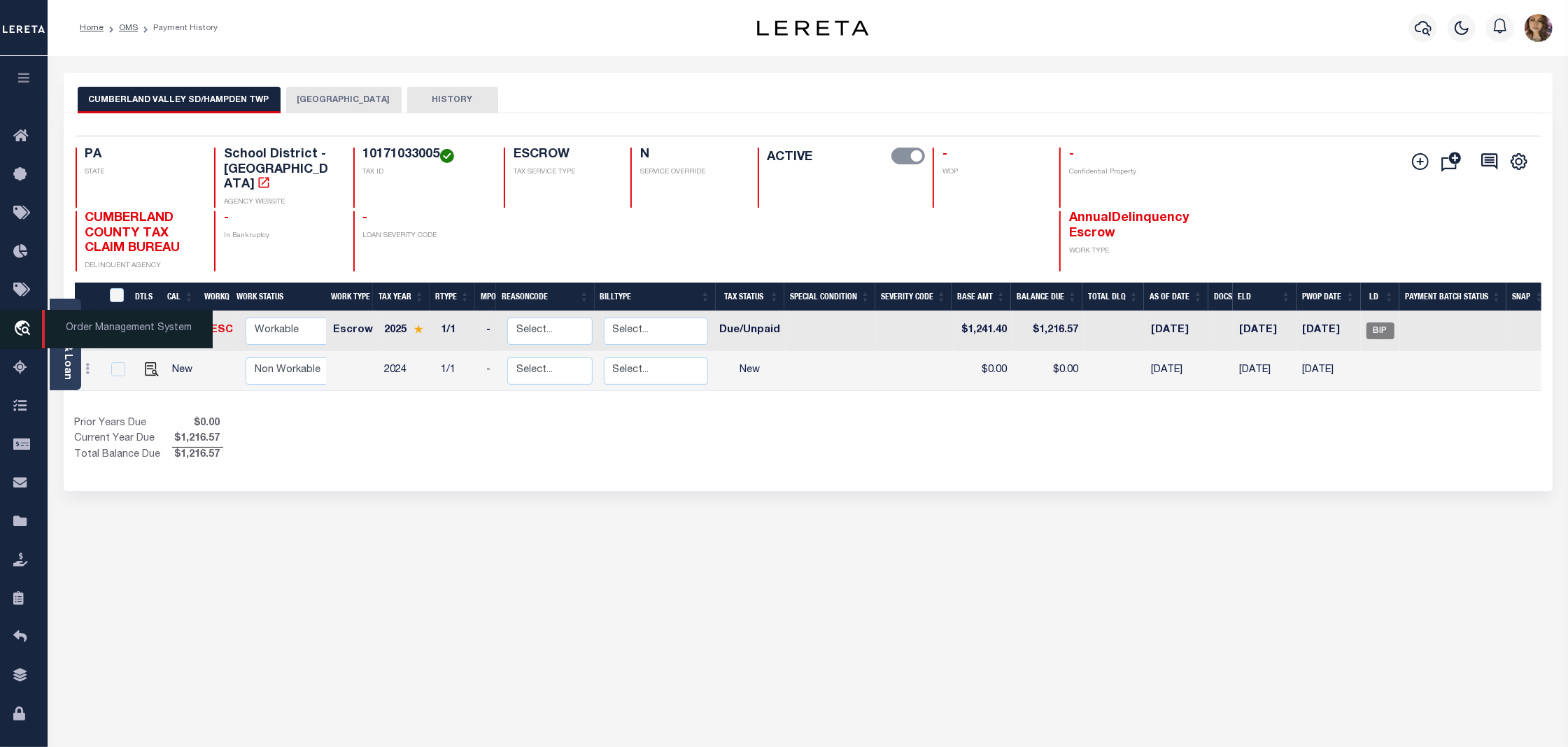
click at [114, 328] on span "Order Management System" at bounding box center [127, 329] width 171 height 38
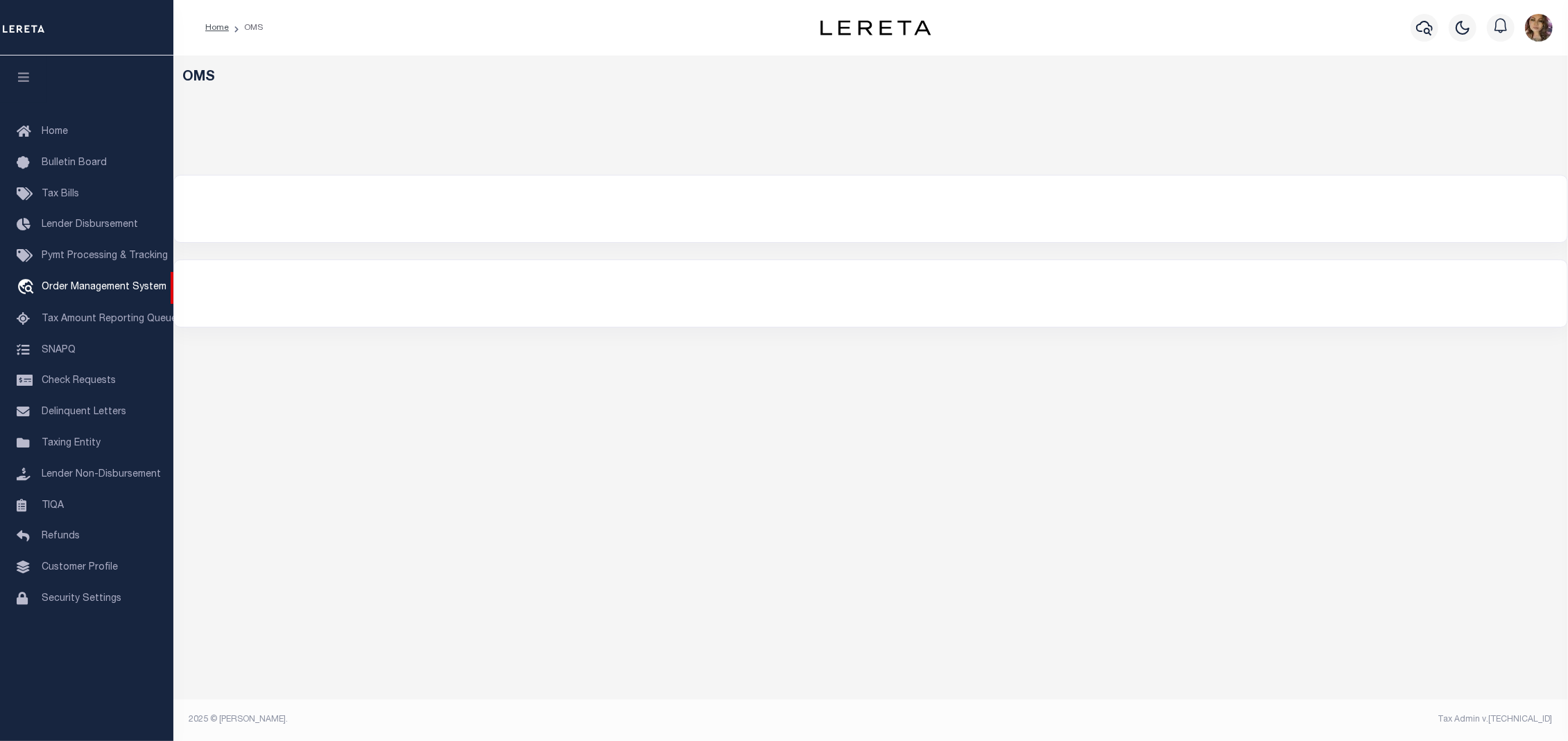
select select "200"
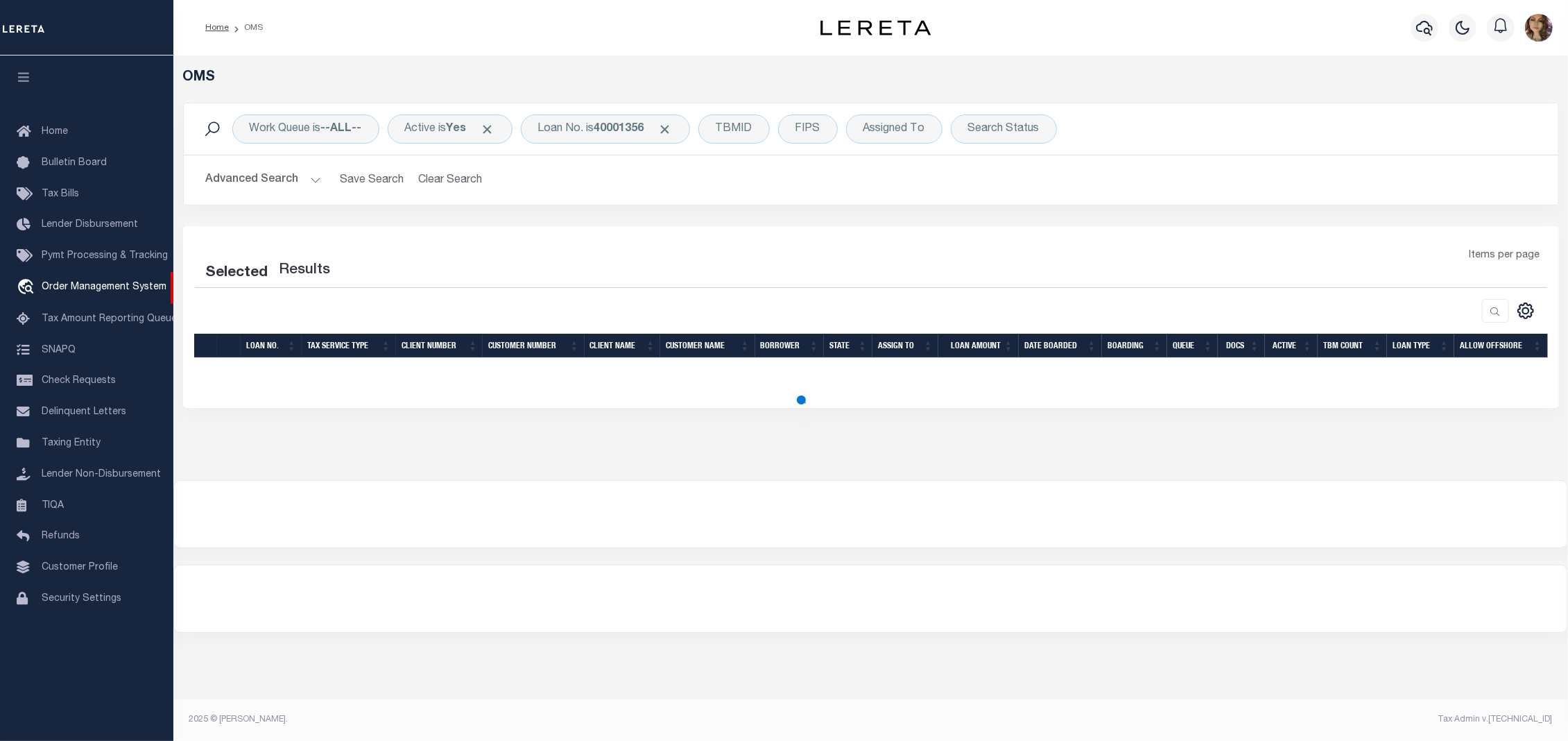
select select "200"
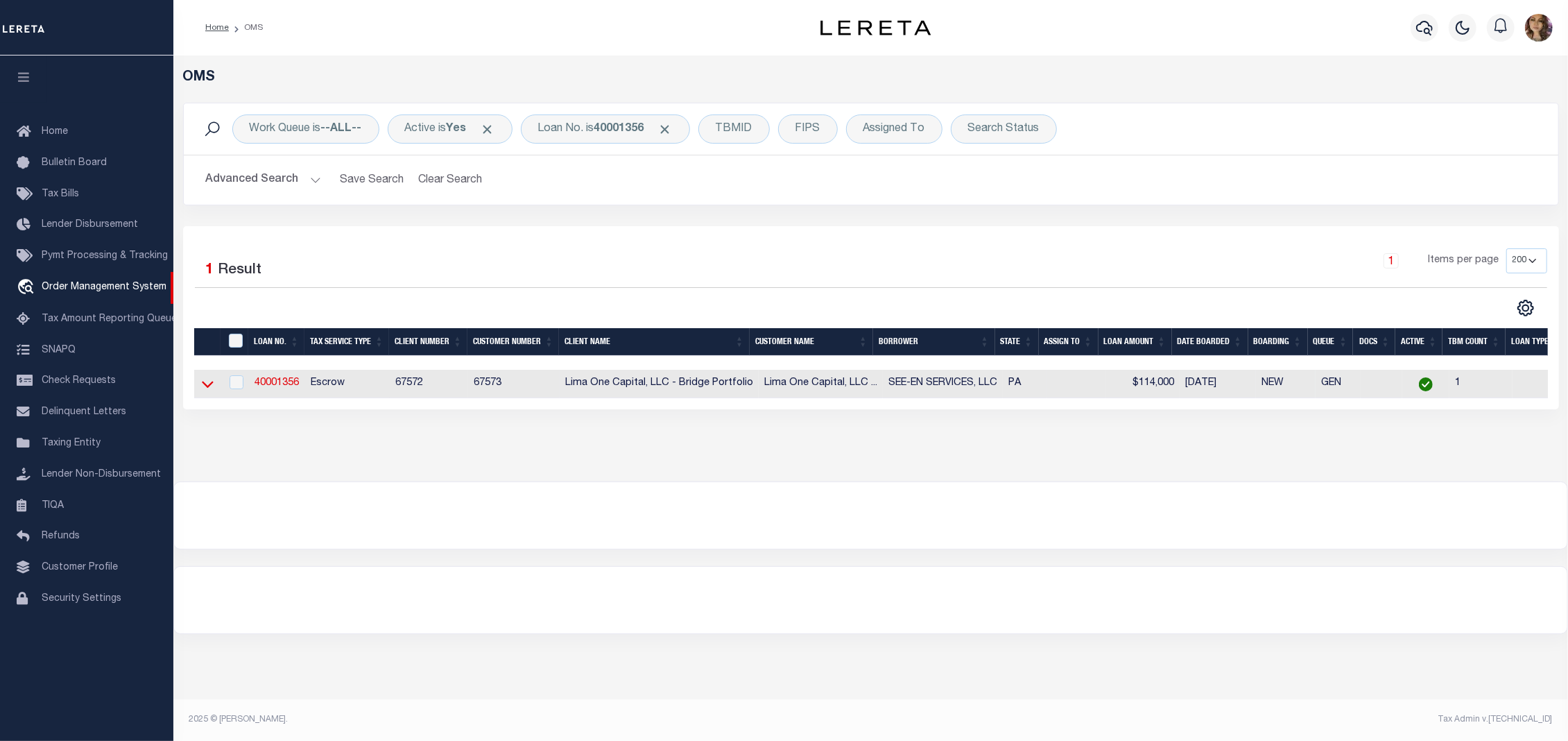
click at [204, 389] on icon at bounding box center [208, 384] width 12 height 7
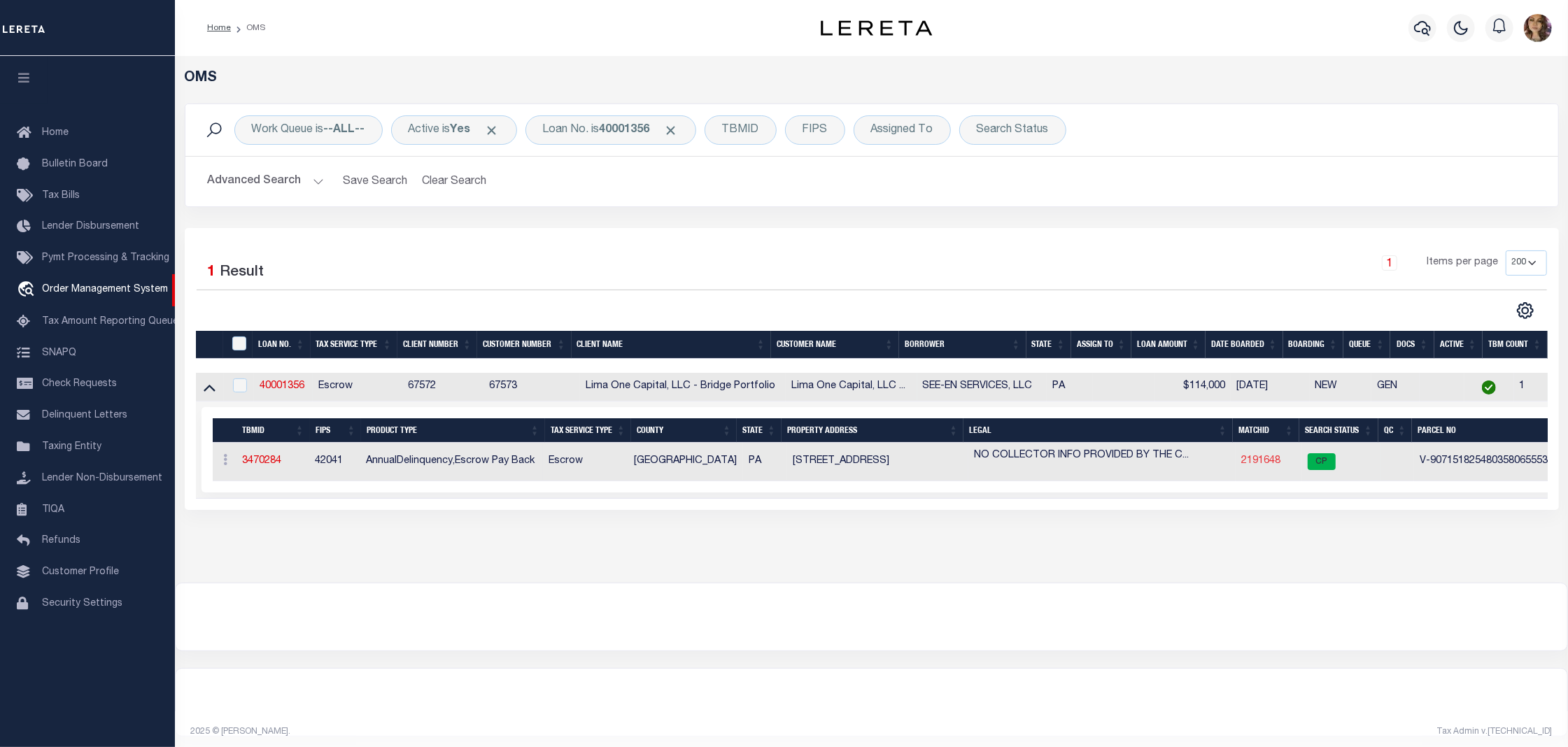
click at [1269, 463] on link "2191648" at bounding box center [1260, 460] width 39 height 10
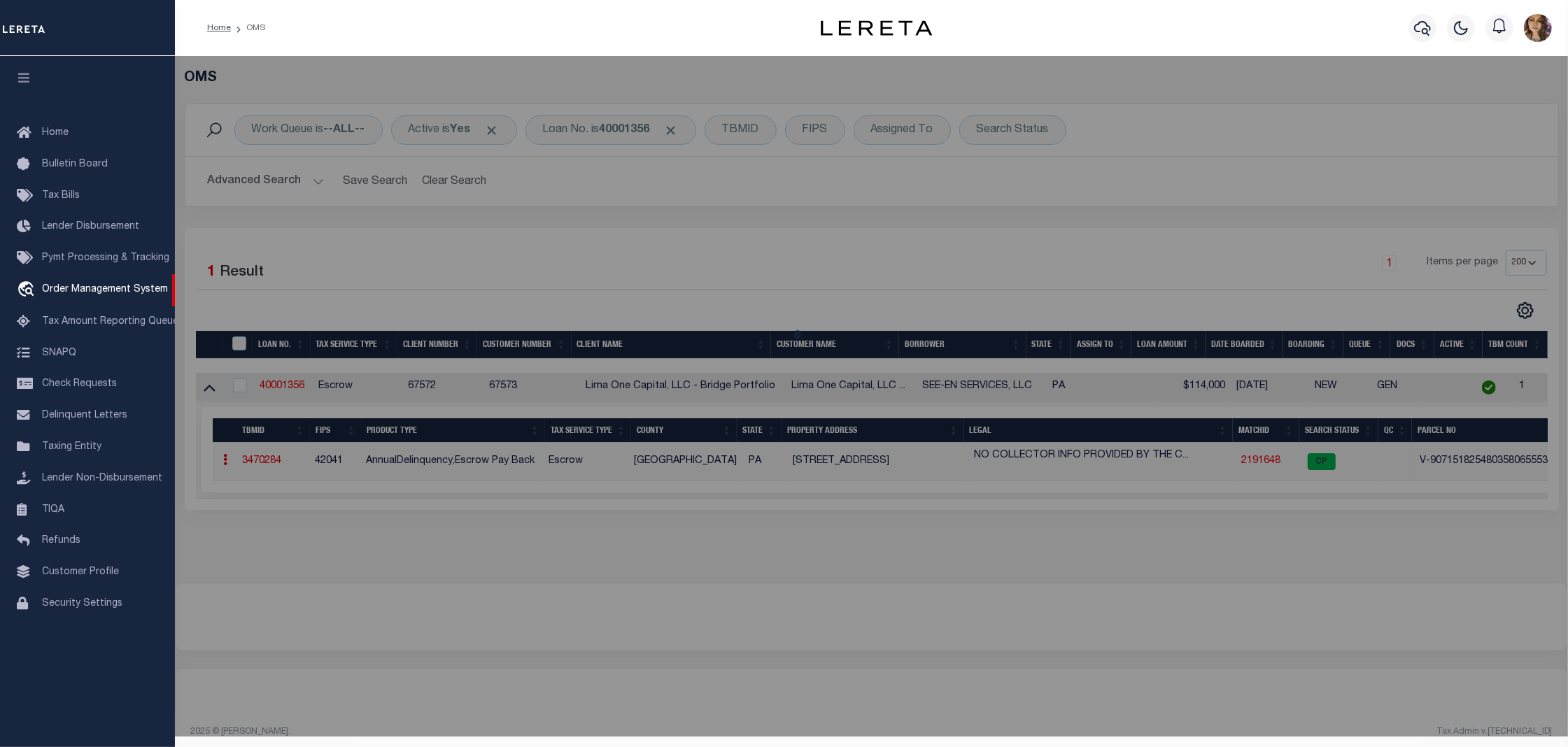
checkbox input "false"
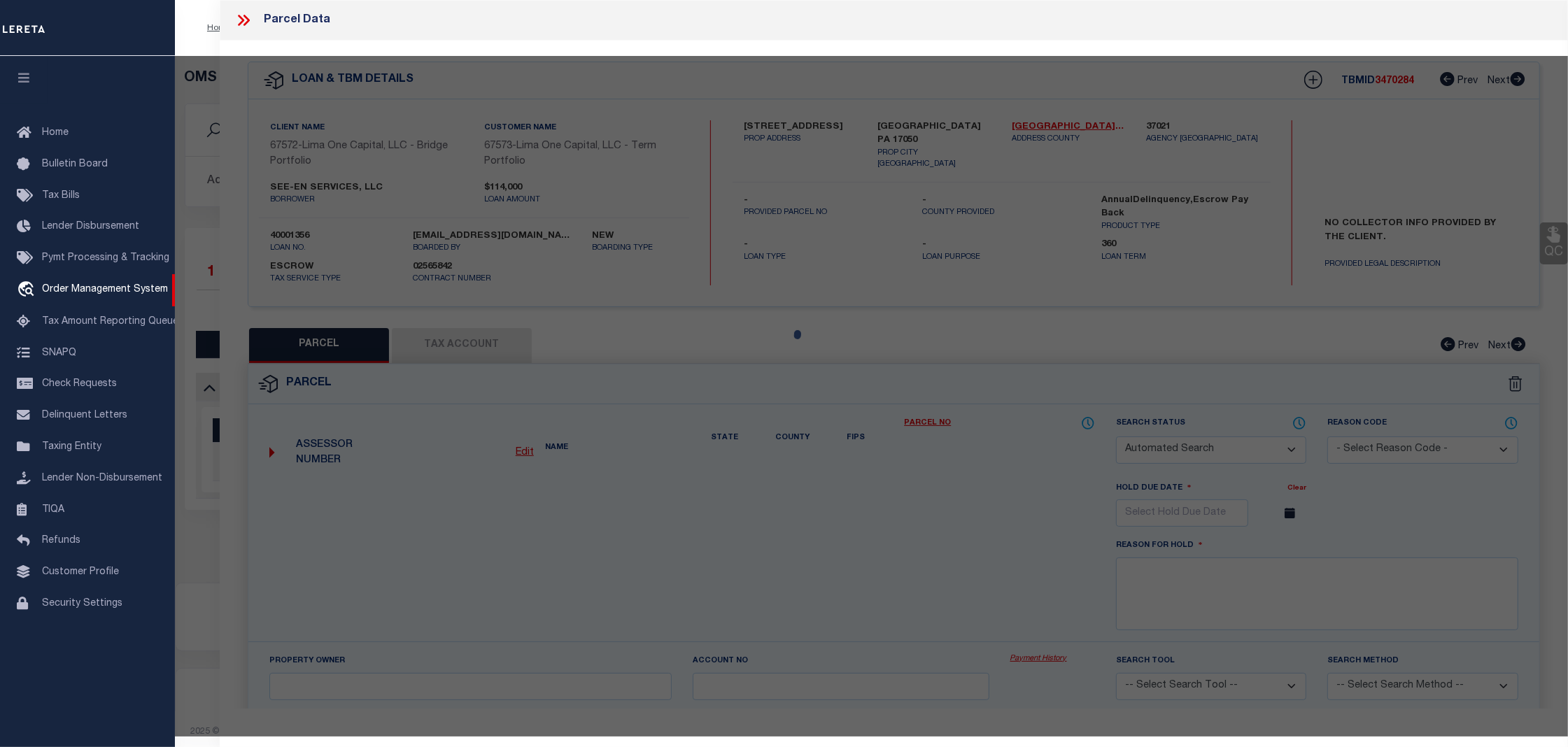
select select "CP"
select select "AGW"
select select
type input "[STREET_ADDRESS]"
checkbox input "false"
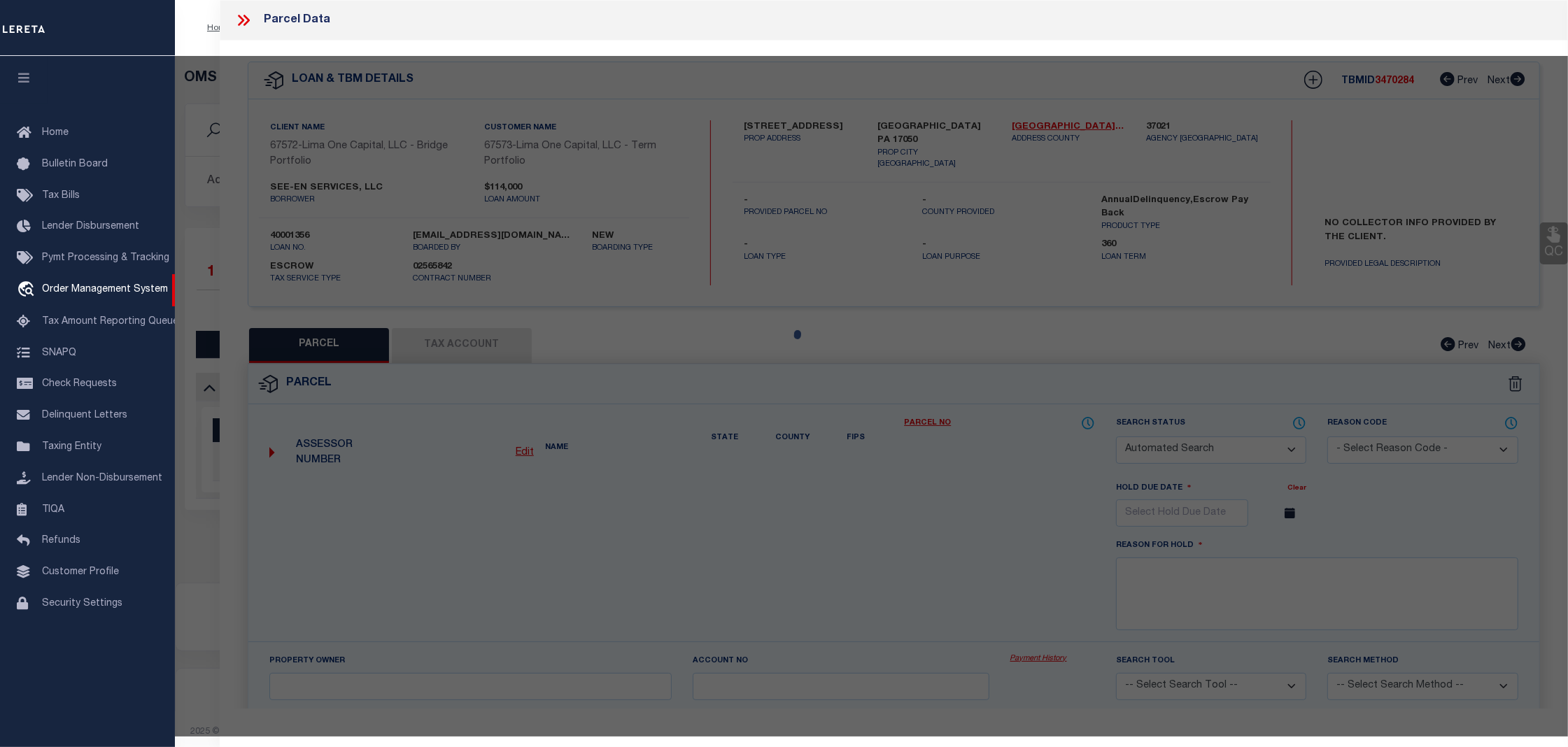
type input "[GEOGRAPHIC_DATA] PA 17050"
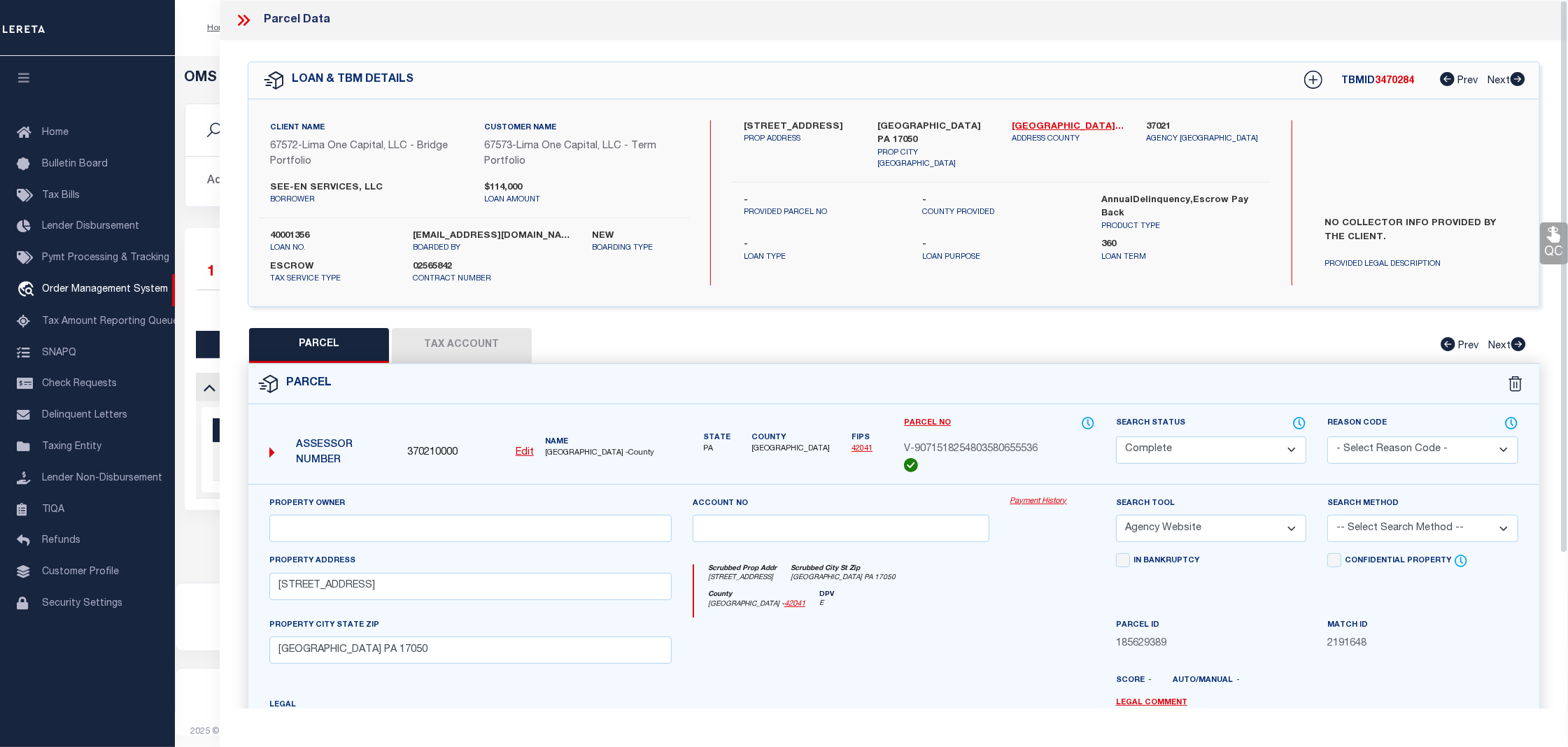
click at [1041, 503] on link "Payment History" at bounding box center [1053, 502] width 84 height 12
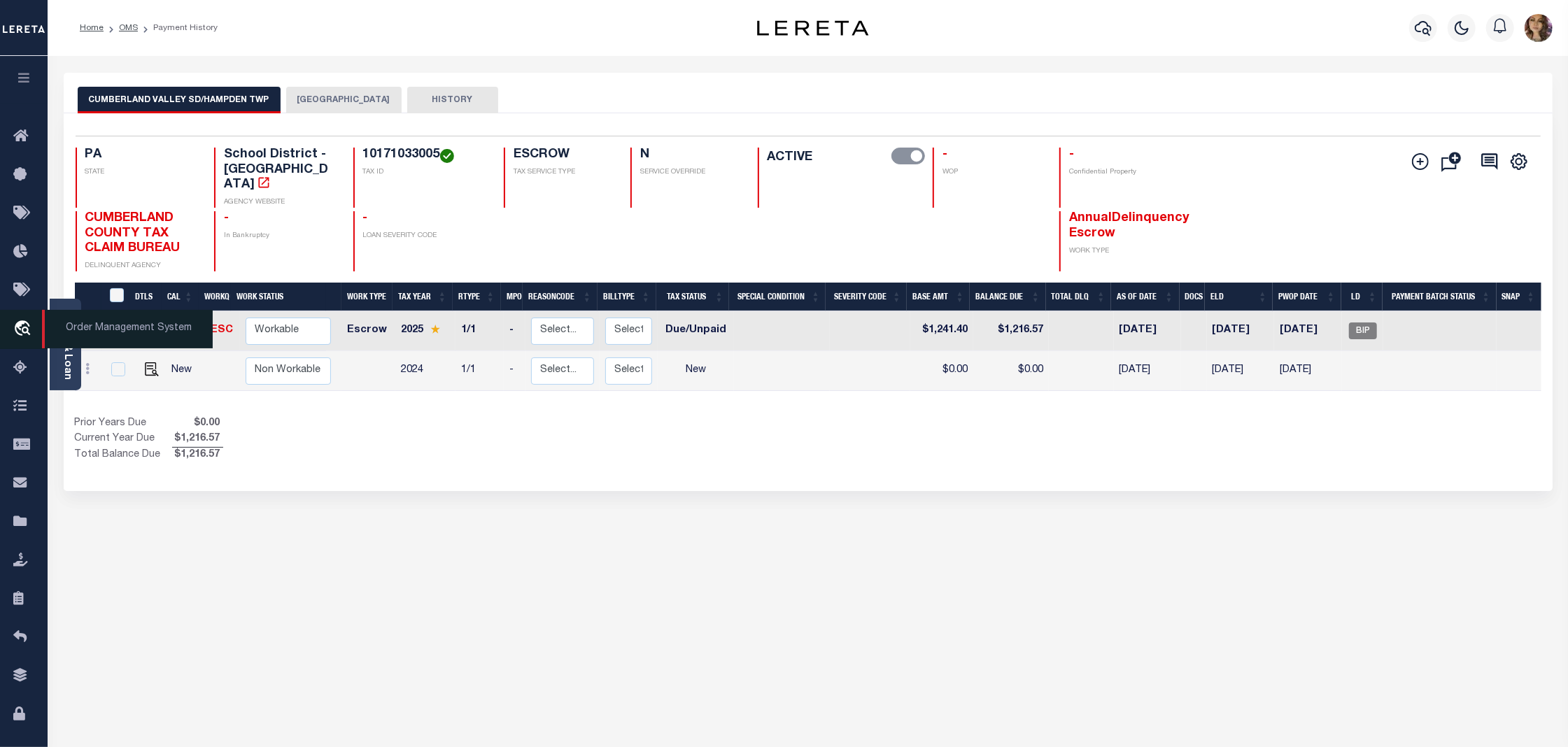
click at [102, 328] on span "Order Management System" at bounding box center [127, 329] width 171 height 38
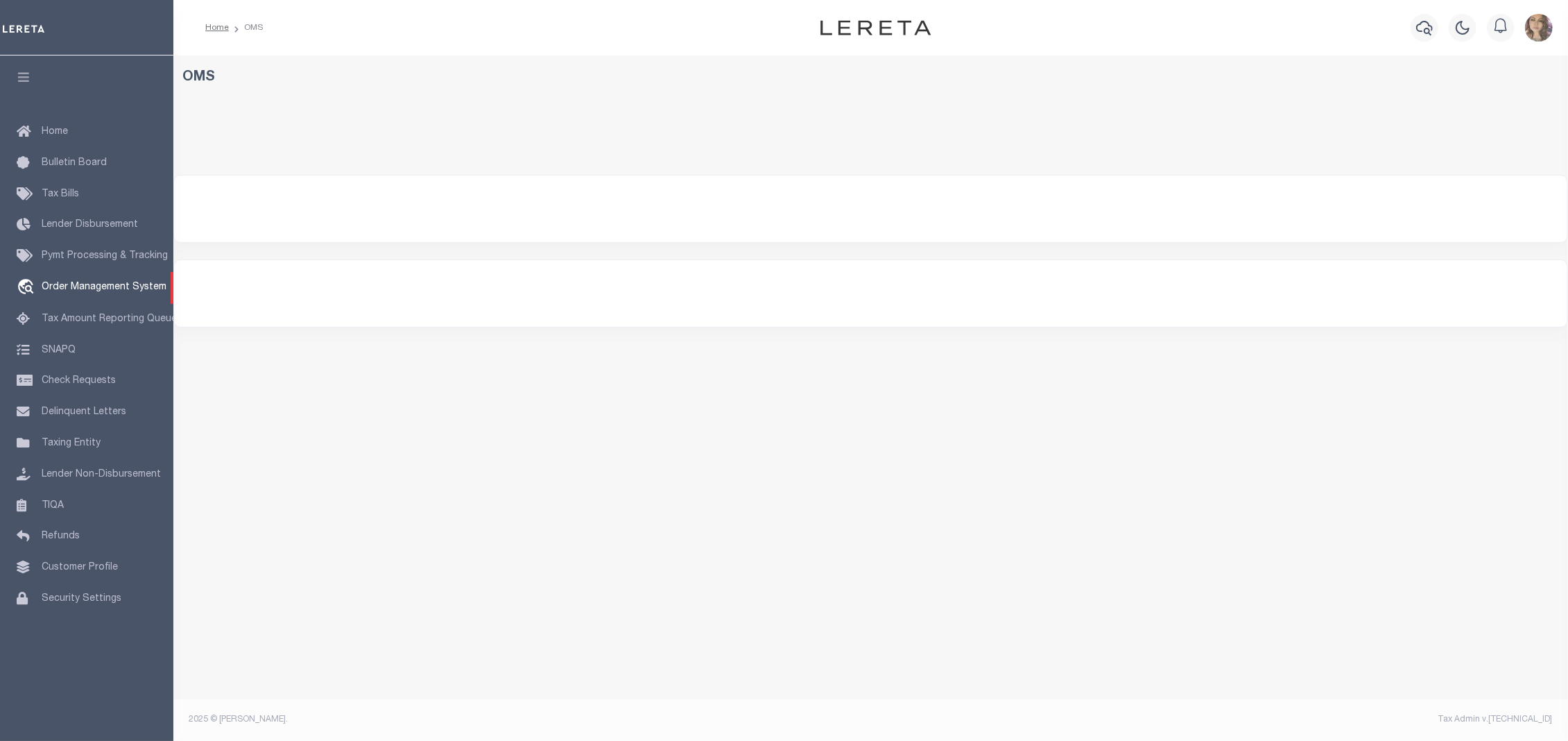
select select "200"
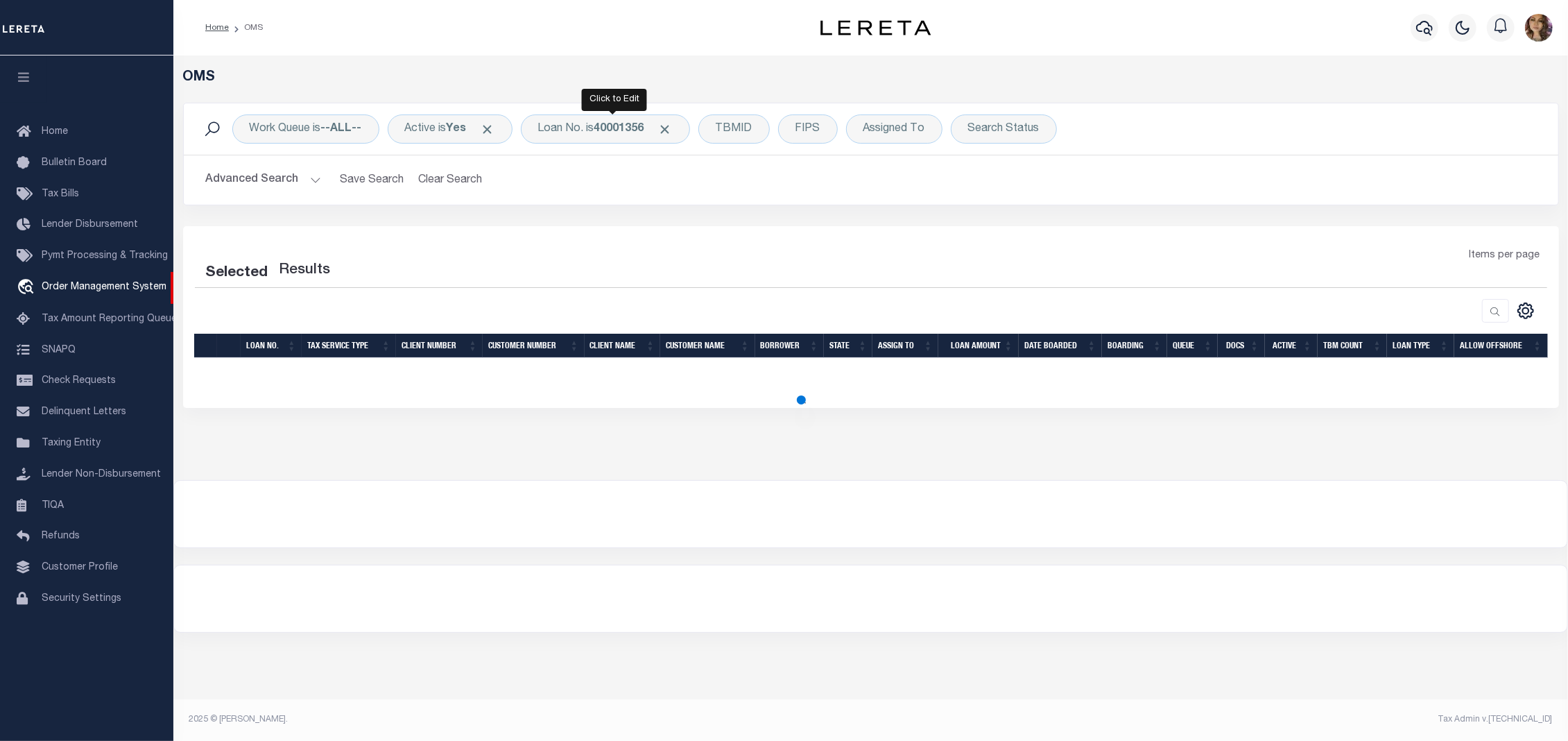
select select "200"
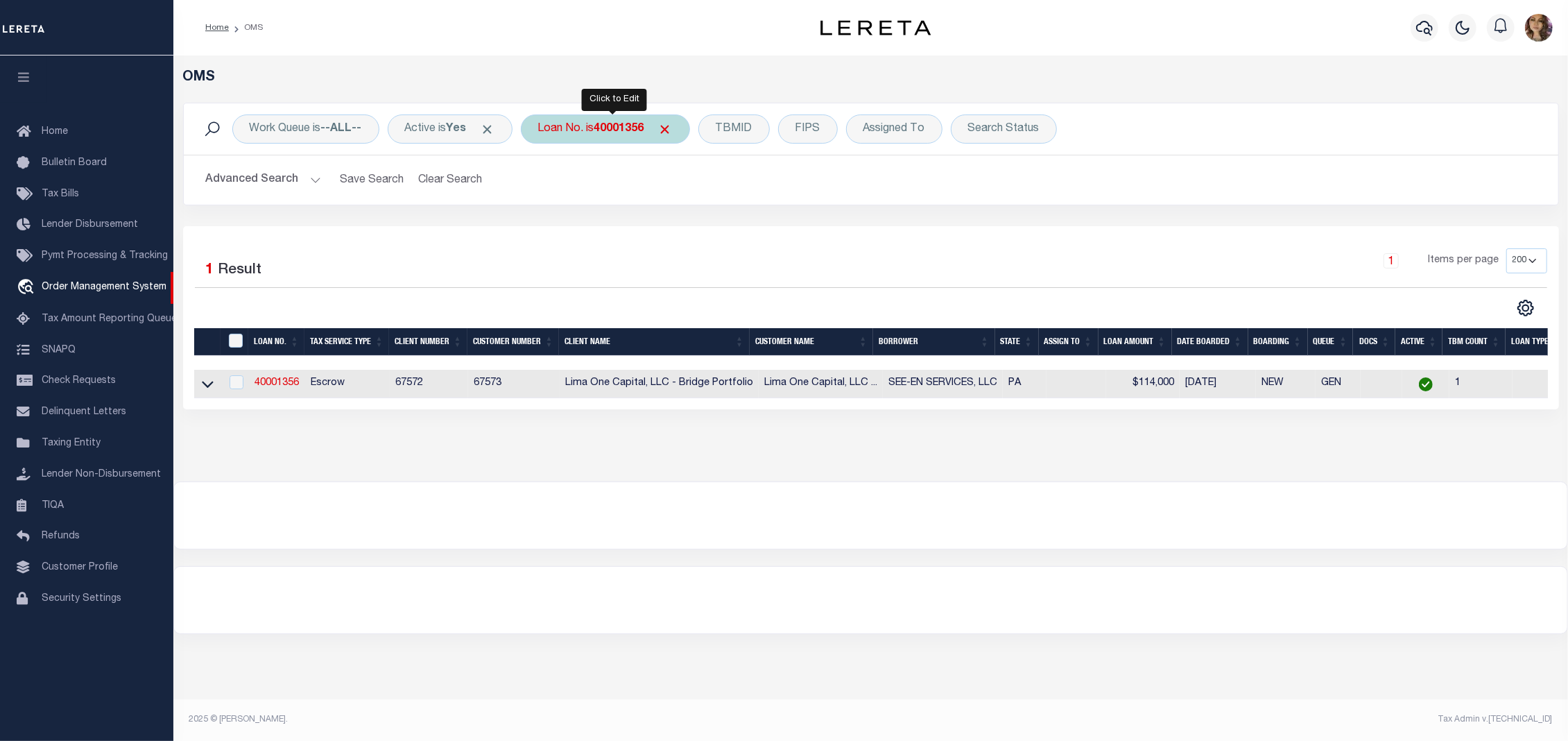
click at [603, 128] on div "Loan No. is 40001356" at bounding box center [605, 128] width 169 height 29
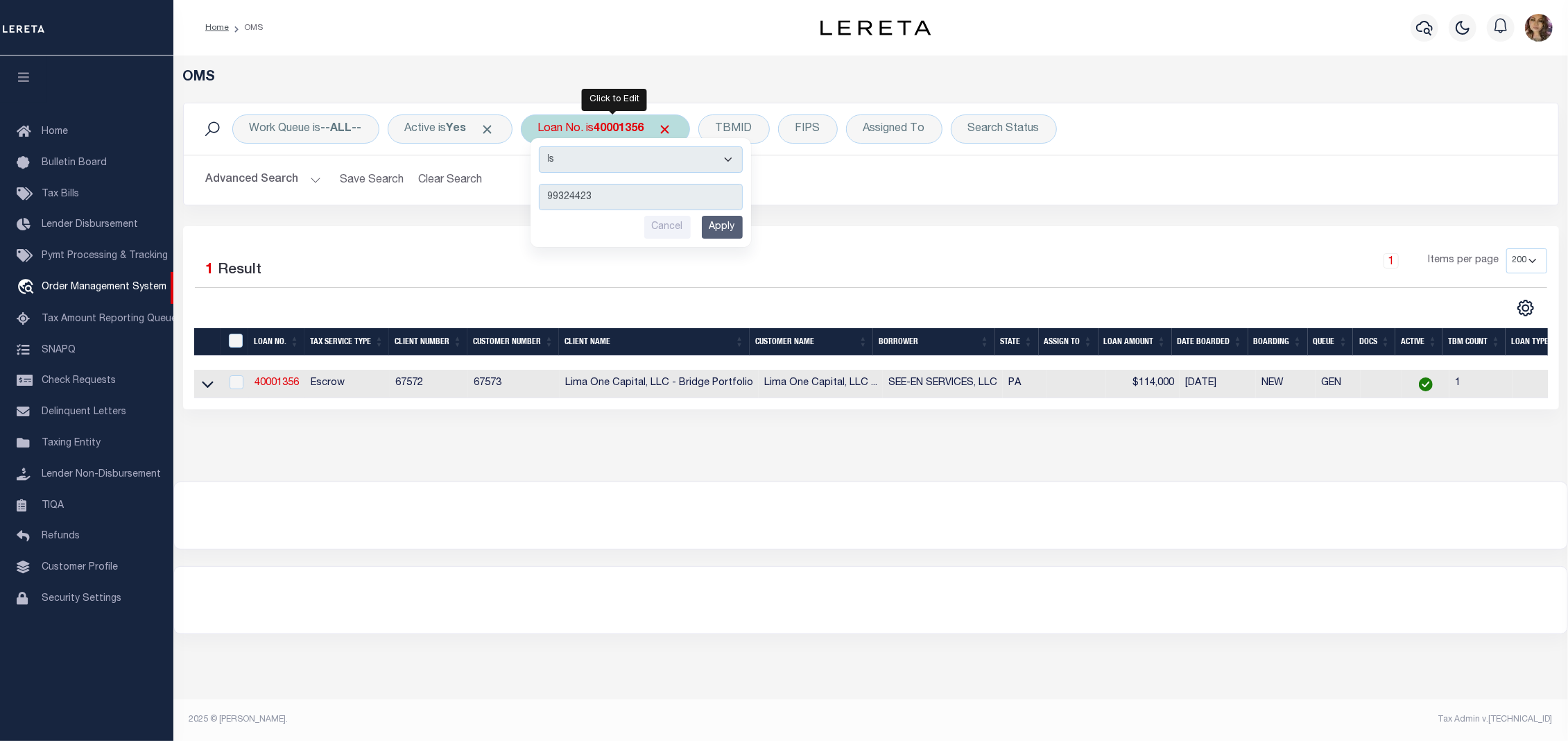
type input "993244235"
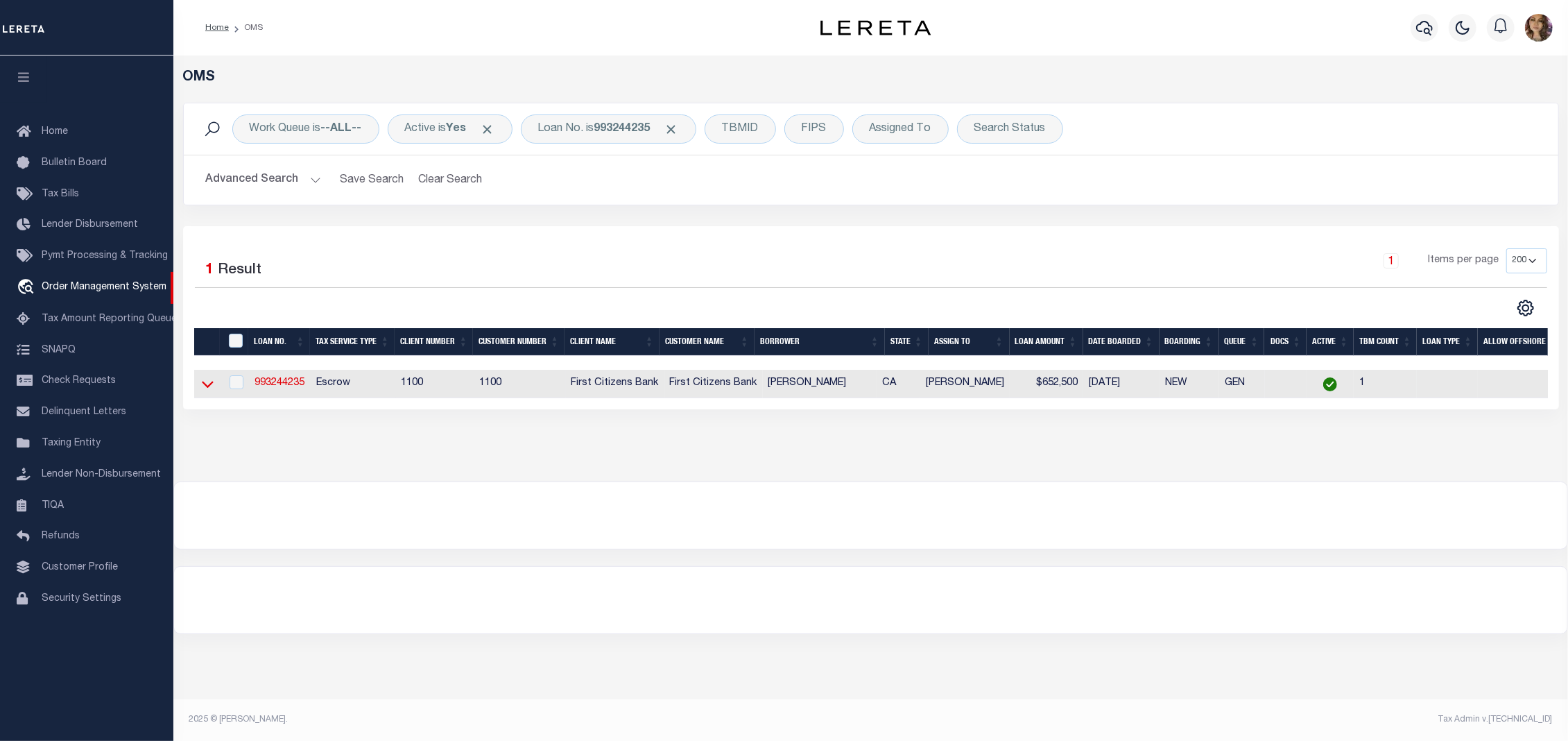
click at [203, 384] on icon at bounding box center [208, 384] width 12 height 15
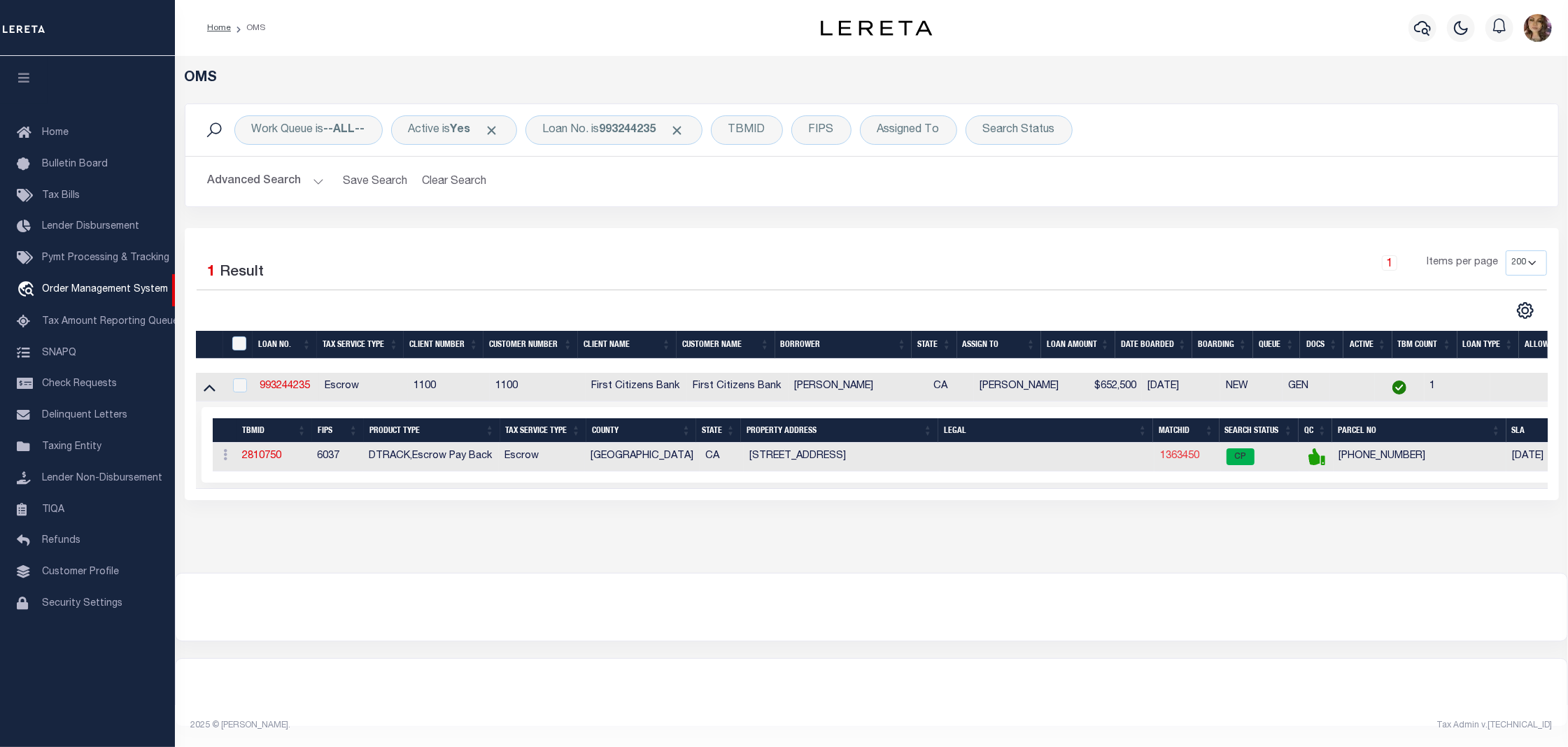
click at [1175, 461] on link "1363450" at bounding box center [1179, 456] width 39 height 10
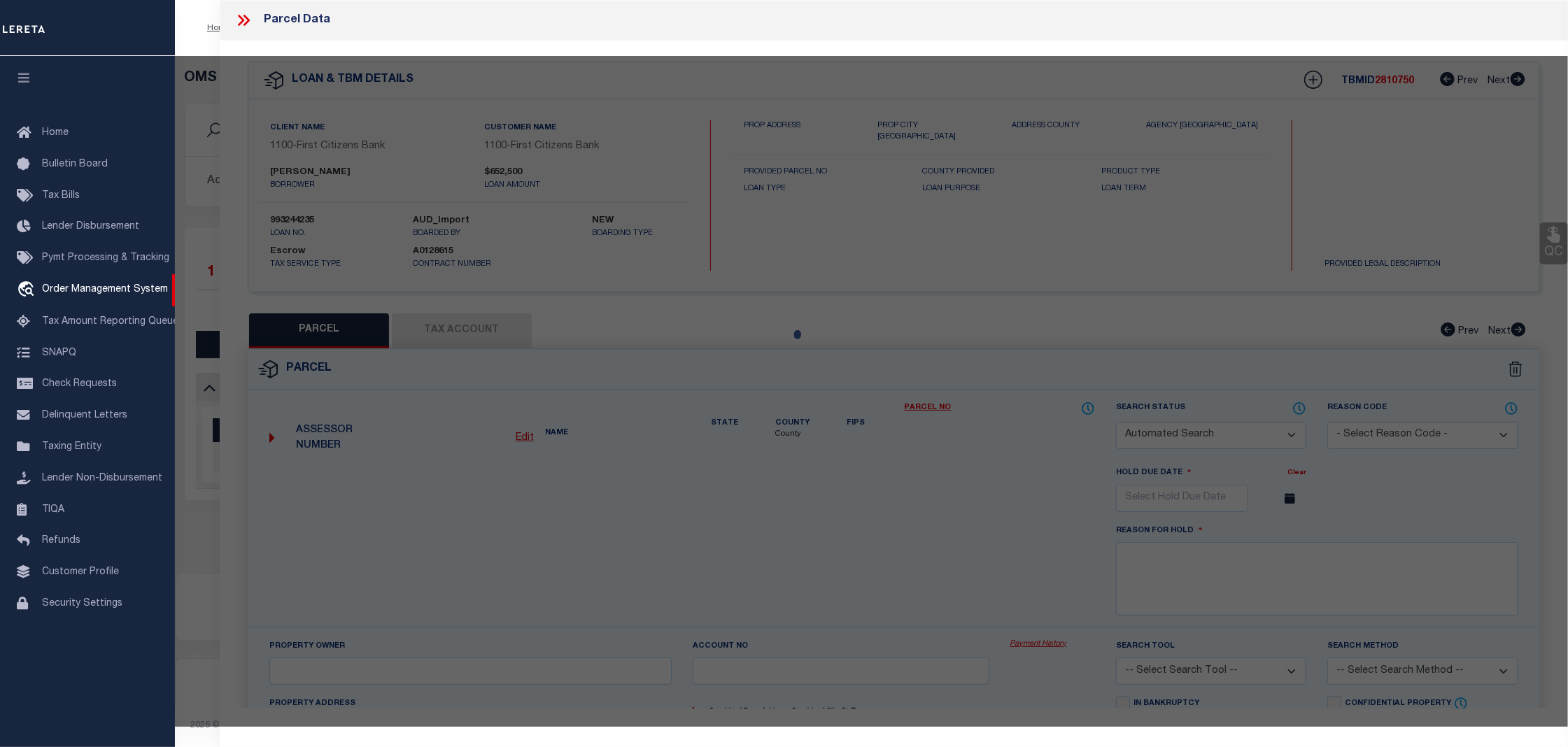
checkbox input "false"
select select "CP"
type input "[PERSON_NAME]"
select select
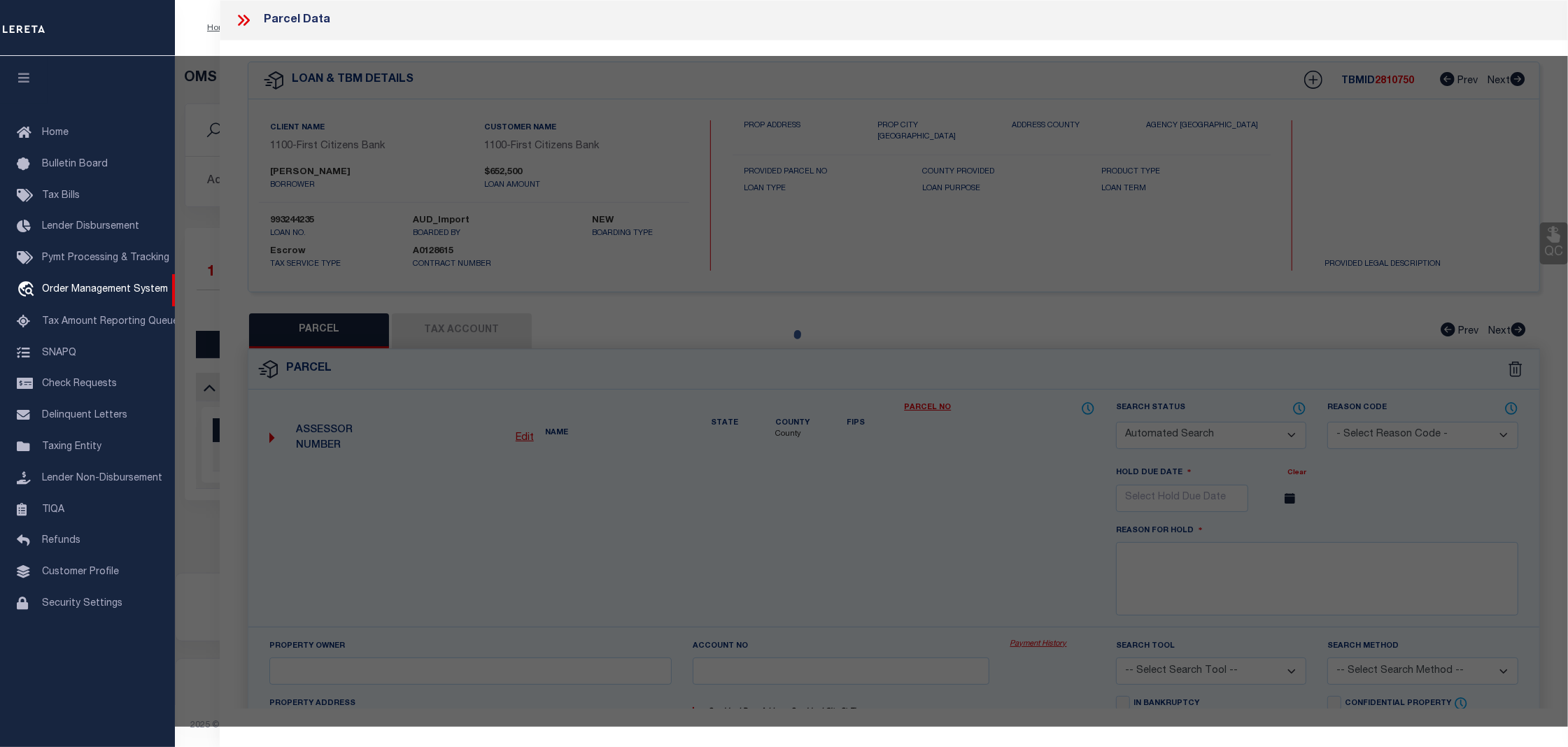
type input "[STREET_ADDRESS][PERSON_NAME]"
checkbox input "false"
type input "INGLEWOOD CA 90305"
type textarea "TR=39164 LOTS 7,8,9 CONDOMINIUM*UNIT 77"
type textarea "Tax ID Special Project"
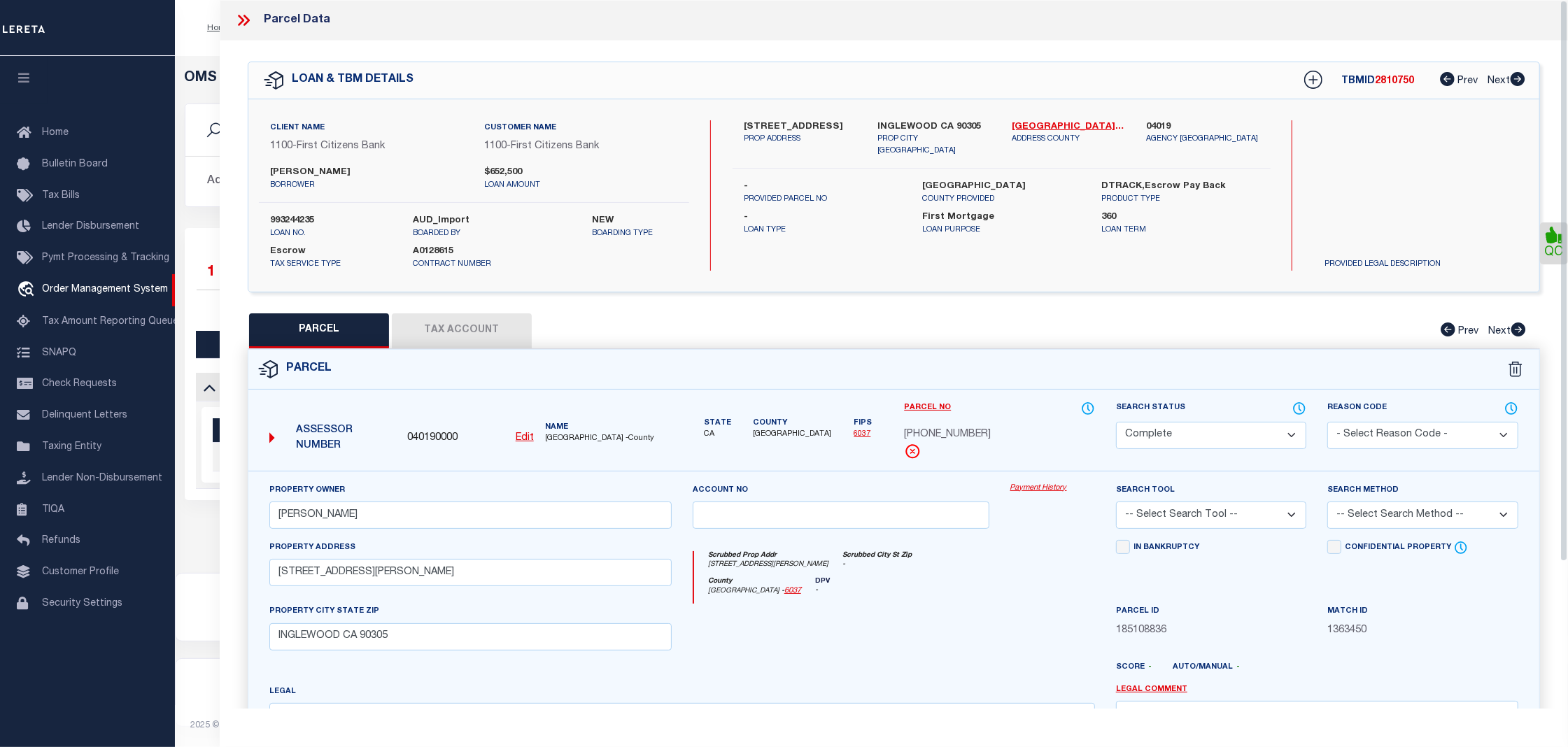
click at [1038, 493] on link "Payment History" at bounding box center [1053, 489] width 84 height 12
